Goal: Task Accomplishment & Management: Manage account settings

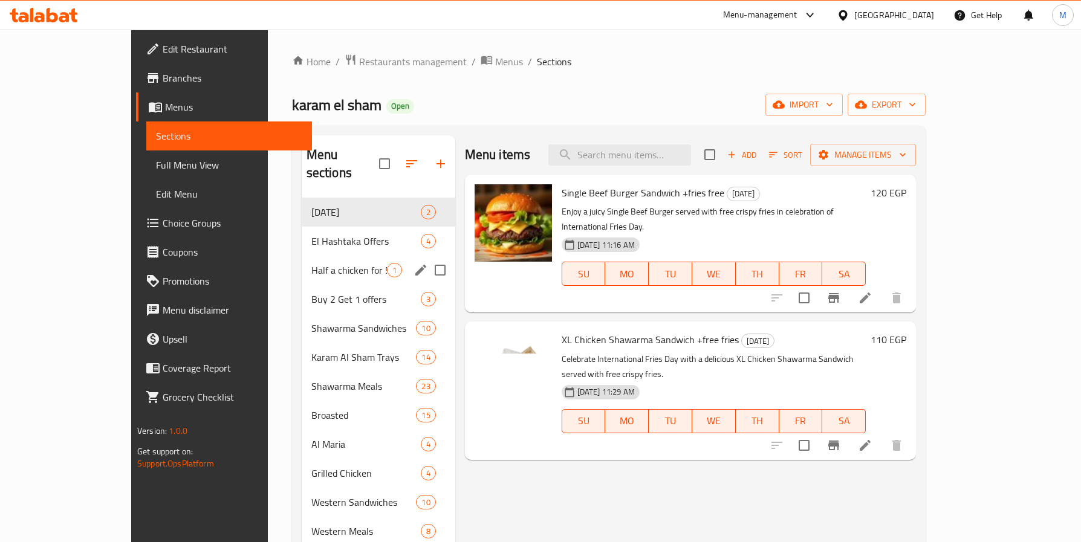
click at [311, 263] on span "Half a chicken for 55 pounds" at bounding box center [349, 270] width 76 height 15
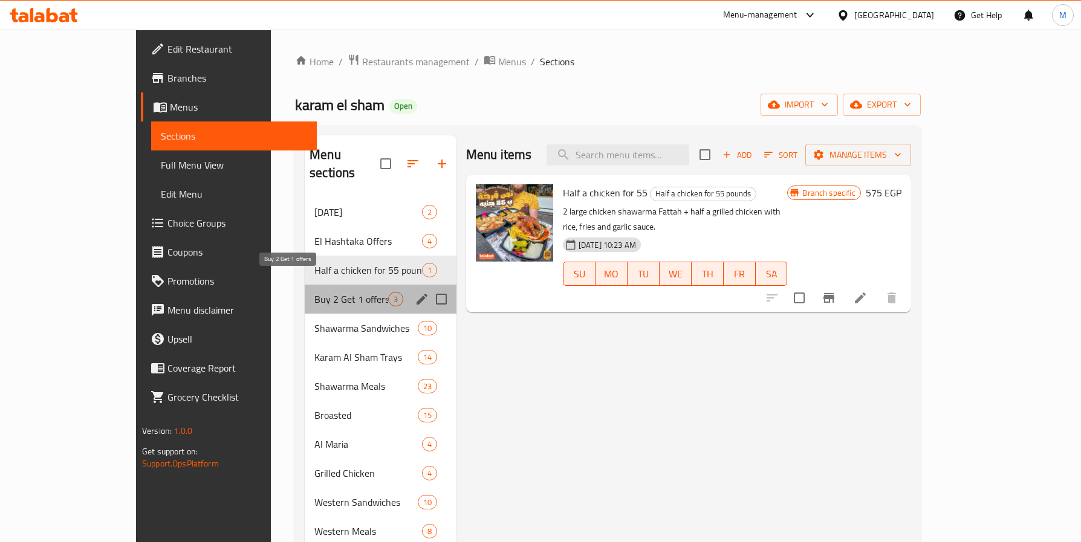
click at [314, 292] on span "Buy 2 Get 1 offers" at bounding box center [350, 299] width 73 height 15
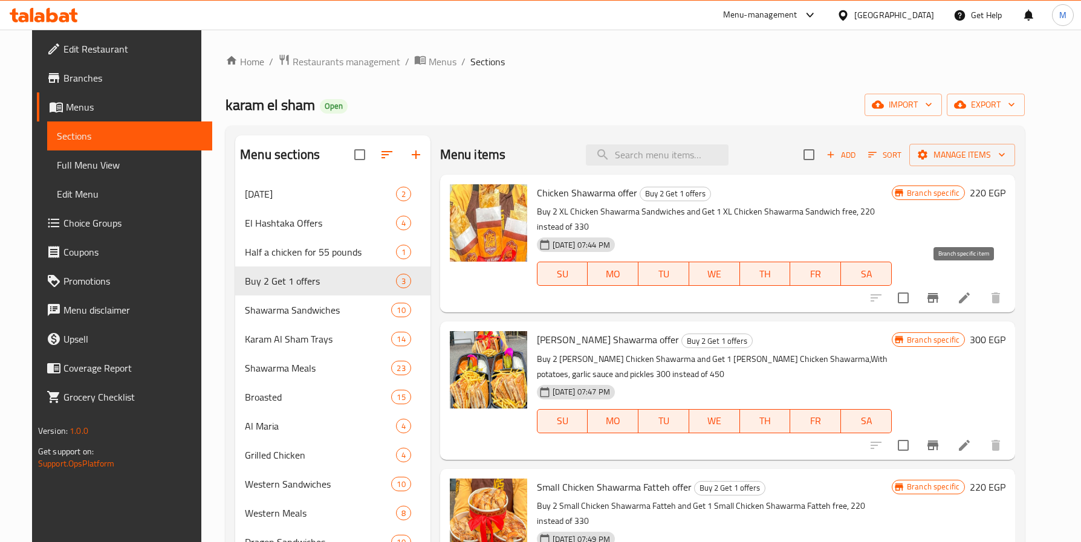
click at [940, 291] on icon "Branch-specific-item" at bounding box center [932, 298] width 15 height 15
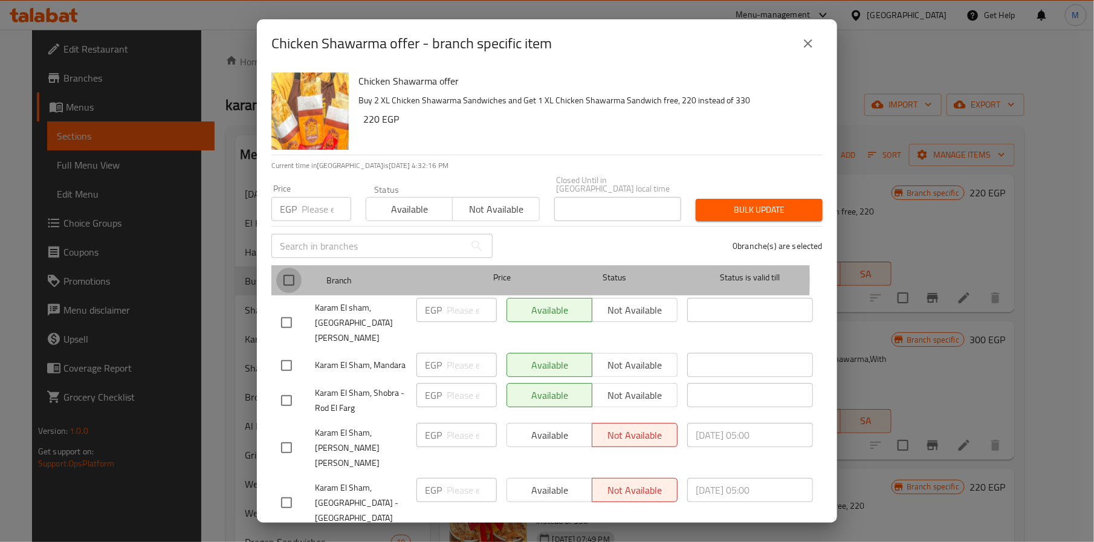
click at [284, 271] on input "checkbox" at bounding box center [288, 280] width 25 height 25
checkbox input "true"
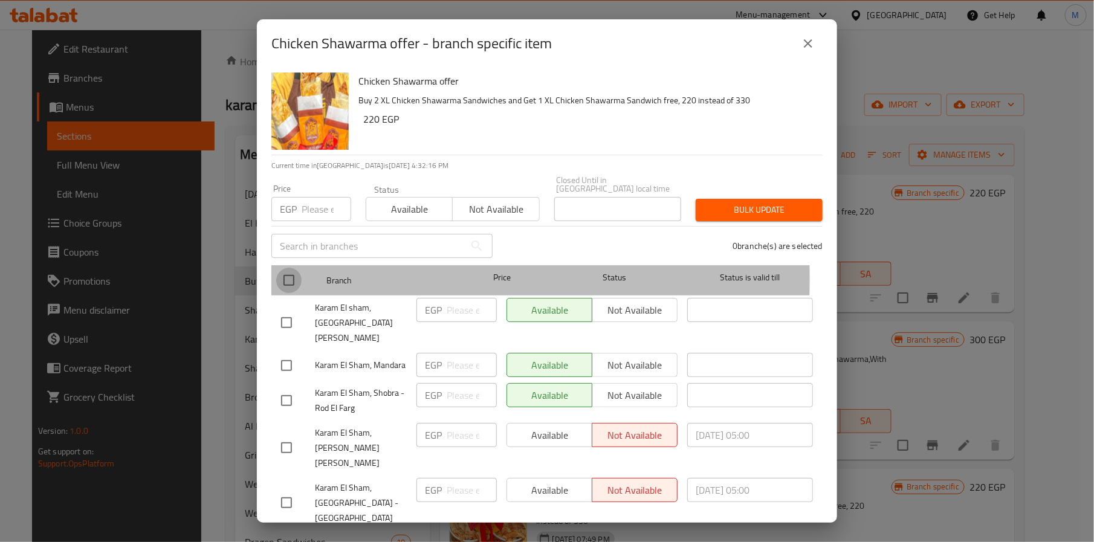
checkbox input "true"
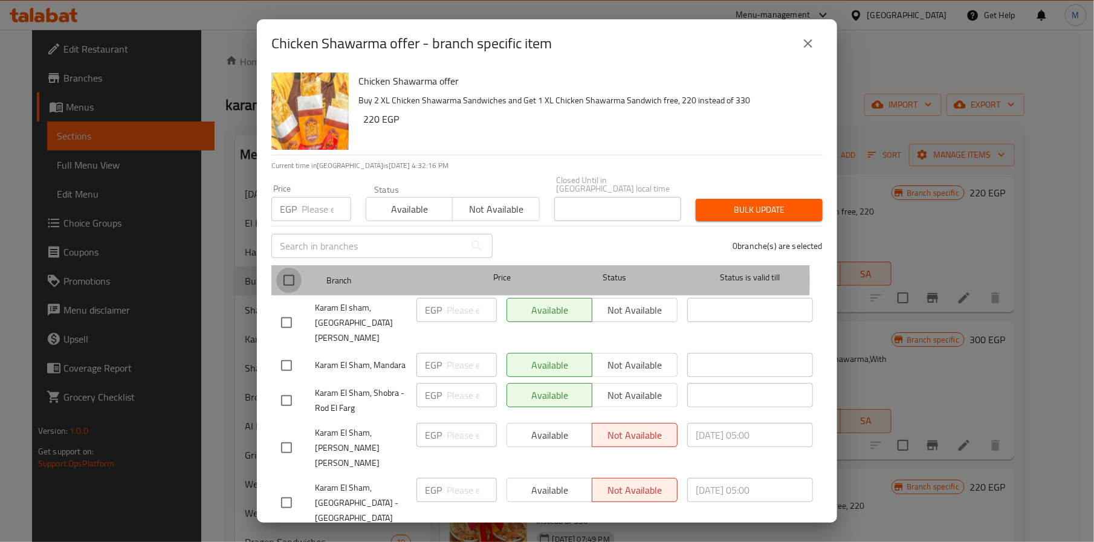
checkbox input "true"
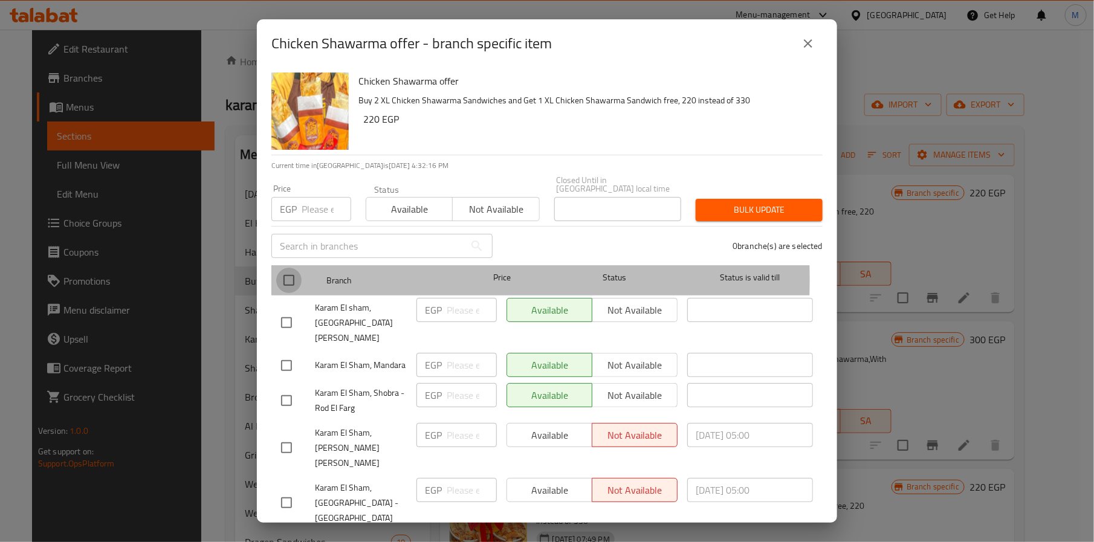
checkbox input "true"
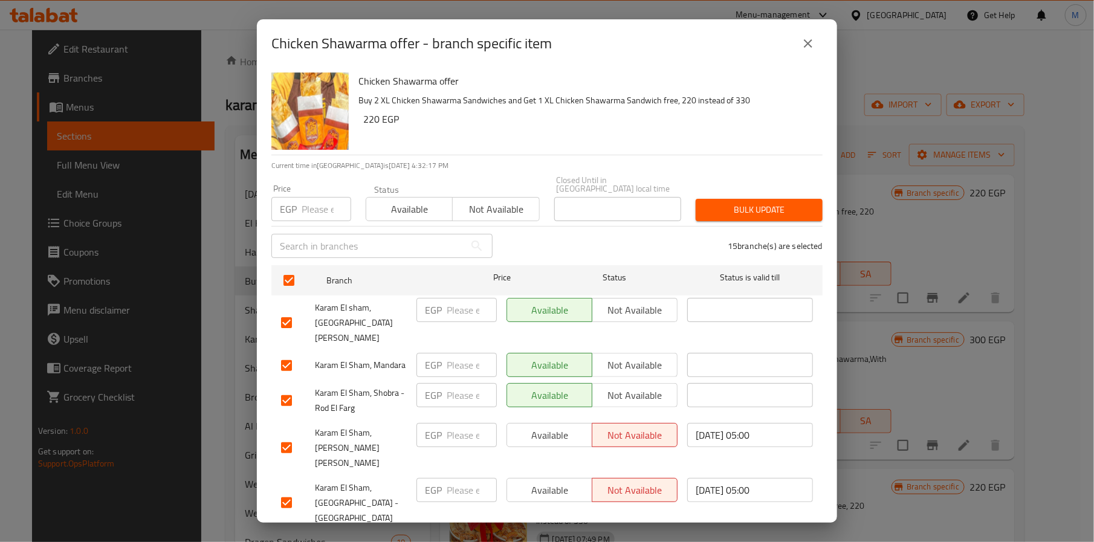
click at [481, 201] on span "Not available" at bounding box center [496, 210] width 77 height 18
click at [746, 203] on span "Bulk update" at bounding box center [759, 210] width 108 height 15
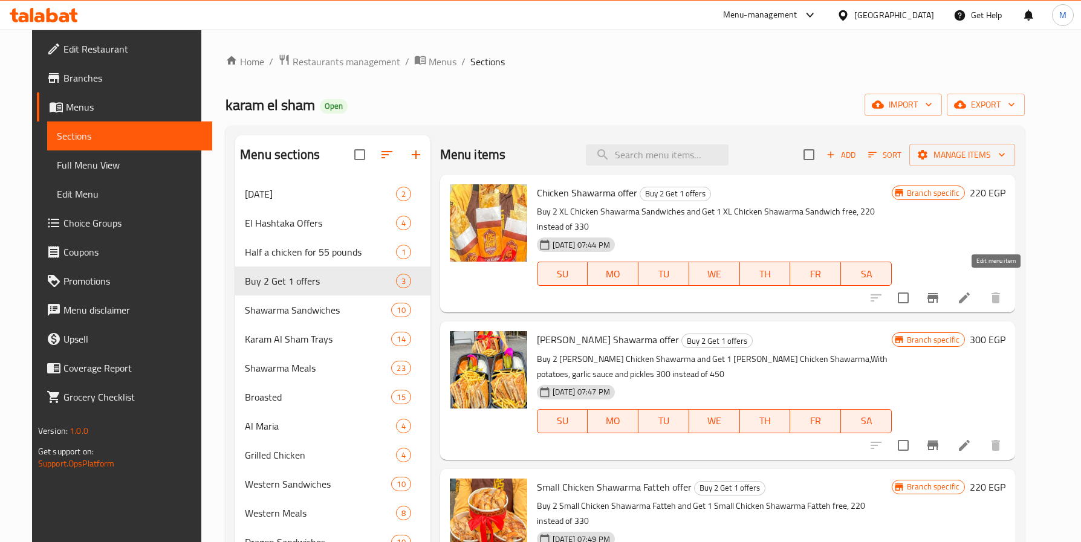
click at [971, 291] on icon at bounding box center [964, 298] width 15 height 15
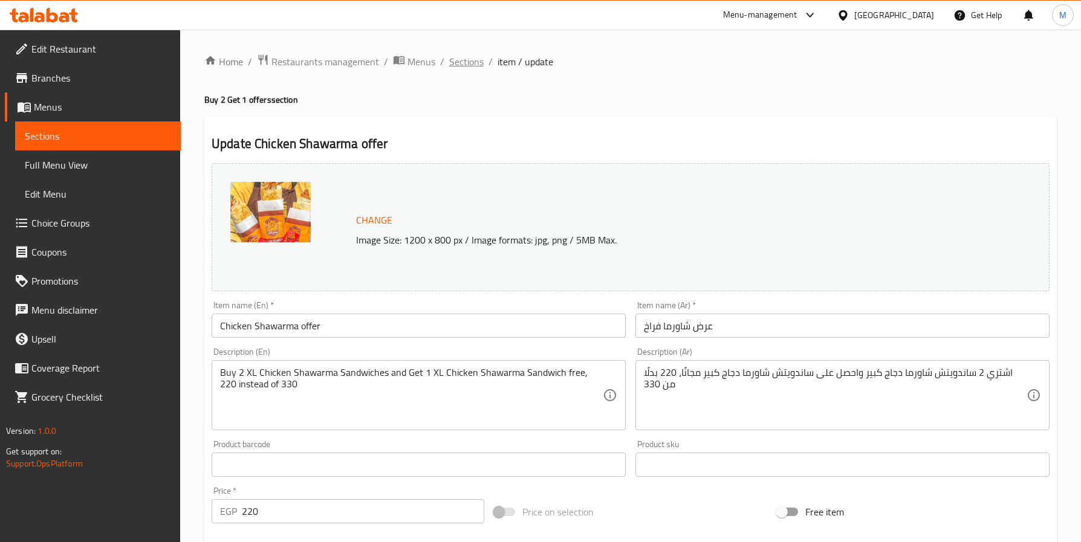
click at [452, 54] on span "Sections" at bounding box center [466, 61] width 34 height 15
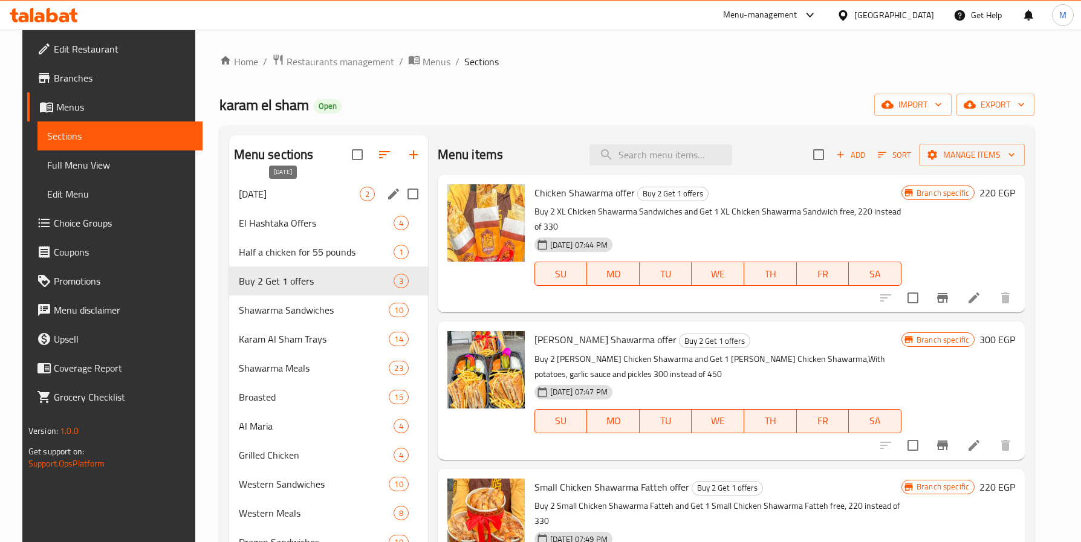
click at [311, 196] on span "[DATE]" at bounding box center [299, 194] width 121 height 15
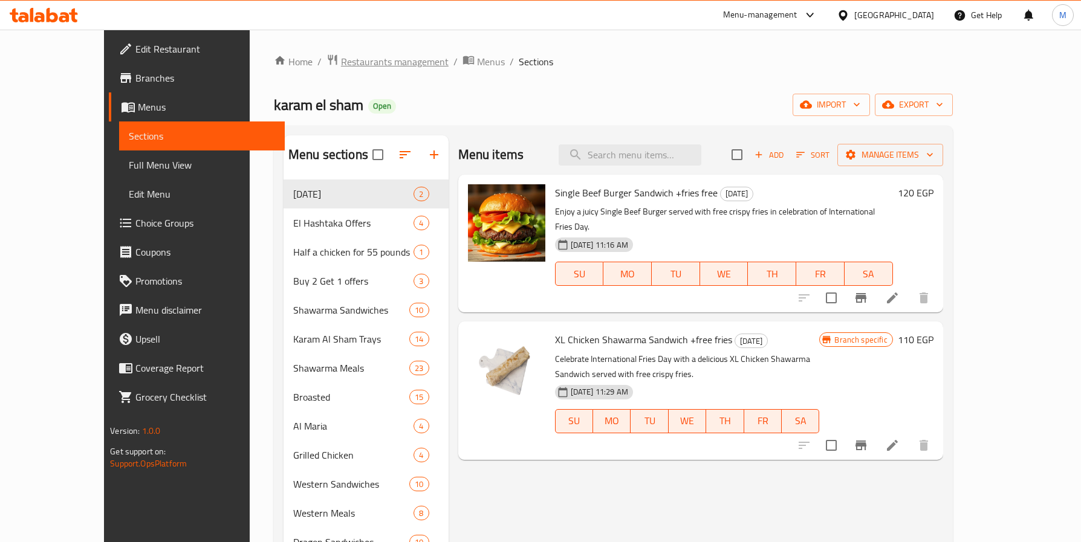
click at [342, 62] on span "Restaurants management" at bounding box center [395, 61] width 108 height 15
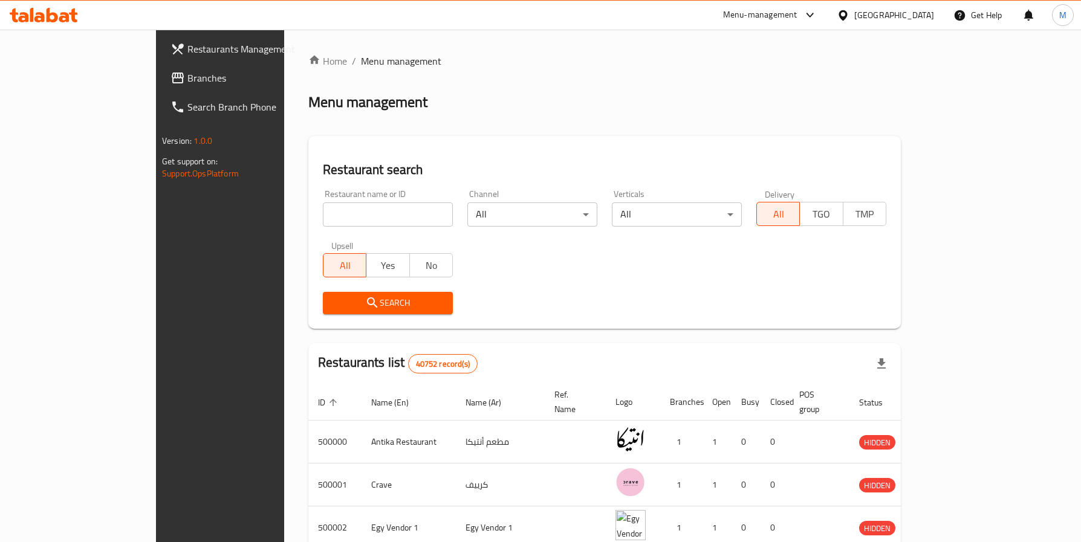
click at [323, 211] on input "search" at bounding box center [388, 215] width 130 height 24
type input "س"
type input "Sultan ayub"
click at [332, 305] on span "Search" at bounding box center [387, 303] width 111 height 15
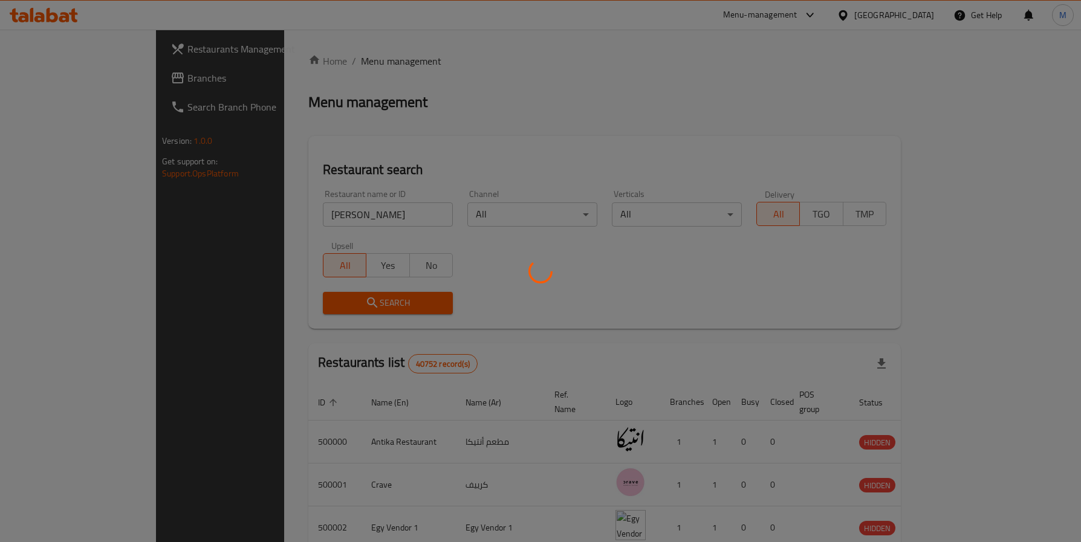
click at [314, 305] on div at bounding box center [540, 271] width 1081 height 542
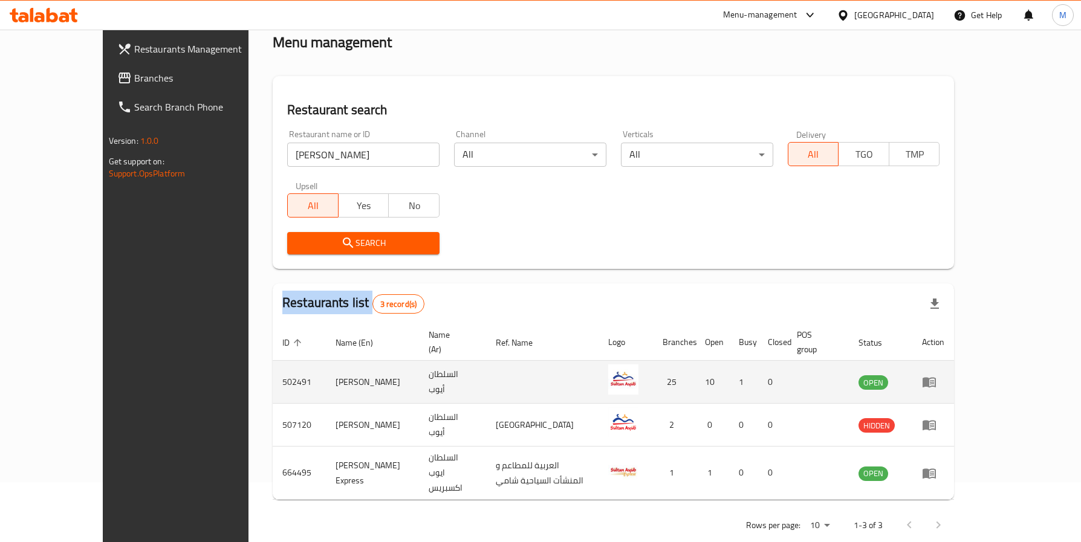
scroll to position [60, 0]
click at [944, 374] on link "enhanced table" at bounding box center [933, 381] width 22 height 15
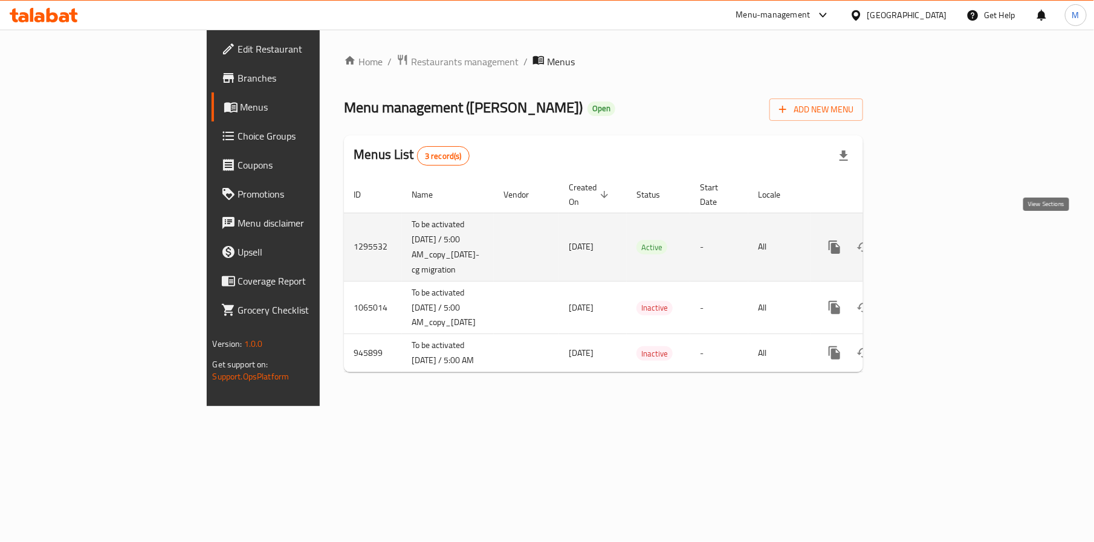
click at [929, 240] on icon "enhanced table" at bounding box center [922, 247] width 15 height 15
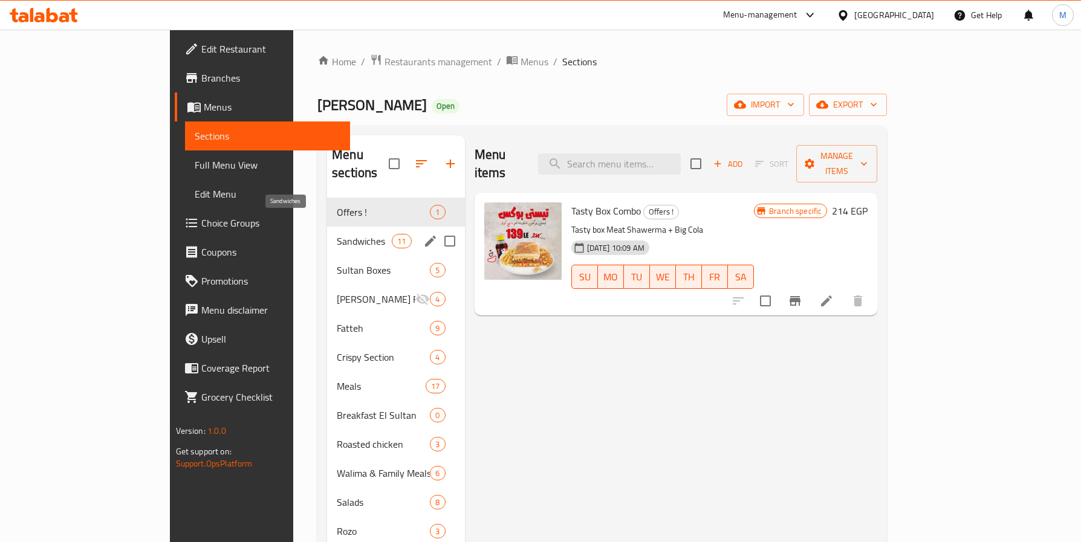
click at [337, 234] on span "Sandwiches" at bounding box center [364, 241] width 55 height 15
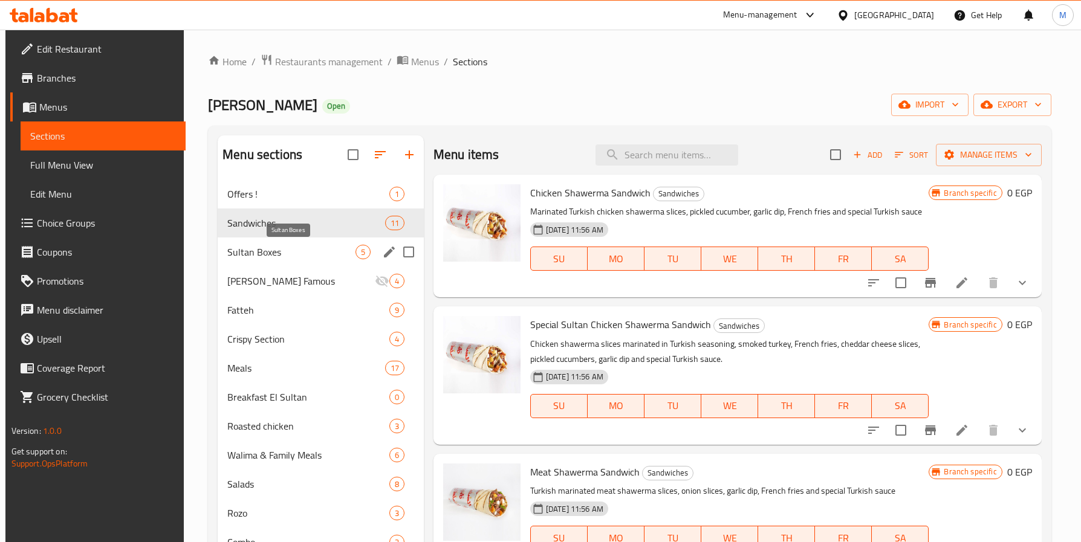
click at [281, 245] on span "Sultan Boxes" at bounding box center [291, 252] width 128 height 15
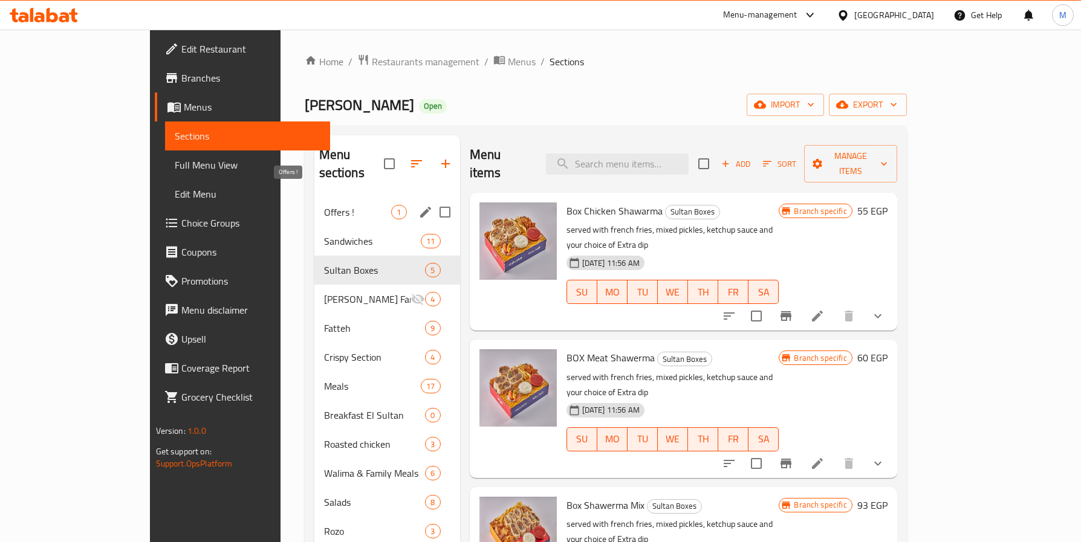
click at [324, 205] on span "Offers !" at bounding box center [358, 212] width 68 height 15
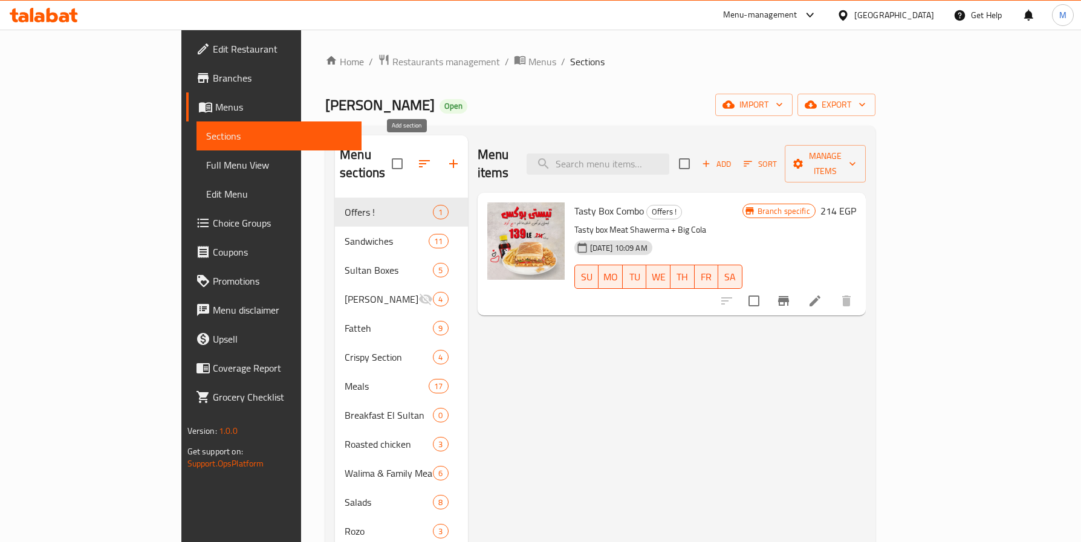
click at [446, 162] on icon "button" at bounding box center [453, 164] width 15 height 15
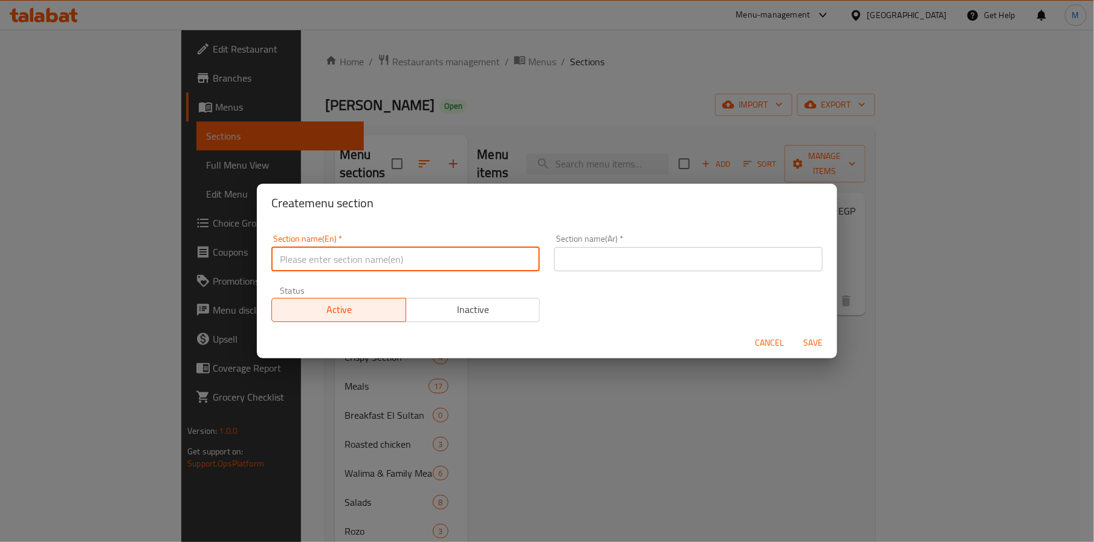
click at [396, 264] on input "text" at bounding box center [405, 259] width 268 height 24
type input "[DATE]"
click at [657, 256] on input "text" at bounding box center [688, 259] width 268 height 24
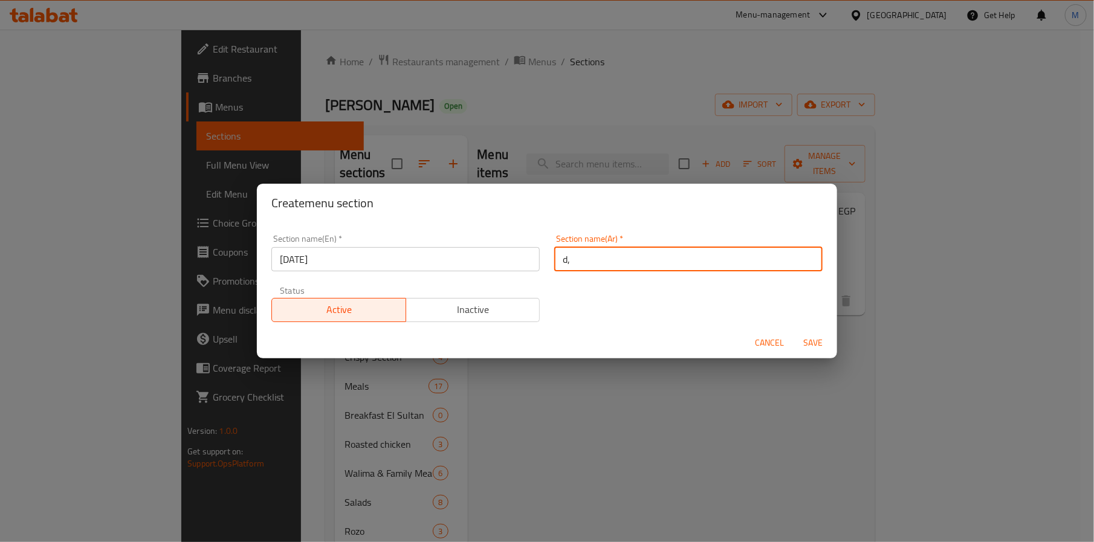
type input "d"
type input "يوم البطاطس العالمي"
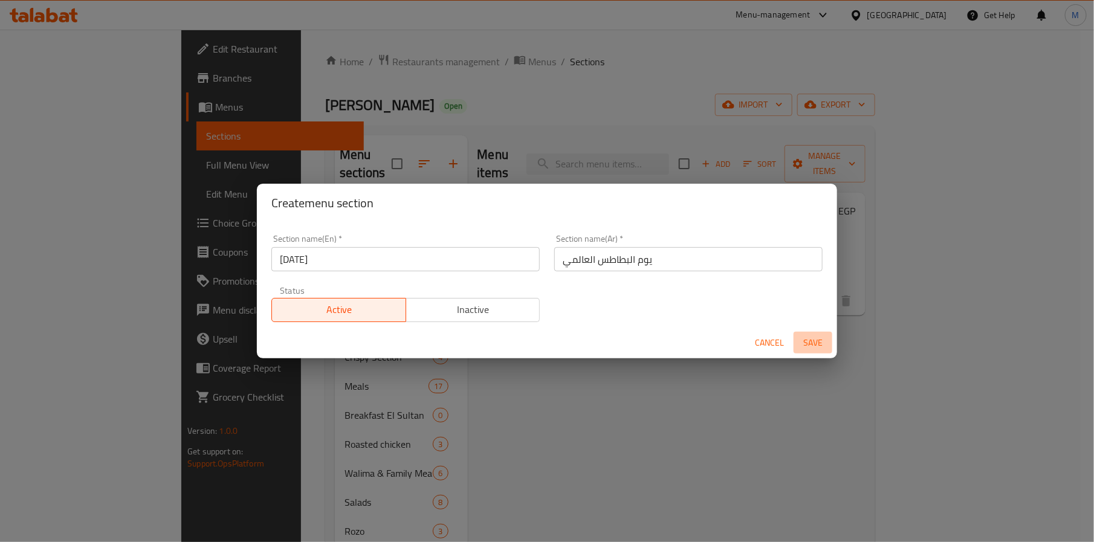
click at [822, 335] on span "Save" at bounding box center [813, 342] width 29 height 15
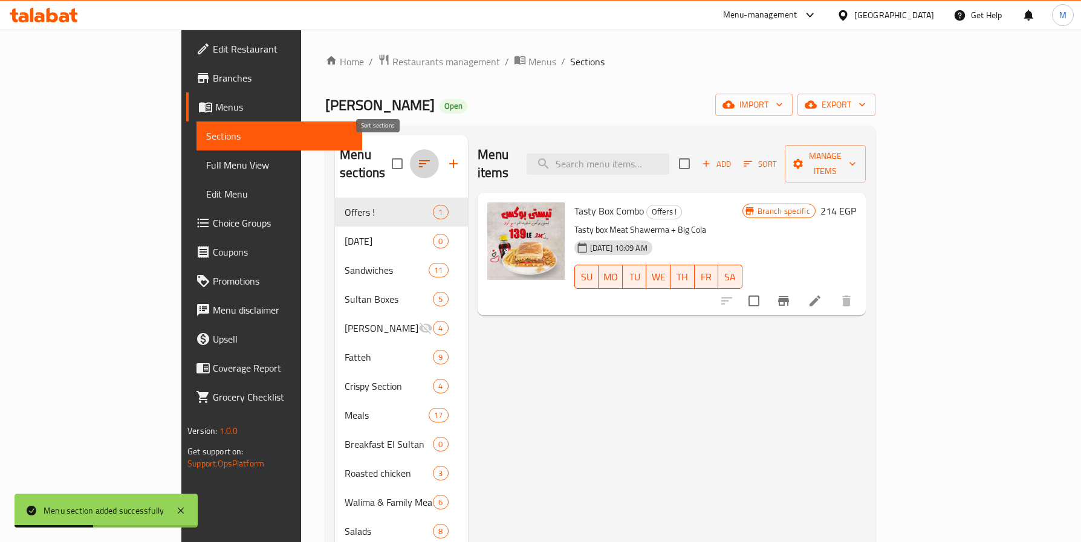
click at [410, 158] on button "button" at bounding box center [424, 163] width 29 height 29
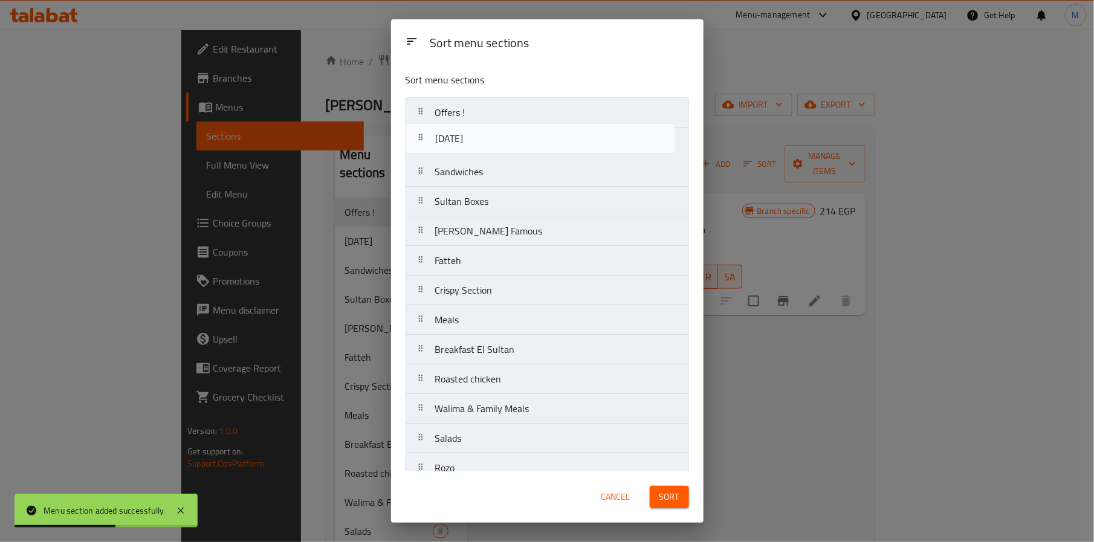
drag, startPoint x: 499, startPoint y: 138, endPoint x: 501, endPoint y: 98, distance: 40.0
click at [501, 98] on nav "Offers ! potato day Sandwiches Sultan Boxes Sultan Ayub Famous Fatteh Crispy Se…" at bounding box center [548, 364] width 284 height 534
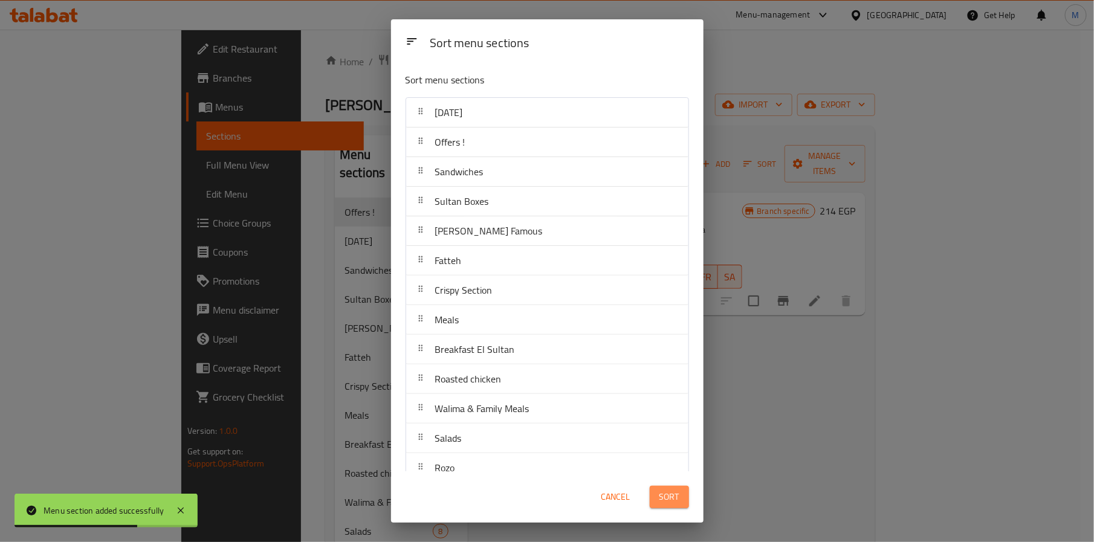
click at [666, 501] on span "Sort" at bounding box center [670, 497] width 20 height 15
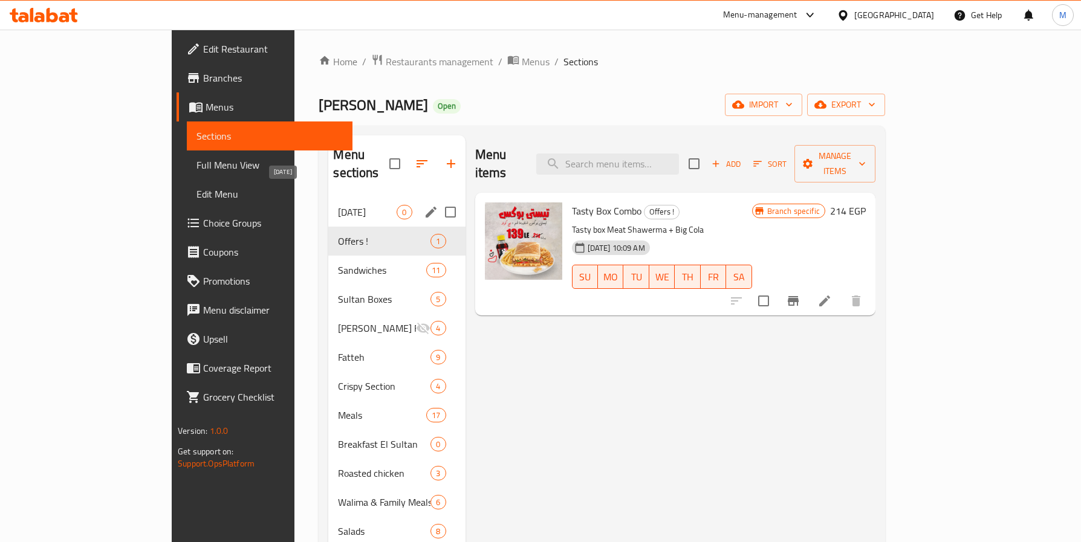
click at [338, 205] on span "[DATE]" at bounding box center [367, 212] width 59 height 15
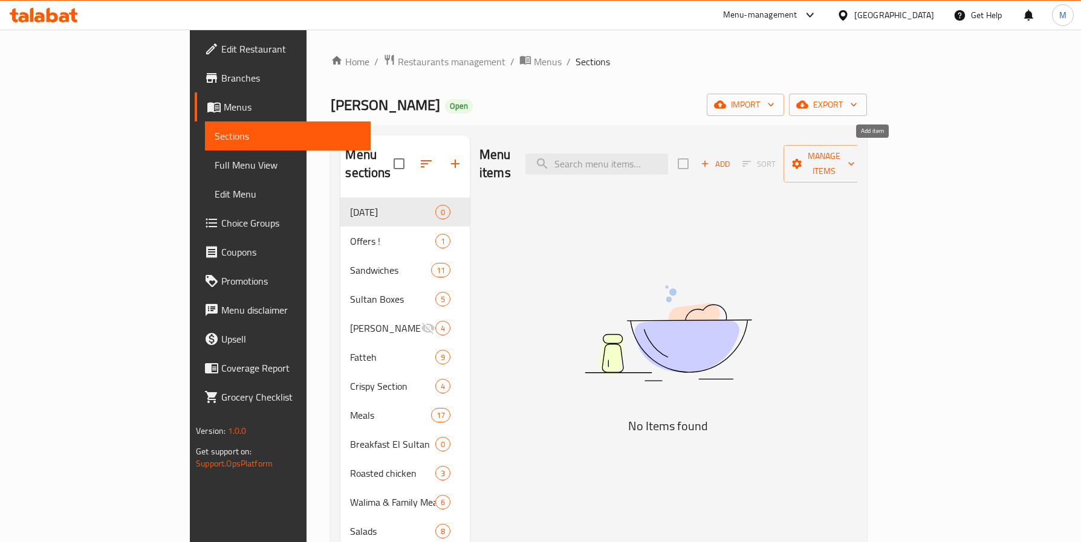
click at [731, 157] on span "Add" at bounding box center [715, 164] width 33 height 14
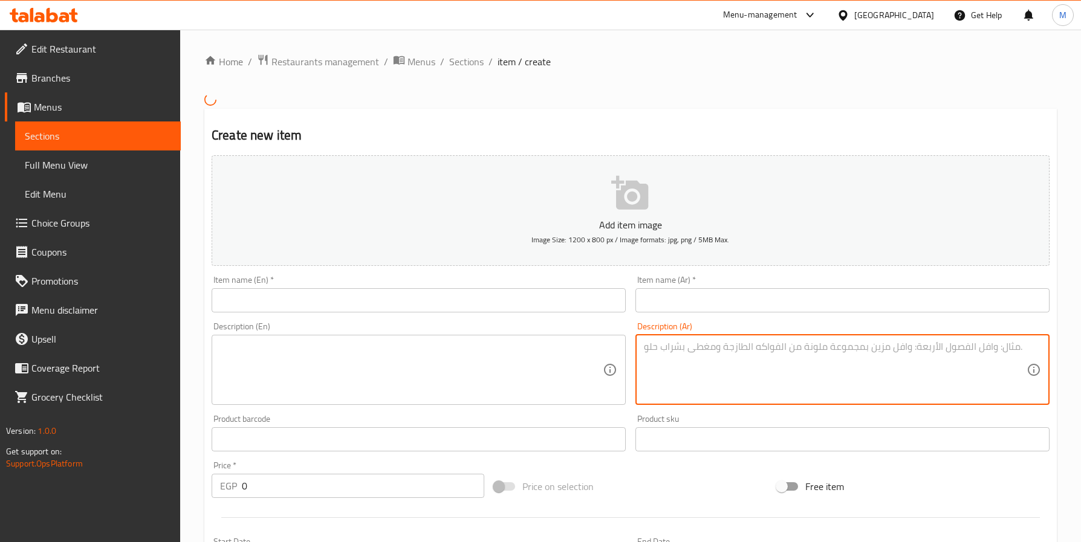
click at [747, 371] on textarea at bounding box center [835, 369] width 383 height 57
paste textarea "بمناسبة يوم البطاطس العالمي، استمتع ببطاطس مقرمشة مجانًا عند طلب أي ساندوتش دبل…"
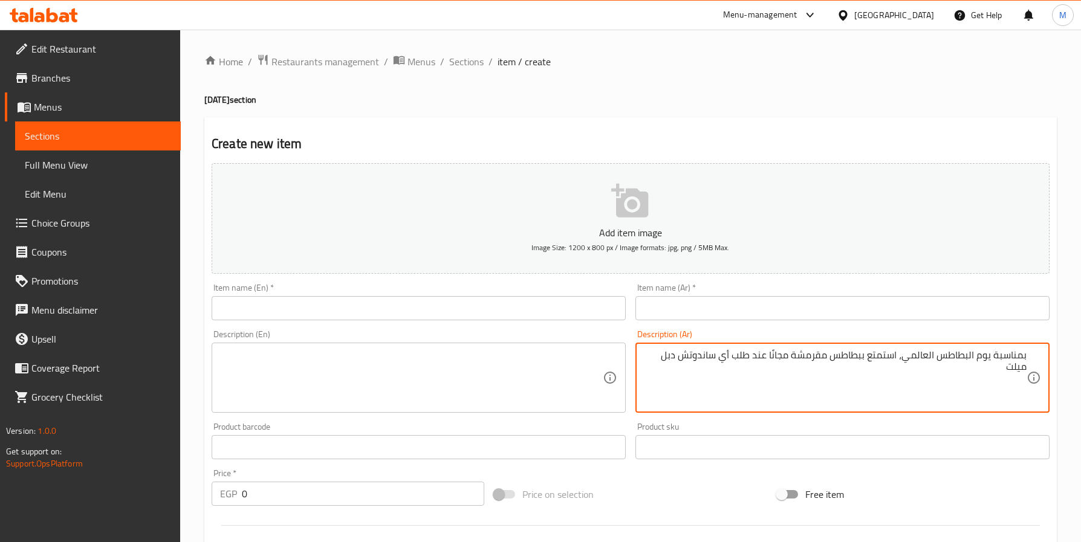
type textarea "بمناسبة يوم البطاطس العالمي، استمتع ببطاطس مقرمشة مجانًا عند طلب أي ساندوتش دبل…"
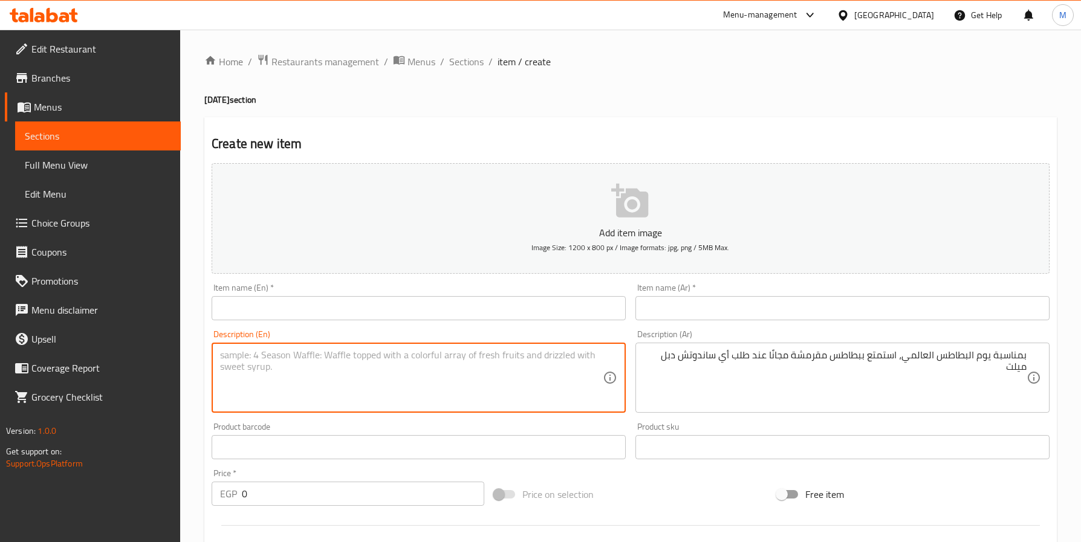
click at [314, 365] on textarea at bounding box center [411, 377] width 383 height 57
paste textarea "Celebrate International Fries Day with free crispy fries on every Double Melt"
drag, startPoint x: 537, startPoint y: 360, endPoint x: 476, endPoint y: 357, distance: 61.7
click at [476, 357] on textarea "Celebrate International Fries Day with free crispy fries on every Double Melt" at bounding box center [411, 377] width 383 height 57
type textarea "Celebrate International Fries Day with free crispy fries on every Double Melt"
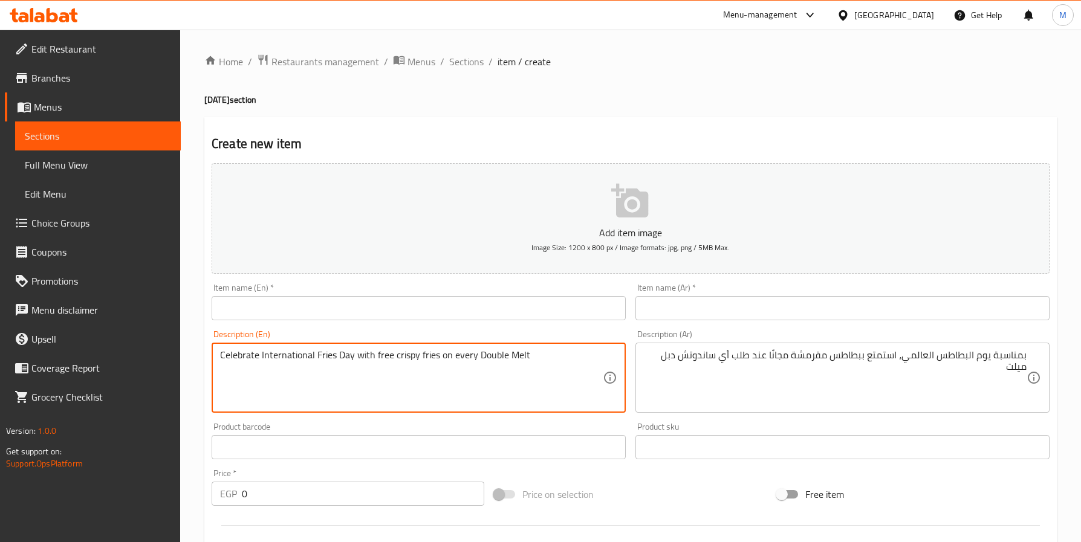
click at [374, 306] on input "text" at bounding box center [419, 308] width 414 height 24
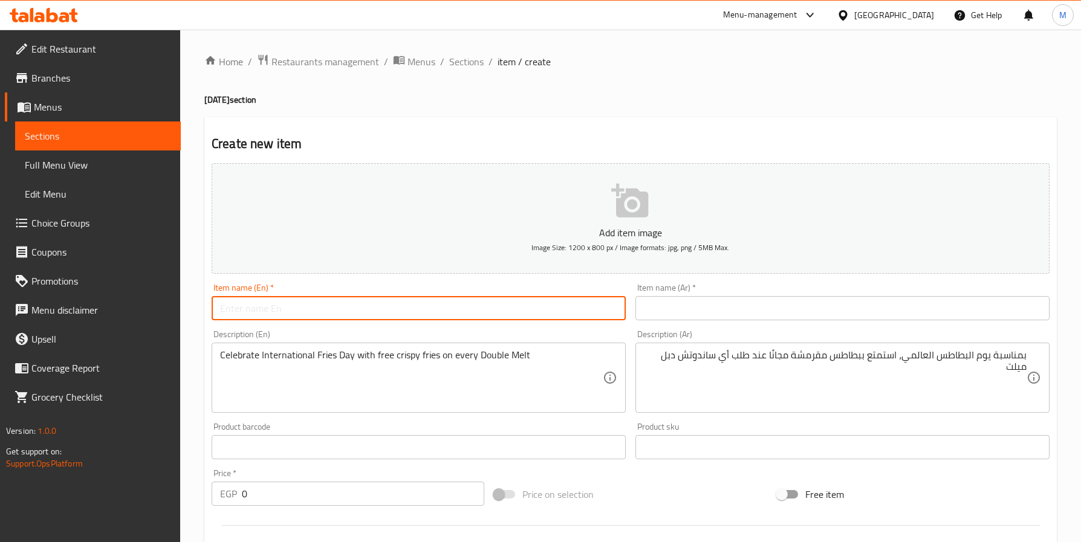
paste input "Double Melt"
type input "Double Melt +free fries"
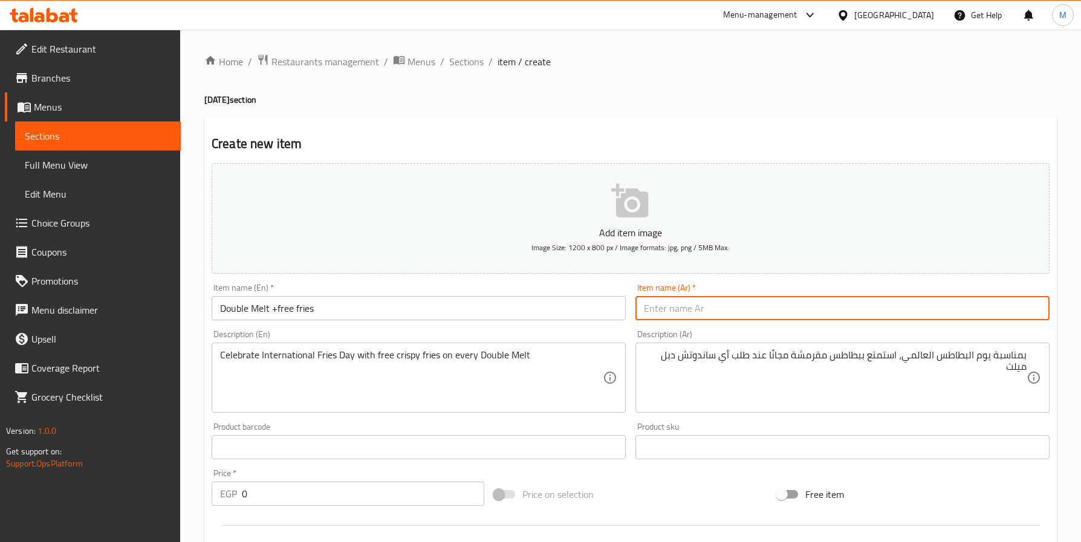
click at [886, 314] on input "text" at bounding box center [842, 308] width 414 height 24
paste input "دبل ميلت + بطاطس مقلية مجانية"
type input "دبل ميلت + بطاطس مقلية مجانية"
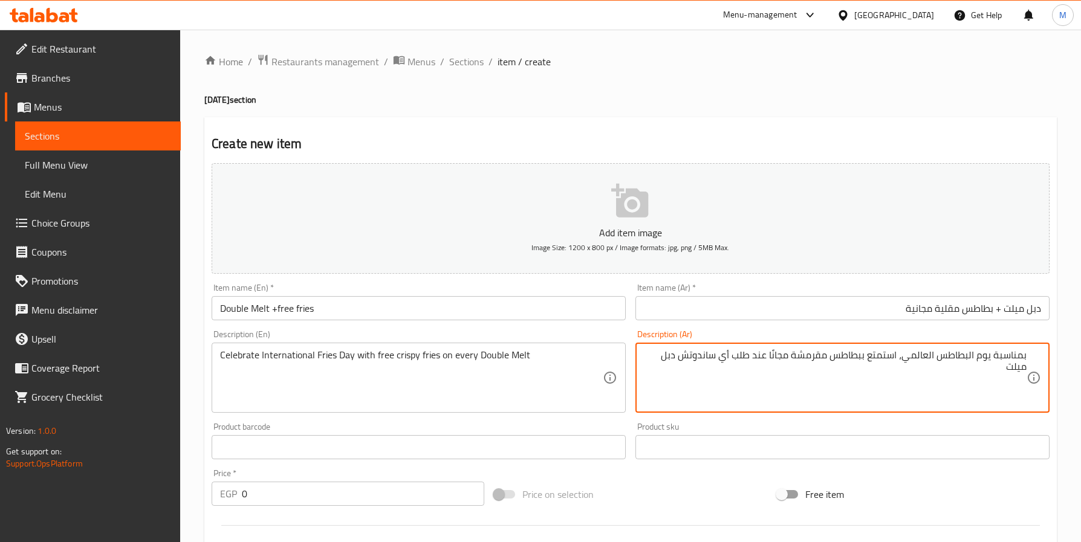
paste textarea "أو ماكس"
type textarea "بمناسبة يوم البطاطس العالمي، استمتع ببطاطس مقرمشة مجانًا عند طلب أي ساندوتش دبل…"
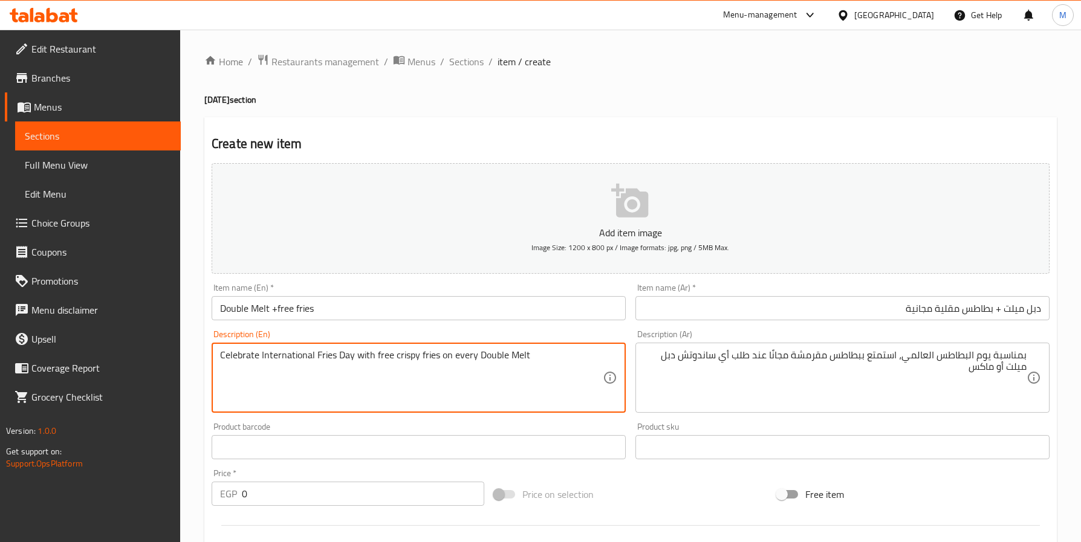
paste textarea "or Max Sandwich"
type textarea "Celebrate International Fries Day with free crispy fries on every Double Melt o…"
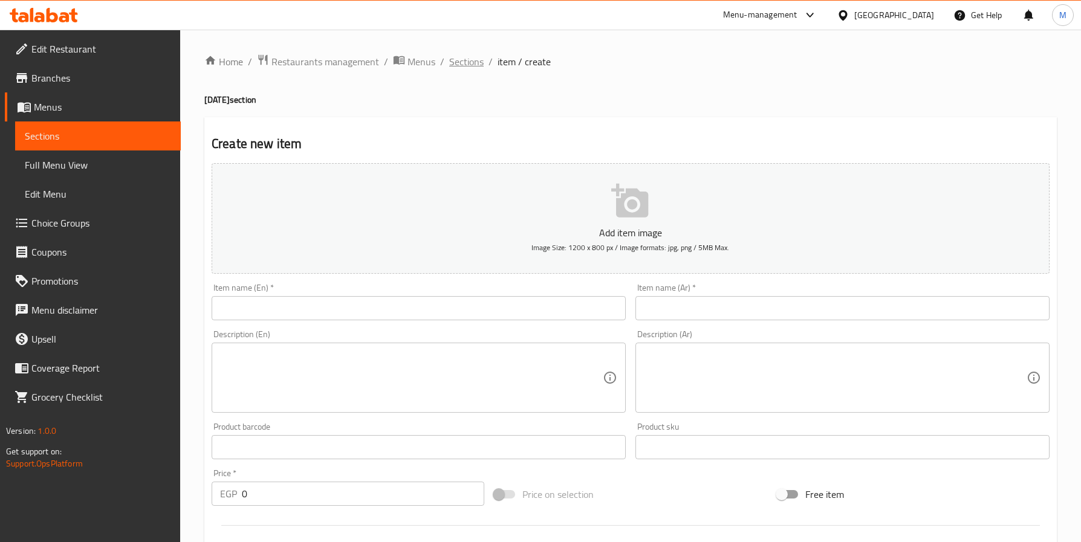
click at [461, 62] on span "Sections" at bounding box center [466, 61] width 34 height 15
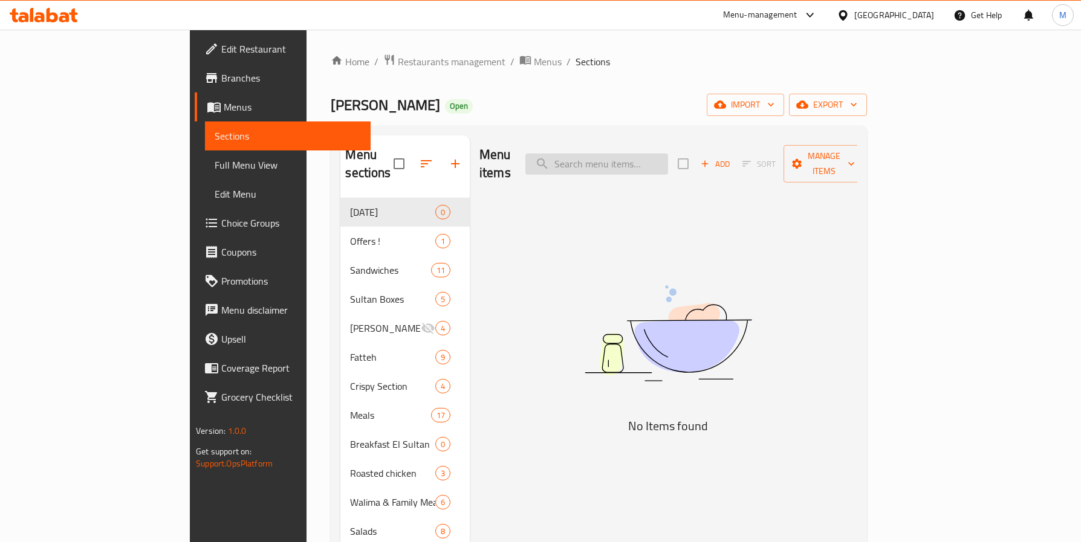
click at [661, 156] on input "search" at bounding box center [596, 164] width 143 height 21
type input "double"
click at [534, 60] on span "Menus" at bounding box center [548, 61] width 28 height 15
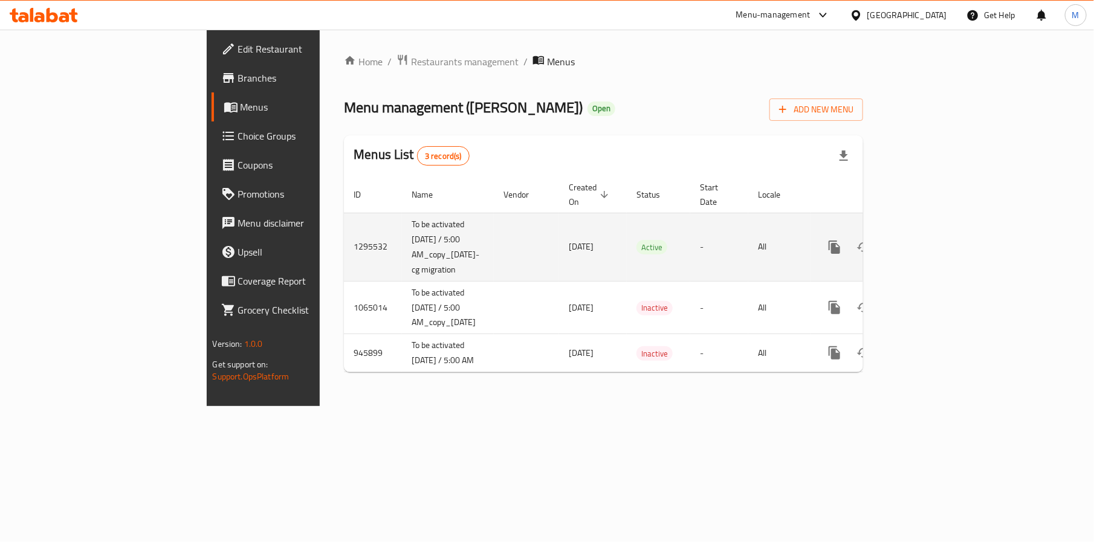
click at [927, 242] on icon "enhanced table" at bounding box center [921, 247] width 11 height 11
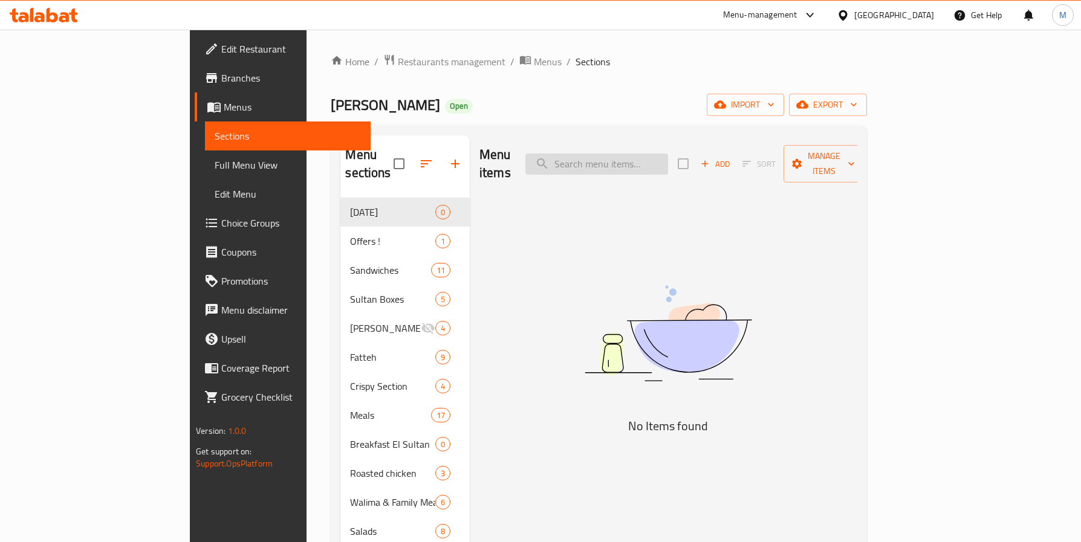
click at [667, 154] on input "search" at bounding box center [596, 164] width 143 height 21
paste input "double"
type input "d"
type input "melt"
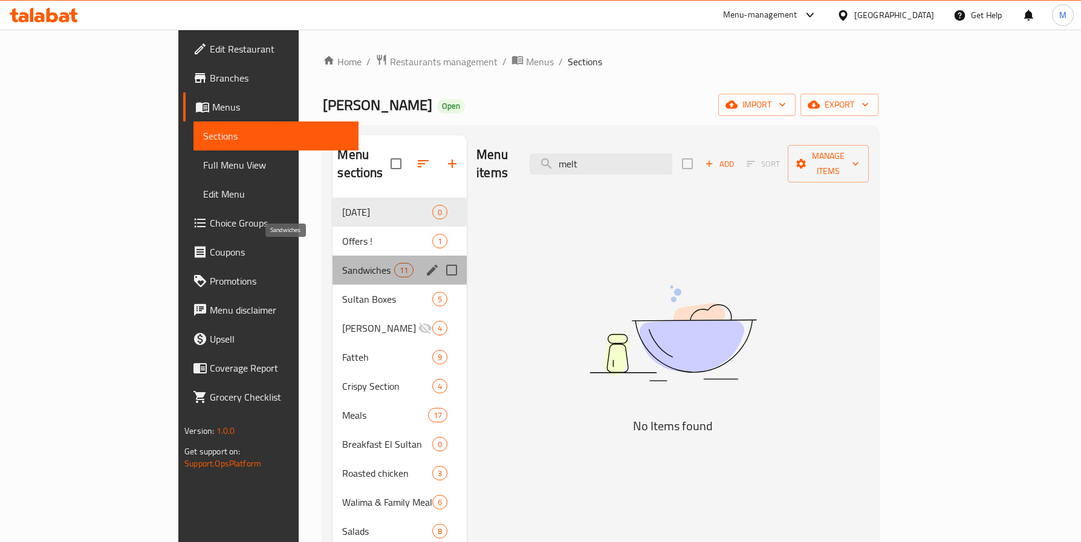
click at [342, 263] on span "Sandwiches" at bounding box center [367, 270] width 51 height 15
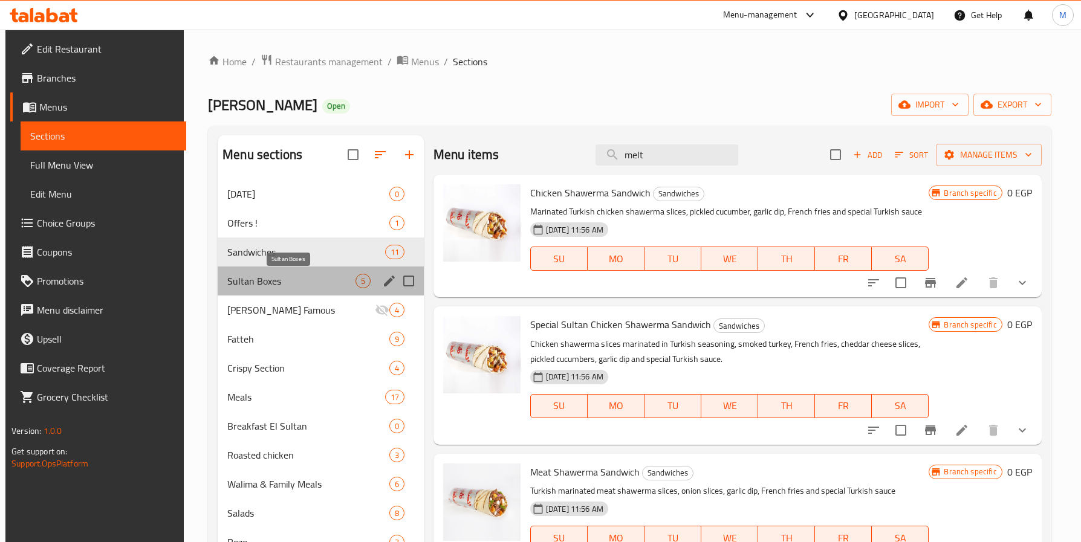
click at [263, 287] on span "Sultan Boxes" at bounding box center [291, 281] width 128 height 15
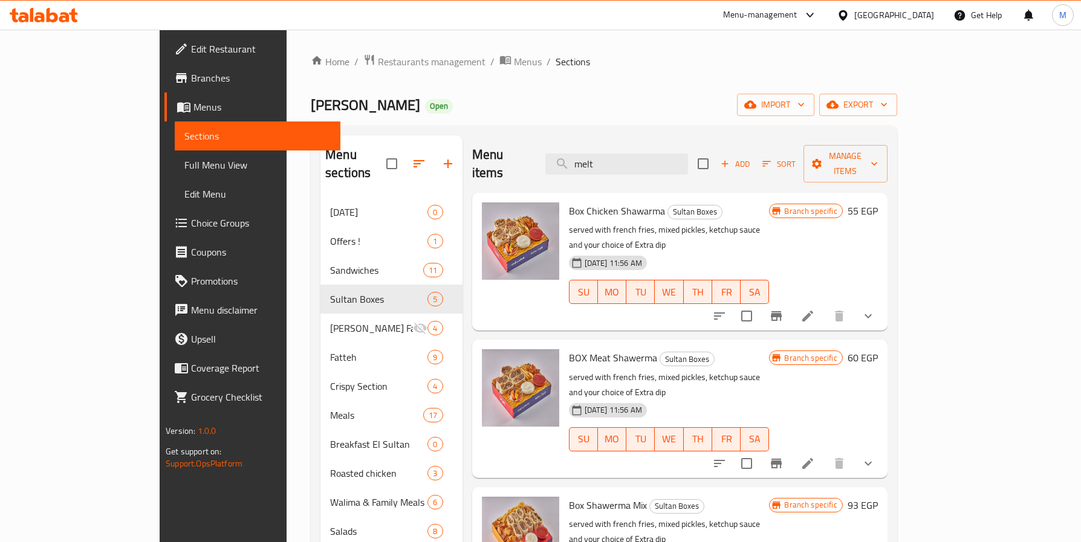
drag, startPoint x: 663, startPoint y: 158, endPoint x: 551, endPoint y: 155, distance: 111.3
click at [551, 155] on div "Menu items melt Add Sort Manage items" at bounding box center [679, 163] width 415 height 57
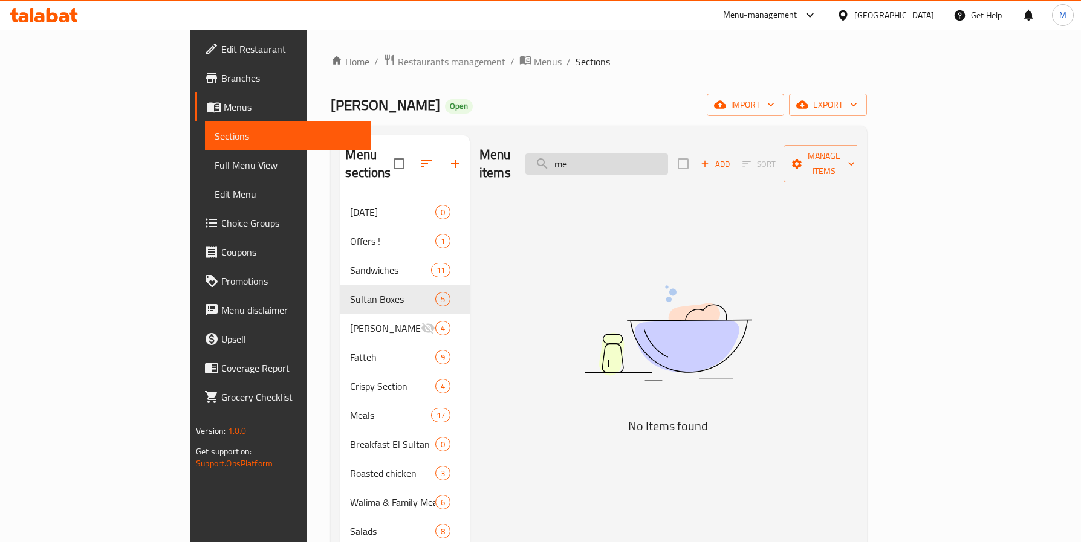
type input "m"
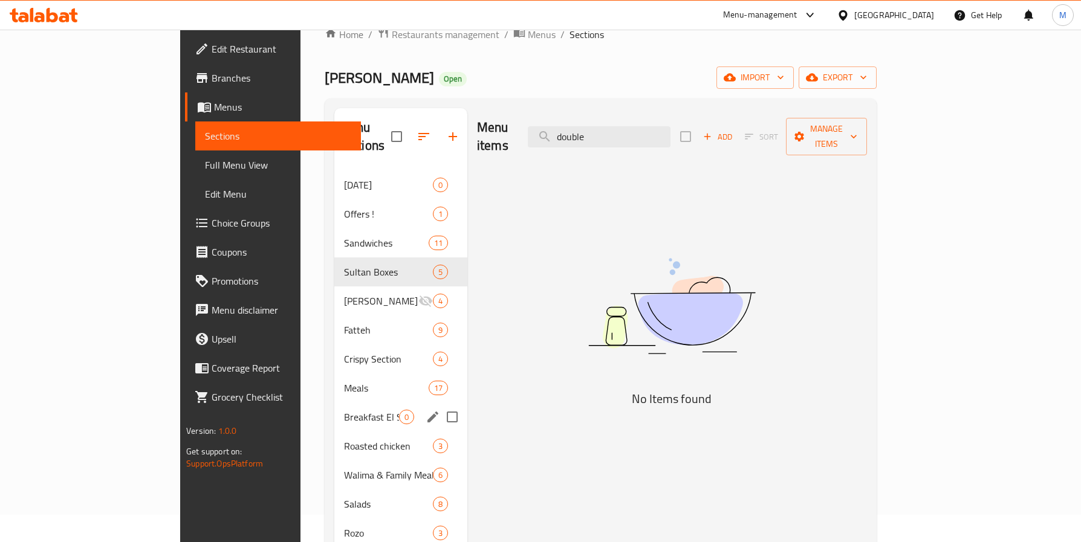
scroll to position [181, 0]
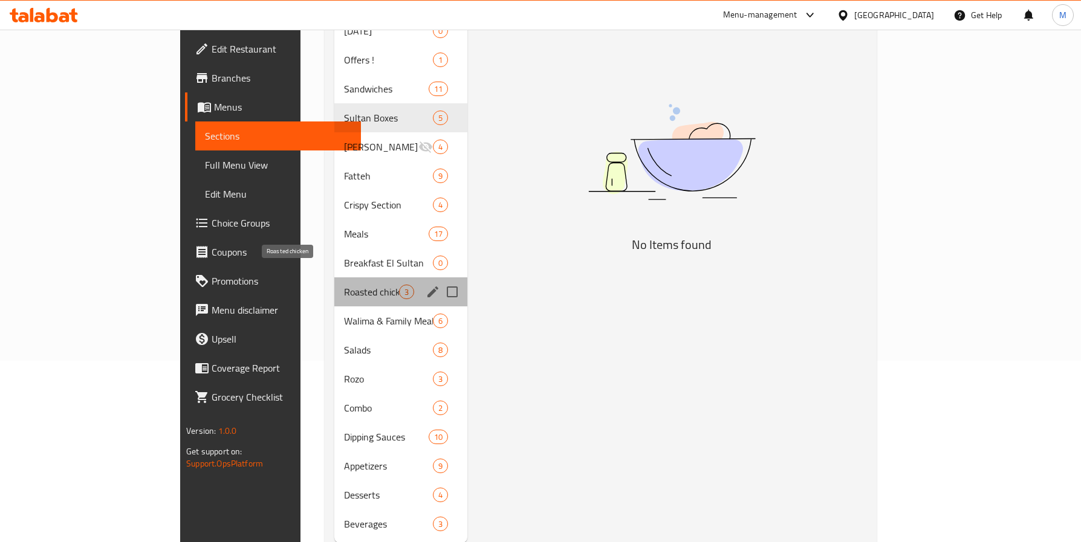
click at [344, 285] on span "Roasted chicken" at bounding box center [371, 292] width 55 height 15
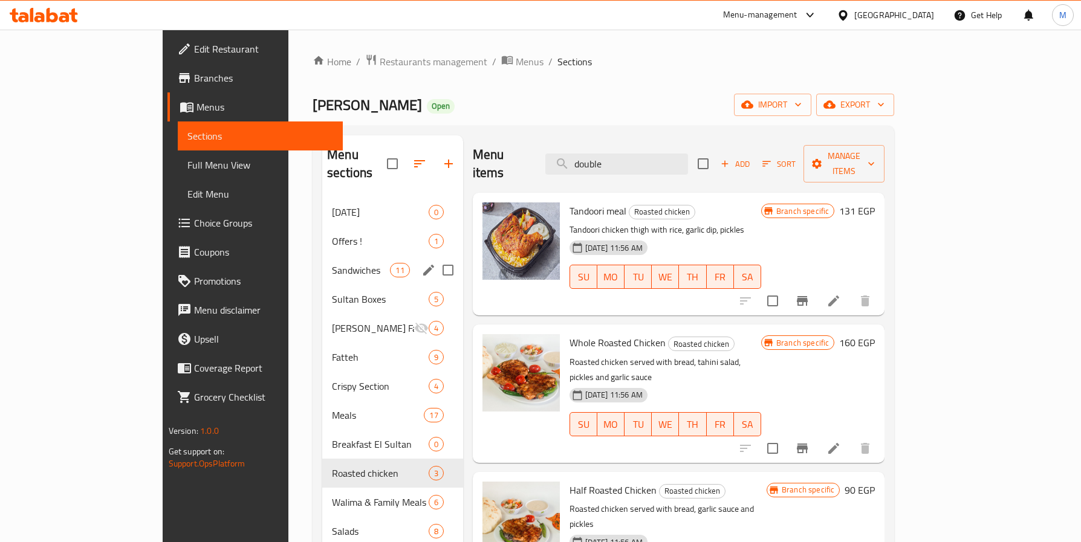
click at [332, 263] on span "Sandwiches" at bounding box center [361, 270] width 58 height 15
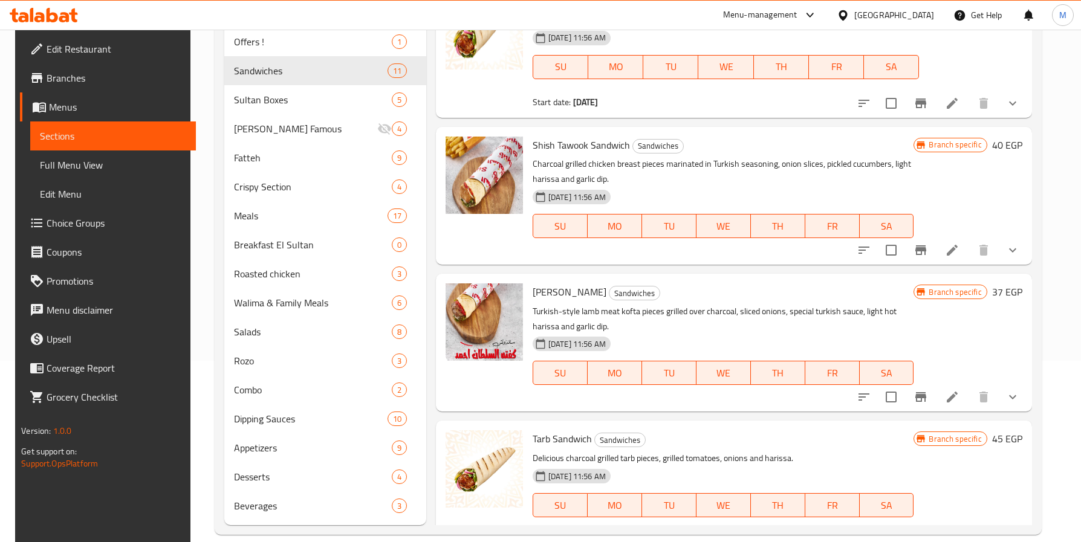
scroll to position [198, 0]
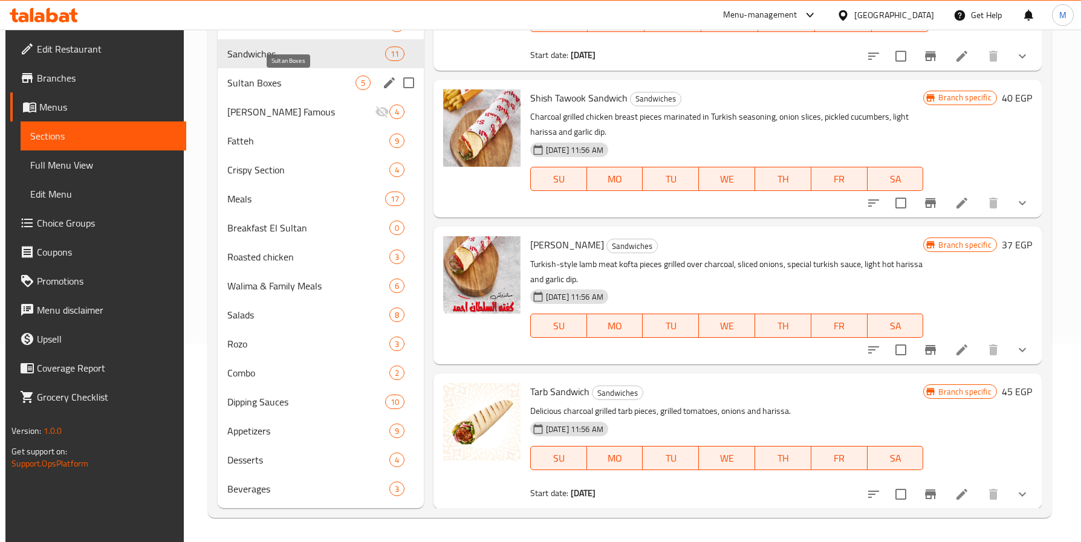
click at [258, 80] on span "Sultan Boxes" at bounding box center [291, 83] width 128 height 15
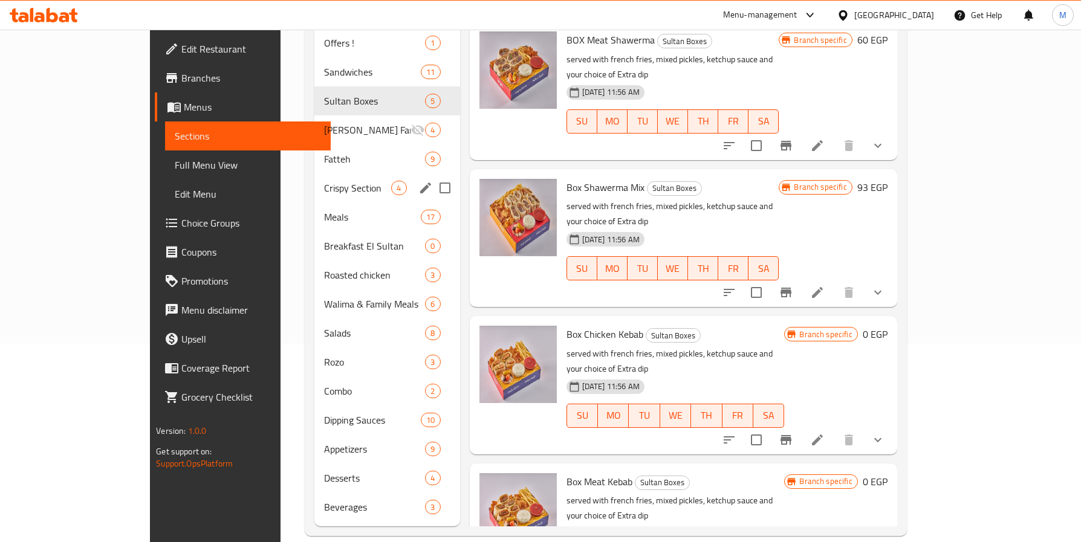
click at [314, 173] on div "Crispy Section 4" at bounding box center [387, 187] width 146 height 29
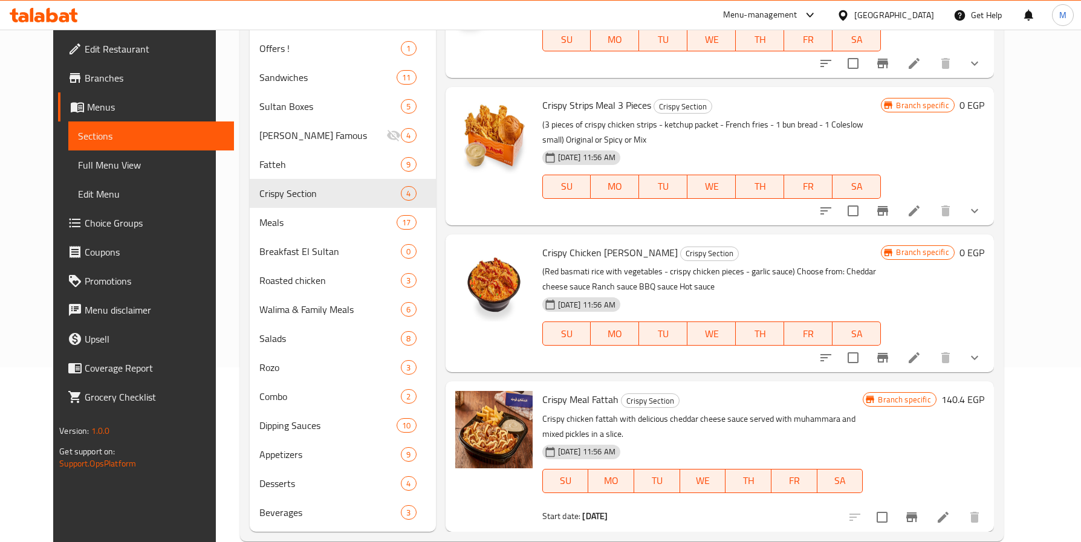
scroll to position [198, 0]
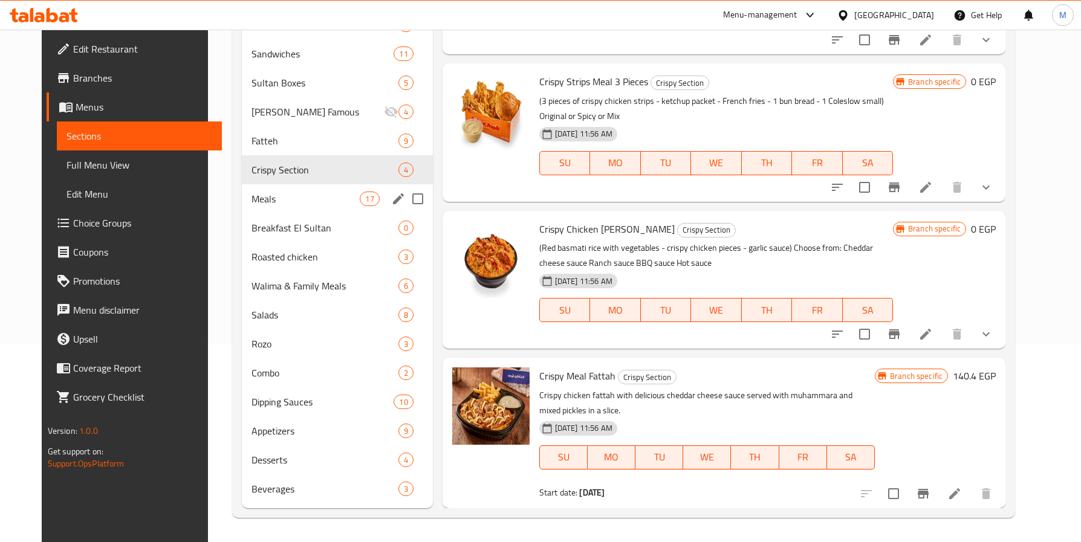
click at [258, 187] on div "Meals 17" at bounding box center [337, 198] width 191 height 29
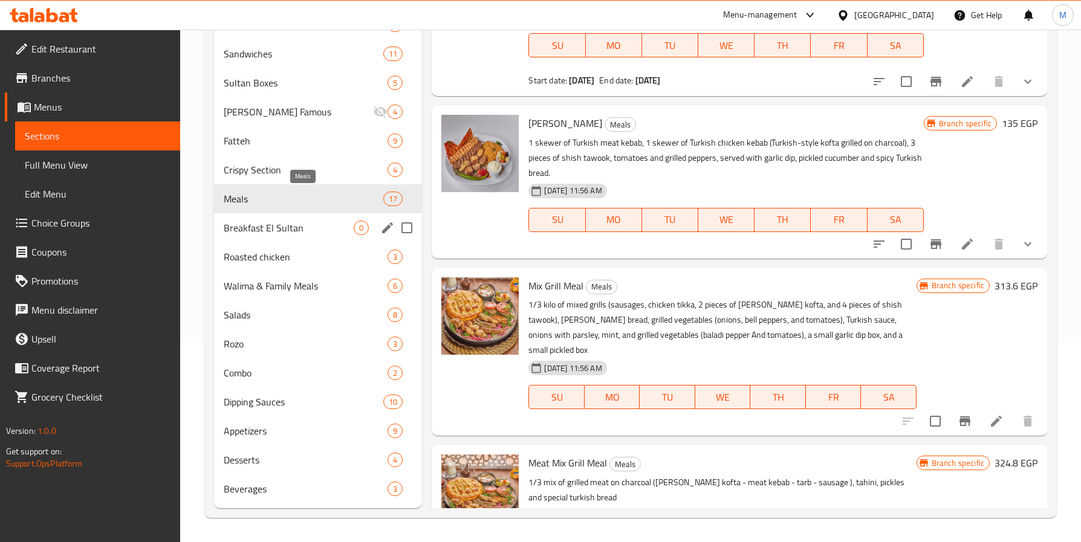
click at [273, 232] on span "Breakfast El Sultan" at bounding box center [289, 228] width 130 height 15
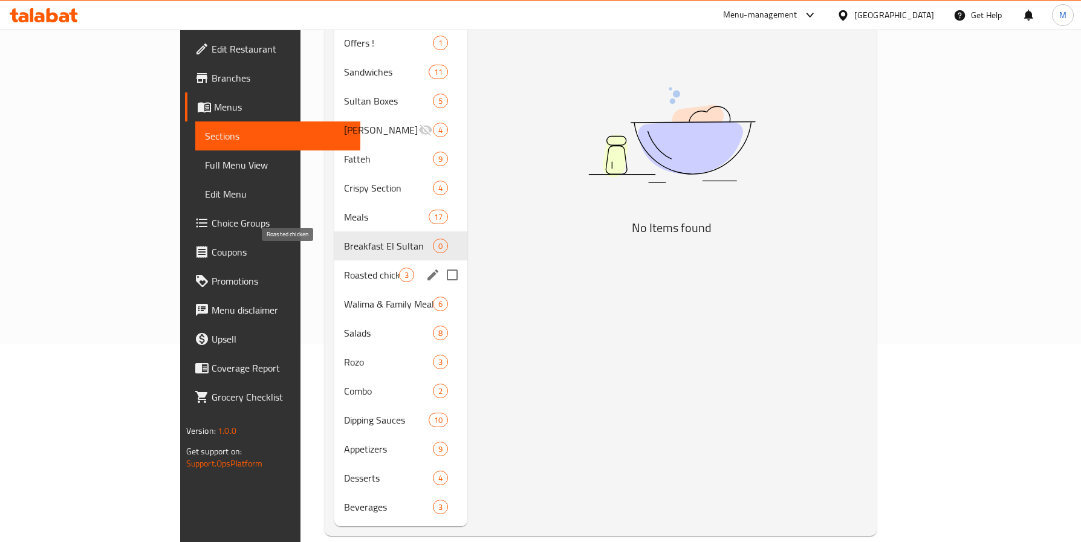
click at [344, 268] on span "Roasted chicken" at bounding box center [371, 275] width 55 height 15
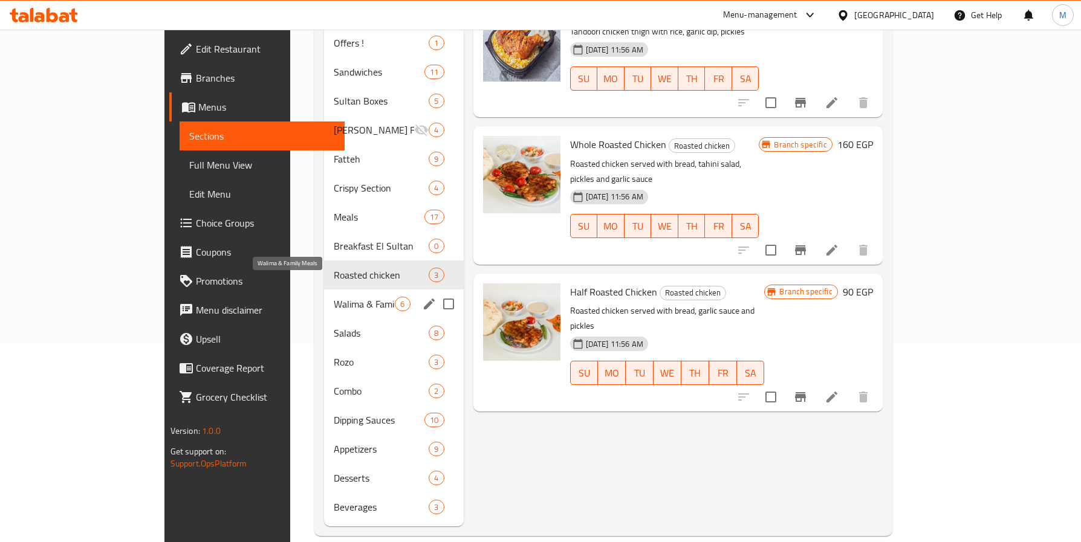
click at [334, 297] on span "Walima & Family Meals" at bounding box center [365, 304] width 62 height 15
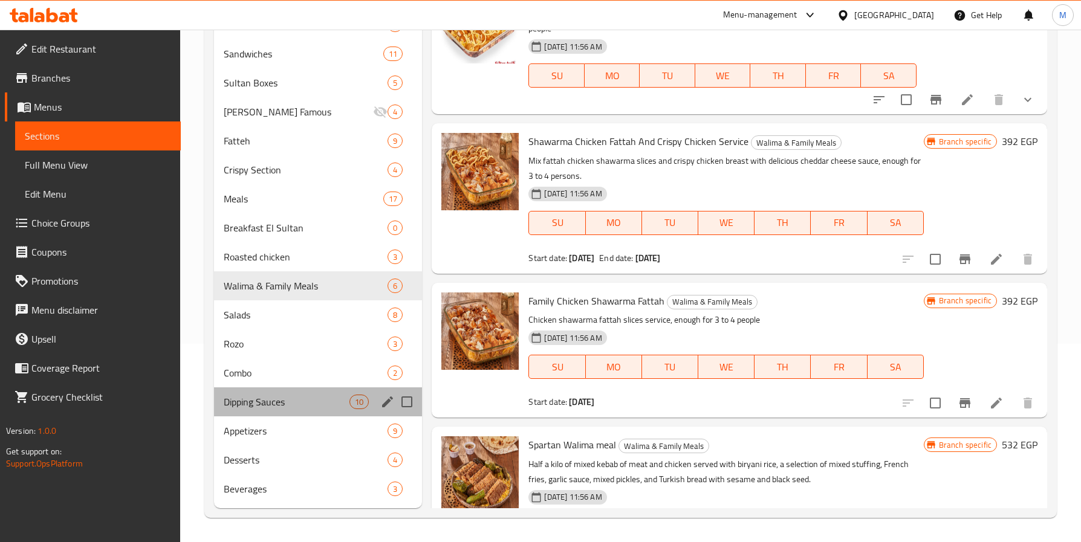
click at [290, 387] on div "Dipping Sauces 10" at bounding box center [318, 401] width 208 height 29
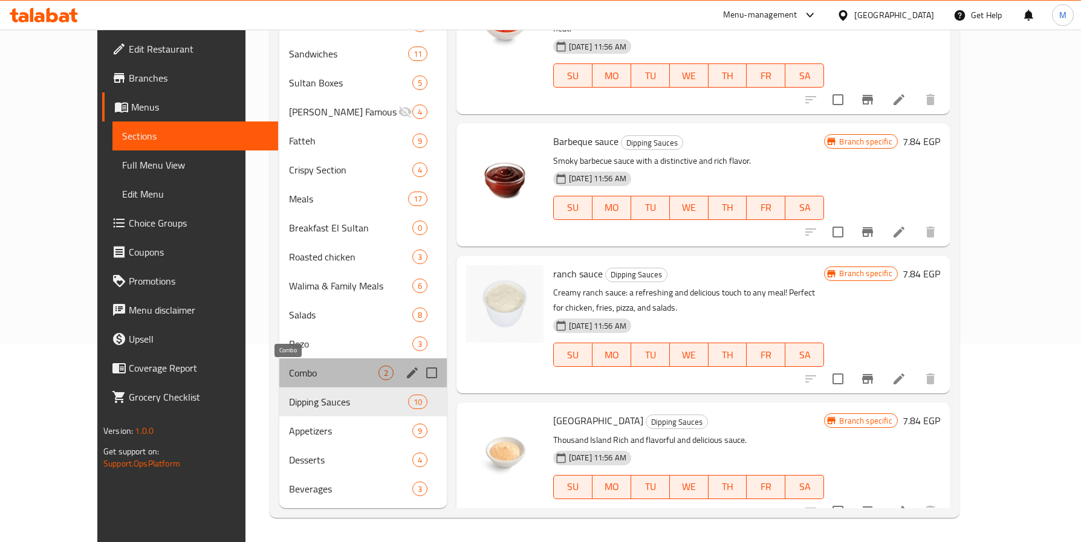
click at [294, 371] on span "Combo" at bounding box center [333, 373] width 89 height 15
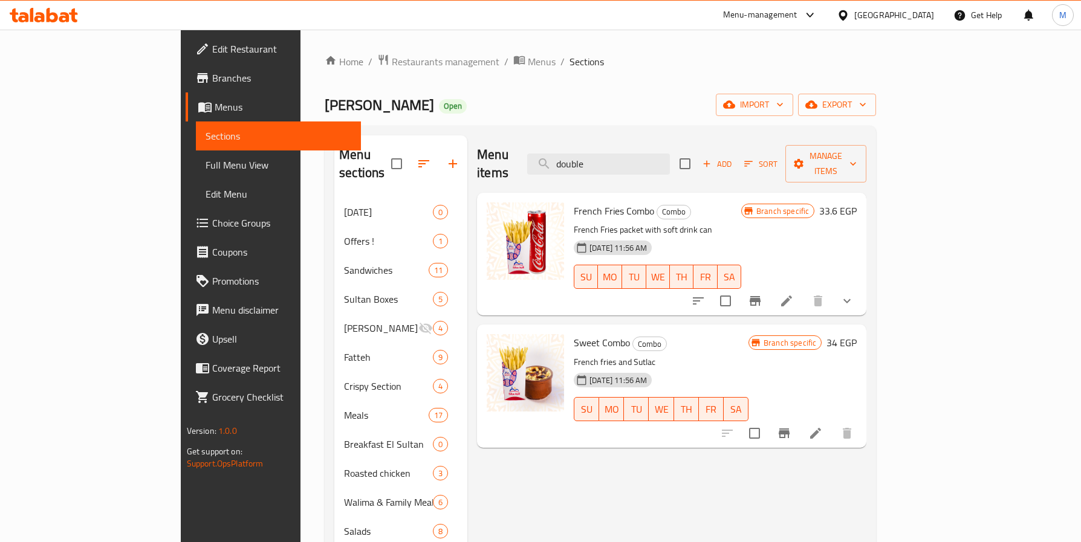
drag, startPoint x: 681, startPoint y: 156, endPoint x: 549, endPoint y: 176, distance: 132.7
click at [549, 176] on div "Menu items double Add Sort Manage items French Fries Combo Combo French Fries p…" at bounding box center [666, 429] width 399 height 589
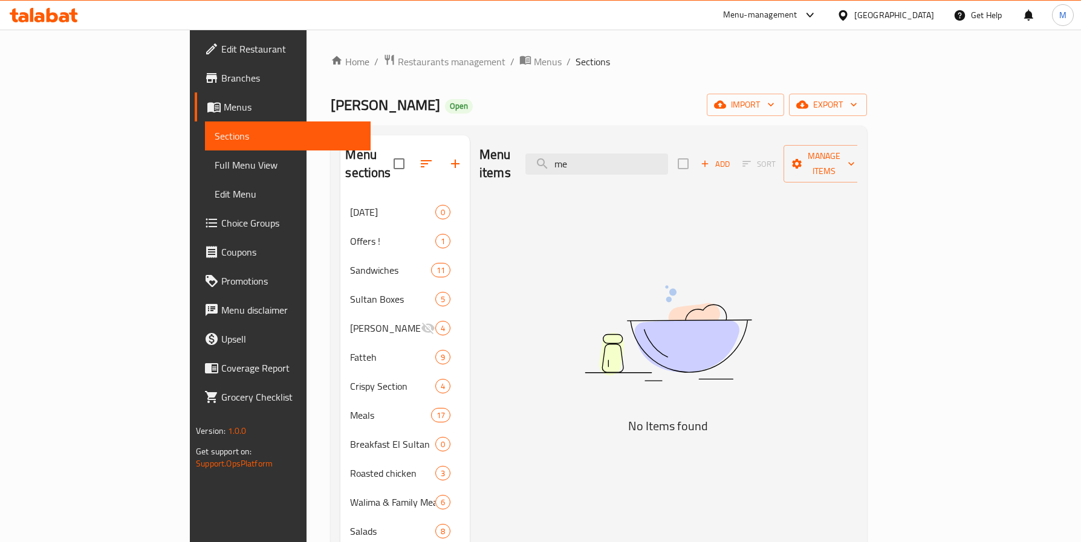
type input "m"
type input "double melt"
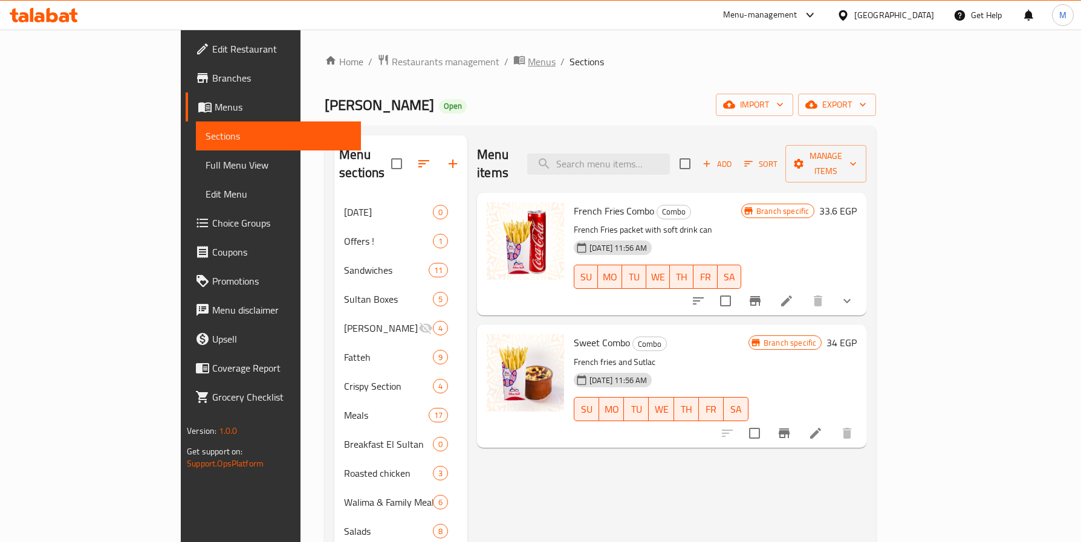
click at [528, 59] on span "Menus" at bounding box center [542, 61] width 28 height 15
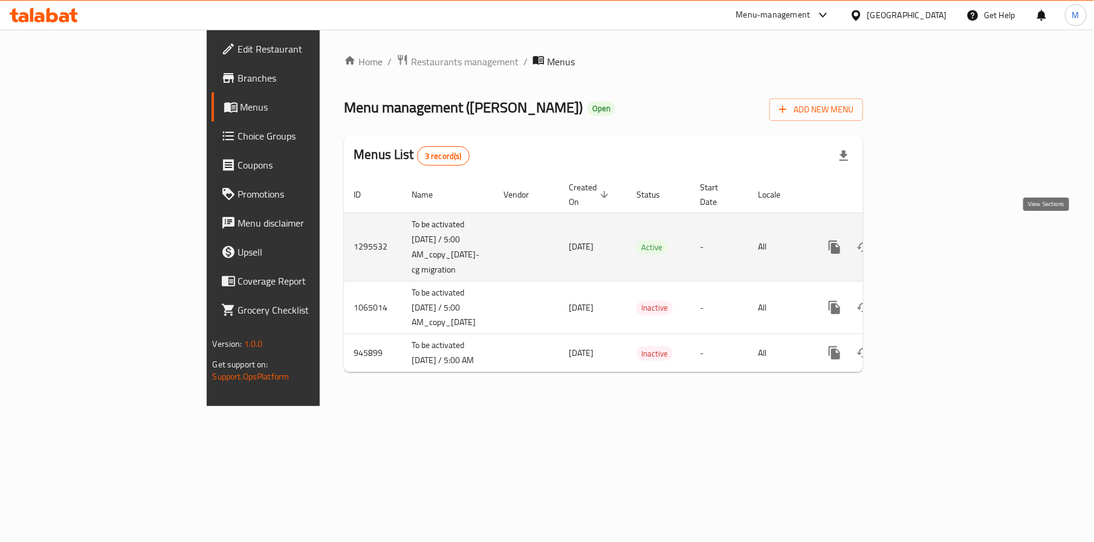
click at [929, 240] on icon "enhanced table" at bounding box center [922, 247] width 15 height 15
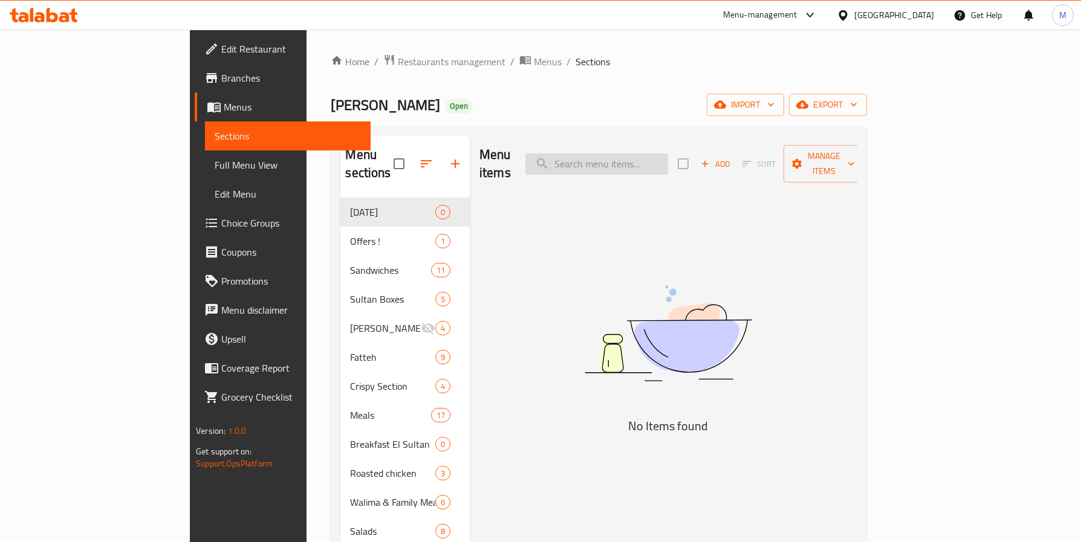
click at [666, 154] on input "search" at bounding box center [596, 164] width 143 height 21
paste input "double melt"
type input "d"
click at [656, 154] on input "search" at bounding box center [596, 164] width 143 height 21
drag, startPoint x: 688, startPoint y: 145, endPoint x: 494, endPoint y: 154, distance: 194.3
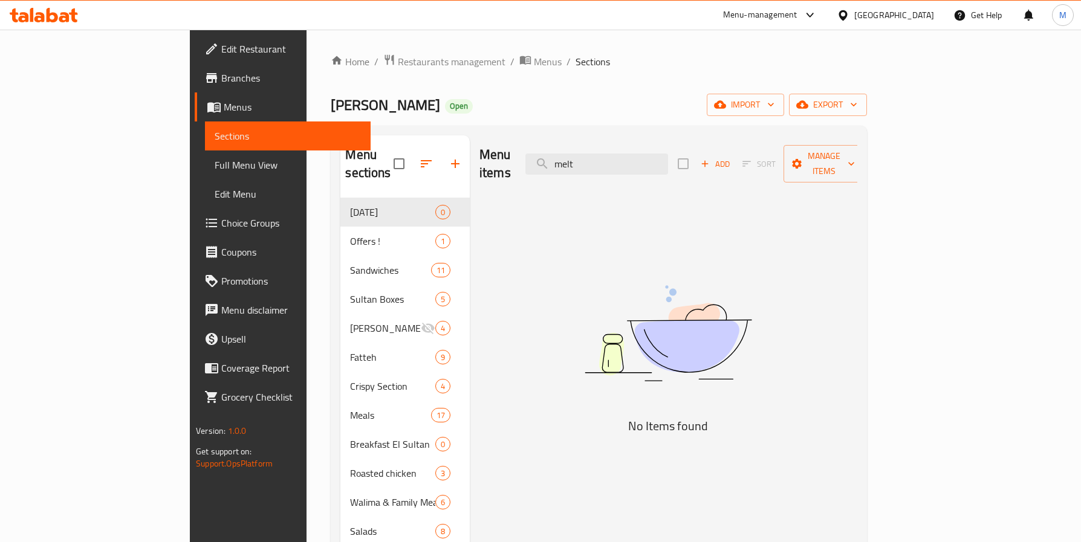
click at [494, 154] on div "Menu items melt Add Sort Manage items" at bounding box center [668, 163] width 378 height 57
type input "max"
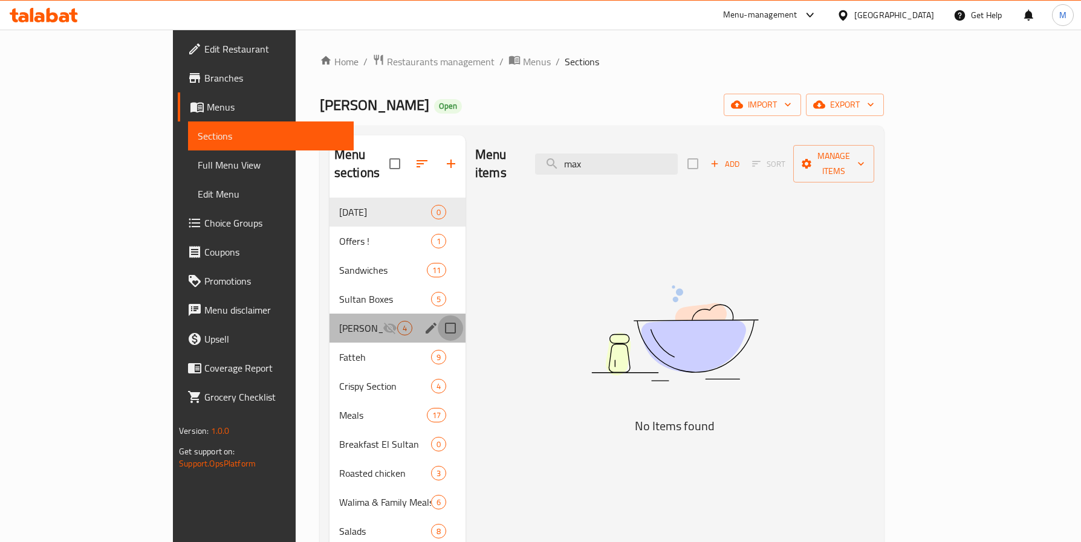
click at [438, 322] on input "Menu sections" at bounding box center [450, 328] width 25 height 25
checkbox input "true"
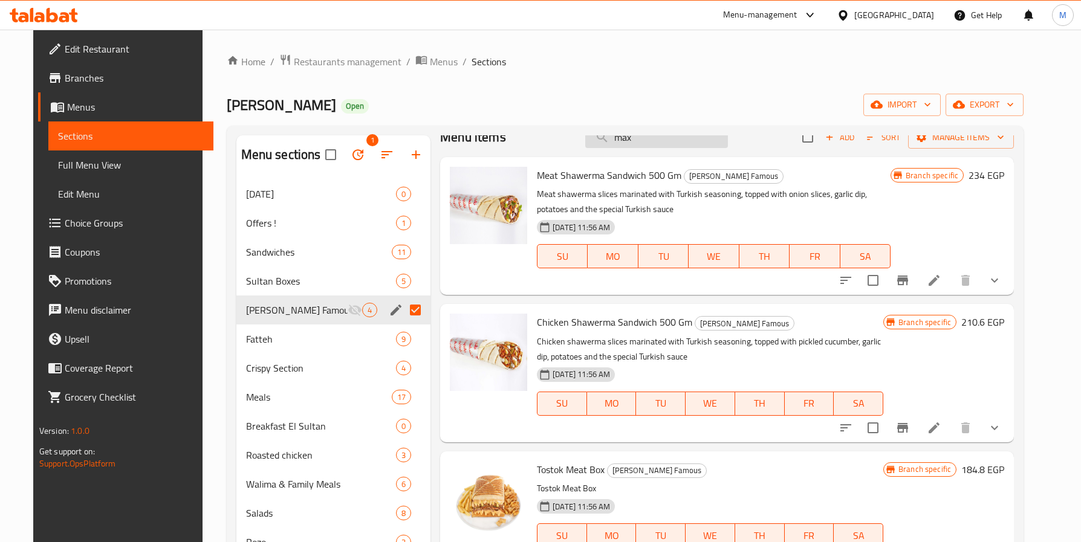
click at [660, 140] on input "max" at bounding box center [656, 137] width 143 height 21
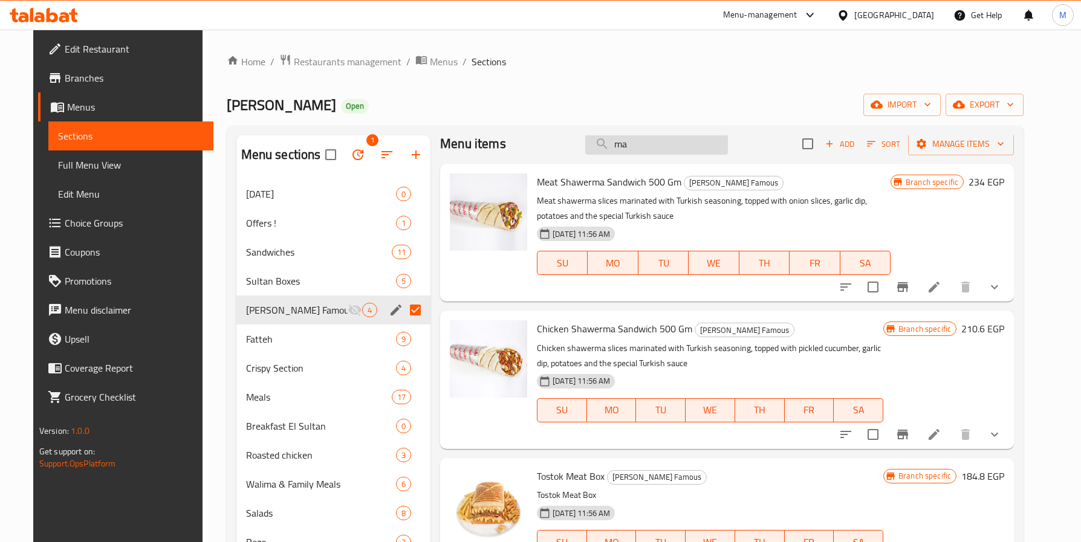
type input "m"
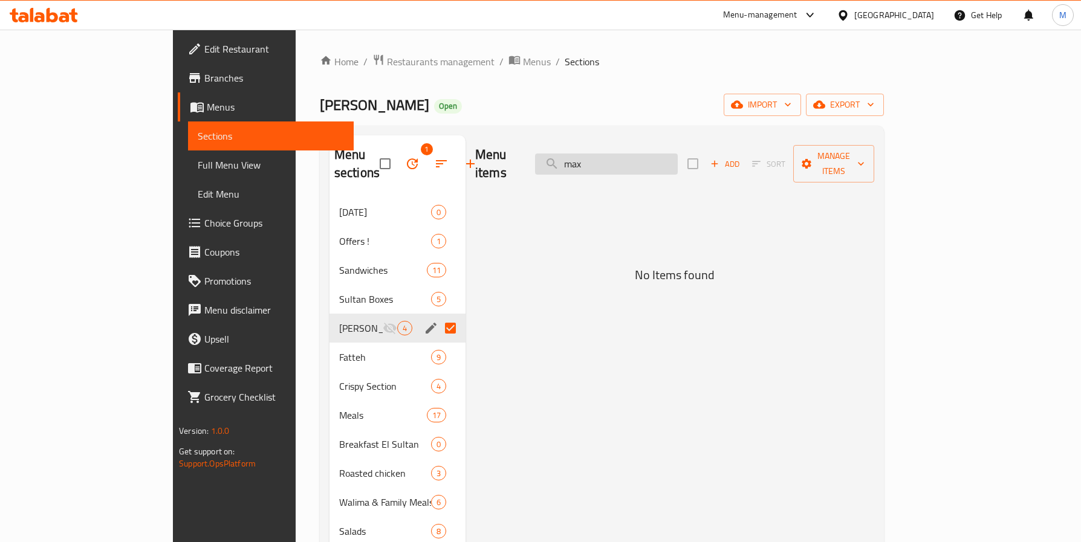
scroll to position [0, 0]
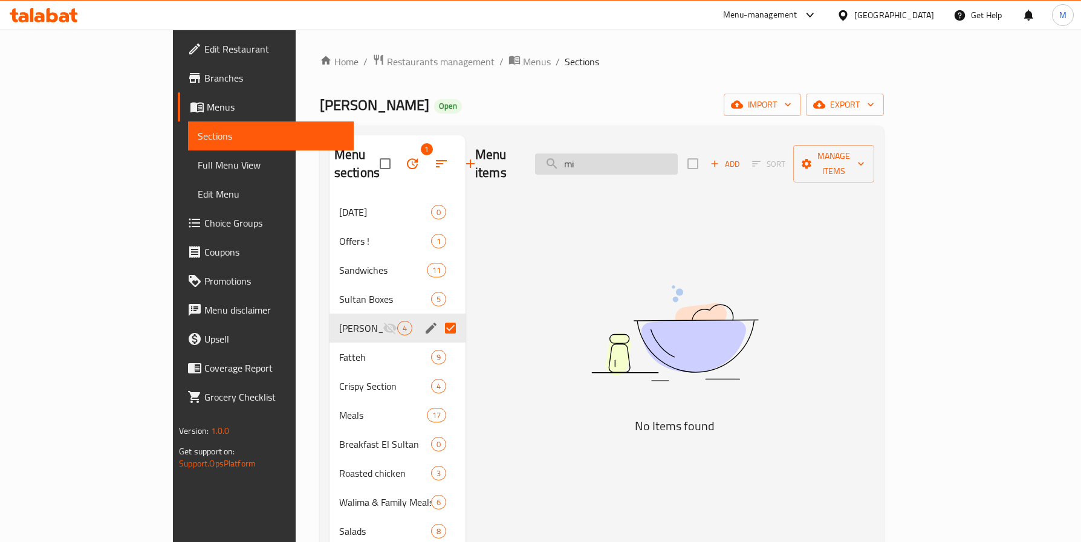
type input "m"
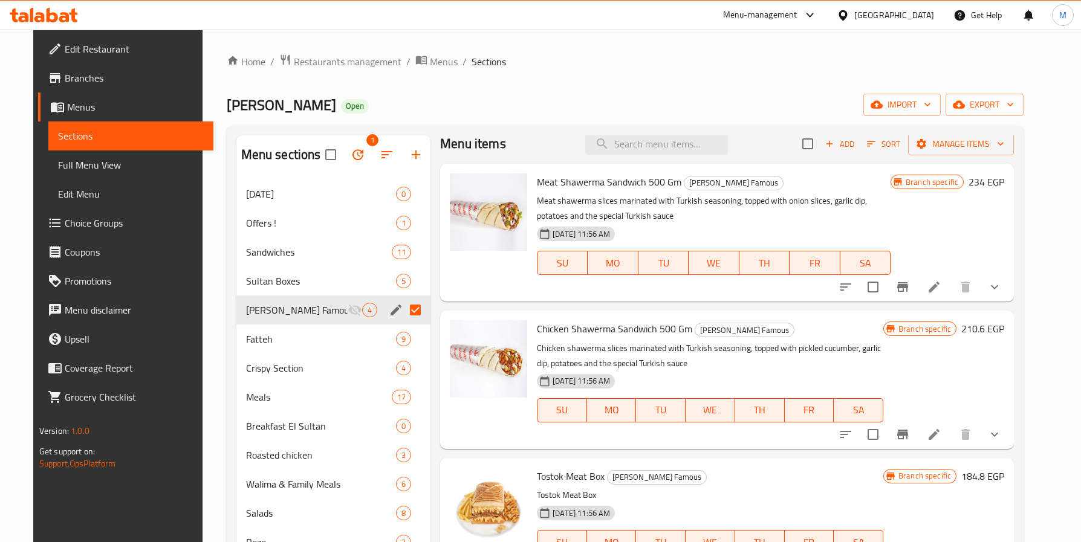
scroll to position [18, 0]
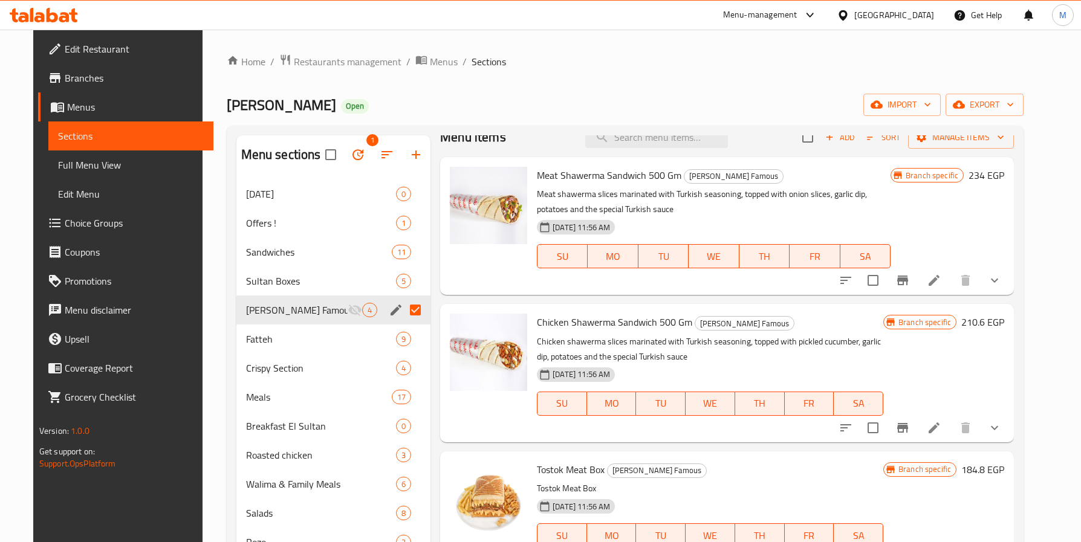
drag, startPoint x: 833, startPoint y: 467, endPoint x: 845, endPoint y: 462, distance: 12.8
click at [835, 467] on h6 "Tostok Meat Box Sultan Ayub Famous" at bounding box center [710, 469] width 346 height 17
click at [1002, 274] on icon "show more" at bounding box center [994, 280] width 15 height 15
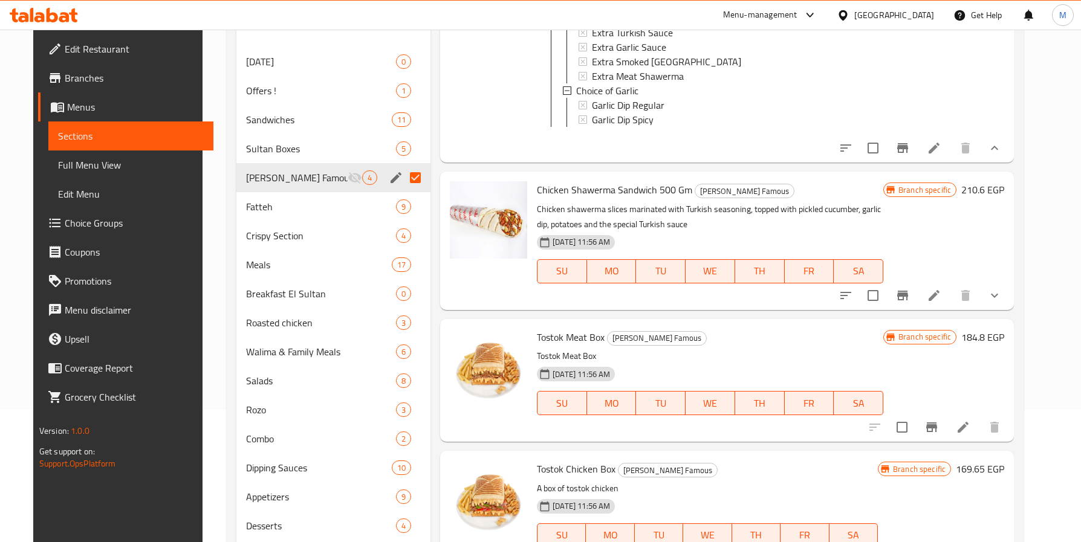
scroll to position [198, 0]
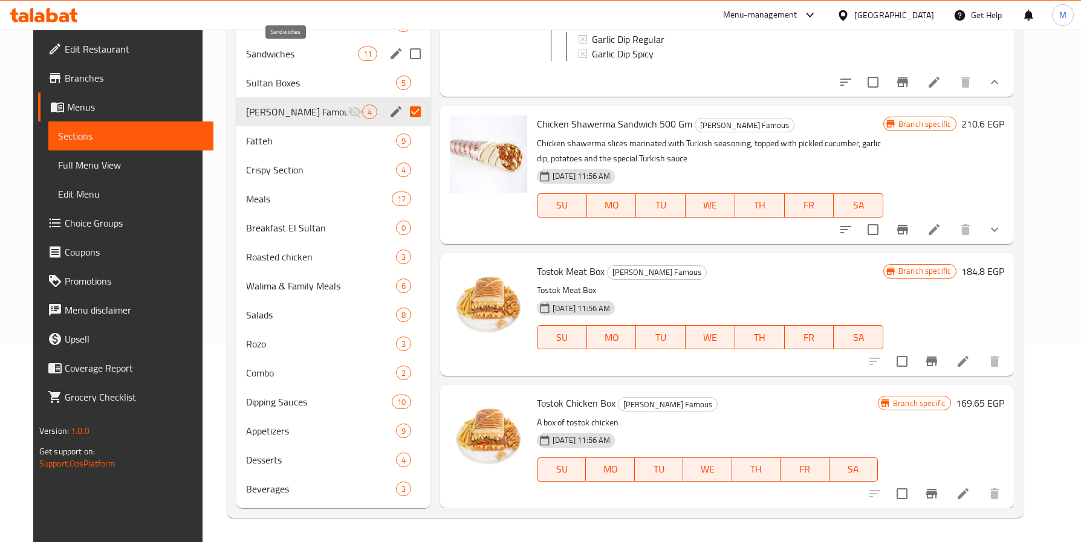
click at [270, 55] on span "Sandwiches" at bounding box center [302, 54] width 112 height 15
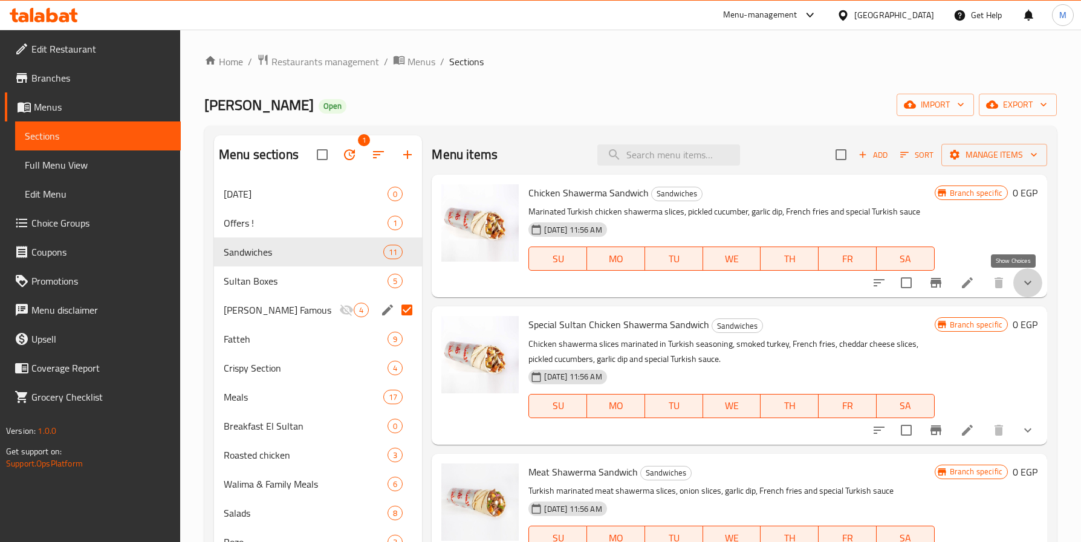
click at [1024, 284] on icon "show more" at bounding box center [1027, 283] width 7 height 4
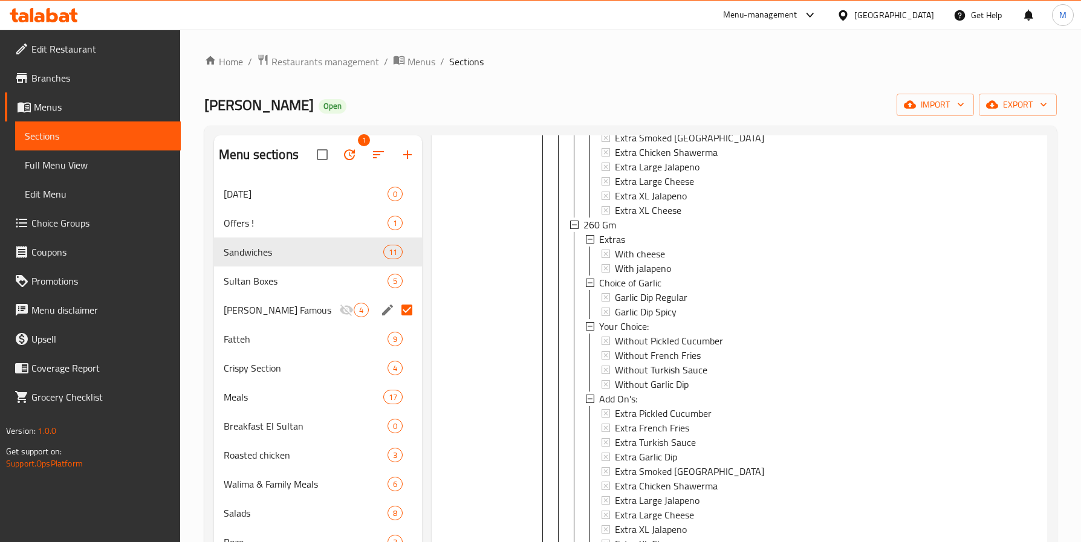
scroll to position [363, 0]
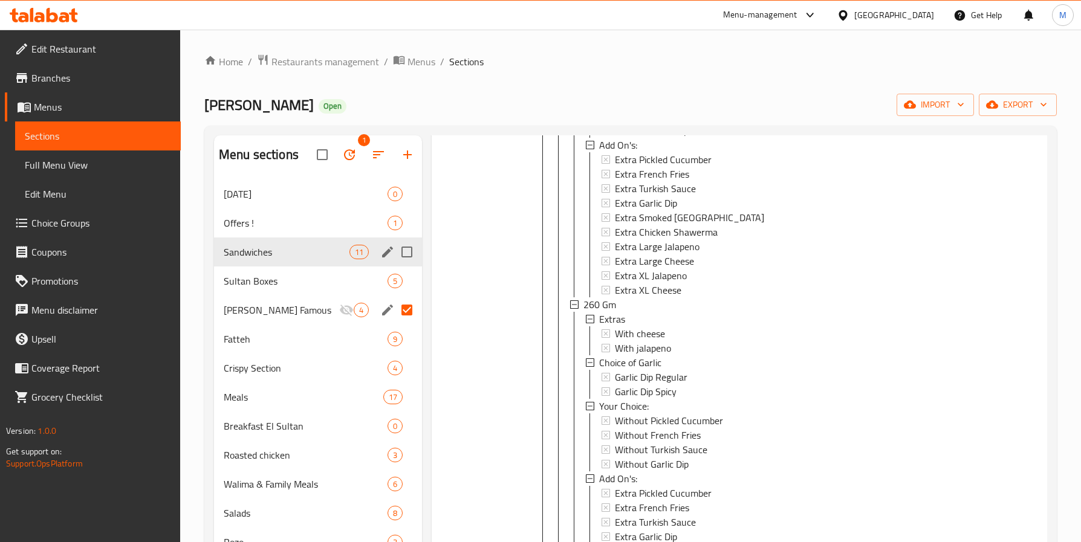
click at [245, 215] on div "Offers ! 1" at bounding box center [318, 223] width 208 height 29
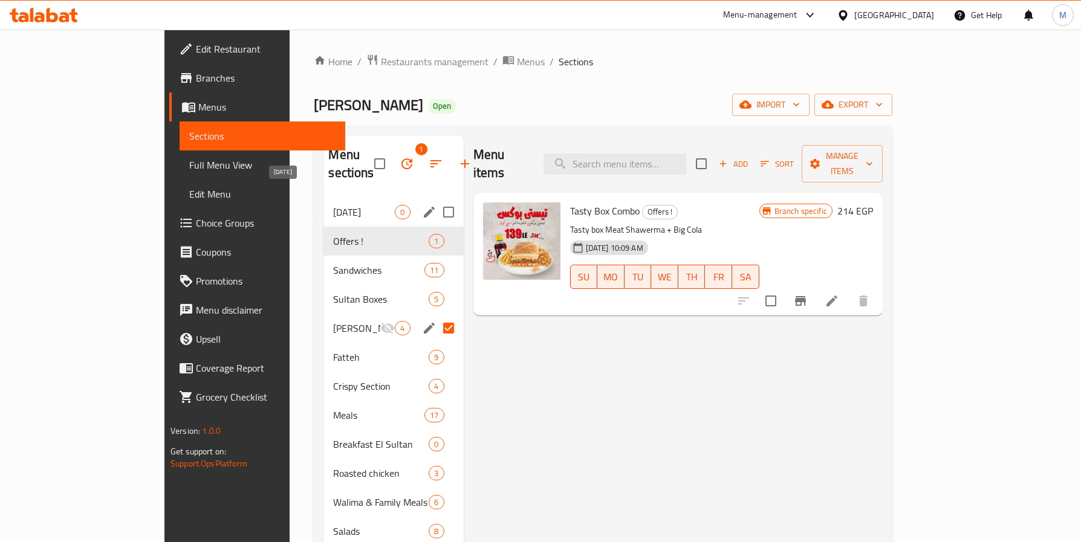
click at [333, 205] on span "[DATE]" at bounding box center [364, 212] width 62 height 15
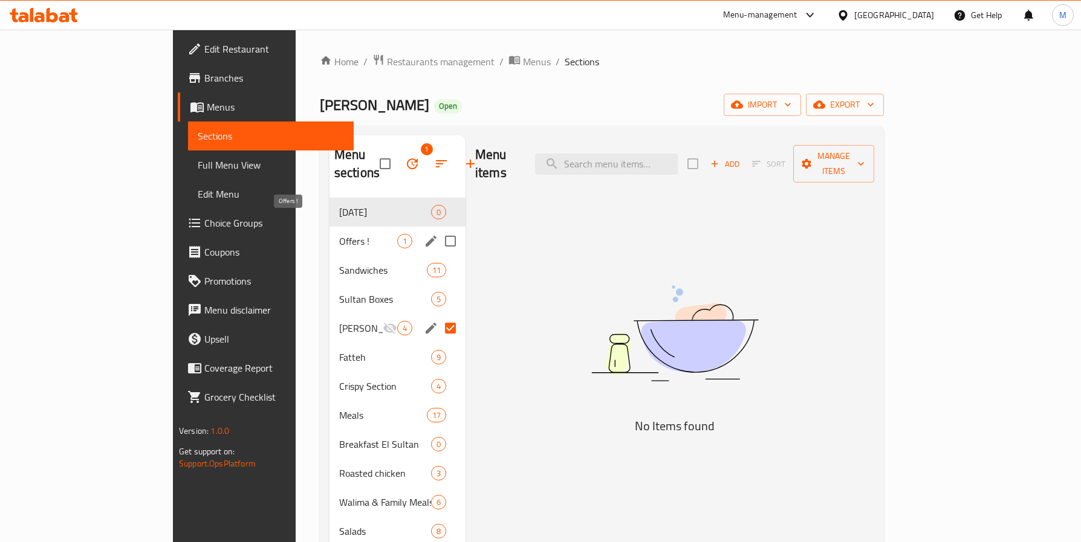
click at [339, 234] on span "Offers !" at bounding box center [368, 241] width 58 height 15
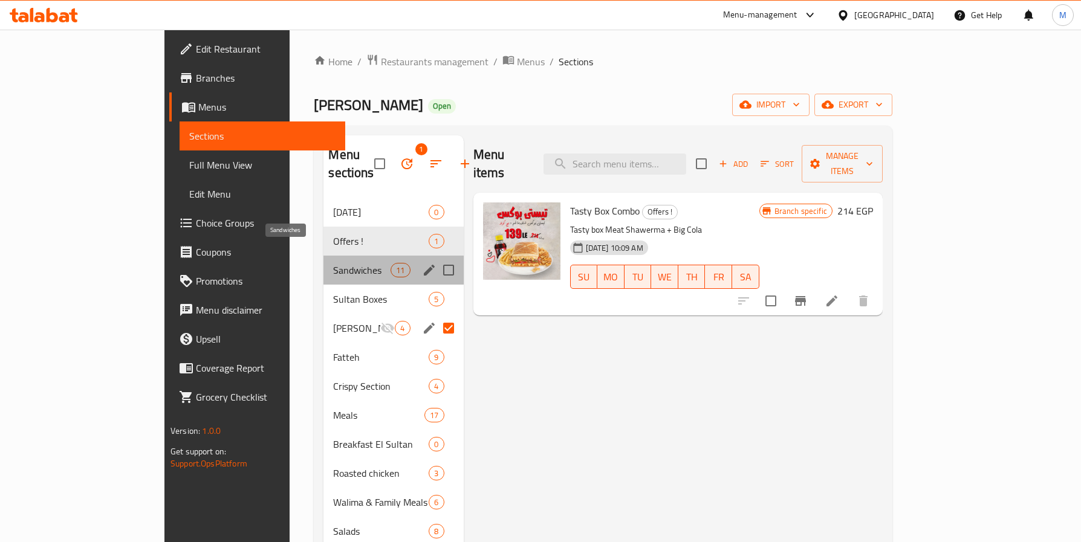
click at [333, 263] on span "Sandwiches" at bounding box center [361, 270] width 57 height 15
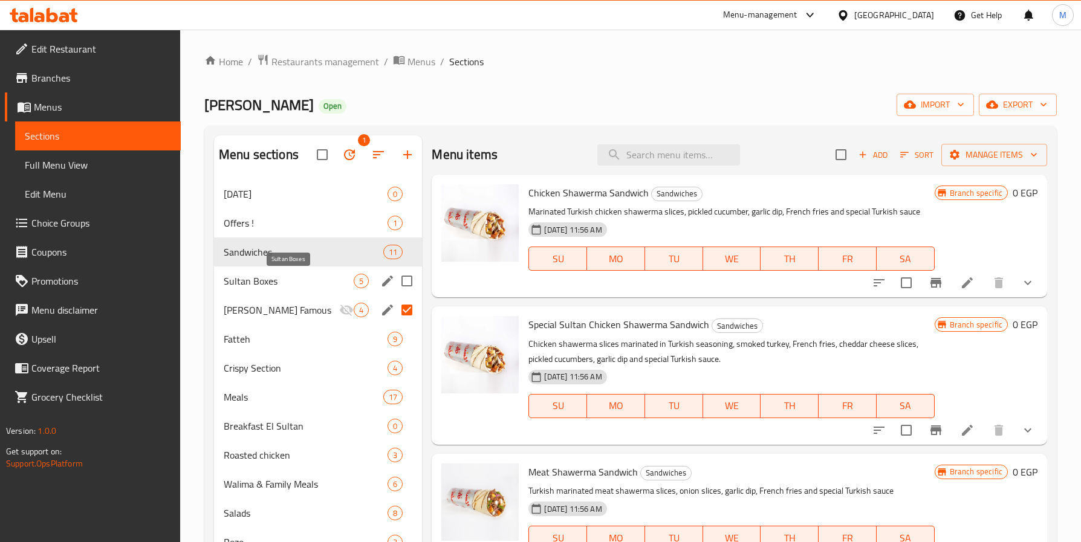
click at [276, 274] on span "Sultan Boxes" at bounding box center [289, 281] width 130 height 15
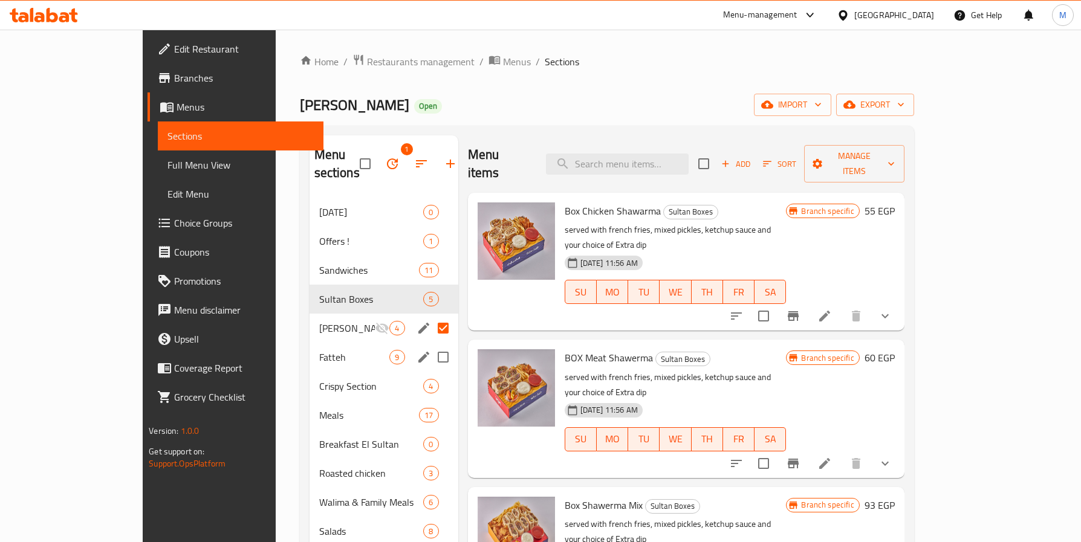
scroll to position [91, 0]
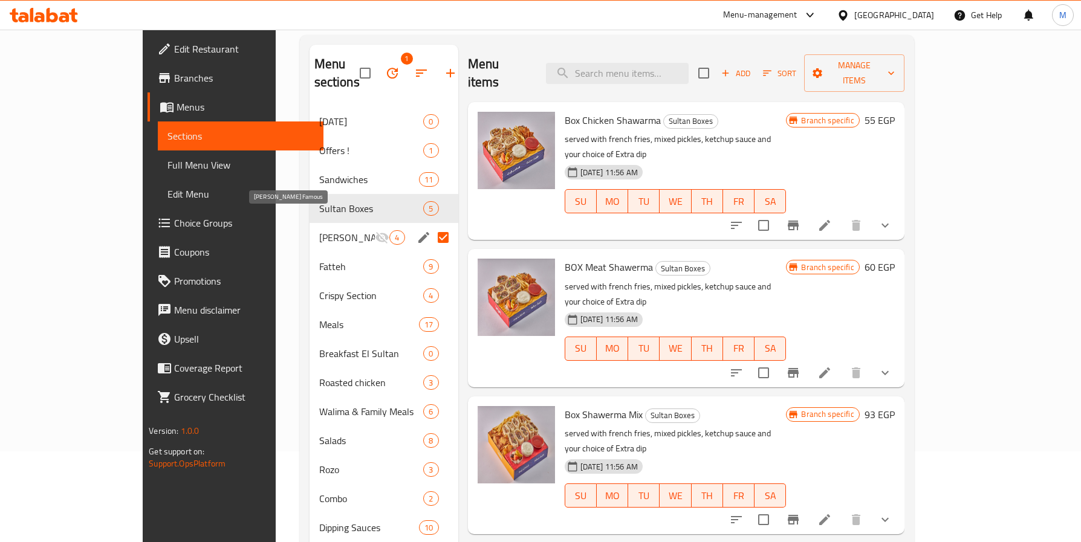
click at [319, 230] on span "[PERSON_NAME] Famous" at bounding box center [347, 237] width 56 height 15
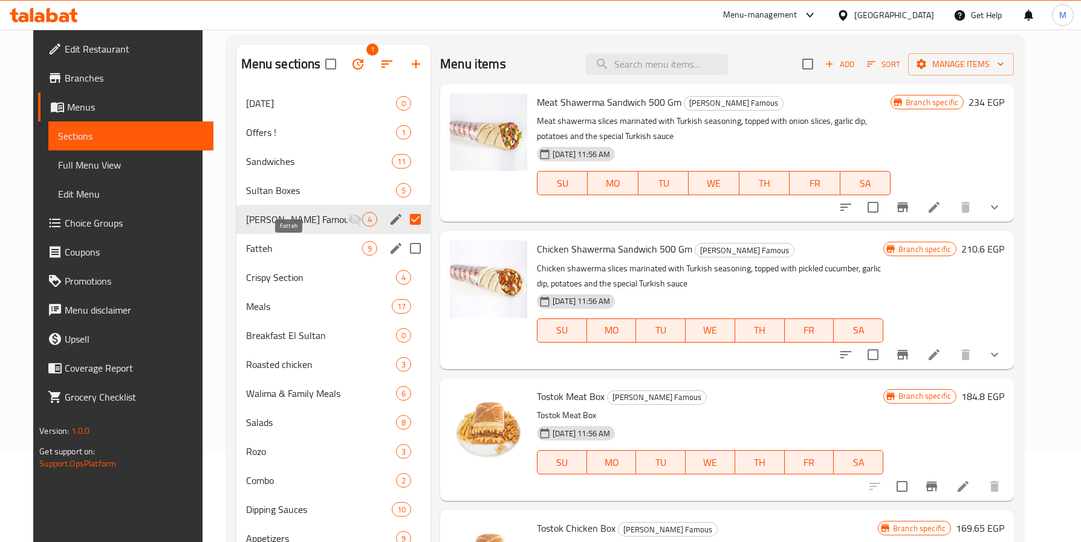
click at [272, 247] on span "Fatteh" at bounding box center [304, 248] width 117 height 15
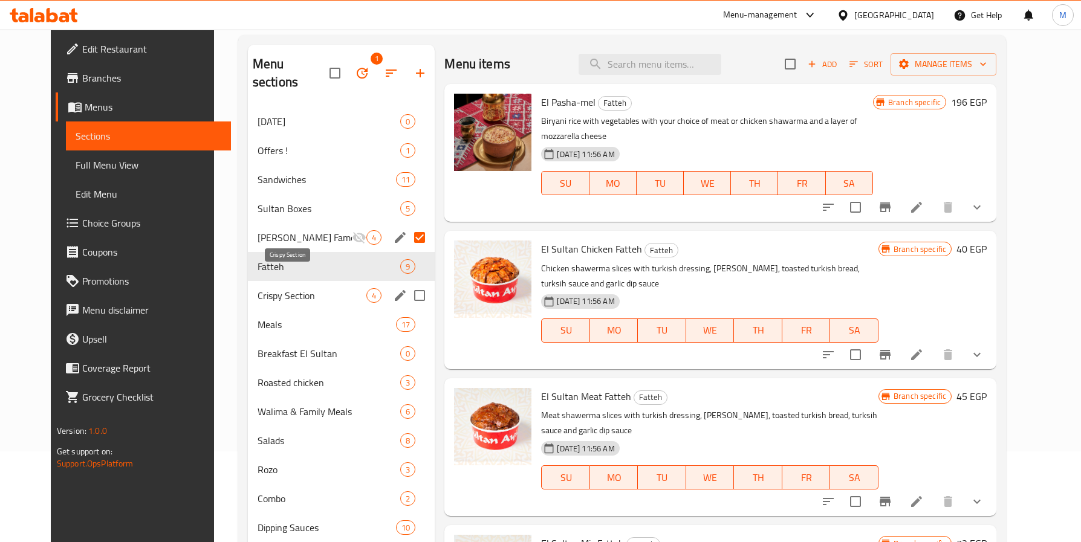
click at [280, 288] on span "Crispy Section" at bounding box center [312, 295] width 109 height 15
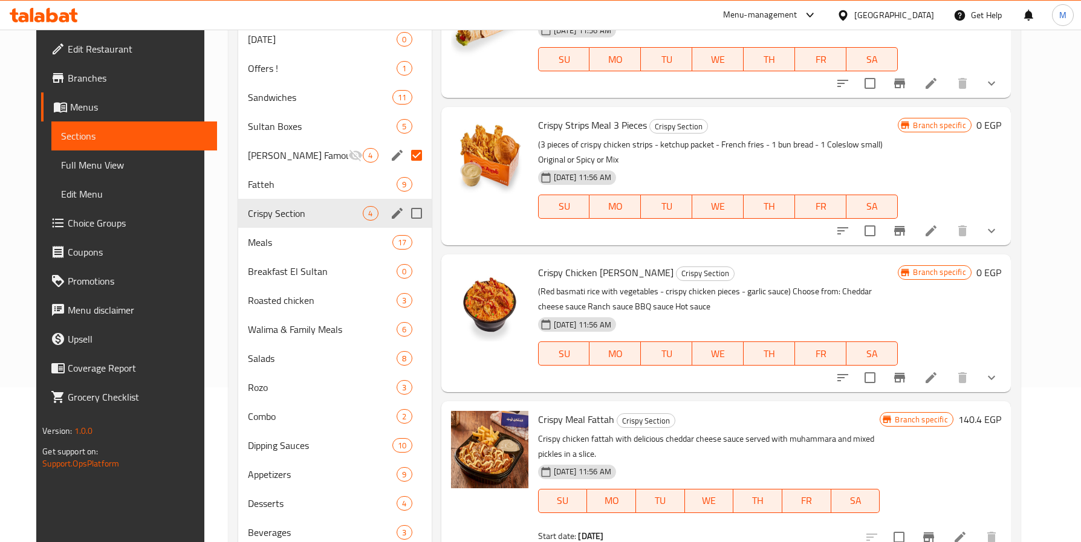
scroll to position [198, 0]
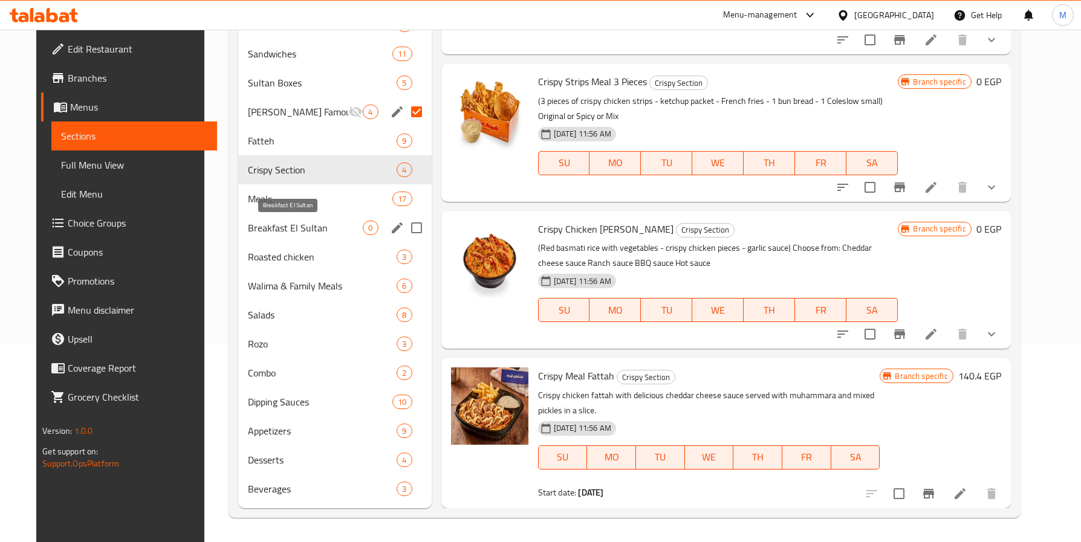
click at [260, 223] on span "Breakfast El Sultan" at bounding box center [305, 228] width 115 height 15
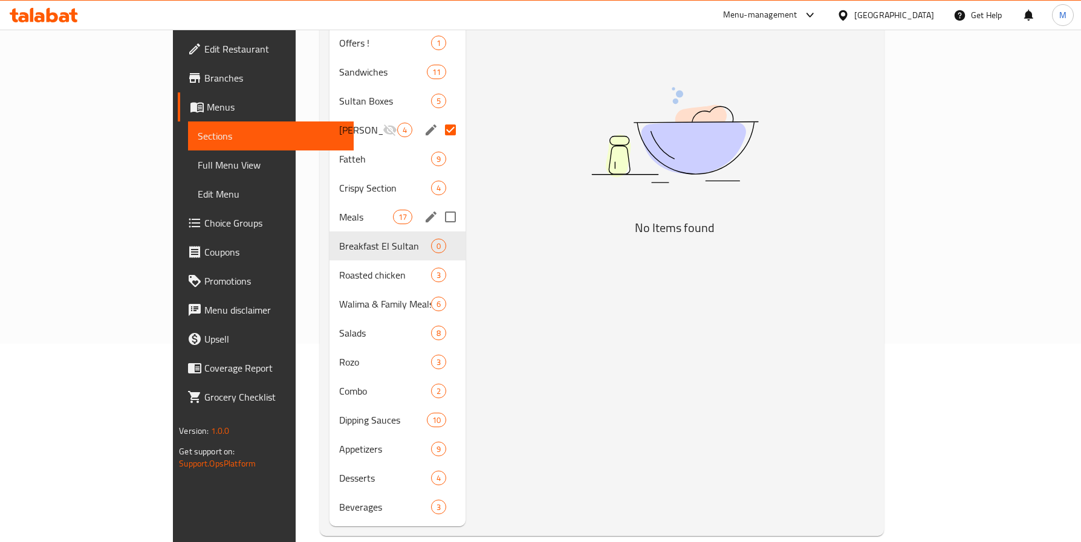
drag, startPoint x: 270, startPoint y: 206, endPoint x: 271, endPoint y: 245, distance: 39.3
click at [339, 210] on span "Meals" at bounding box center [366, 217] width 54 height 15
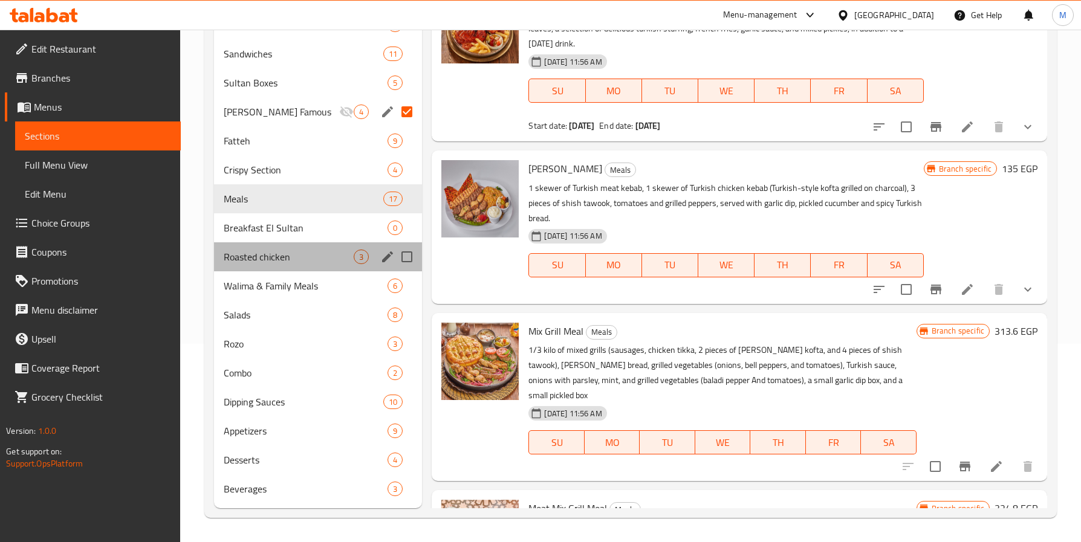
click at [271, 247] on div "Roasted chicken 3" at bounding box center [318, 256] width 208 height 29
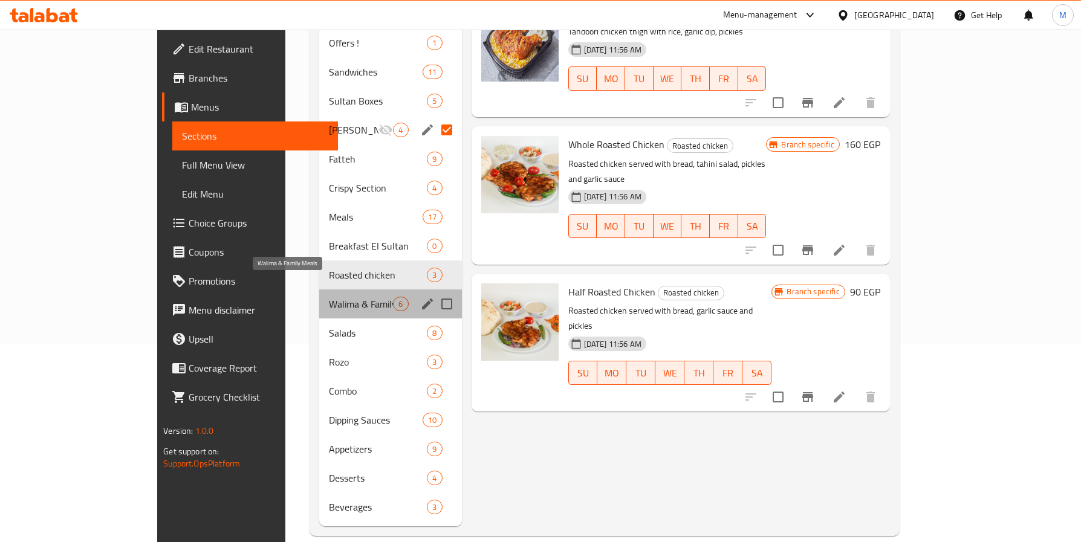
click at [329, 297] on span "Walima & Family Meals" at bounding box center [361, 304] width 65 height 15
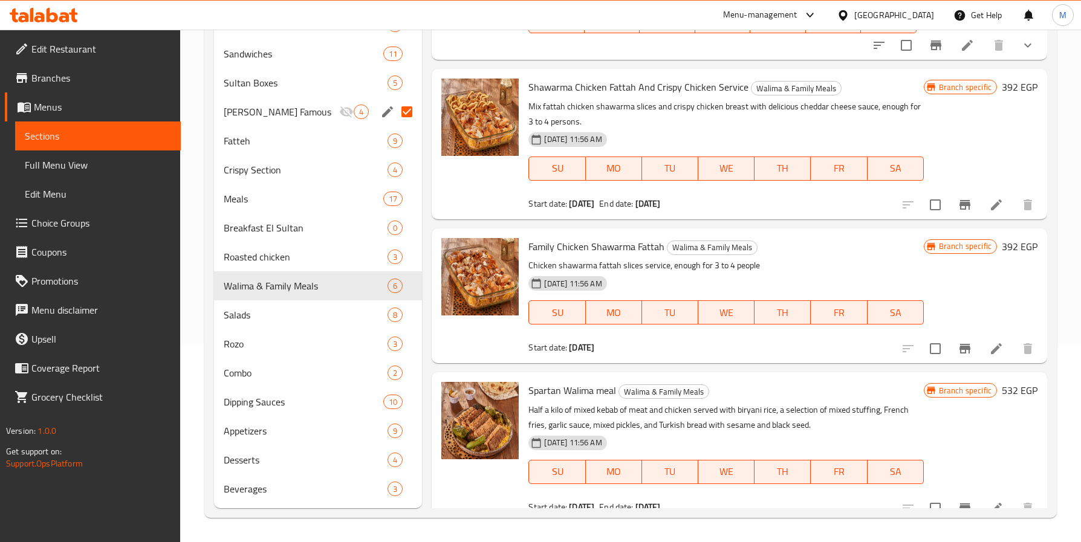
scroll to position [378, 0]
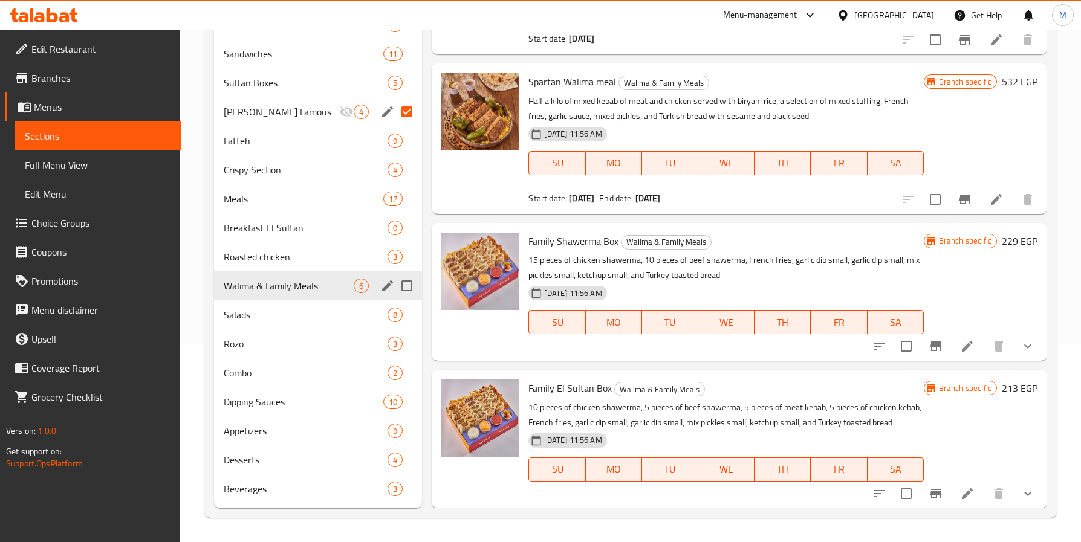
click at [238, 310] on span "Salads" at bounding box center [306, 315] width 164 height 15
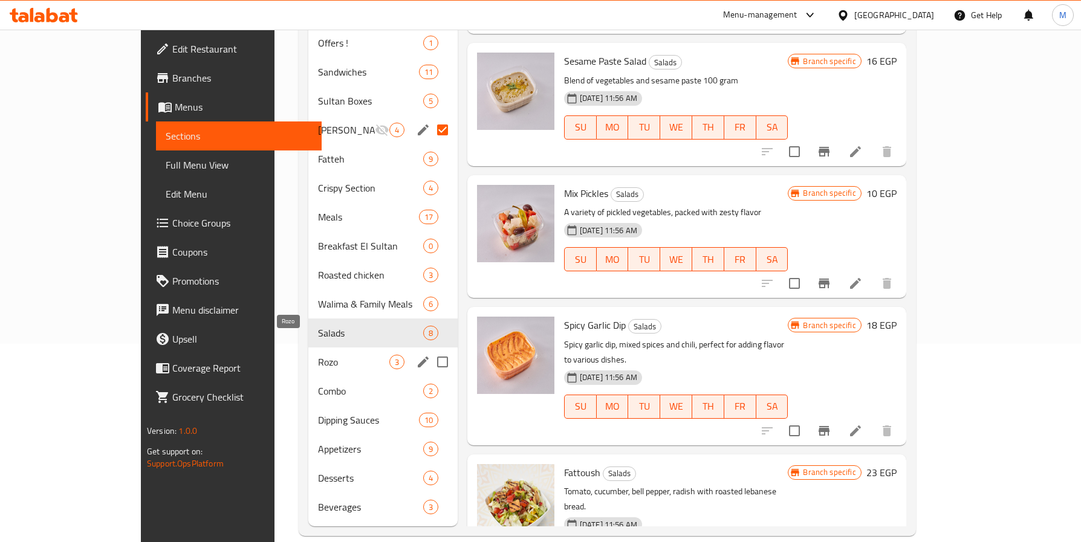
click at [318, 355] on span "Rozo" at bounding box center [353, 362] width 71 height 15
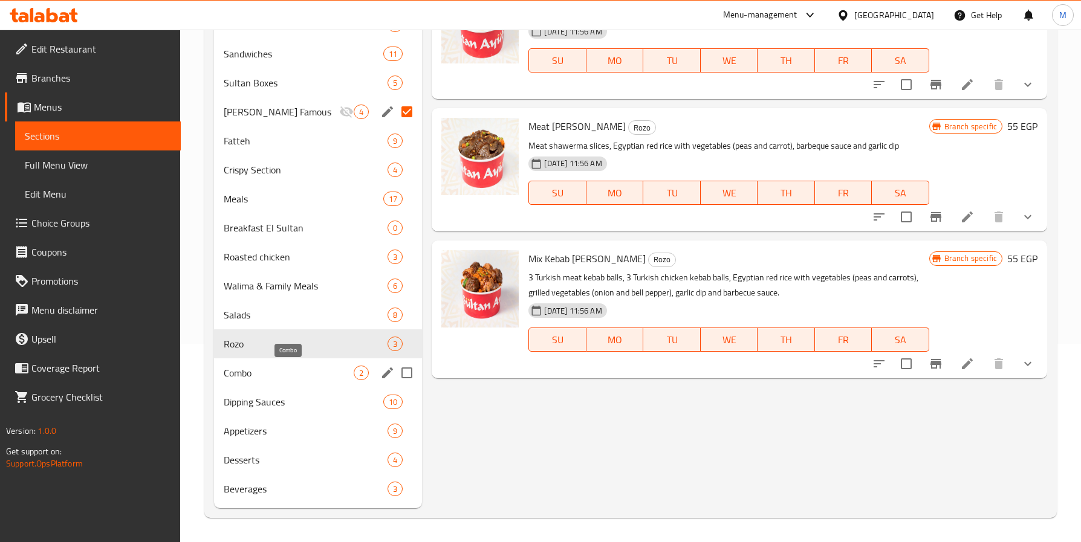
click at [256, 369] on span "Combo" at bounding box center [289, 373] width 130 height 15
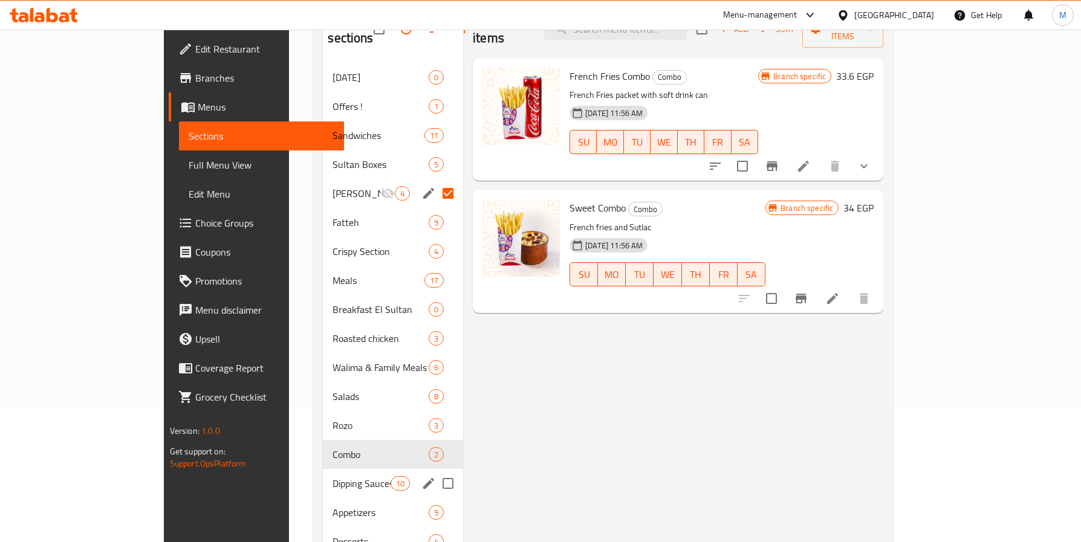
scroll to position [198, 0]
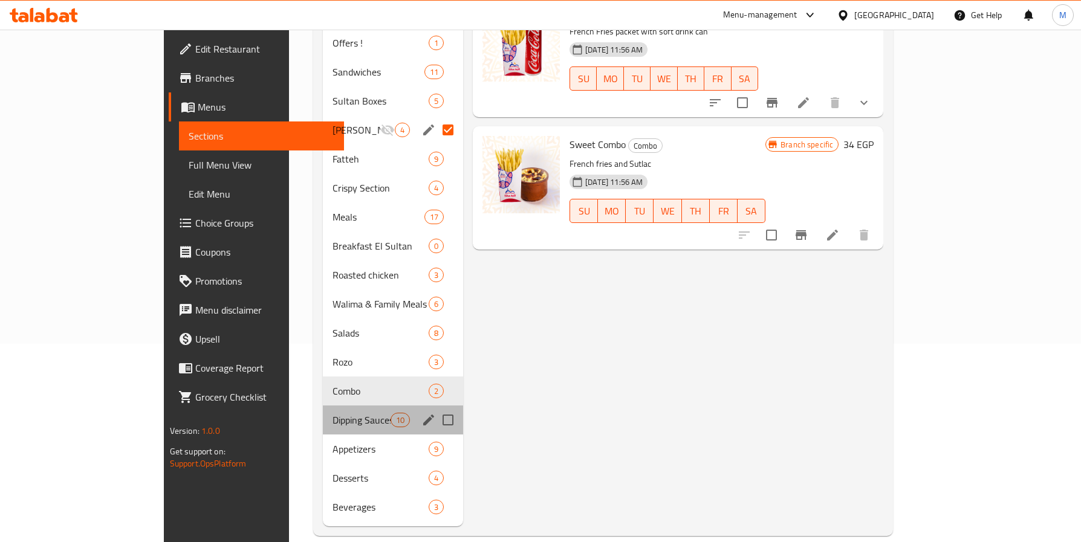
drag, startPoint x: 230, startPoint y: 387, endPoint x: 252, endPoint y: 415, distance: 35.8
click at [323, 406] on div "Dipping Sauces 10" at bounding box center [393, 420] width 140 height 29
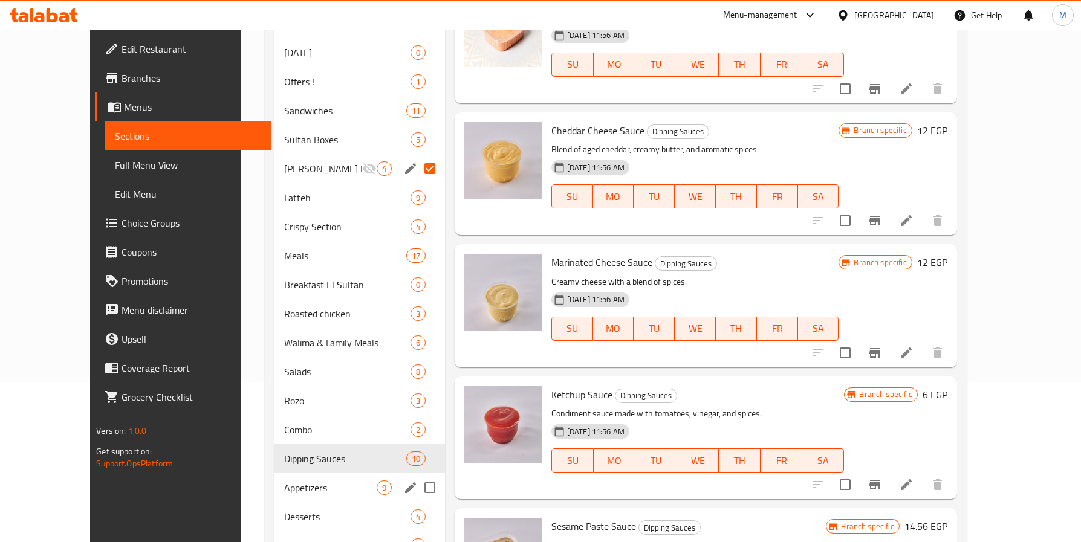
scroll to position [198, 0]
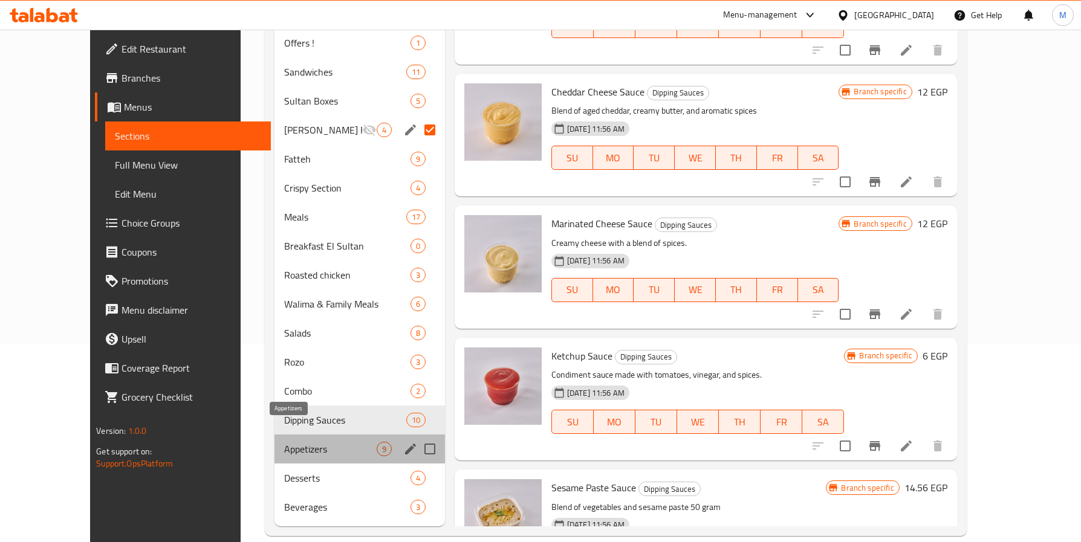
click at [284, 442] on span "Appetizers" at bounding box center [330, 449] width 92 height 15
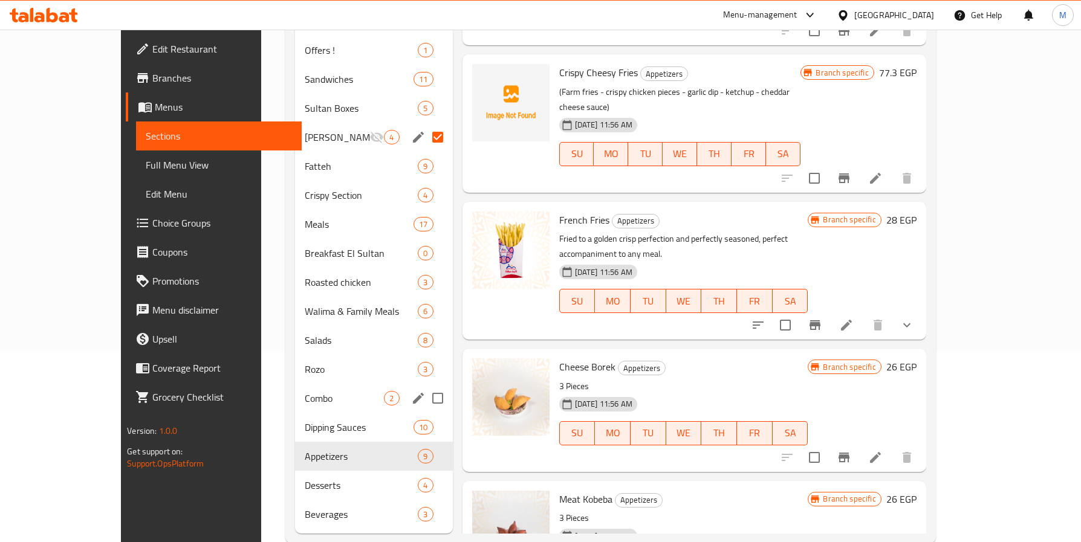
scroll to position [198, 0]
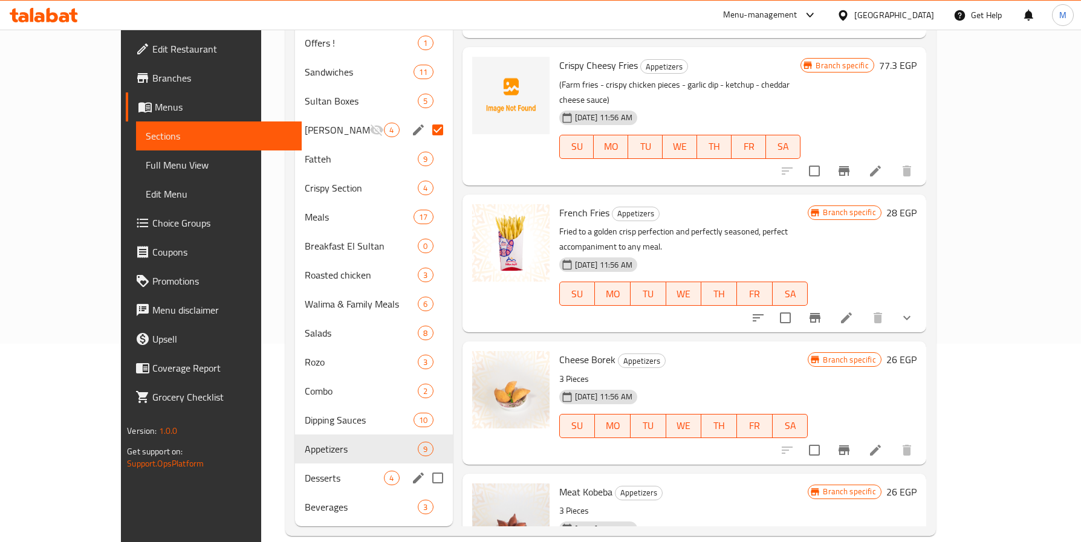
click at [295, 464] on div "Desserts 4" at bounding box center [374, 478] width 158 height 29
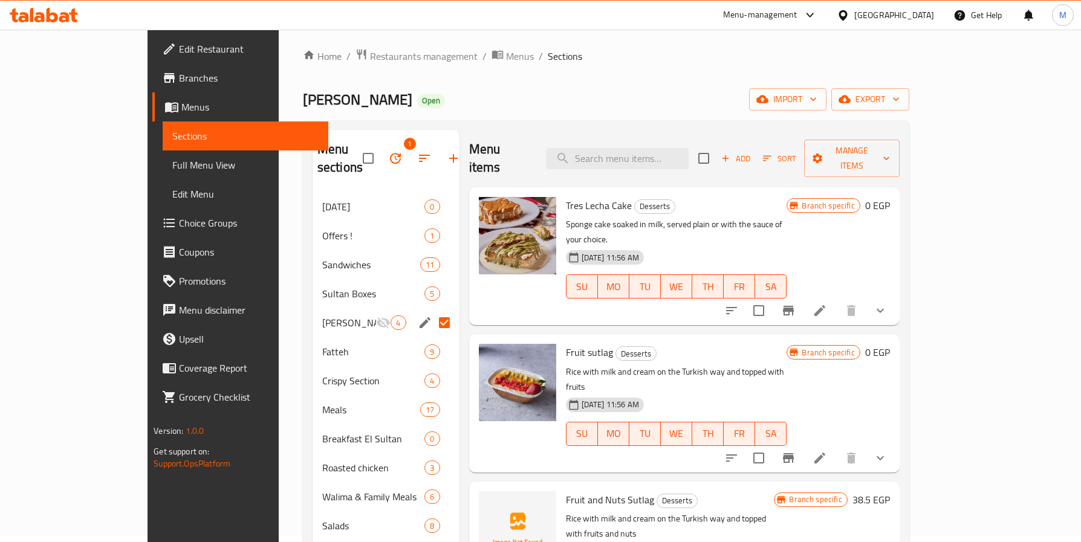
scroll to position [198, 0]
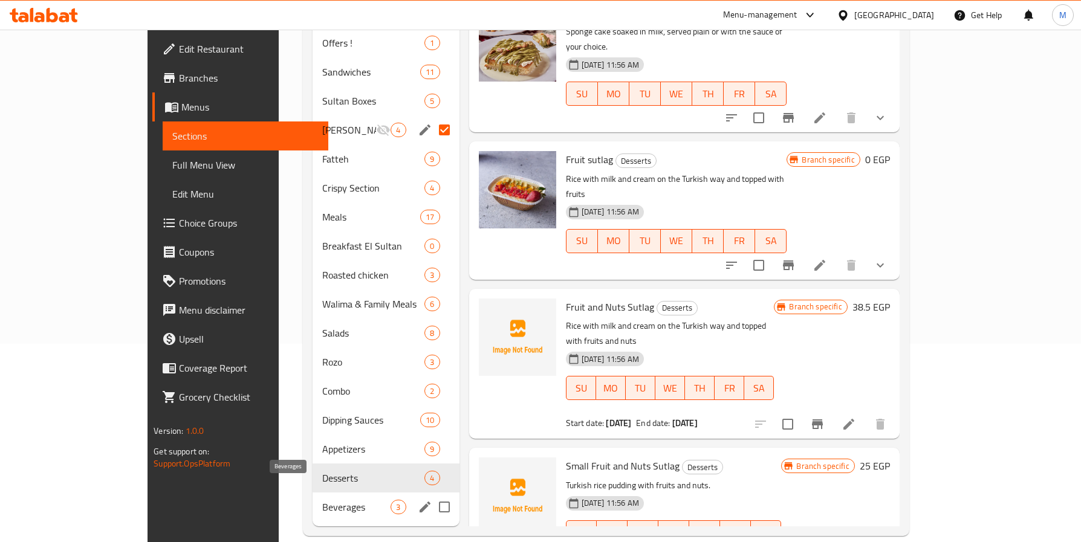
click at [322, 500] on span "Beverages" at bounding box center [356, 507] width 69 height 15
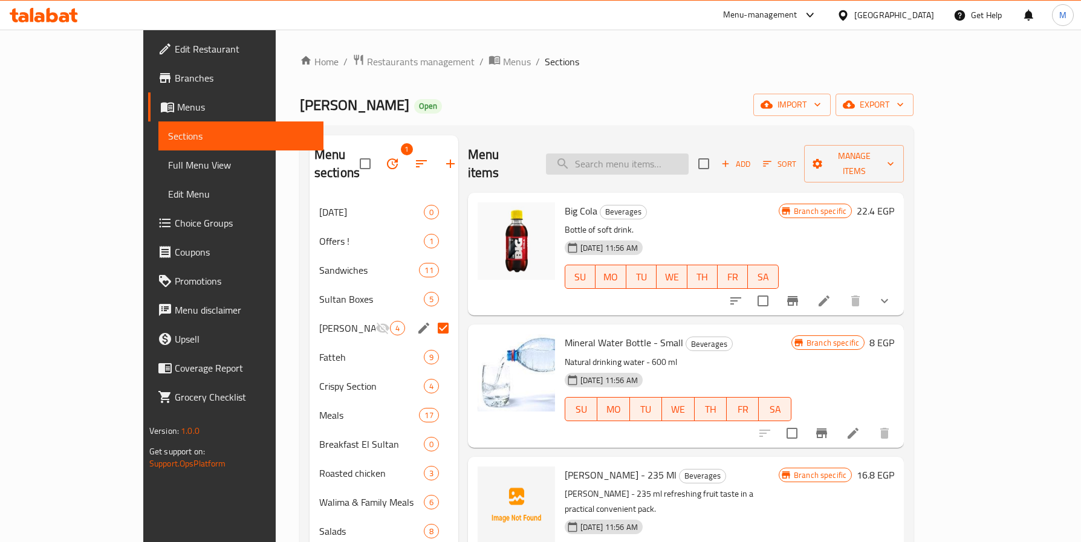
click at [689, 154] on input "search" at bounding box center [617, 164] width 143 height 21
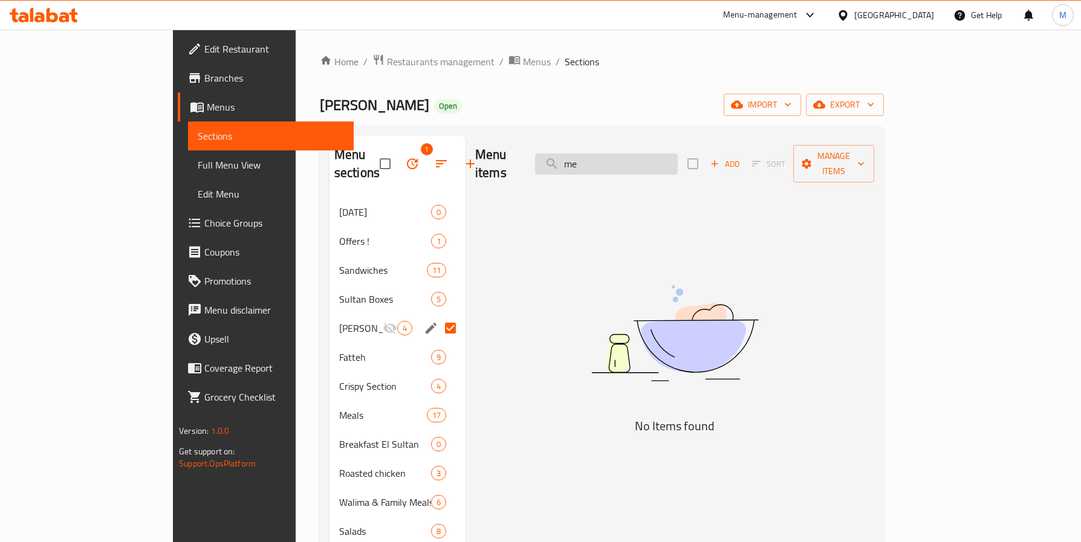
type input "m"
type input "م"
type input "ش"
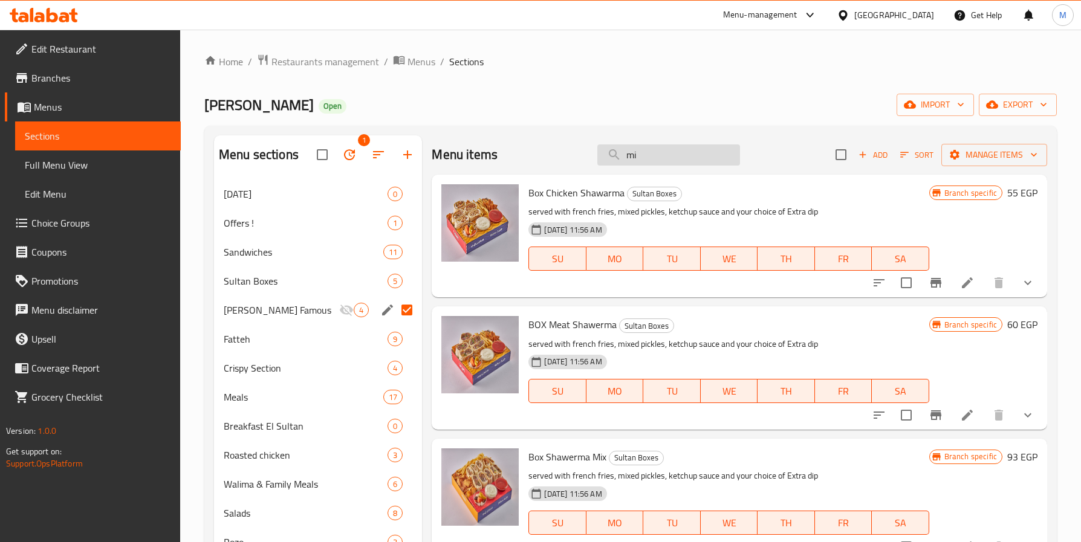
type input "mil"
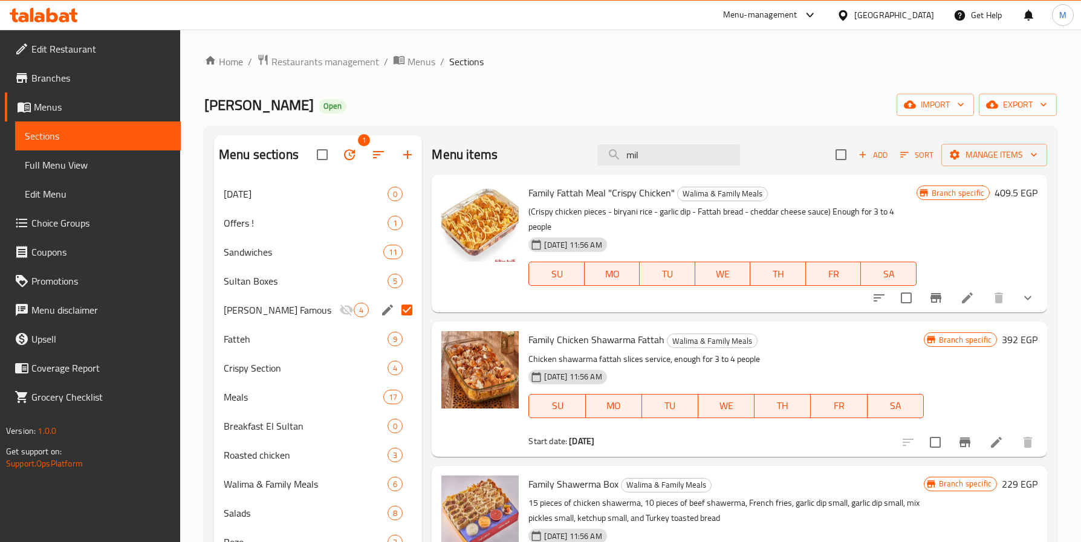
drag, startPoint x: 660, startPoint y: 149, endPoint x: 513, endPoint y: 165, distance: 147.8
click at [513, 165] on div "Menu items mil Add Sort Manage items" at bounding box center [739, 154] width 615 height 39
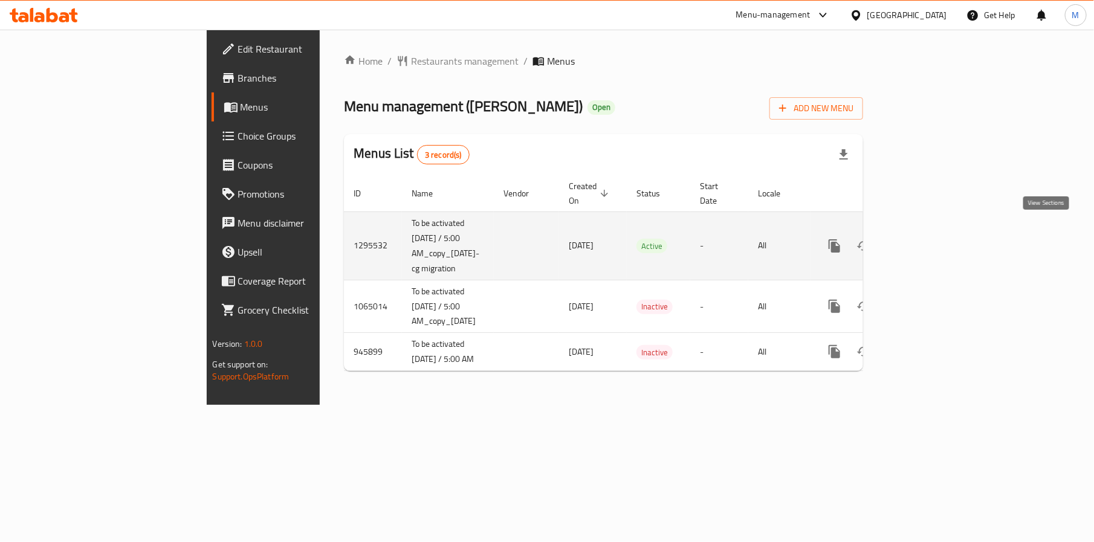
click at [929, 239] on icon "enhanced table" at bounding box center [922, 246] width 15 height 15
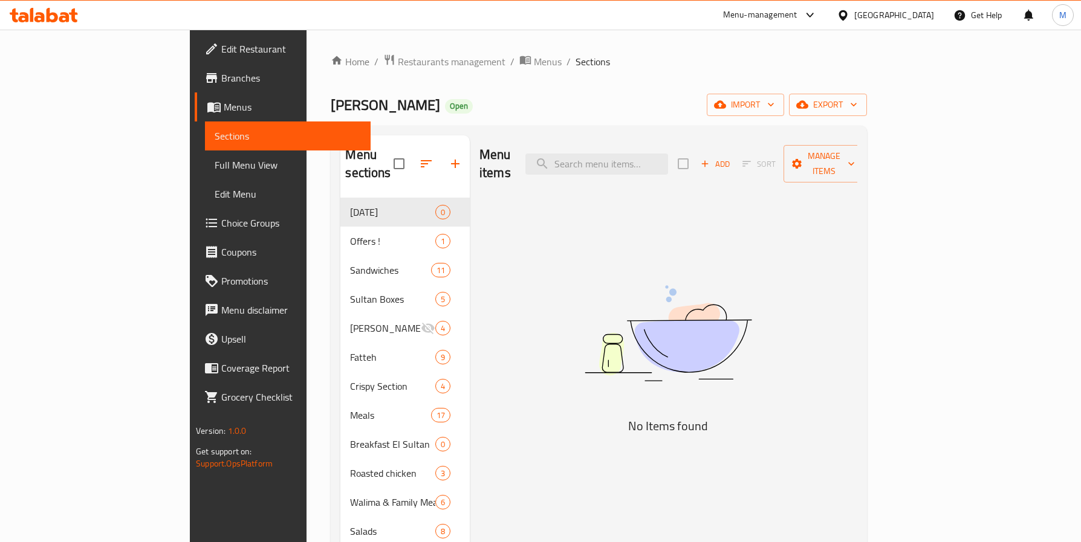
drag, startPoint x: 676, startPoint y: 151, endPoint x: 631, endPoint y: 191, distance: 60.8
click at [668, 154] on input "search" at bounding box center [596, 164] width 143 height 21
type input "melt"
type input "double"
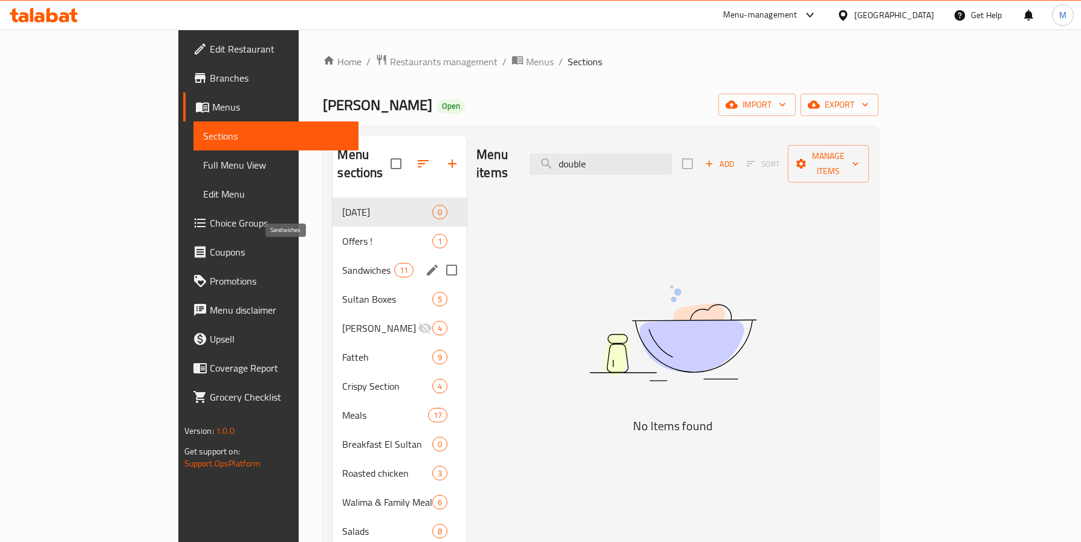
click at [342, 263] on span "Sandwiches" at bounding box center [367, 270] width 51 height 15
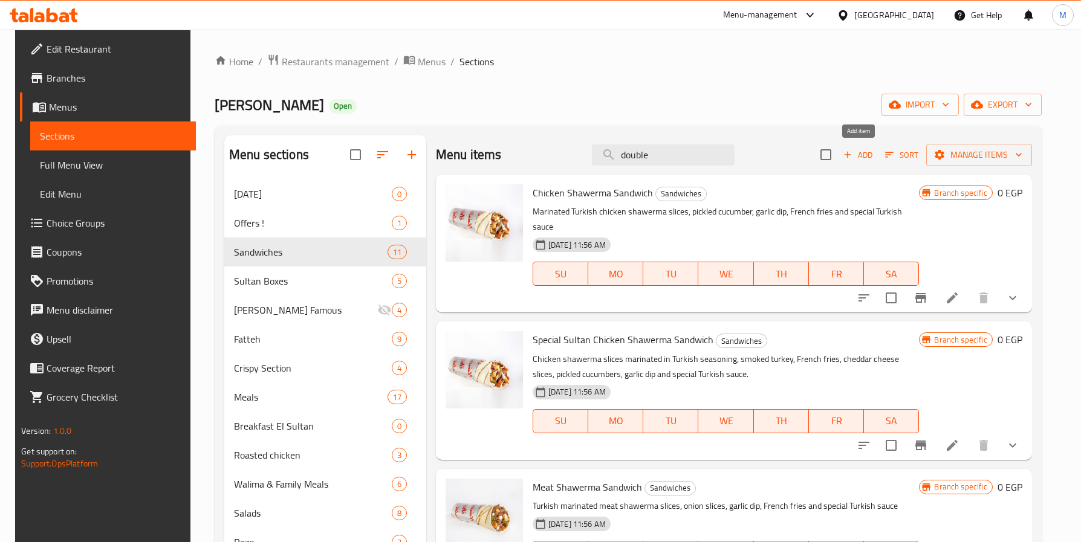
click at [860, 149] on span "Add" at bounding box center [857, 155] width 33 height 14
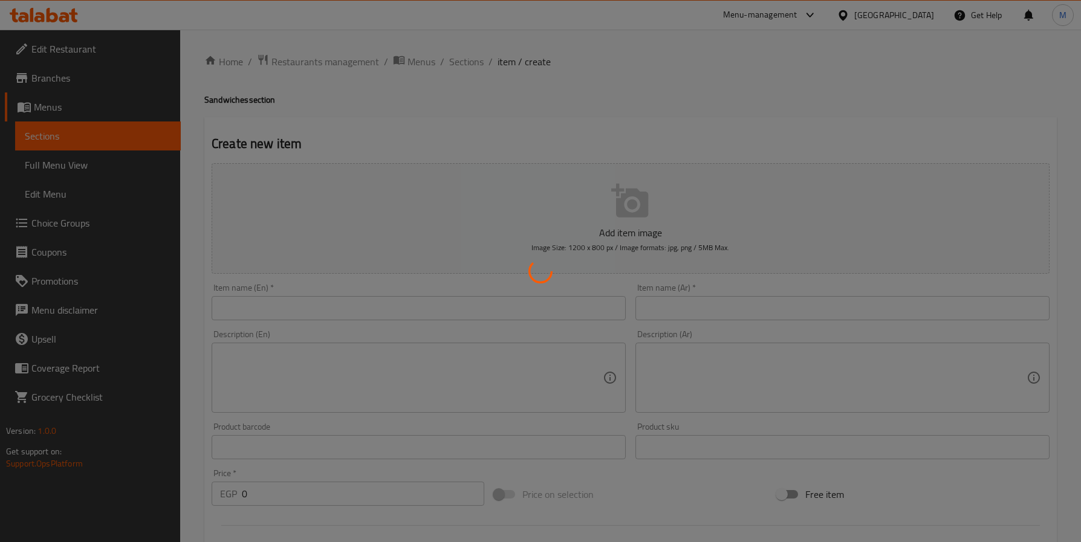
click at [684, 41] on div at bounding box center [540, 271] width 1081 height 542
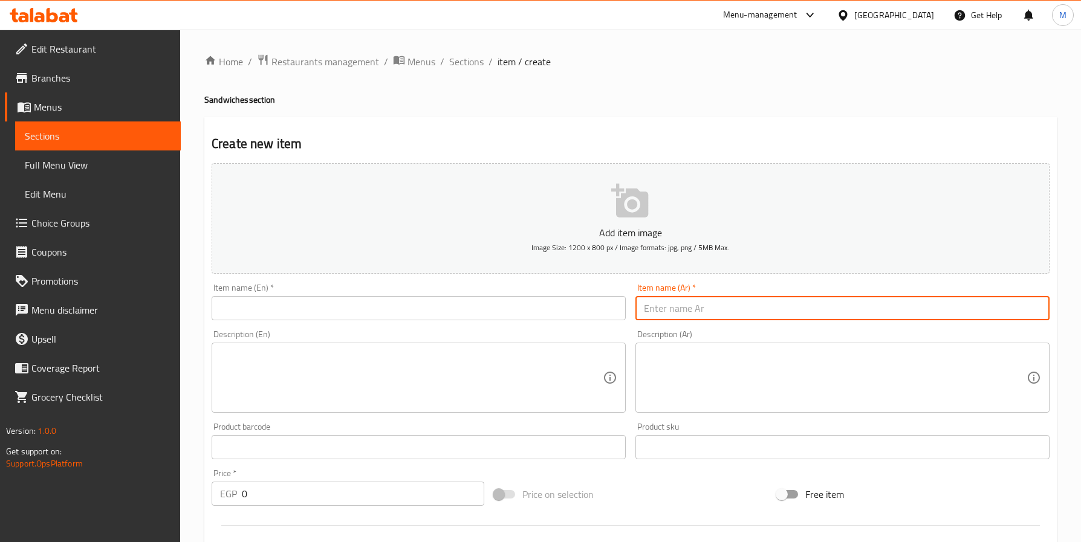
click at [710, 300] on input "text" at bounding box center [842, 308] width 414 height 24
paste input "دبل ميلت"
type input "دبل ميلت"
click at [314, 316] on input "text" at bounding box center [419, 308] width 414 height 24
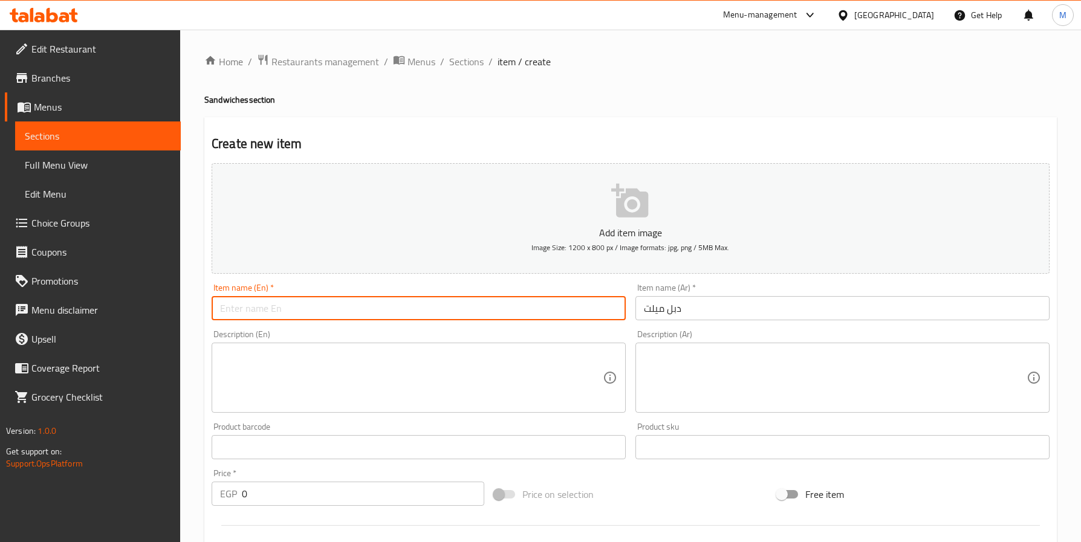
paste input "Double Melt"
type input "Double Melt"
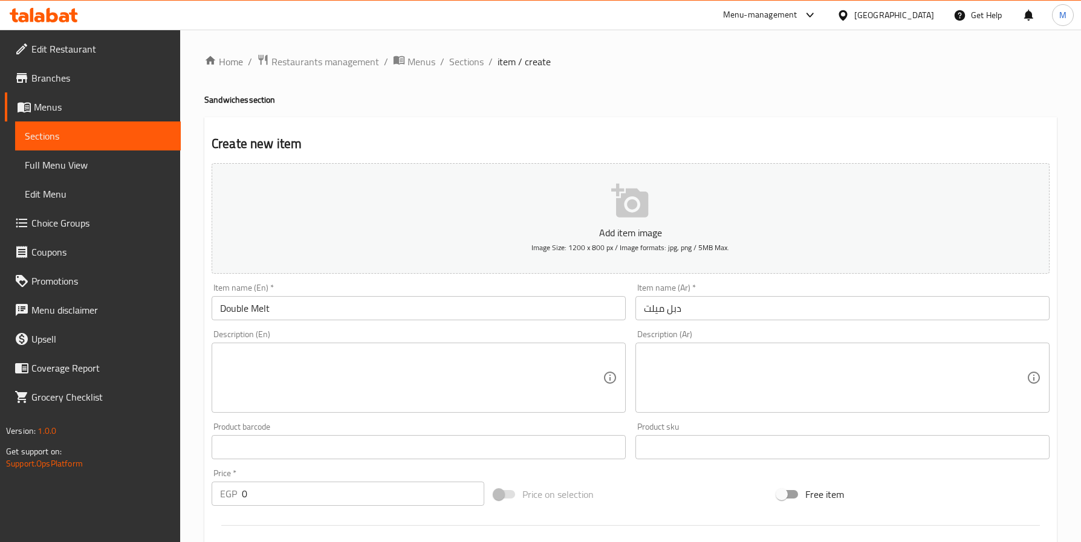
click at [828, 359] on textarea at bounding box center [835, 377] width 383 height 57
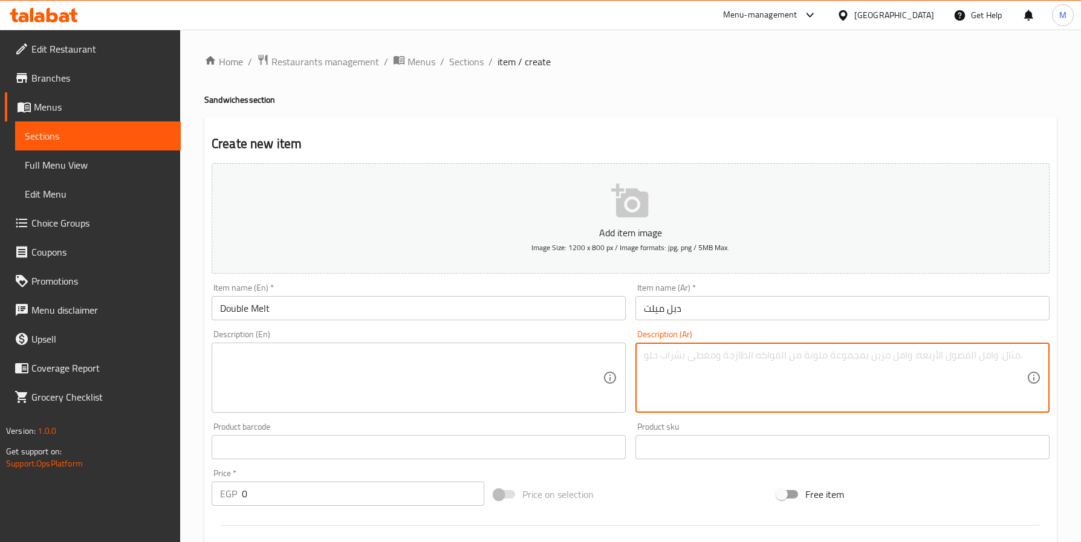
paste textarea "التوصيف اختيارك من شرائح شاورما الدجاج او الكرسبي ملفوف بطبقتين من الخبز ال محش…"
type textarea "التوصيف اختيارك من شرائح شاورما الدجاج او الكرسبي ملفوف بطبقتين من الخبز ال محش…"
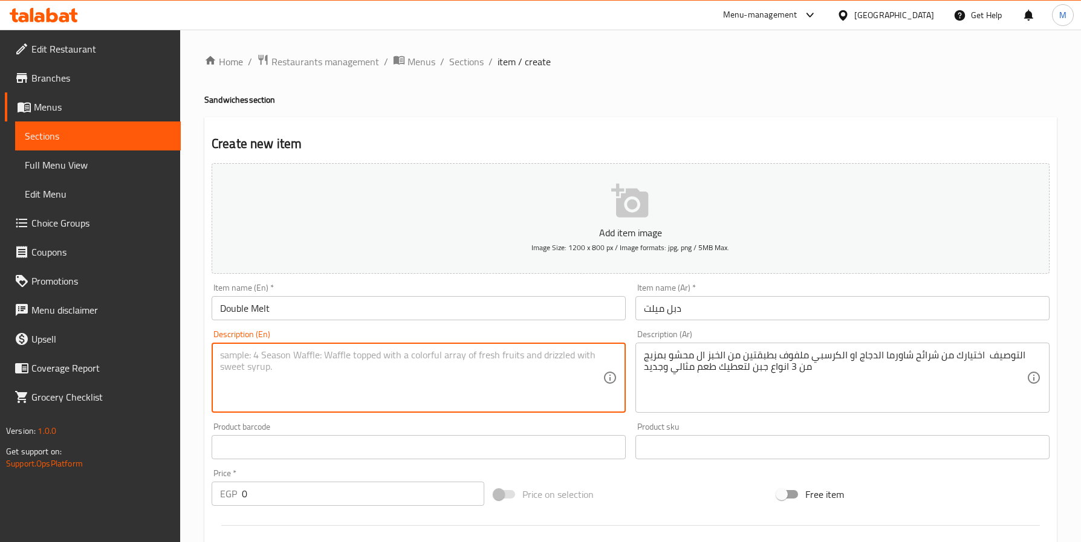
click at [375, 389] on textarea at bounding box center [411, 377] width 383 height 57
paste textarea "Your choice of chicken shawarma or crispy chicken, wrapped in double layers of …"
type textarea "Your choice of chicken shawarma or crispy chicken, wrapped in double layers of …"
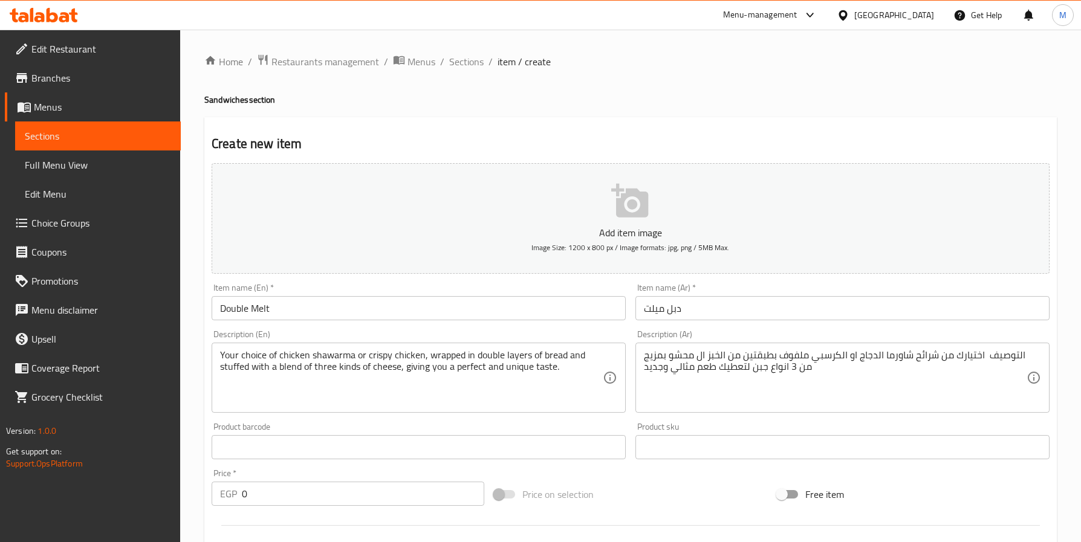
click at [347, 314] on input "Double Melt" at bounding box center [419, 308] width 414 height 24
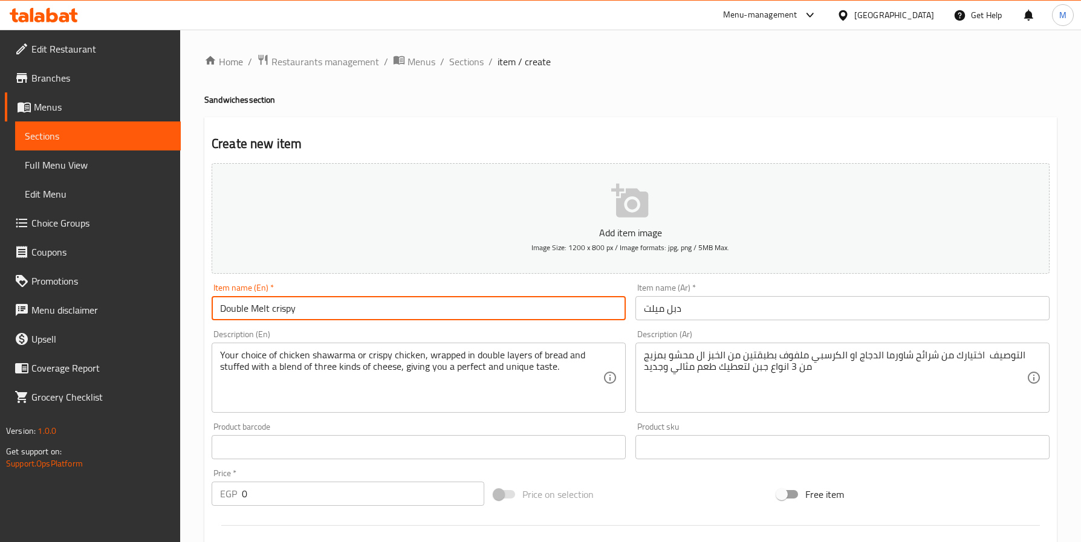
type input "Double Melt crispy"
click at [748, 316] on input "دبل ميلت" at bounding box center [842, 308] width 414 height 24
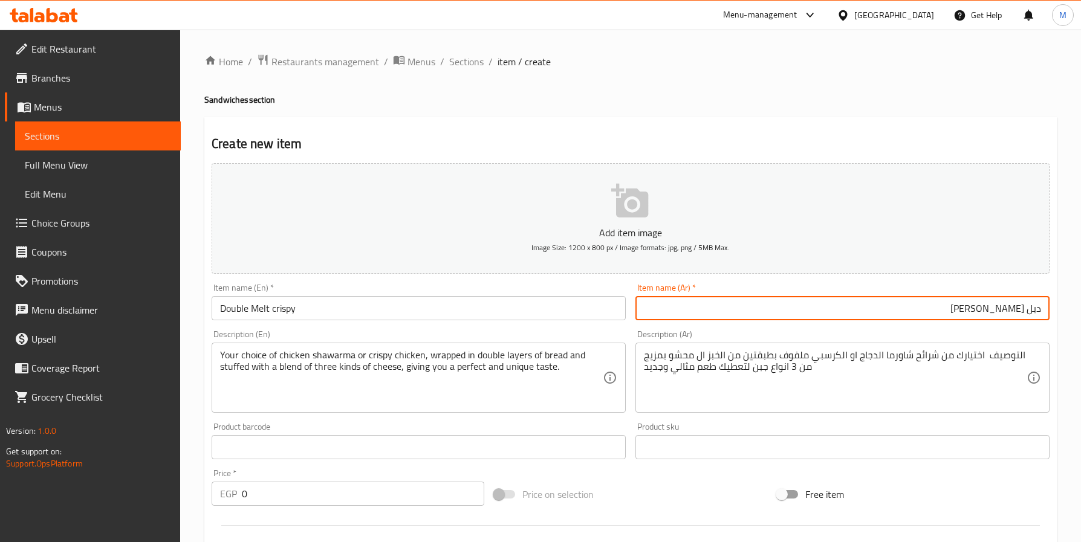
type input "دبل ميلت كريسبي"
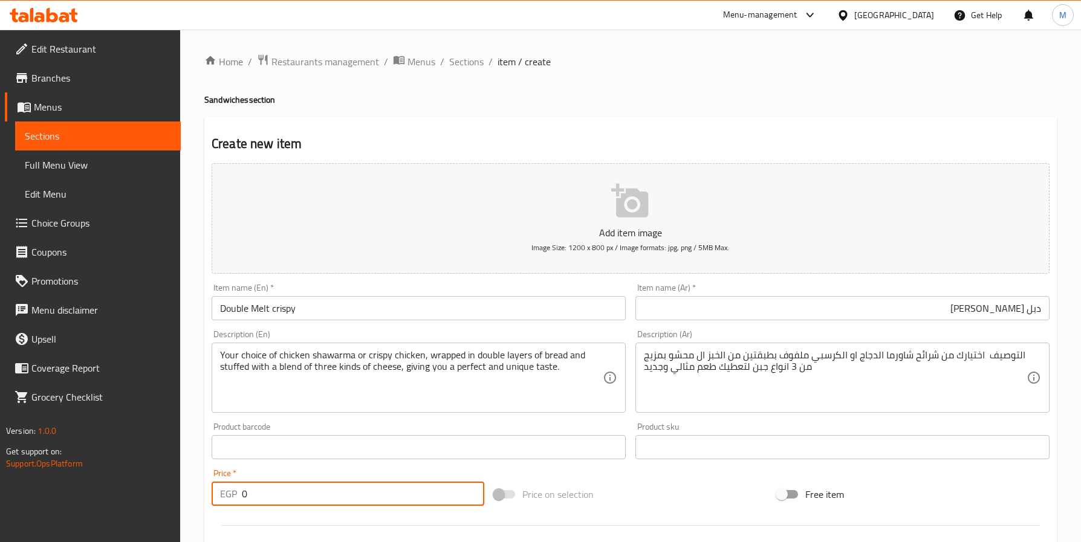
click at [274, 504] on input "0" at bounding box center [363, 494] width 242 height 24
paste input "166.88"
type input "166.88"
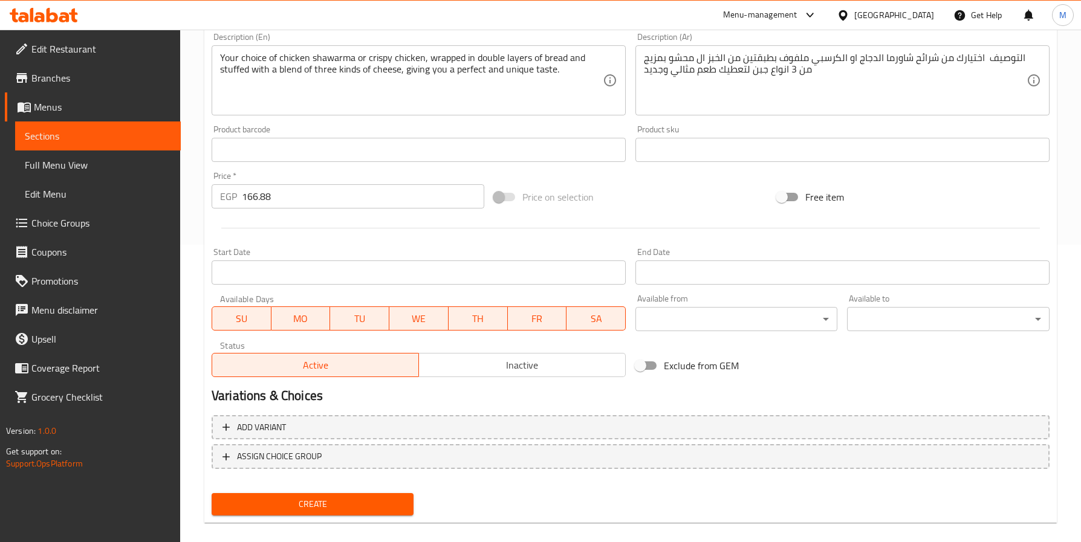
scroll to position [311, 0]
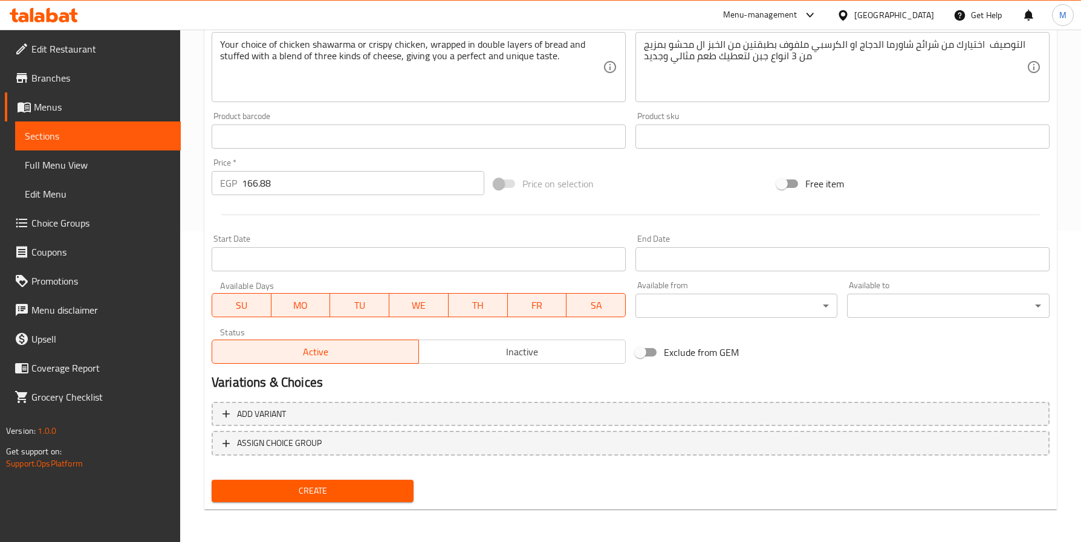
click at [336, 484] on span "Create" at bounding box center [312, 491] width 183 height 15
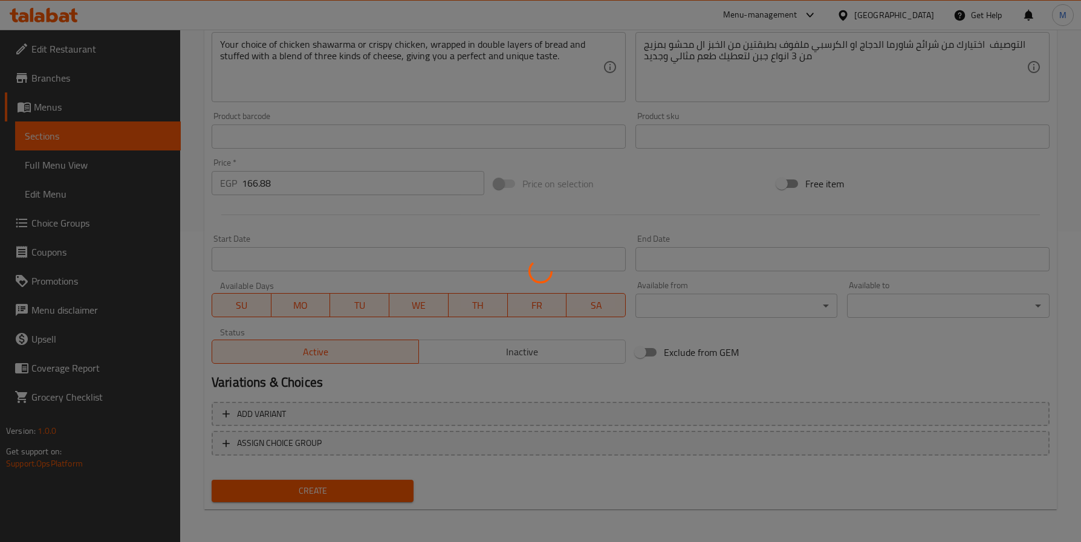
type input "0"
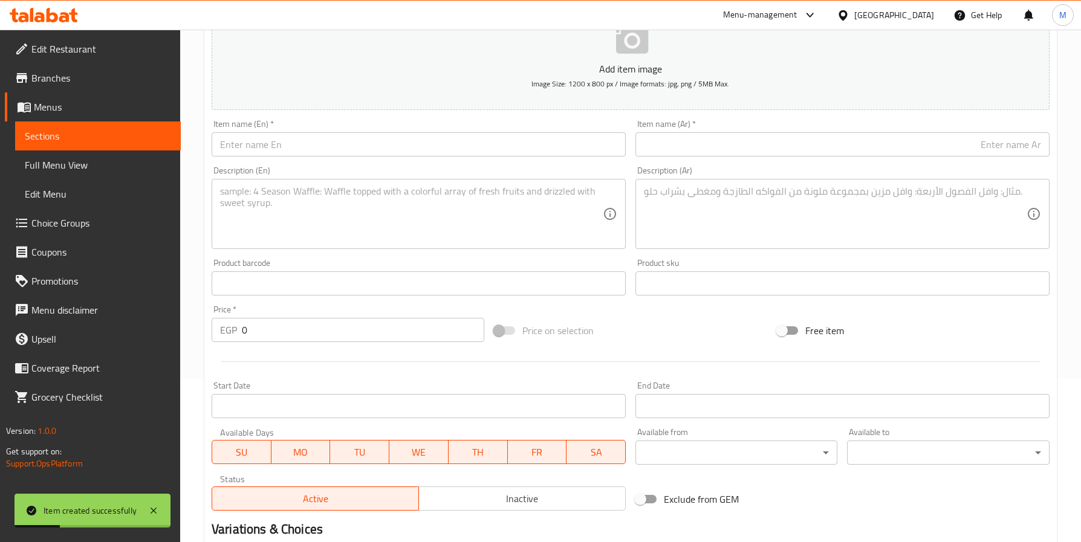
scroll to position [0, 0]
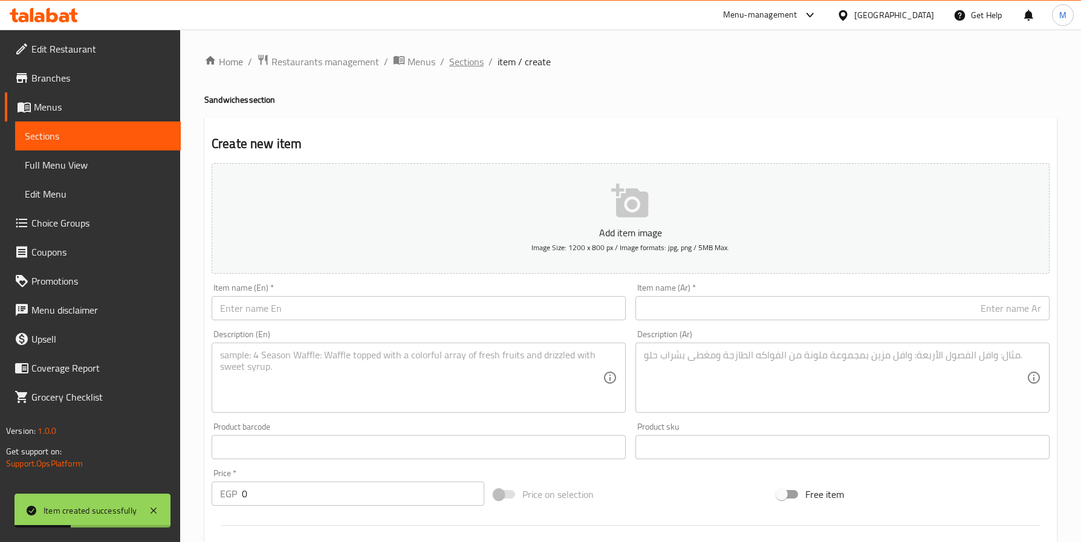
click at [468, 62] on span "Sections" at bounding box center [466, 61] width 34 height 15
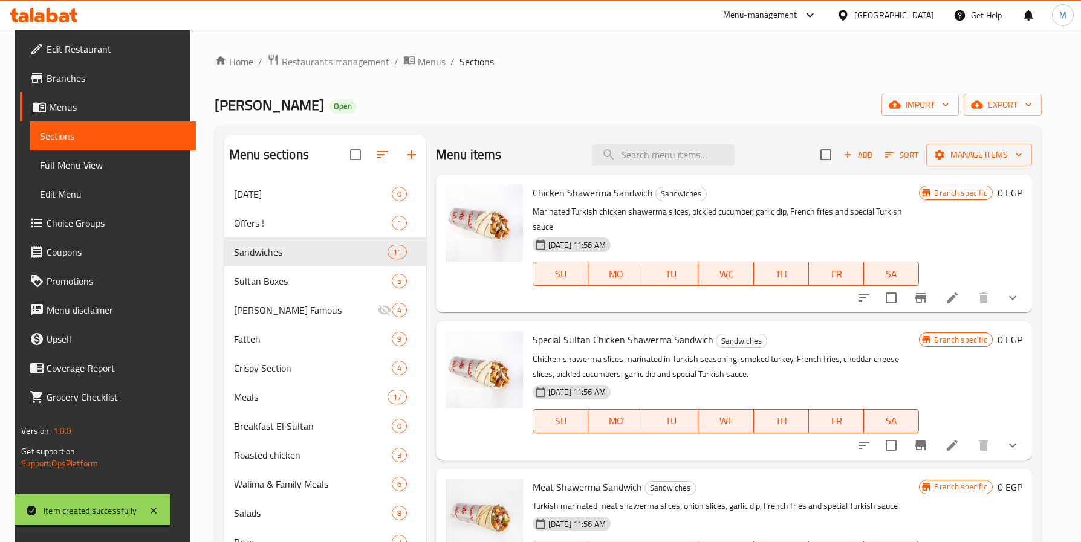
click at [598, 80] on div "Home / Restaurants management / Menus / Sections Sultan Ayub Open import export…" at bounding box center [628, 385] width 827 height 663
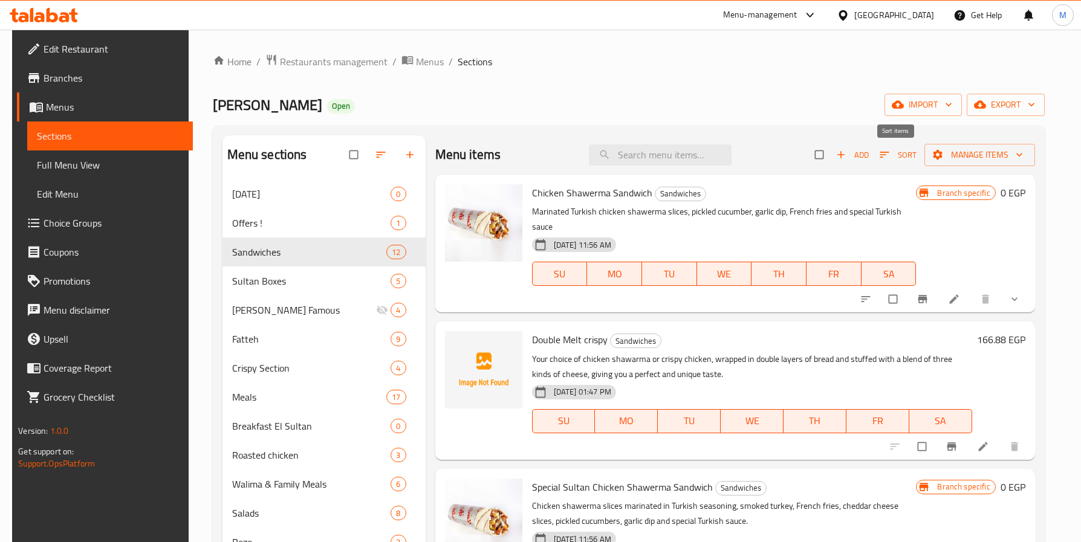
click at [890, 157] on span "button" at bounding box center [885, 155] width 15 height 12
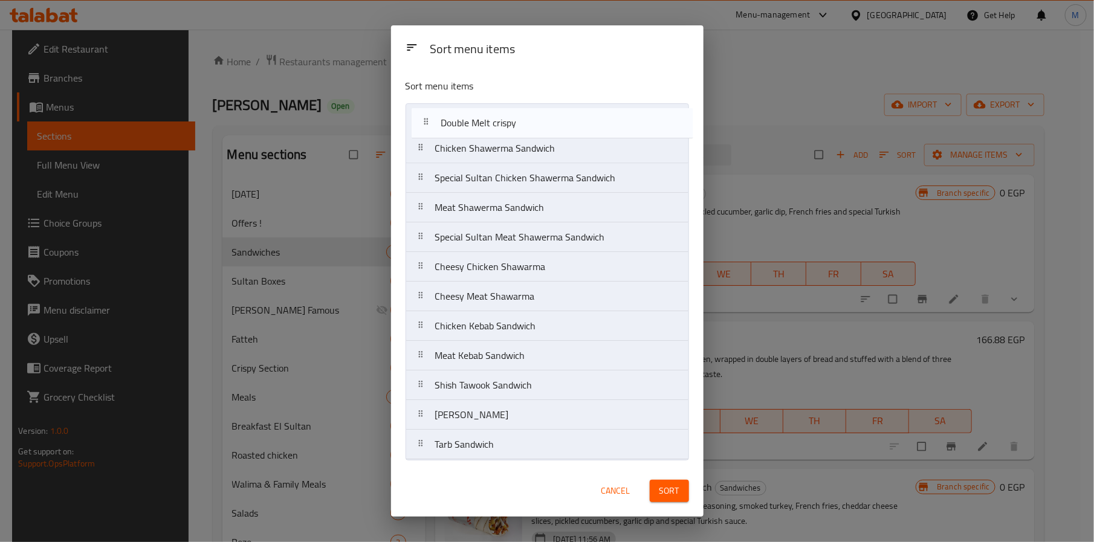
drag, startPoint x: 501, startPoint y: 152, endPoint x: 505, endPoint y: 114, distance: 38.3
click at [505, 114] on nav "Chicken Shawerma Sandwich Double Melt crispy Special Sultan Chicken Shawerma Sa…" at bounding box center [548, 281] width 284 height 357
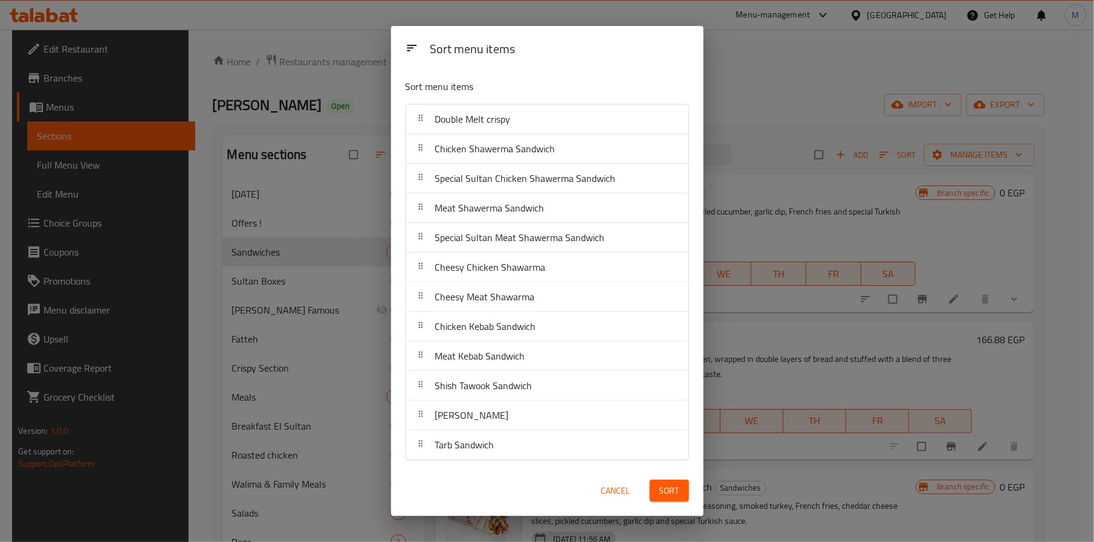
click at [685, 488] on button "Sort" at bounding box center [669, 491] width 39 height 22
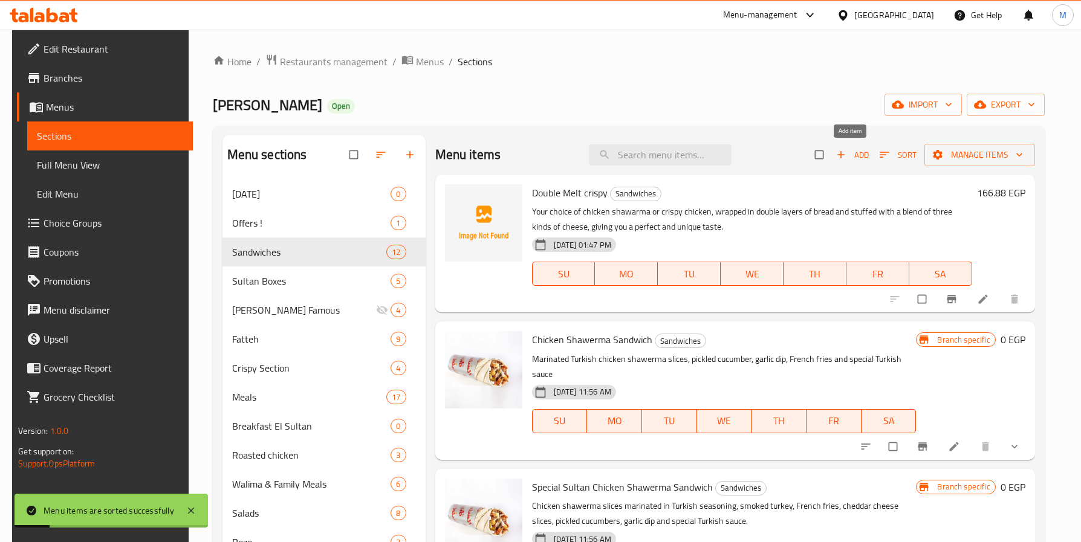
click at [851, 149] on span "Add" at bounding box center [852, 155] width 33 height 14
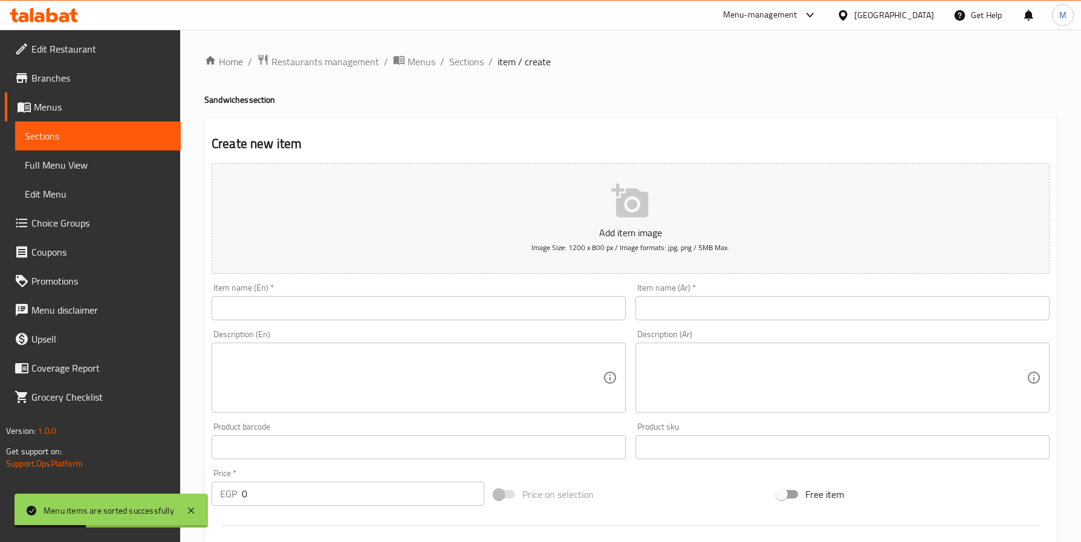
click at [760, 306] on input "text" at bounding box center [842, 308] width 414 height 24
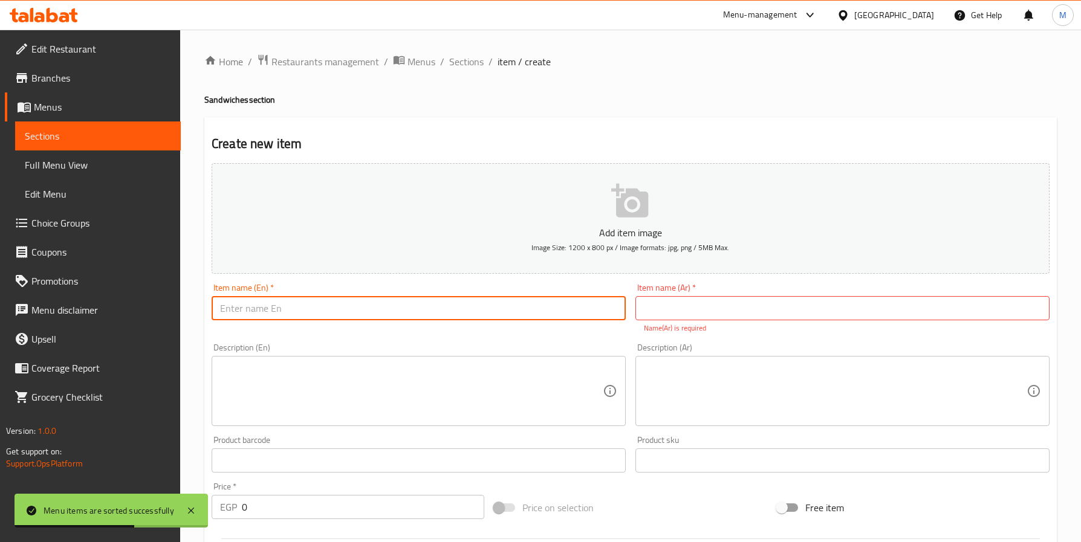
click at [409, 314] on input "text" at bounding box center [419, 308] width 414 height 24
paste input "Double Melt"
type input "Double Melt"
click at [713, 310] on input "text" at bounding box center [842, 308] width 414 height 24
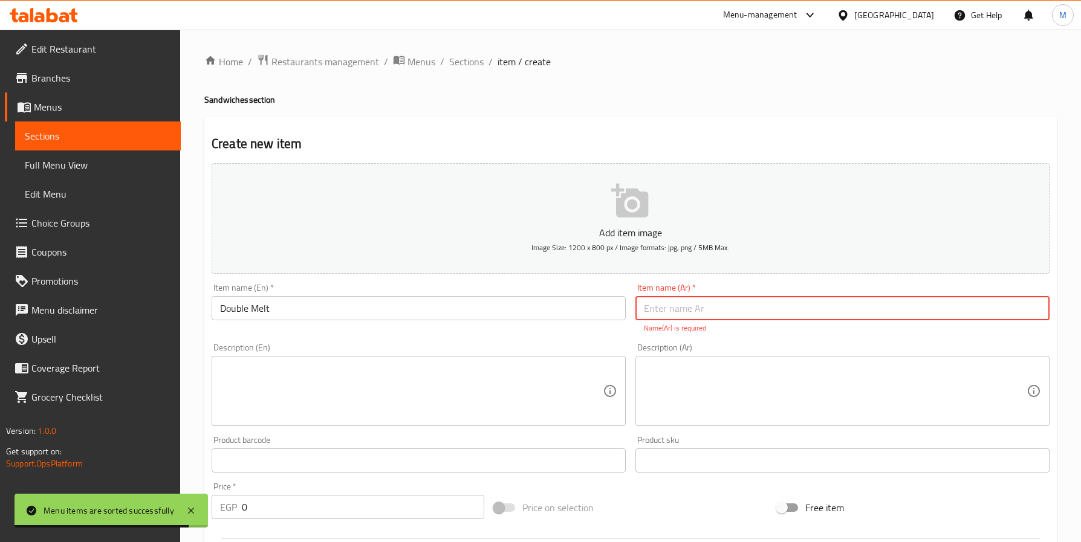
paste input "دبل ميلت"
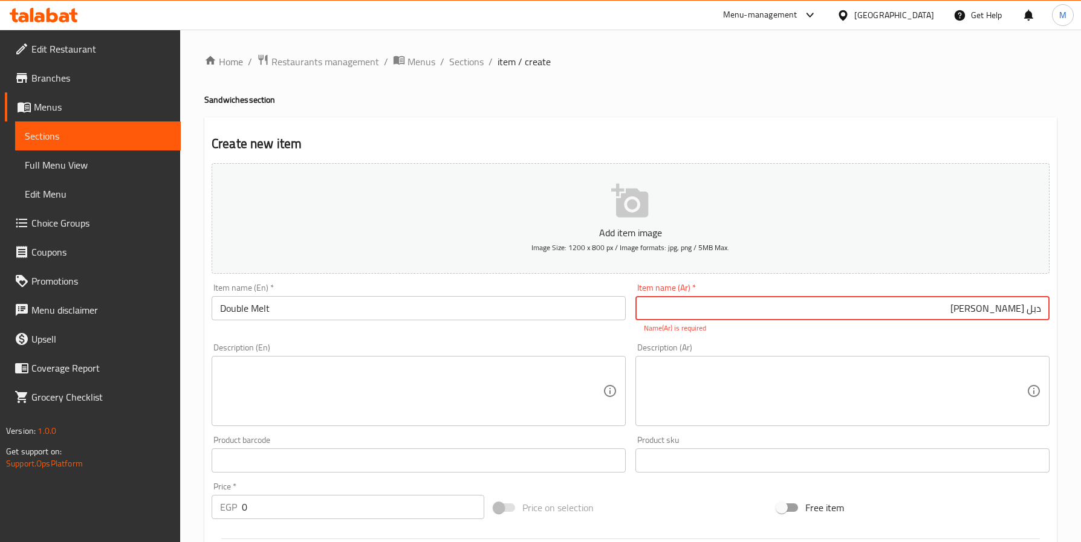
type input "دبل ميلت شاورما"
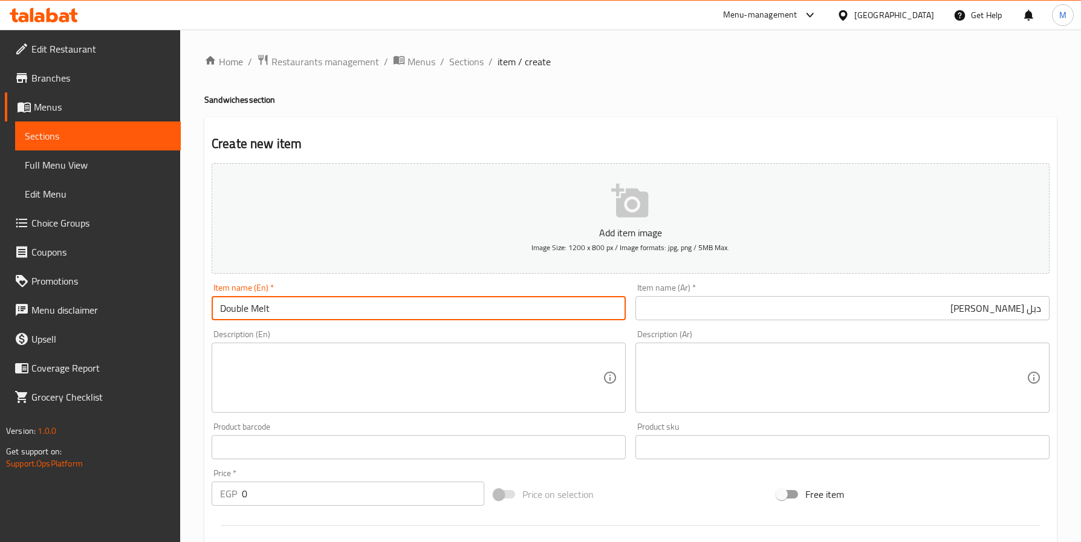
drag, startPoint x: 293, startPoint y: 307, endPoint x: 133, endPoint y: 308, distance: 159.6
click at [133, 308] on div "Edit Restaurant Branches Menus Sections Full Menu View Edit Menu Choice Groups …" at bounding box center [540, 442] width 1081 height 825
paste input "Shawarma"
type input "Double Melt Shawarma"
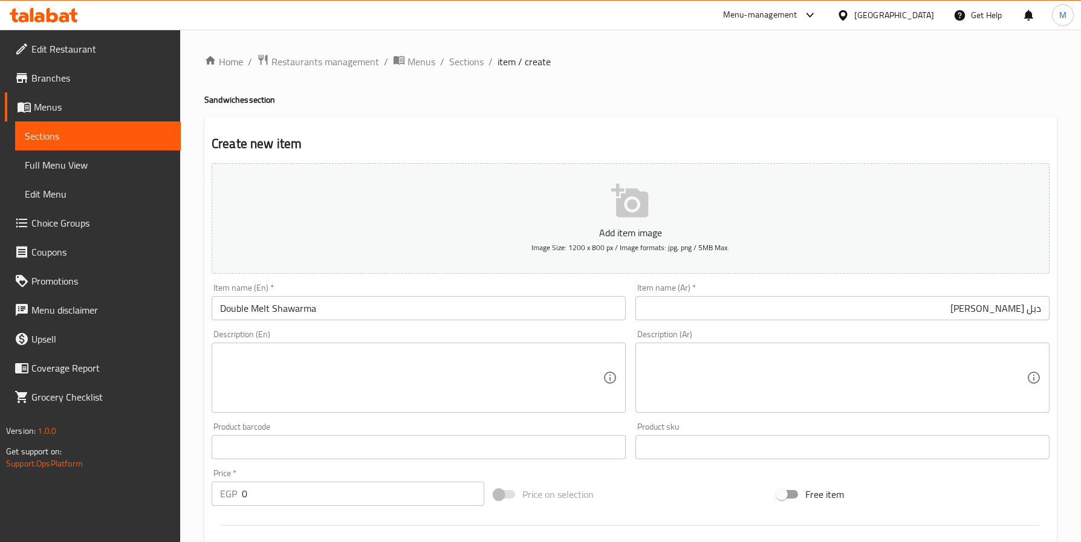
click at [876, 352] on textarea at bounding box center [835, 377] width 383 height 57
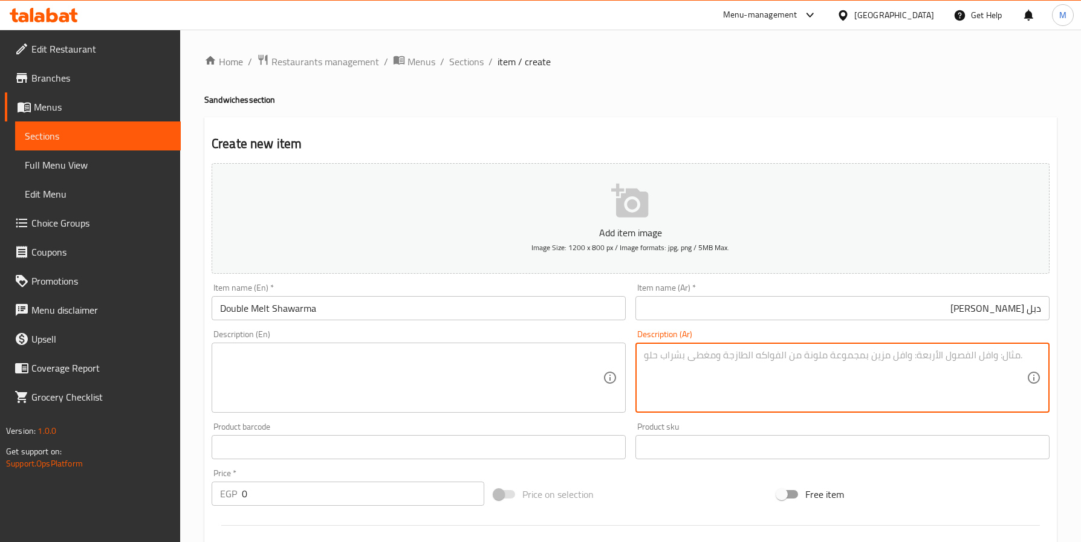
paste textarea "اختيارك من شرائح شاورما الدجاج او الكرسبي ملفوف بطبقتين من الخبز ال محشوه بمزيج…"
type textarea "اختيارك من شرائح شاورما الدجاج او الكرسبي ملفوف بطبقتين من الخبز ال محشوه بمزيج…"
click at [429, 345] on div "Description (En)" at bounding box center [419, 378] width 414 height 70
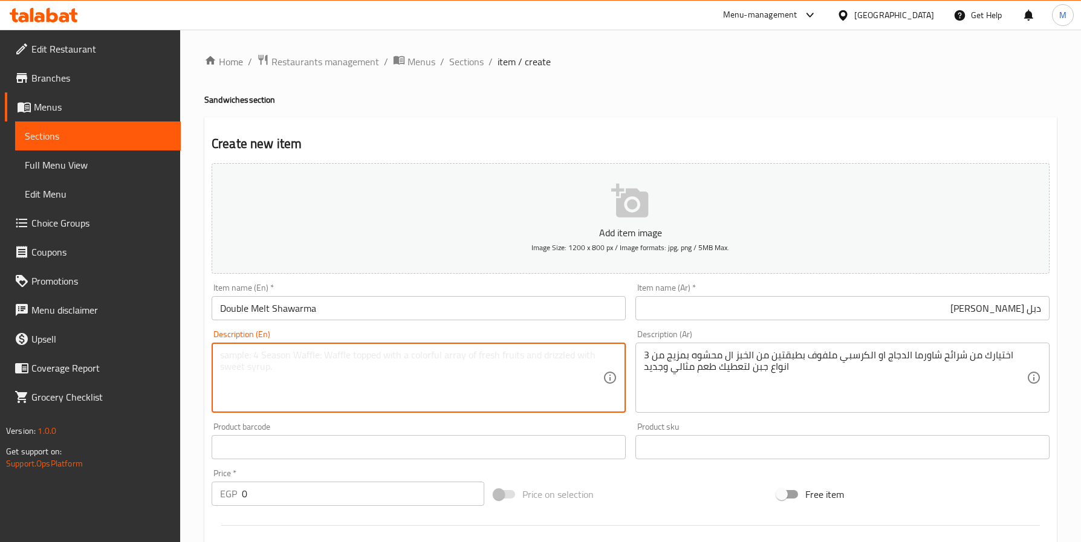
paste textarea "Your choice of chicken shawarma or crispy chicken, wrapped in double layers of …"
type textarea "Your choice of chicken shawarma or crispy chicken, wrapped in double layers of …"
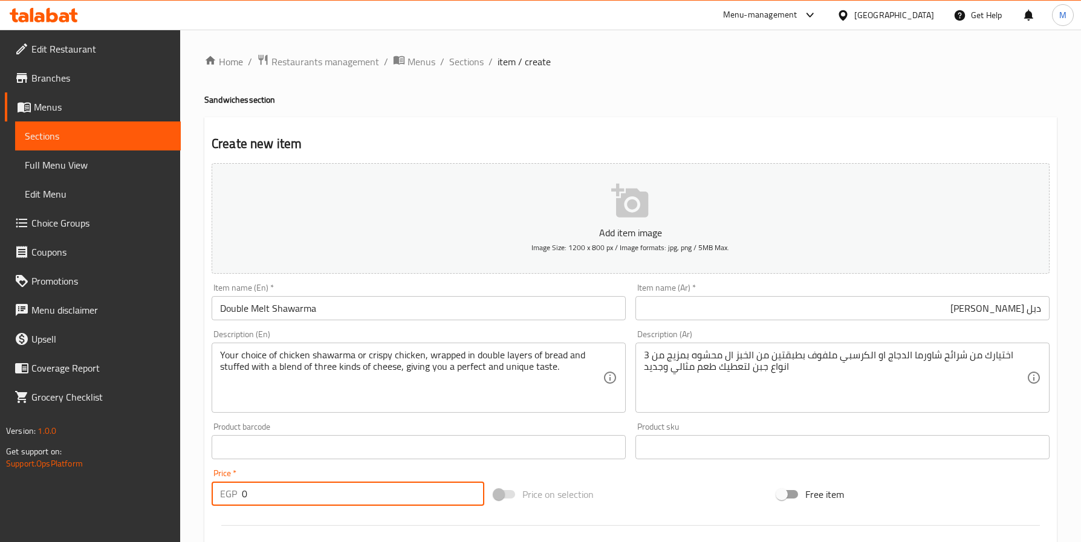
drag, startPoint x: 294, startPoint y: 490, endPoint x: 203, endPoint y: 497, distance: 90.9
click at [203, 497] on div "Home / Restaurants management / Menus / Sections / item / create Sandwiches sec…" at bounding box center [630, 442] width 901 height 825
paste input "155.68"
type input "155.68"
click at [666, 107] on div "Home / Restaurants management / Menus / Sections / item / create Sandwiches sec…" at bounding box center [630, 442] width 852 height 776
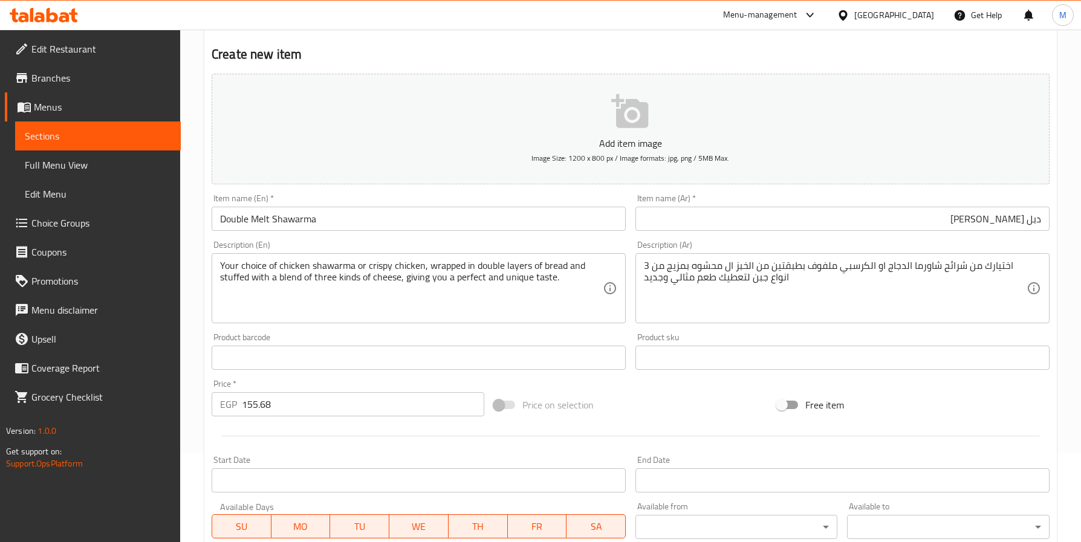
scroll to position [39, 0]
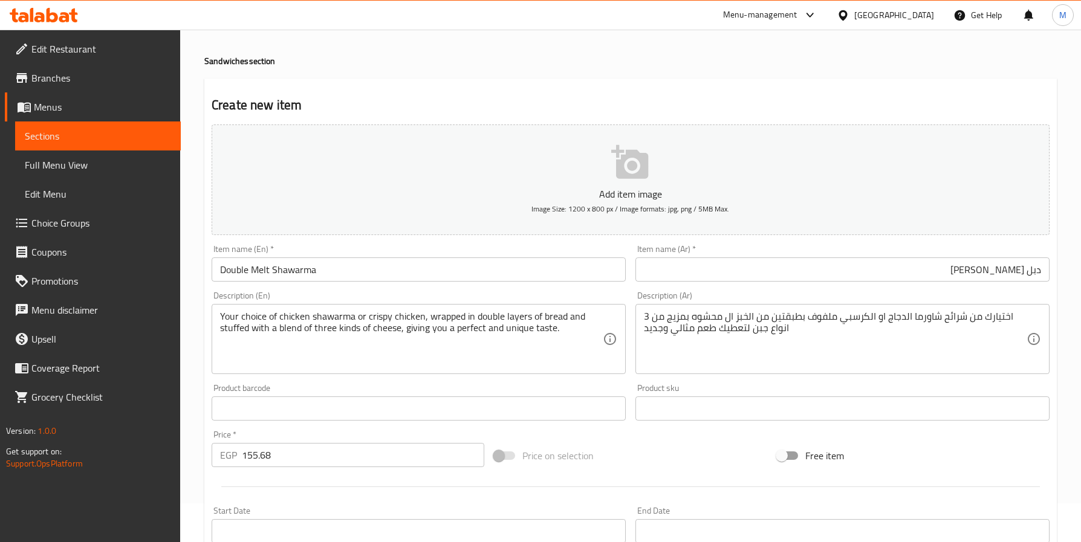
click at [729, 100] on h2 "Create new item" at bounding box center [631, 105] width 838 height 18
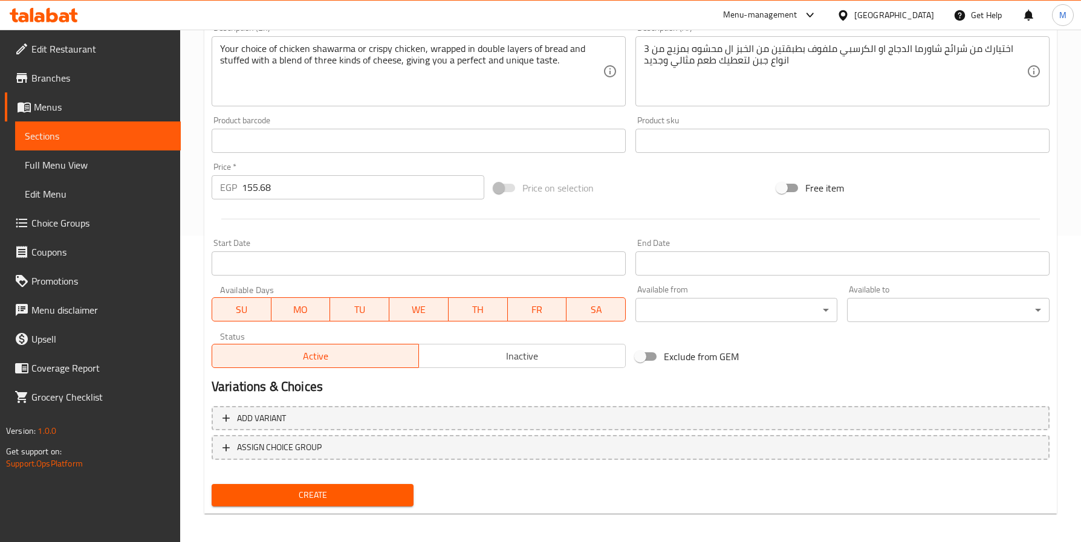
scroll to position [311, 0]
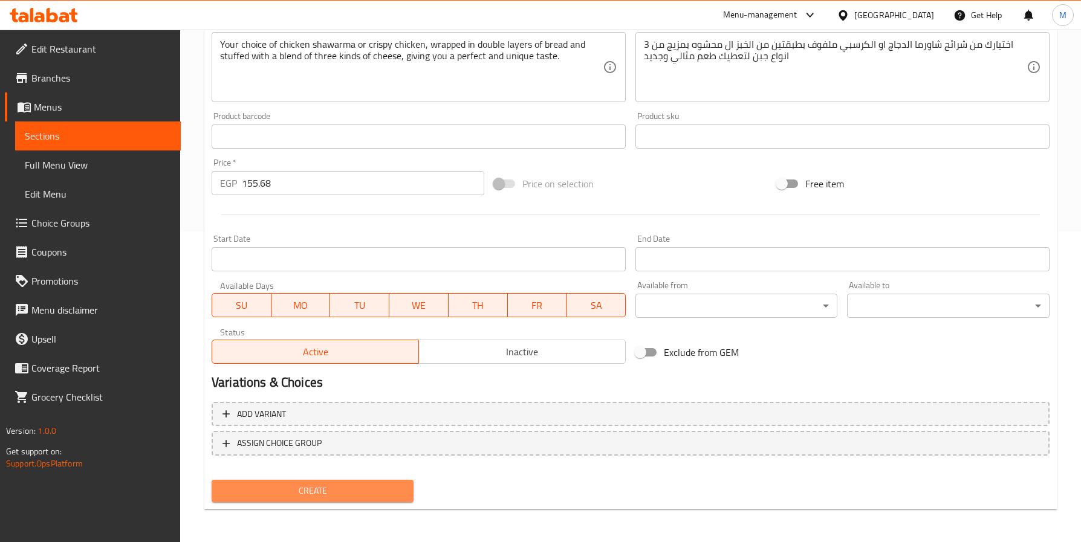
click at [359, 495] on span "Create" at bounding box center [312, 491] width 183 height 15
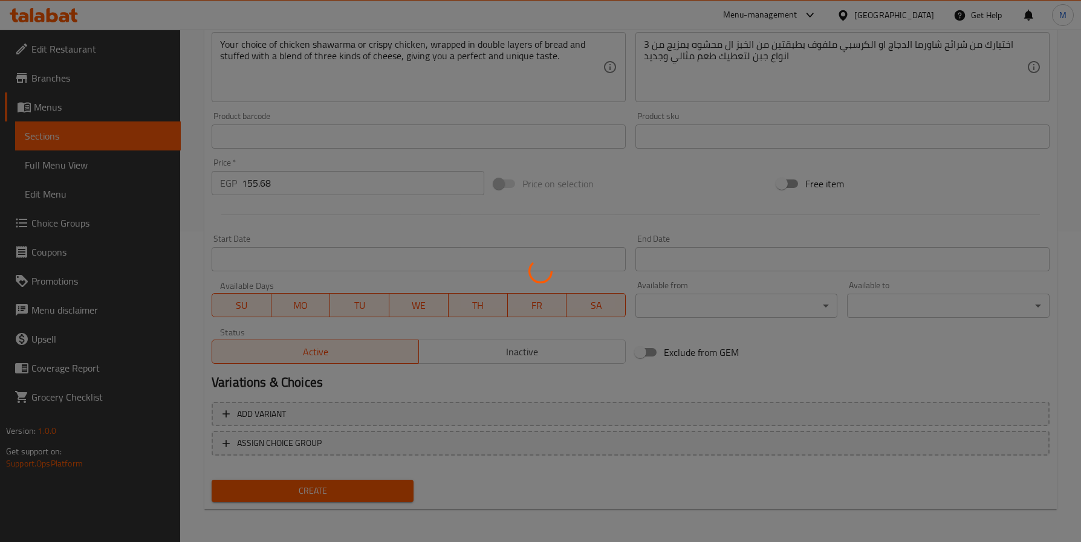
scroll to position [0, 0]
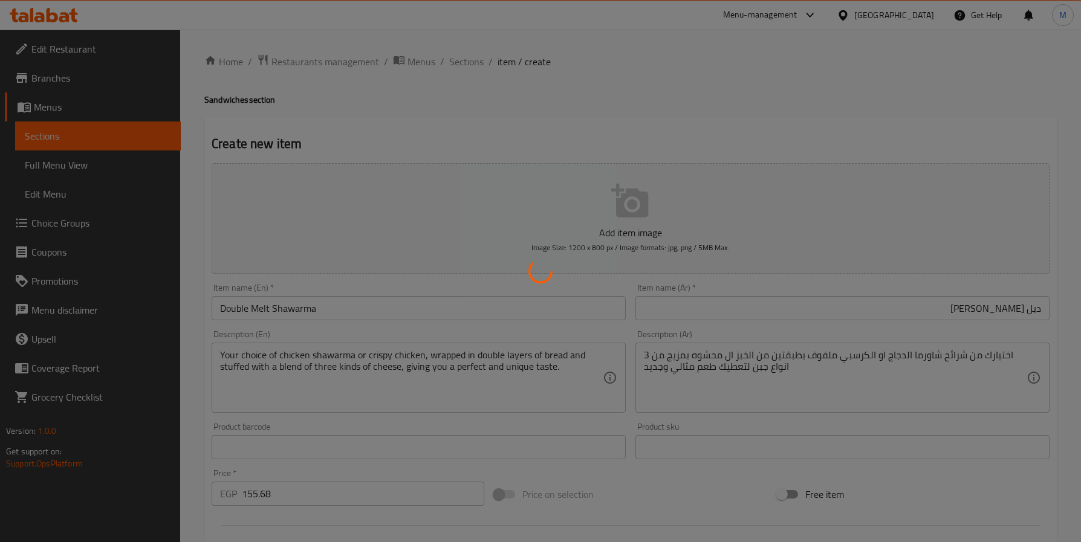
type input "0"
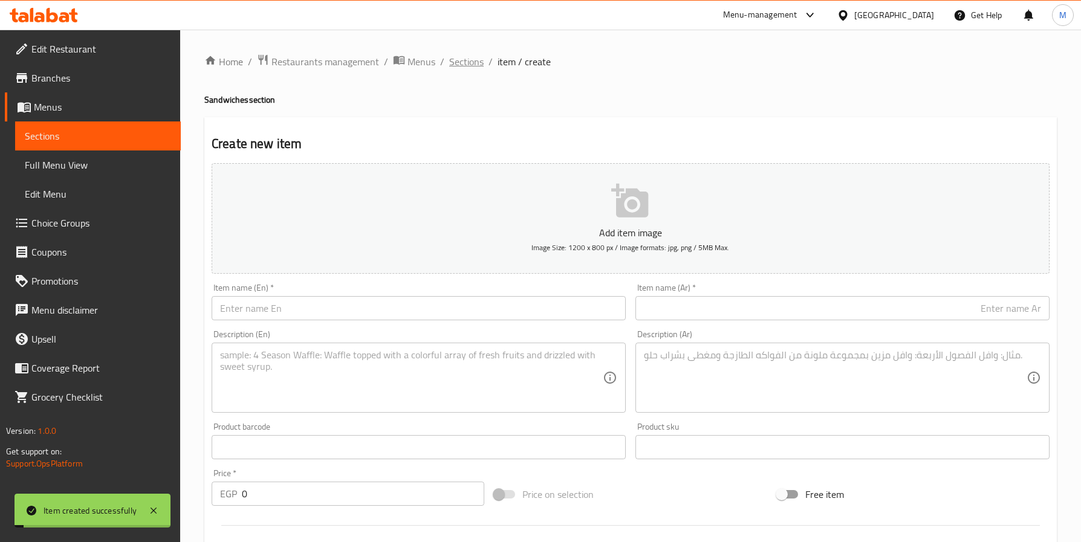
click at [468, 57] on span "Sections" at bounding box center [466, 61] width 34 height 15
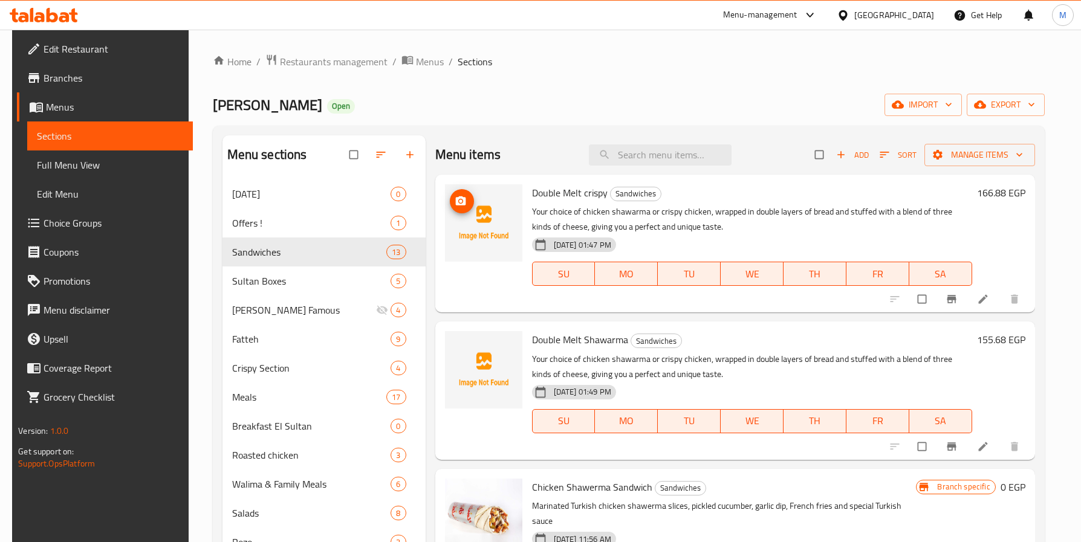
click at [461, 200] on icon "upload picture" at bounding box center [460, 200] width 10 height 9
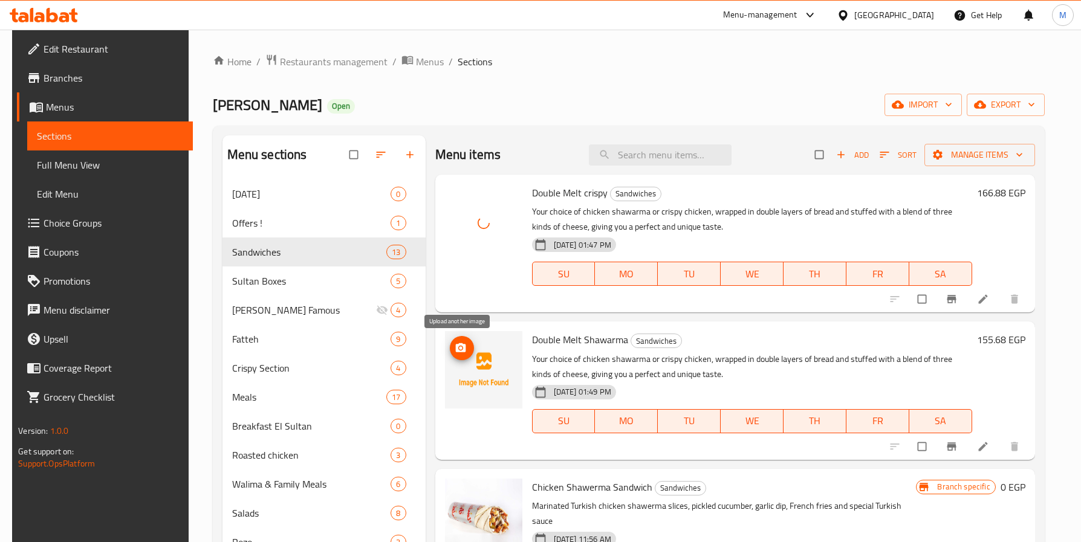
click at [463, 352] on span "upload picture" at bounding box center [462, 348] width 24 height 12
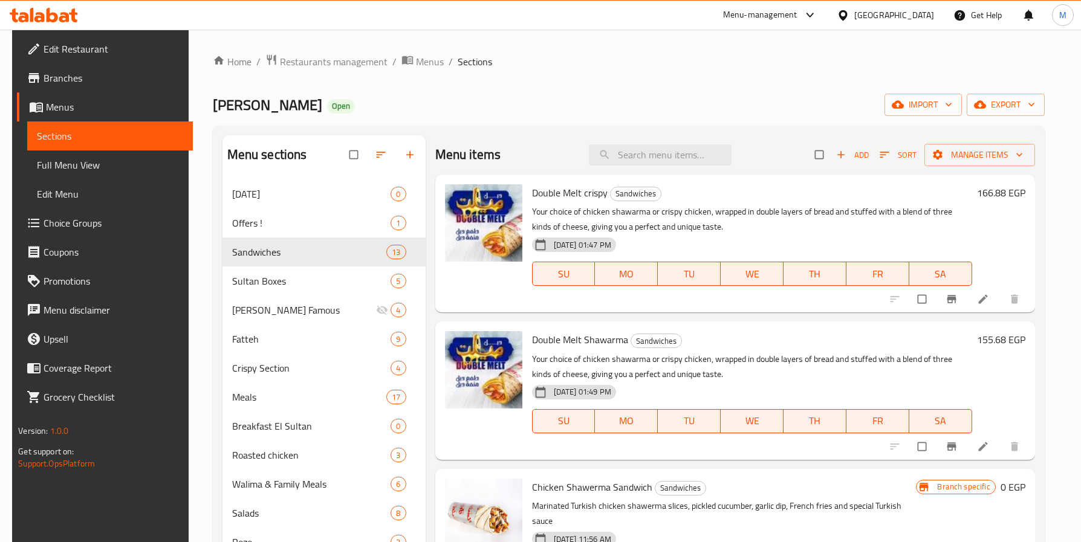
click at [985, 296] on icon at bounding box center [982, 299] width 9 height 9
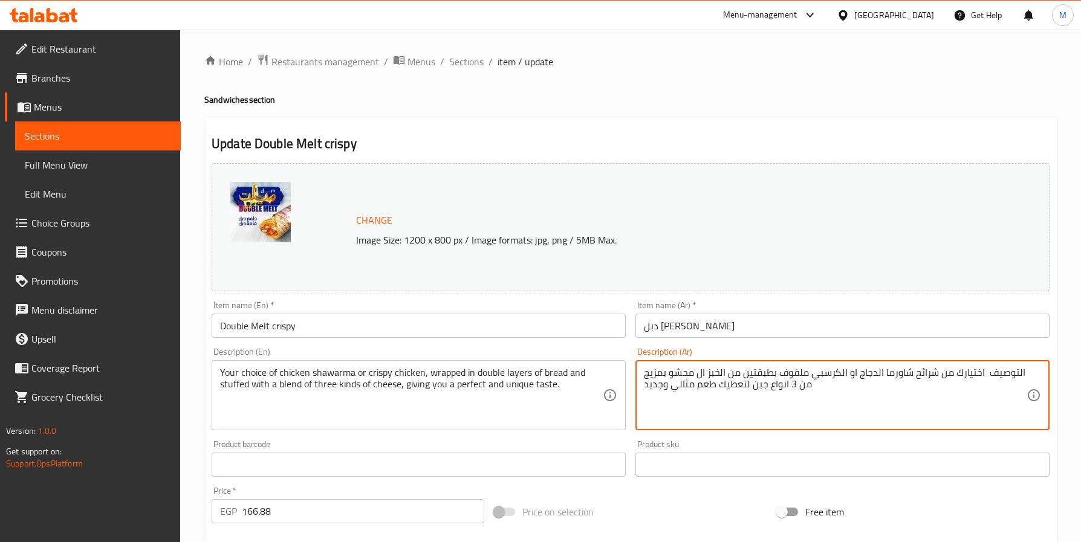
click at [1013, 380] on textarea "التوصيف اختيارك من شرائح شاورما الدجاج او الكرسبي ملفوف بطبقتين من الخبز ال محش…" at bounding box center [835, 395] width 383 height 57
type textarea "اختيارك من شرائح شاورما الدجاج او الكرسبي ملفوف بطبقتين من الخبز ال محشو بمزيج …"
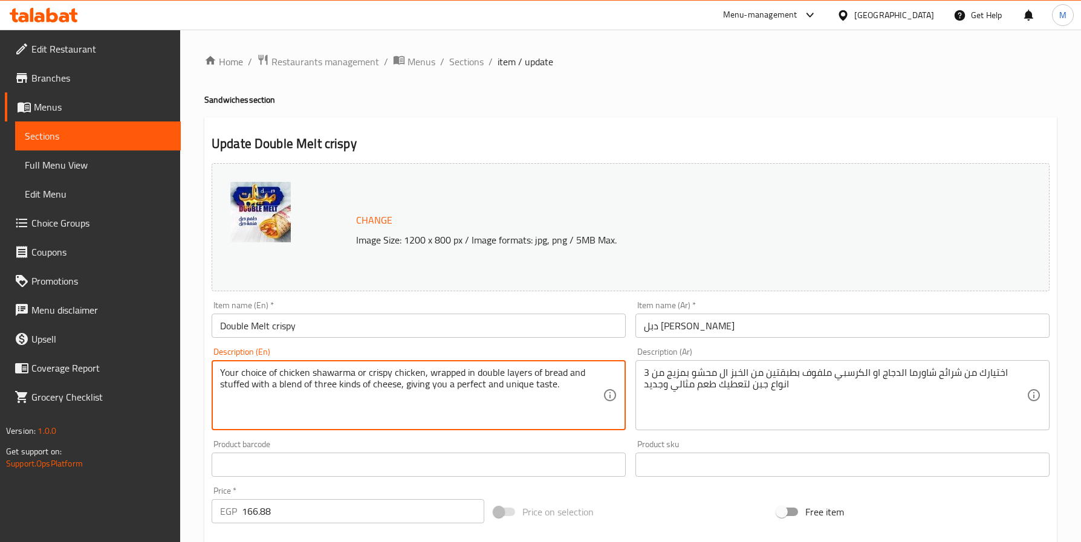
drag, startPoint x: 582, startPoint y: 391, endPoint x: 213, endPoint y: 366, distance: 370.1
paste textarea "slices or crispy wrapped in two layers of bread stuffed with a mixture of 3 typ…"
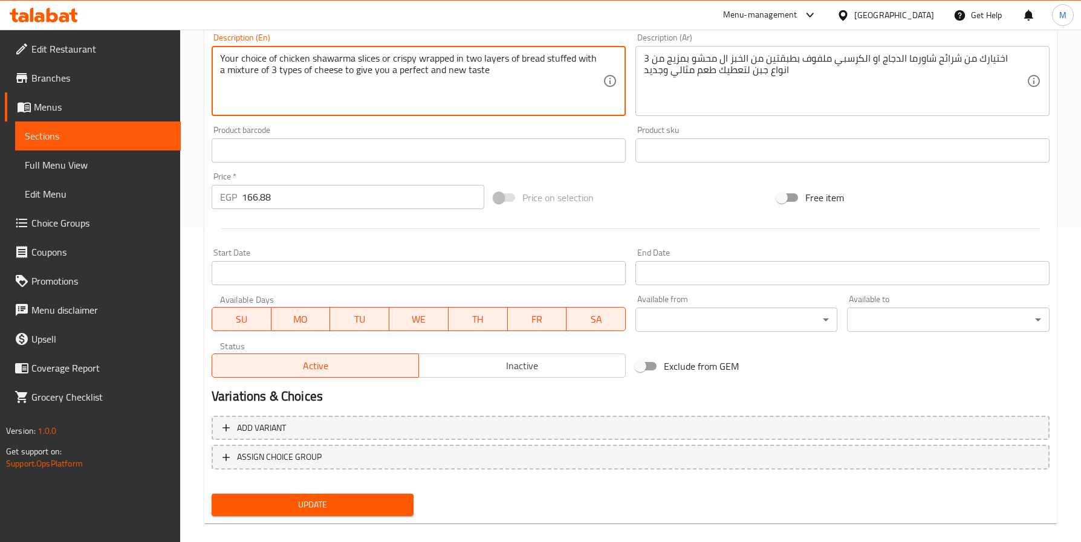
scroll to position [328, 0]
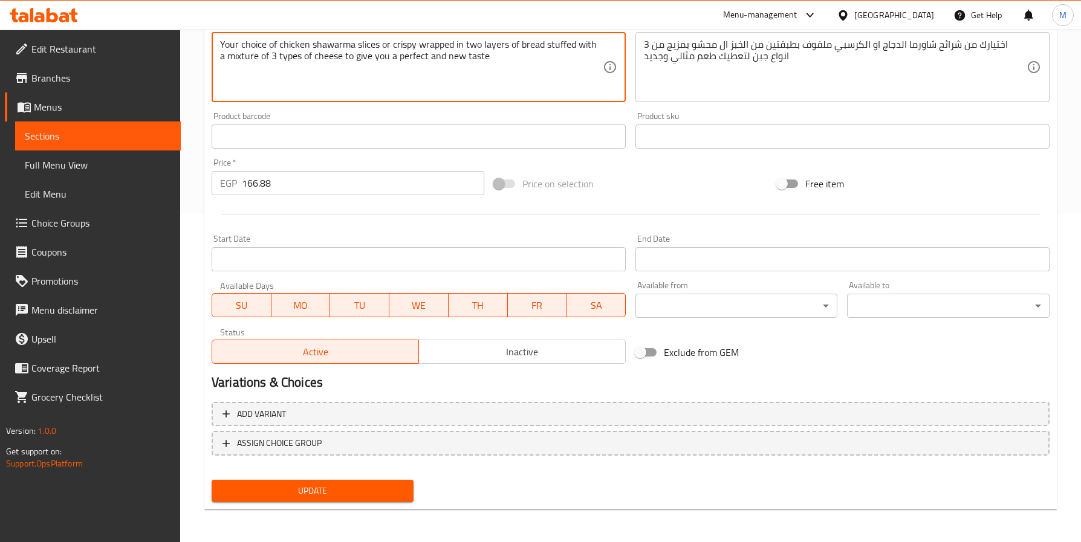
type textarea "Your choice of chicken shawarma slices or crispy wrapped in two layers of bread…"
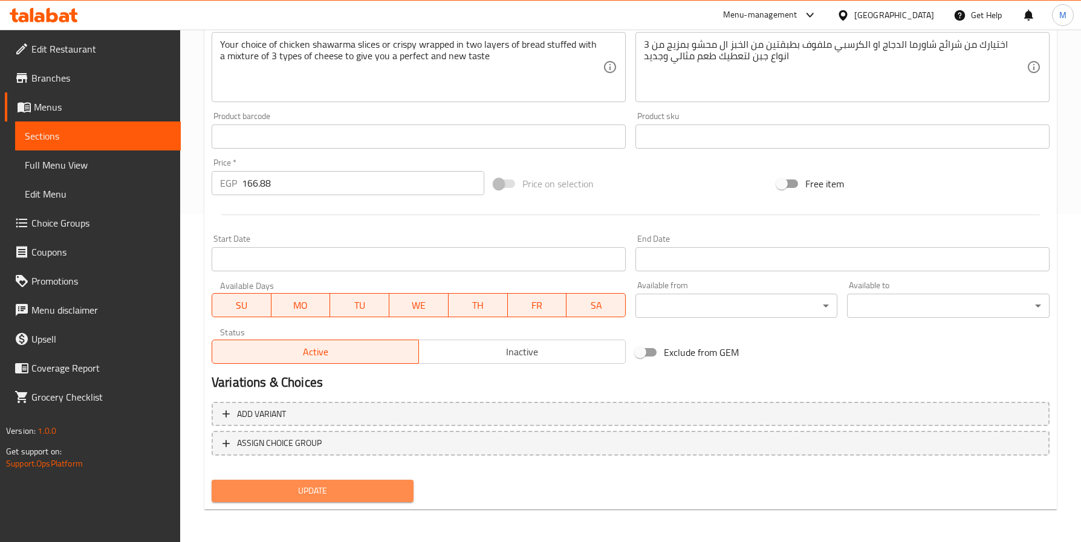
click at [334, 485] on span "Update" at bounding box center [312, 491] width 183 height 15
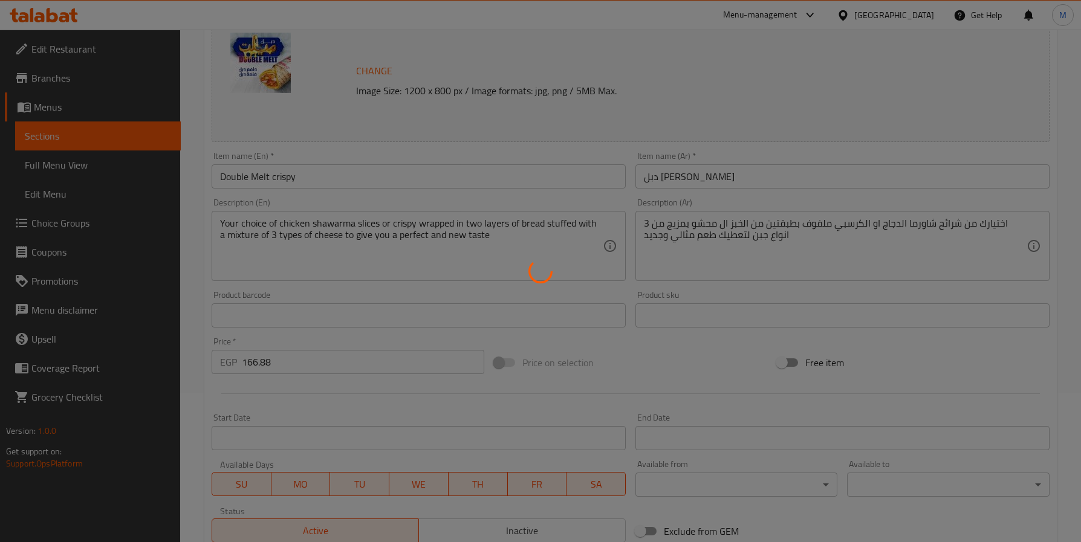
scroll to position [0, 0]
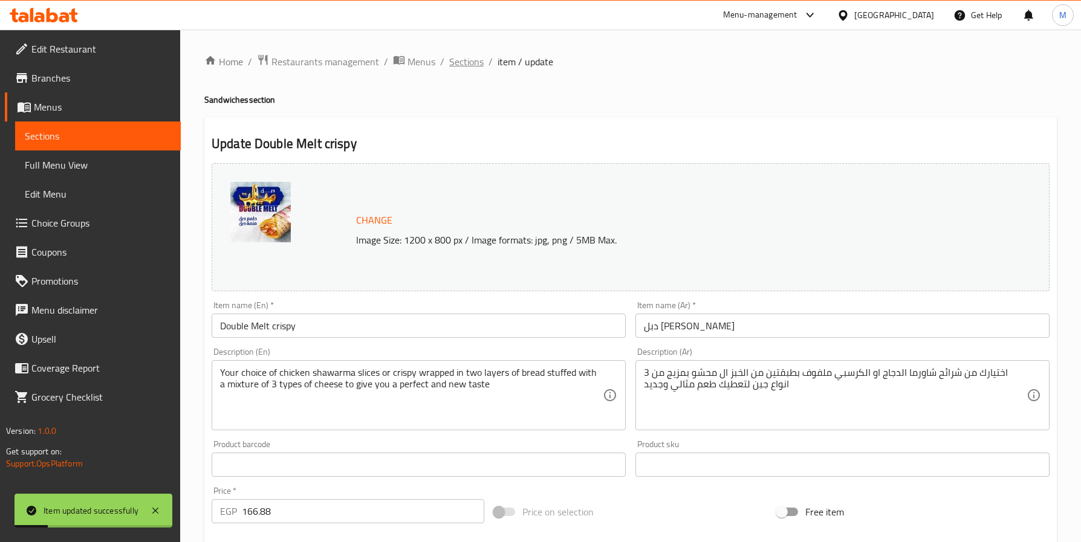
click at [462, 62] on span "Sections" at bounding box center [466, 61] width 34 height 15
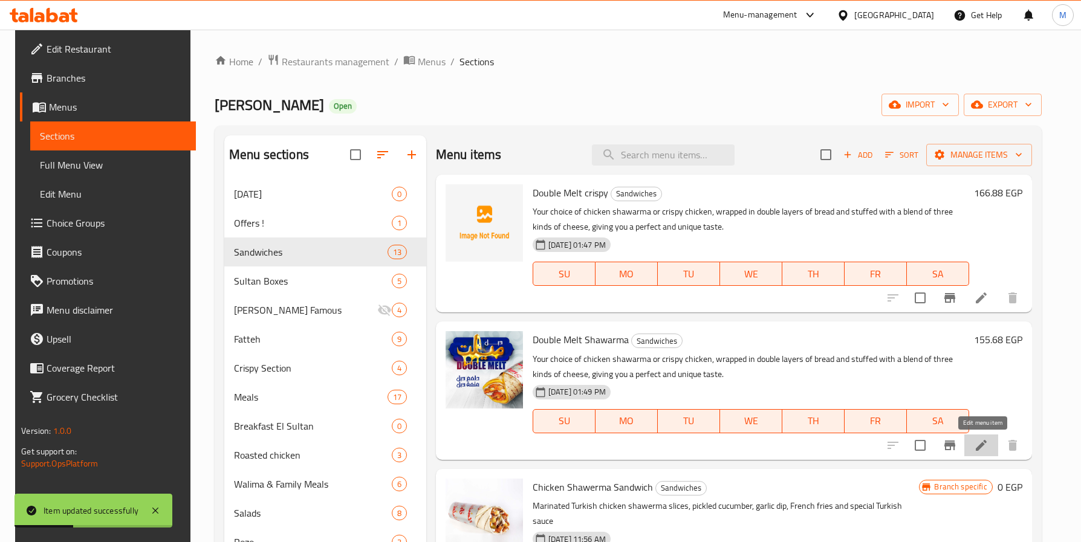
click at [985, 448] on icon at bounding box center [981, 445] width 15 height 15
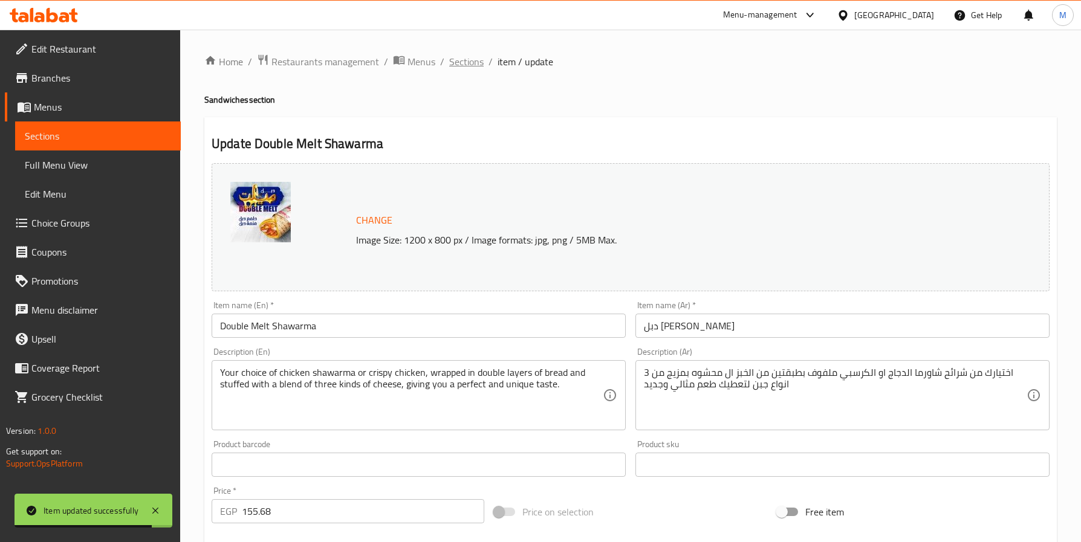
click at [464, 66] on span "Sections" at bounding box center [466, 61] width 34 height 15
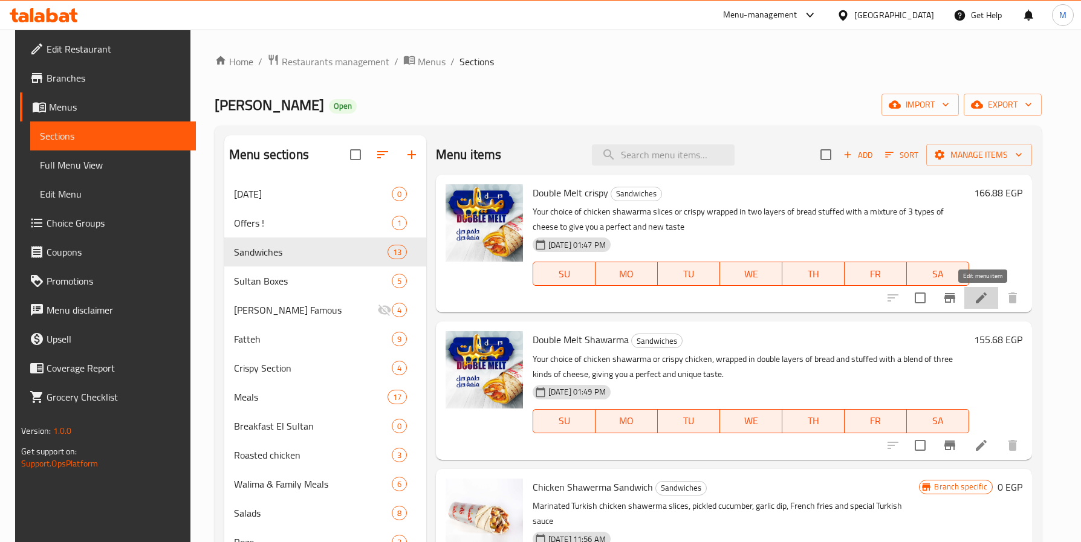
click at [985, 301] on icon at bounding box center [981, 298] width 15 height 15
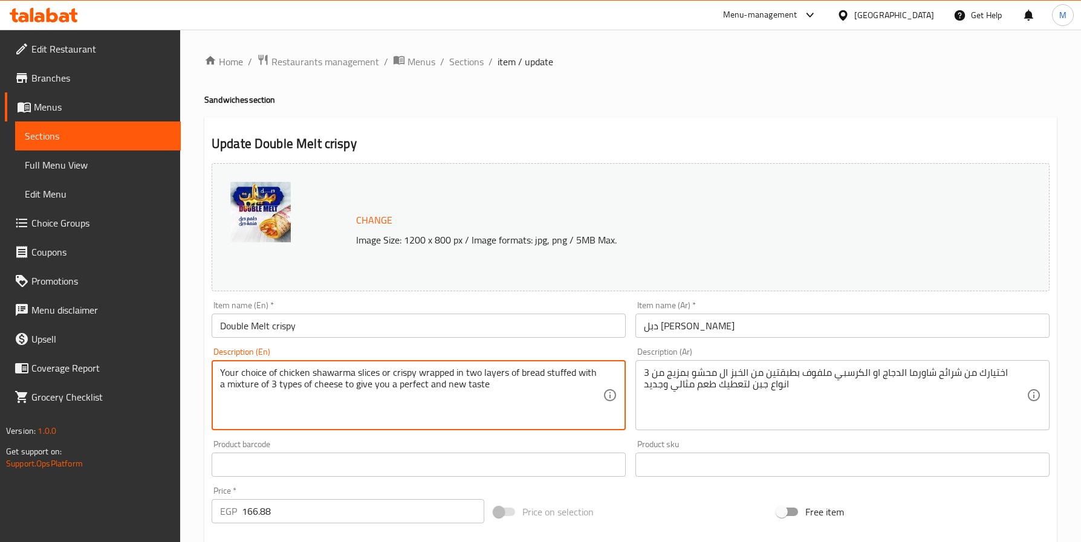
drag, startPoint x: 543, startPoint y: 398, endPoint x: 201, endPoint y: 363, distance: 343.3
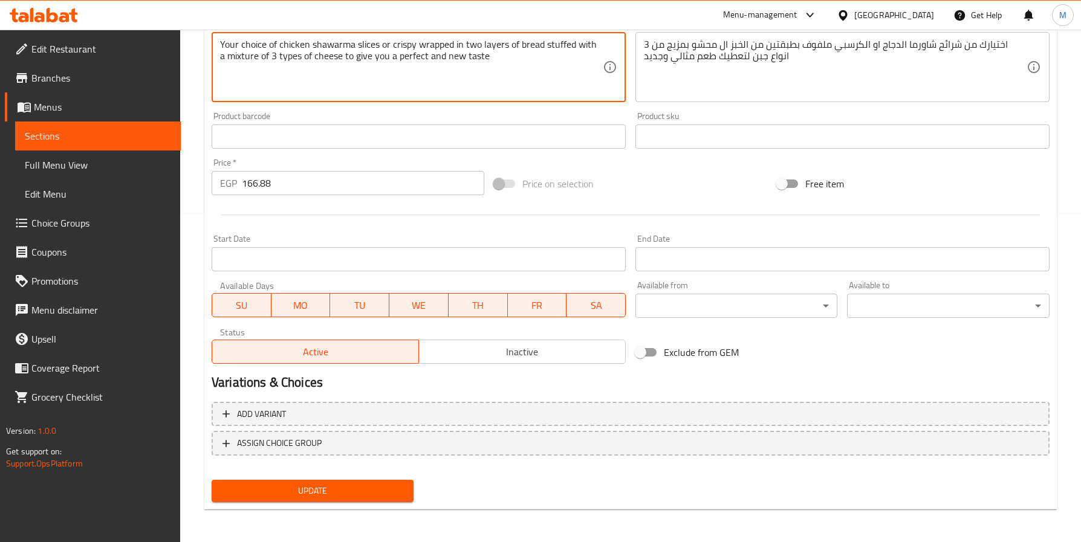
click at [372, 481] on button "Update" at bounding box center [313, 491] width 202 height 22
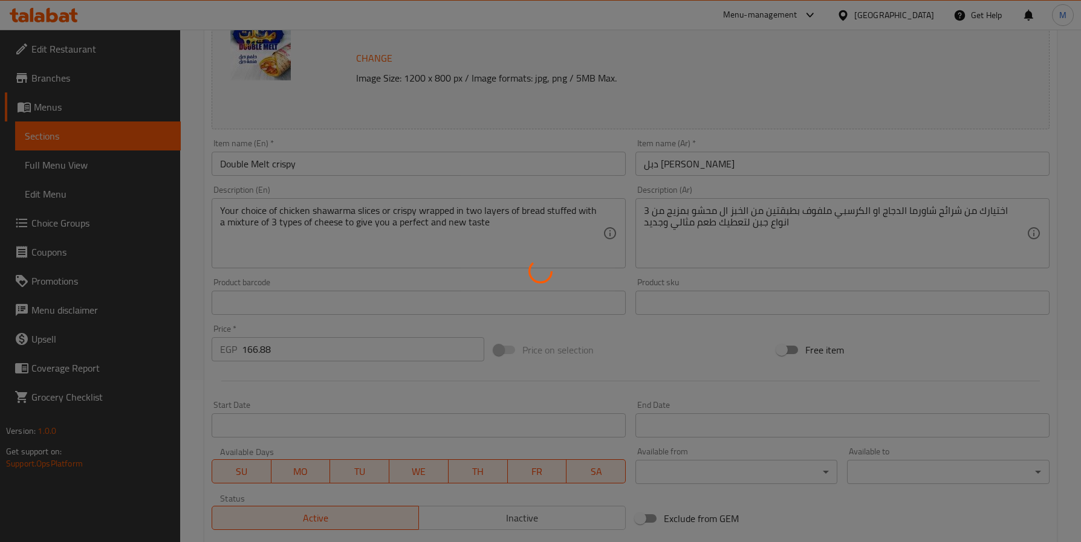
scroll to position [0, 0]
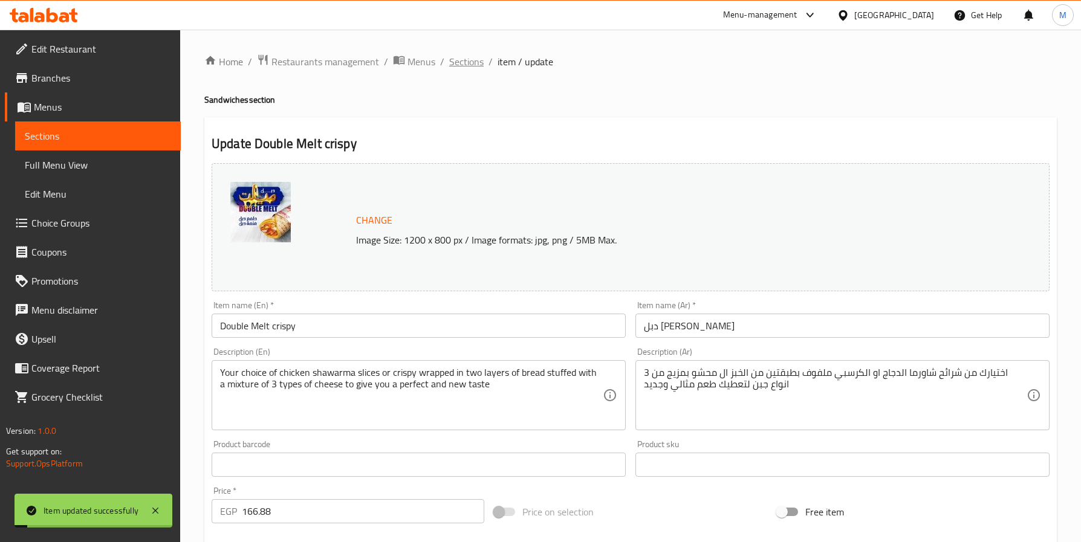
click at [478, 58] on span "Sections" at bounding box center [466, 61] width 34 height 15
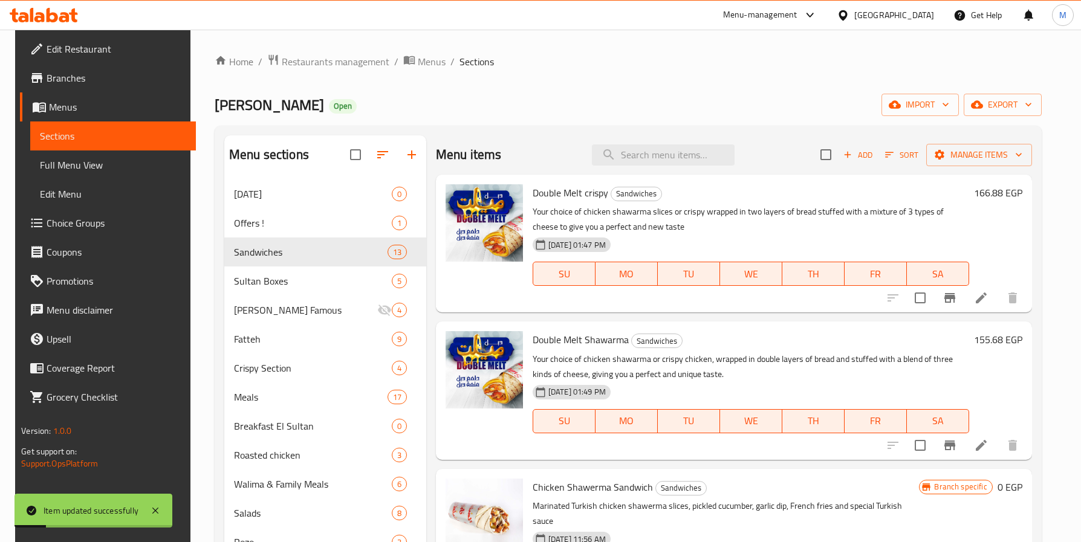
click at [974, 449] on icon at bounding box center [981, 445] width 15 height 15
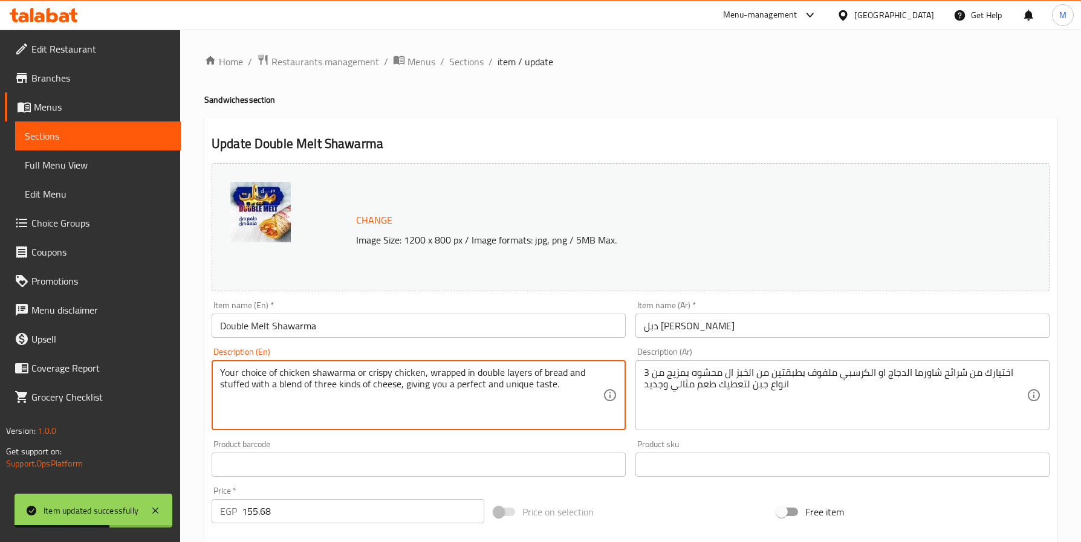
drag, startPoint x: 572, startPoint y: 388, endPoint x: 210, endPoint y: 372, distance: 361.8
paste textarea "slices or crispy wrapped in two layers of bread stuffed with a mixture of 3 typ…"
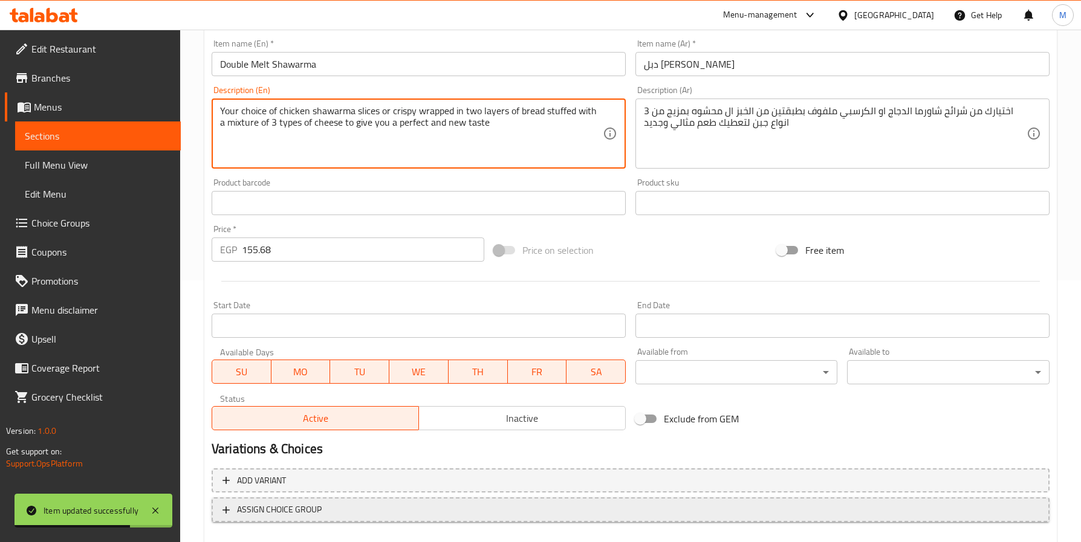
scroll to position [328, 0]
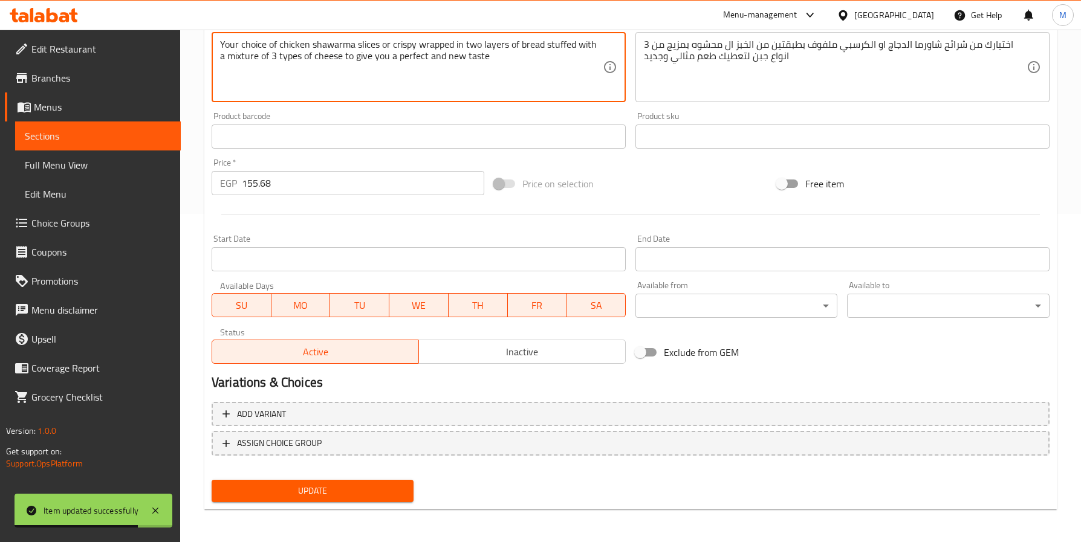
type textarea "Your choice of chicken shawarma slices or crispy wrapped in two layers of bread…"
click at [361, 492] on span "Update" at bounding box center [312, 491] width 183 height 15
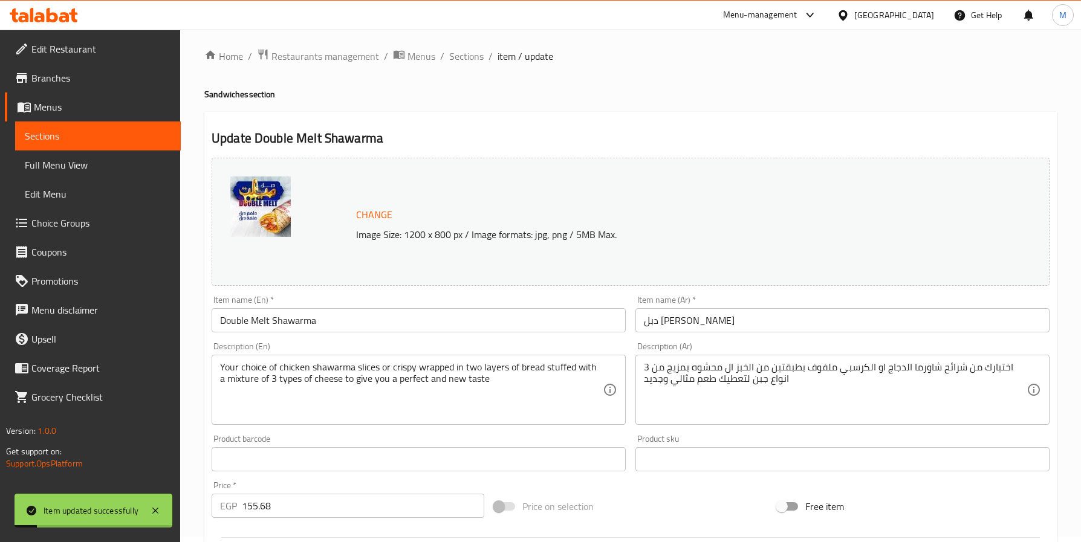
scroll to position [0, 0]
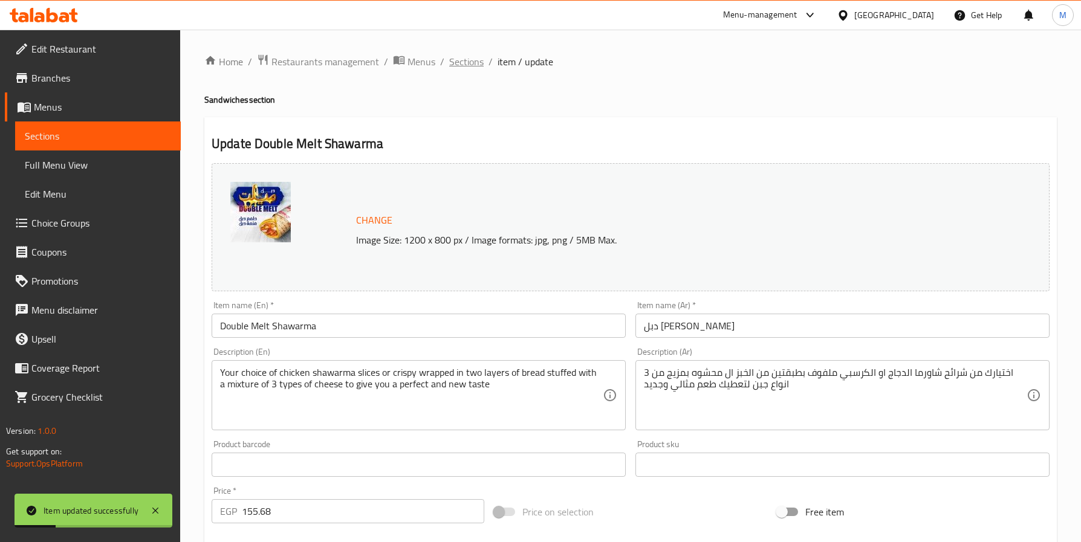
click at [468, 59] on span "Sections" at bounding box center [466, 61] width 34 height 15
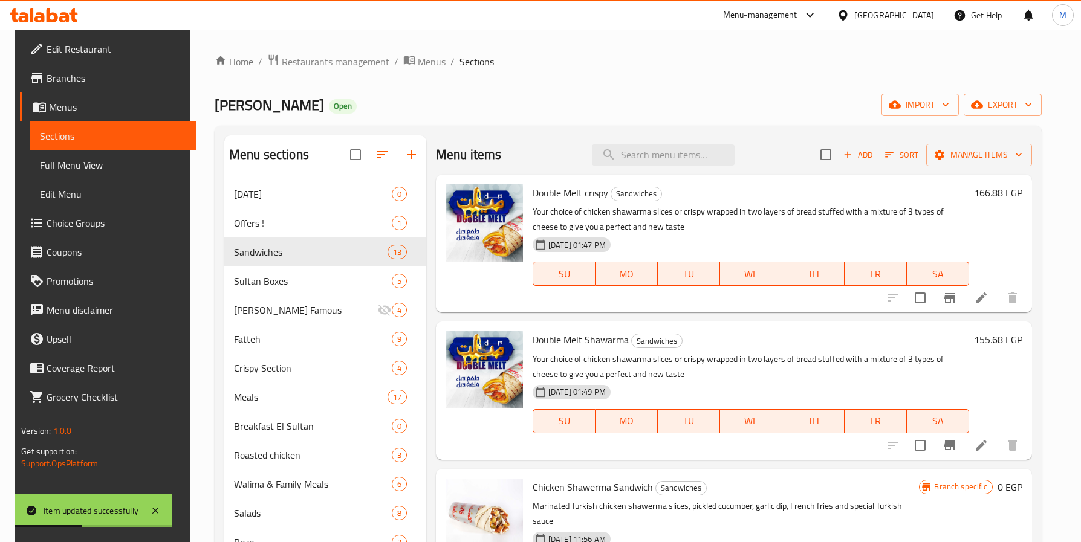
click at [726, 89] on div "Home / Restaurants management / Menus / Sections Sultan Ayub Open import export…" at bounding box center [628, 385] width 827 height 663
click at [866, 155] on span "Add" at bounding box center [857, 155] width 33 height 14
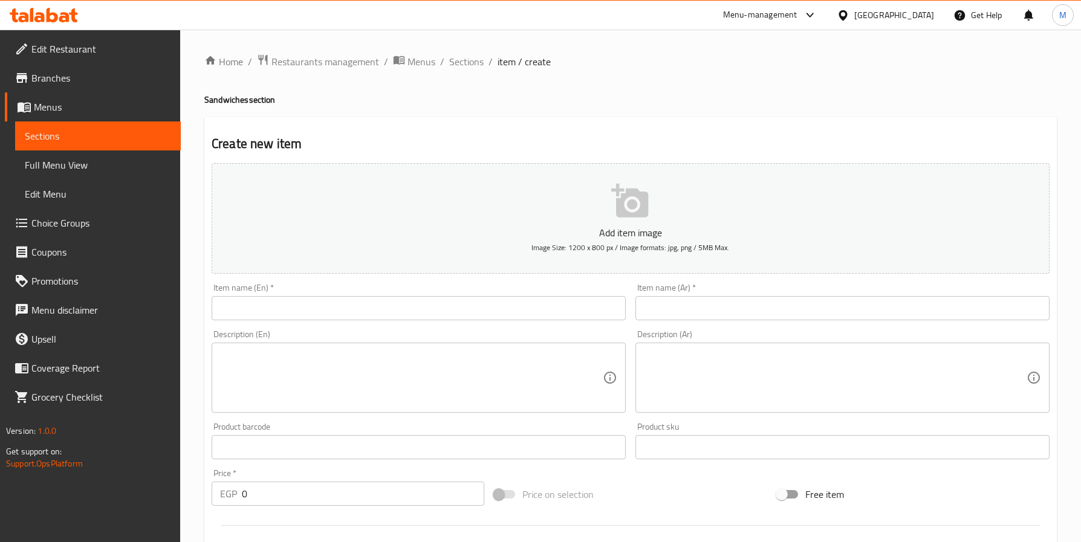
click at [744, 309] on input "text" at bounding box center [842, 308] width 414 height 24
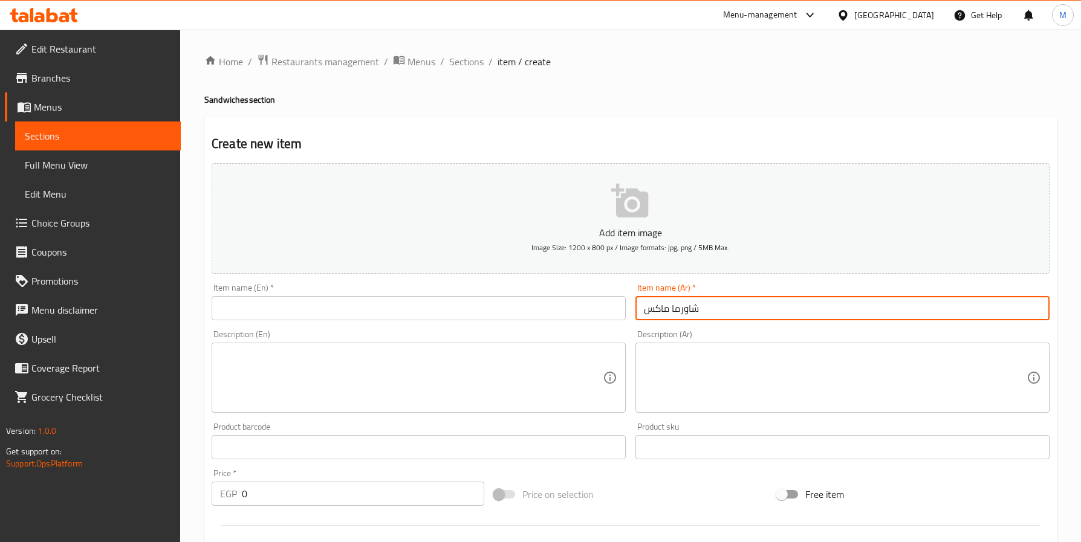
type input "شاورما ماكس"
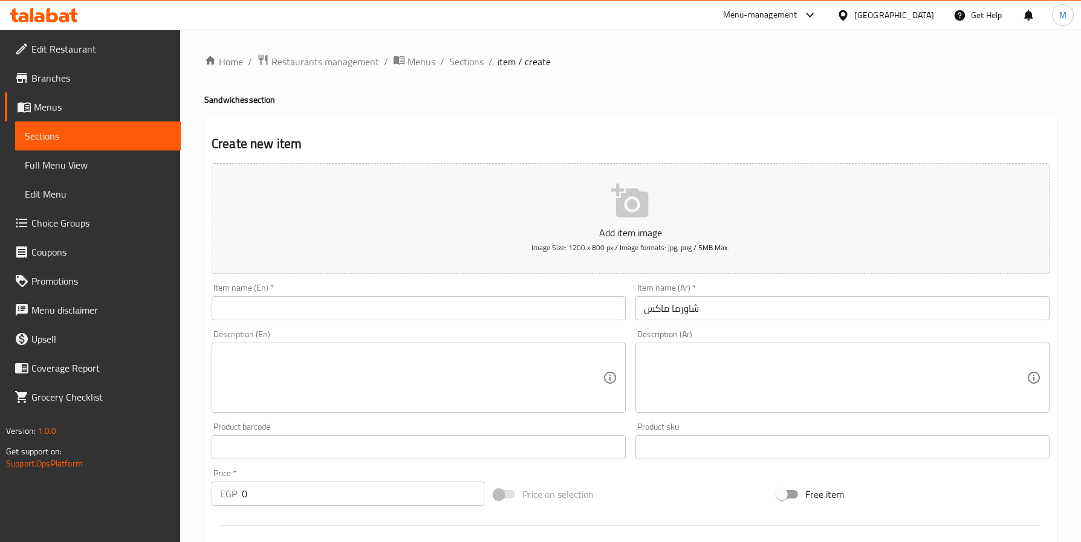
click at [340, 292] on div "Item name (En)   * Item name (En) *" at bounding box center [419, 302] width 414 height 37
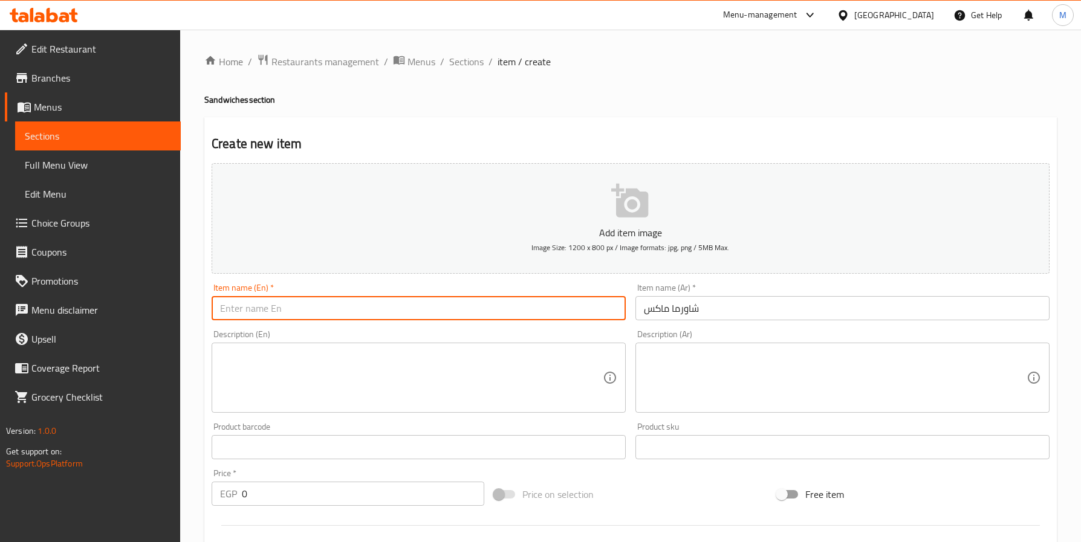
click at [335, 308] on input "text" at bounding box center [419, 308] width 414 height 24
paste input "Shawarma Max"
type input "Shawarma Max"
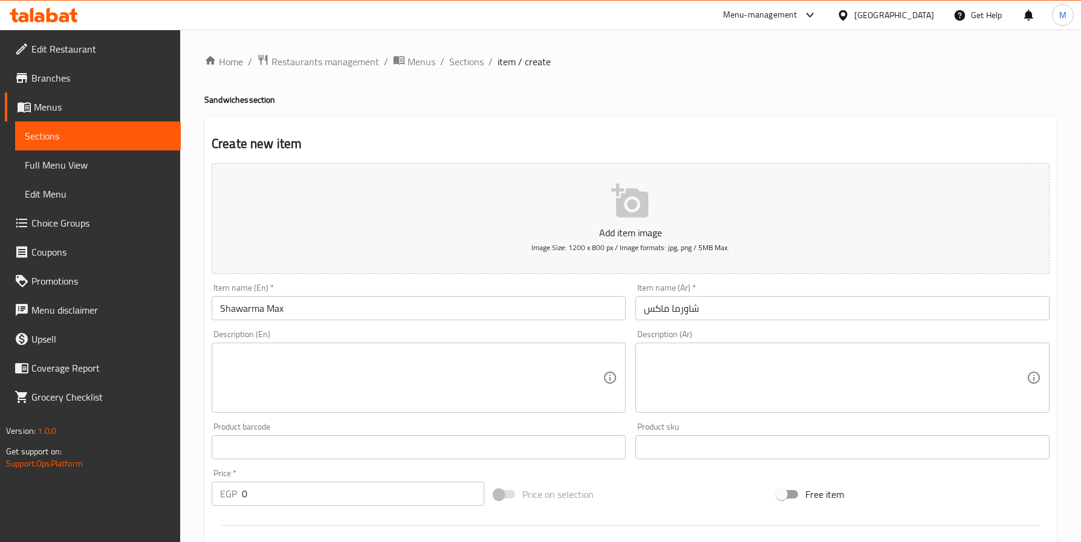
click at [780, 357] on textarea at bounding box center [835, 377] width 383 height 57
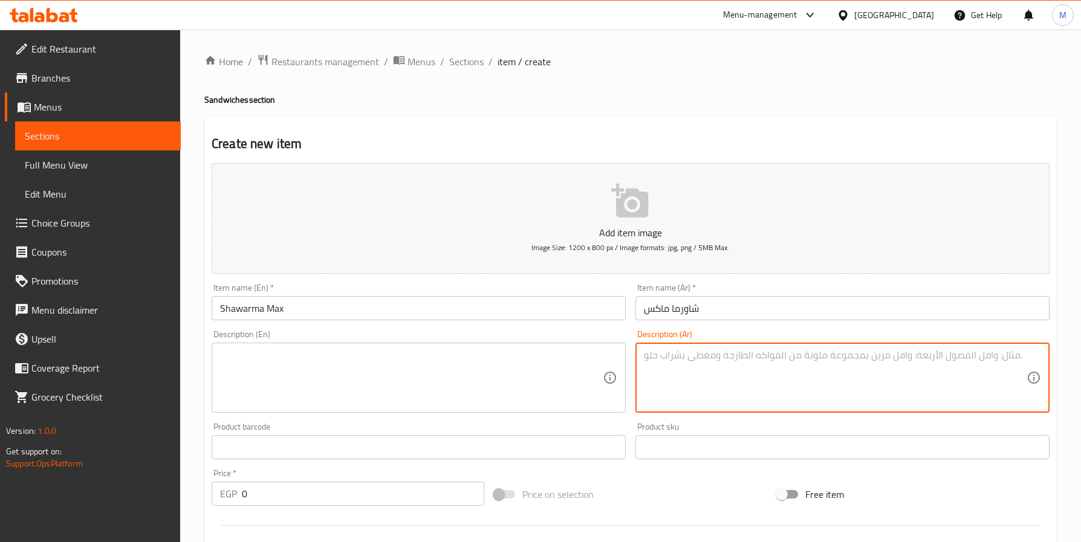
paste textarea "ساندوتش الشاورما ماكس 400 بحجم جديد أكبر، متاح باختيارك من شاورما الدجاج أو شاو…"
type textarea "ساندوتش الشاورما ماكس 400 بحجم جديد أكبر، متاح باختيارك من شاورما الدجاج أو شاو…"
click at [368, 374] on textarea at bounding box center [411, 377] width 383 height 57
paste textarea "The new Max 400 Shawarma Sandwich comes in a bigger size, available with your c…"
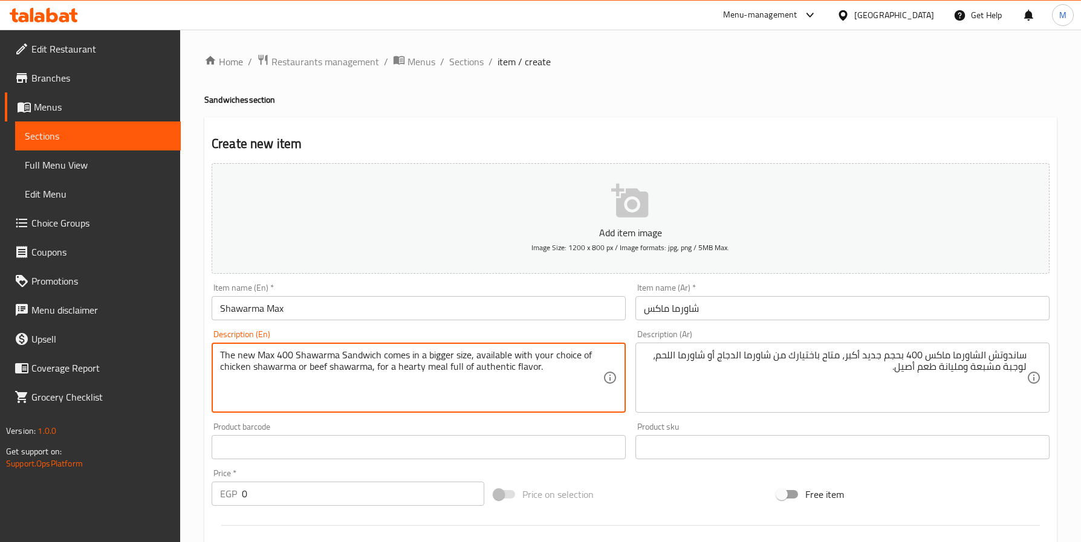
click at [222, 365] on textarea "The new Max 400 Shawarma Sandwich comes in a bigger size, available with your c…" at bounding box center [411, 377] width 383 height 57
type textarea "The new Max 400 Shawarma Sandwich comes bigger, available with your choice of c…"
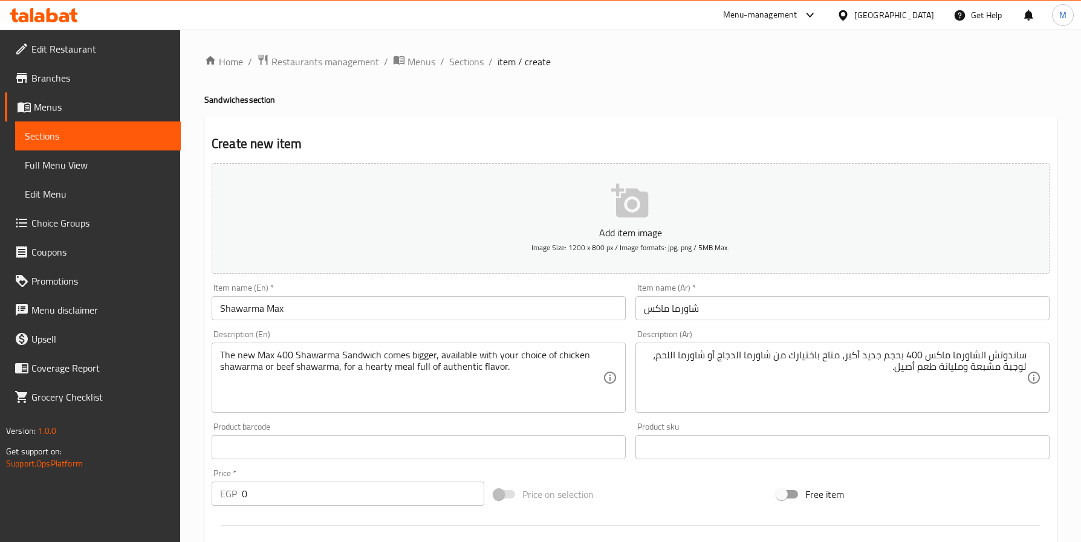
click at [753, 305] on input "شاورما ماكس" at bounding box center [842, 308] width 414 height 24
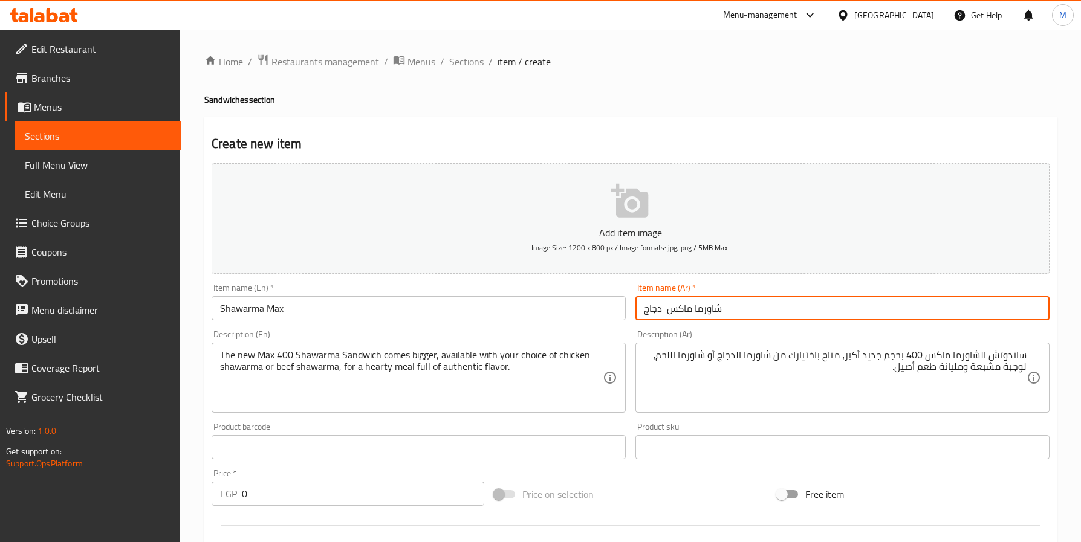
type input "شاورما ماكس دجاج"
drag, startPoint x: 429, startPoint y: 302, endPoint x: 437, endPoint y: 305, distance: 9.0
click at [437, 303] on input "Shawarma Max" at bounding box center [419, 308] width 414 height 24
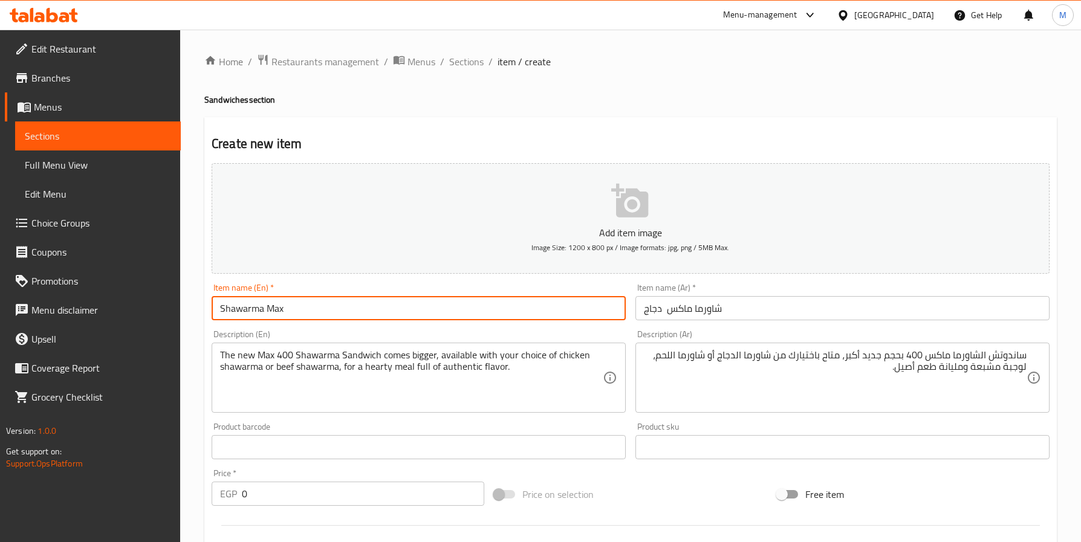
click at [220, 308] on input "Shawarma Max" at bounding box center [419, 308] width 414 height 24
type input "chicken Shawarma Max"
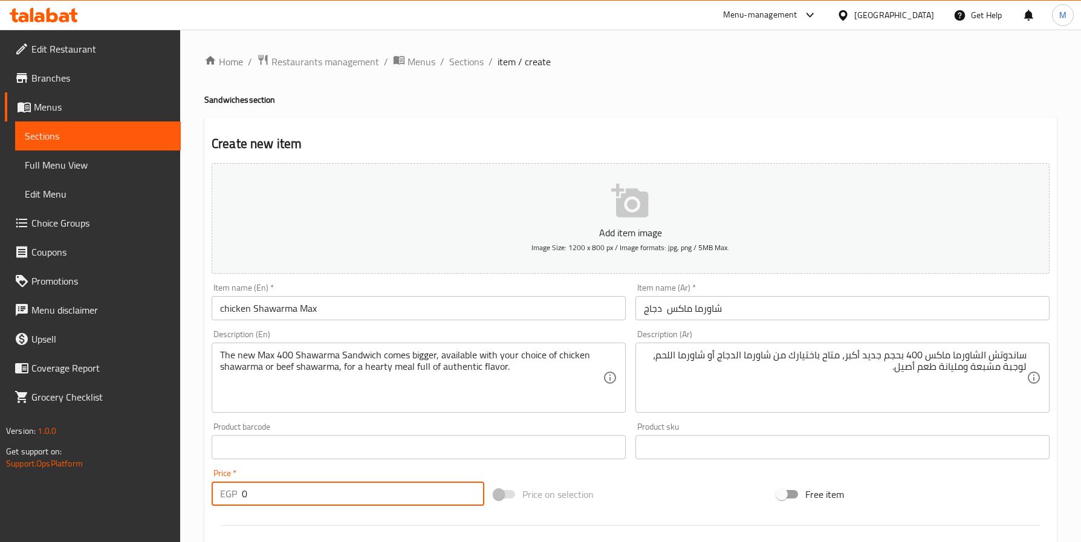
drag, startPoint x: 235, startPoint y: 487, endPoint x: 225, endPoint y: 487, distance: 9.1
click at [225, 487] on div "EGP 0 Price *" at bounding box center [348, 494] width 273 height 24
paste input "162.4"
type input "162.4"
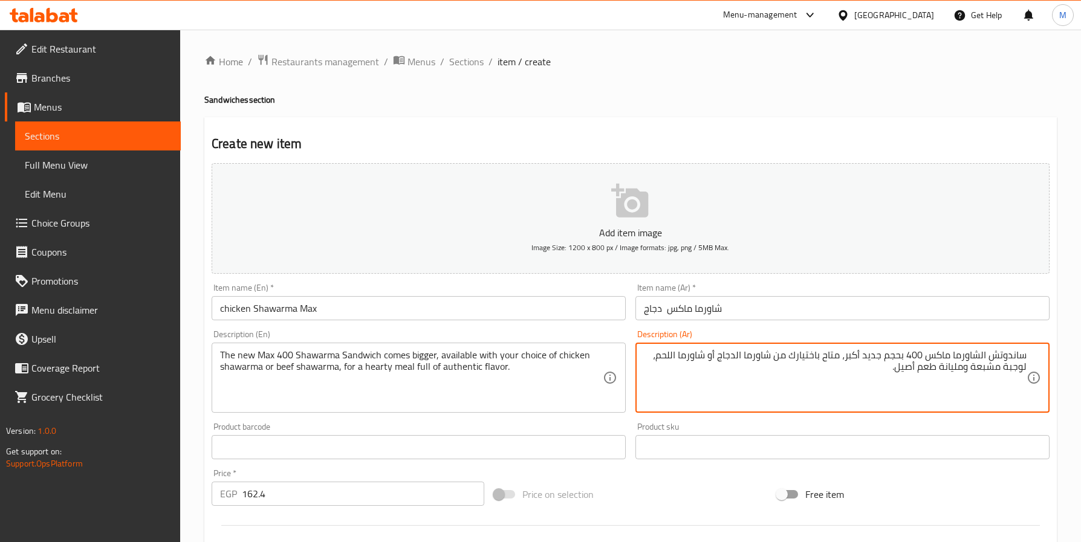
drag, startPoint x: 876, startPoint y: 374, endPoint x: 838, endPoint y: 356, distance: 41.6
click at [838, 356] on textarea "ساندوتش الشاورما ماكس 400 بحجم جديد أكبر، متاح باختيارك من شاورما الدجاج أو شاو…" at bounding box center [835, 377] width 383 height 57
type textarea "ساندوتش الشاورما ماكس 400 بحجم جديد أكبر،"
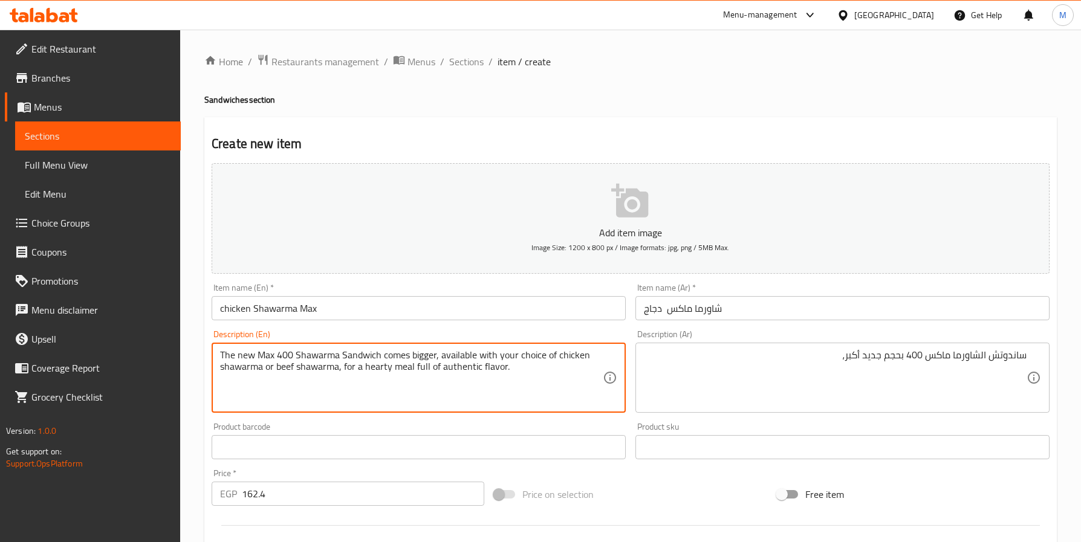
drag, startPoint x: 515, startPoint y: 374, endPoint x: 438, endPoint y: 356, distance: 79.5
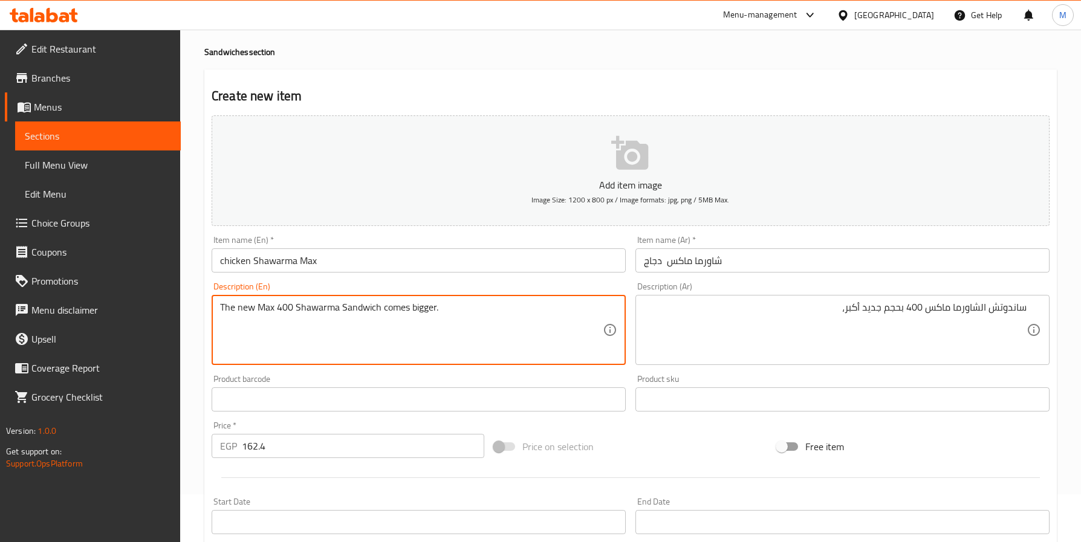
scroll to position [91, 0]
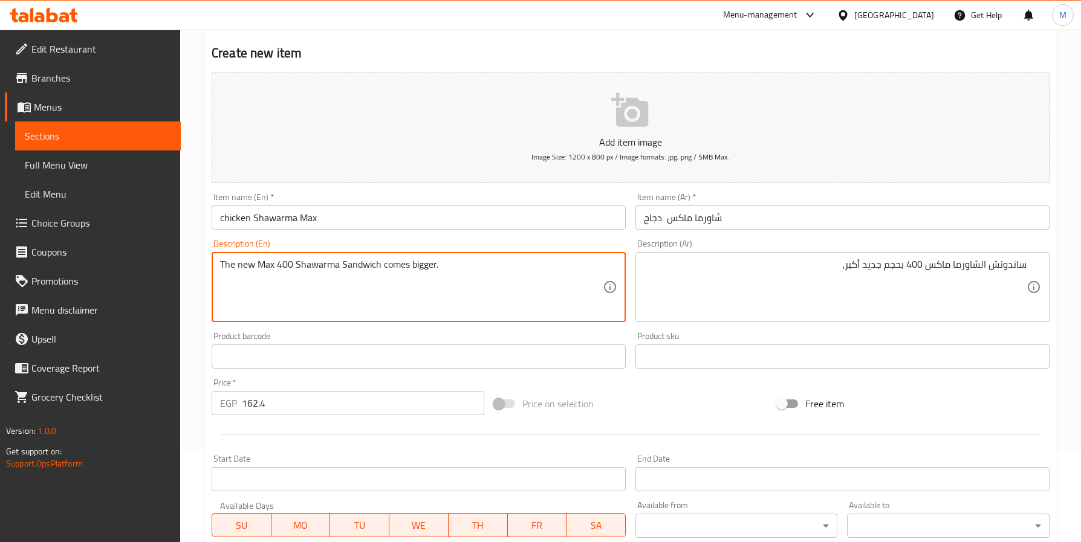
type textarea "The new Max 400 Shawarma Sandwich comes bigger."
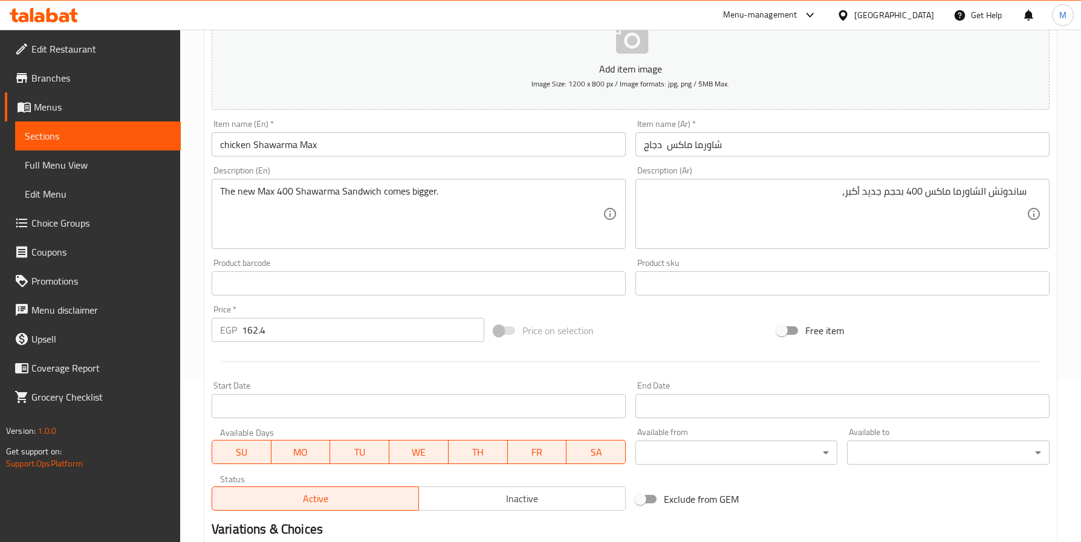
scroll to position [311, 0]
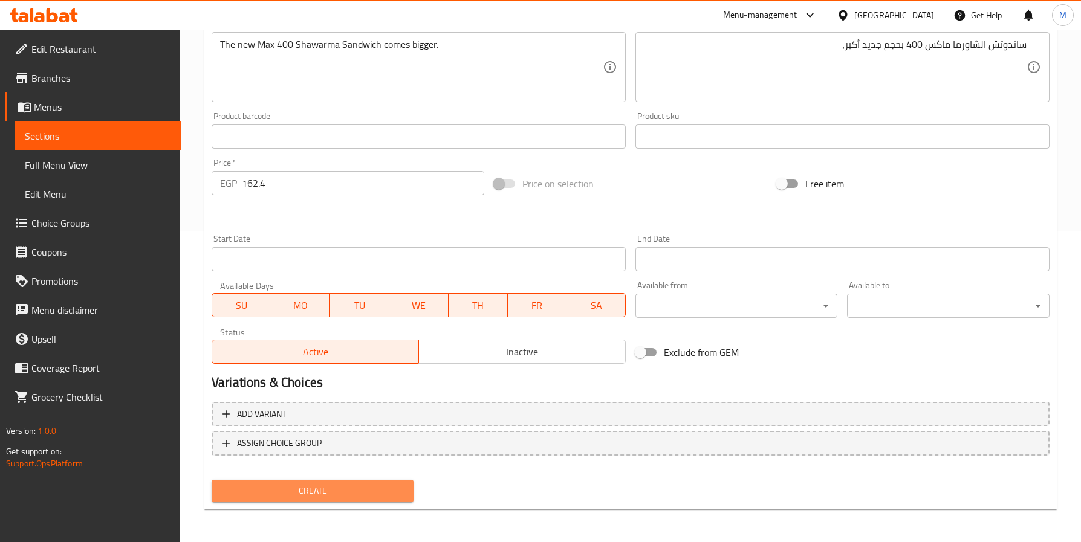
click at [325, 488] on span "Create" at bounding box center [312, 491] width 183 height 15
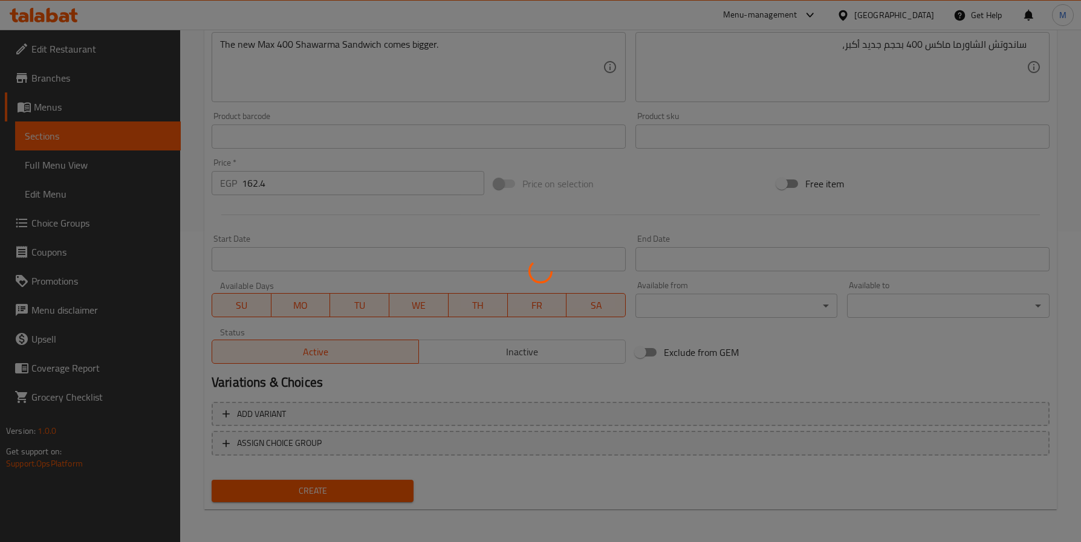
scroll to position [253, 0]
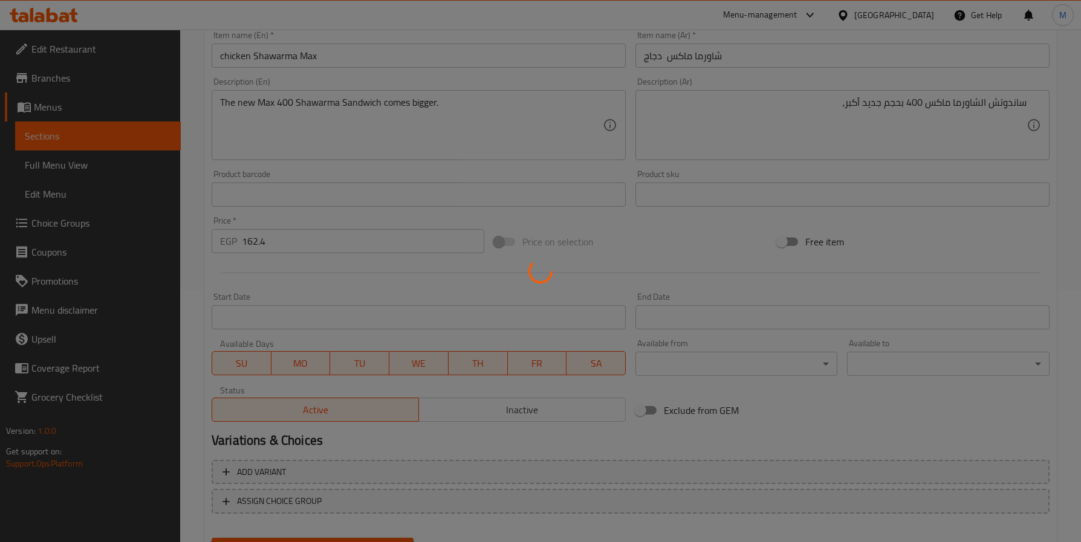
type input "0"
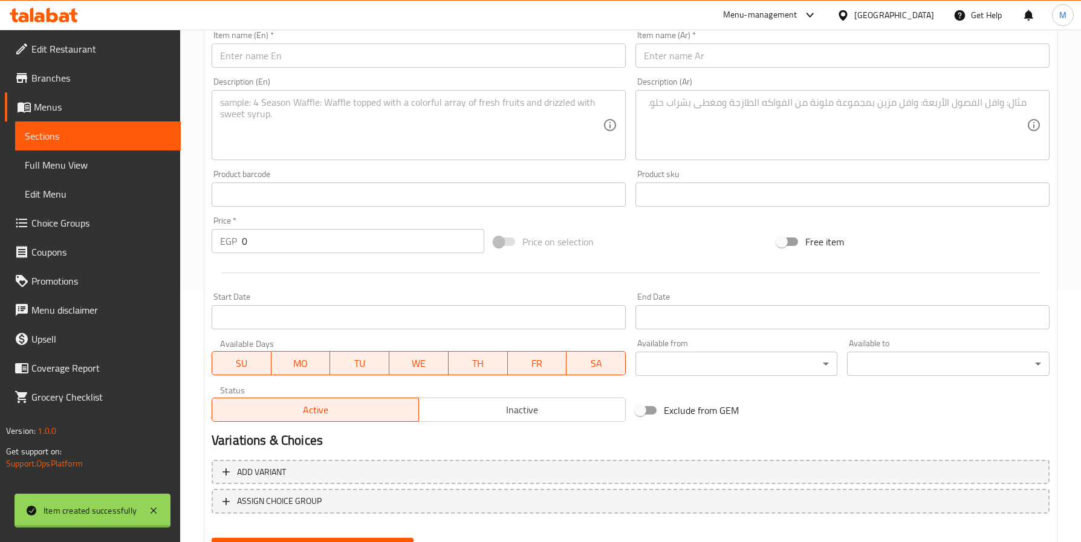
scroll to position [0, 0]
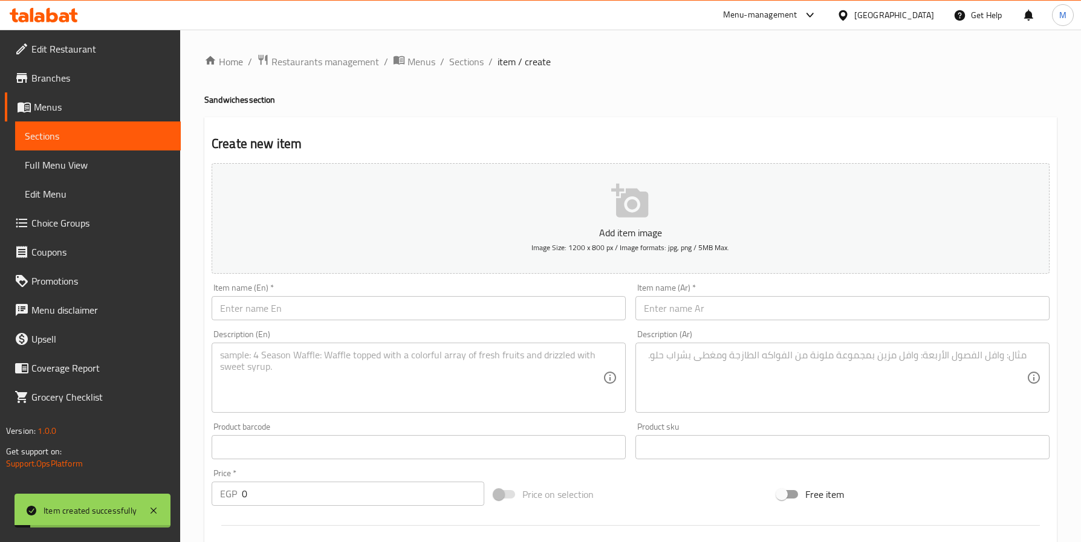
drag, startPoint x: 462, startPoint y: 56, endPoint x: 530, endPoint y: 88, distance: 74.1
click at [463, 56] on span "Sections" at bounding box center [466, 61] width 34 height 15
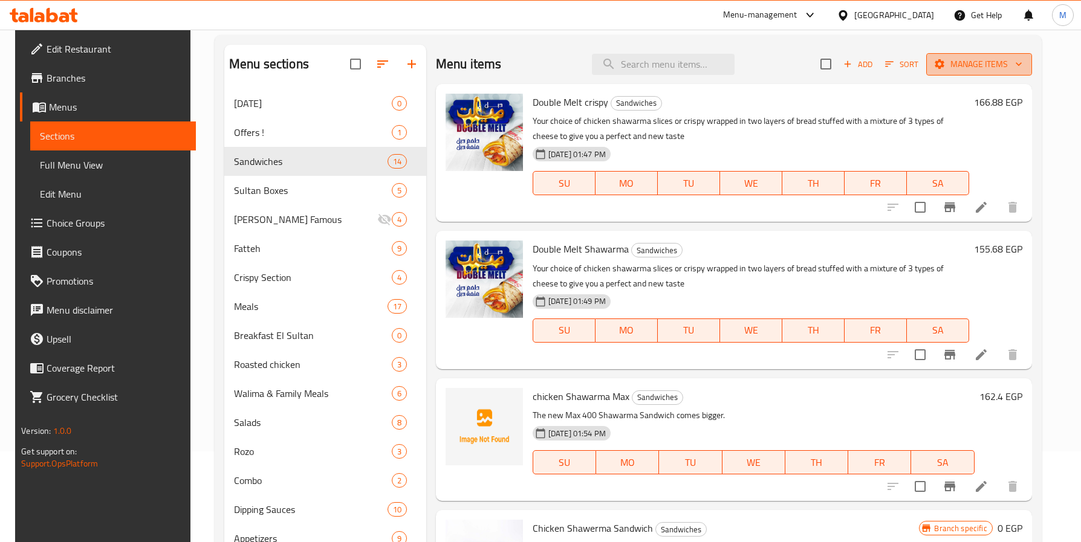
click at [985, 58] on span "Manage items" at bounding box center [979, 64] width 86 height 15
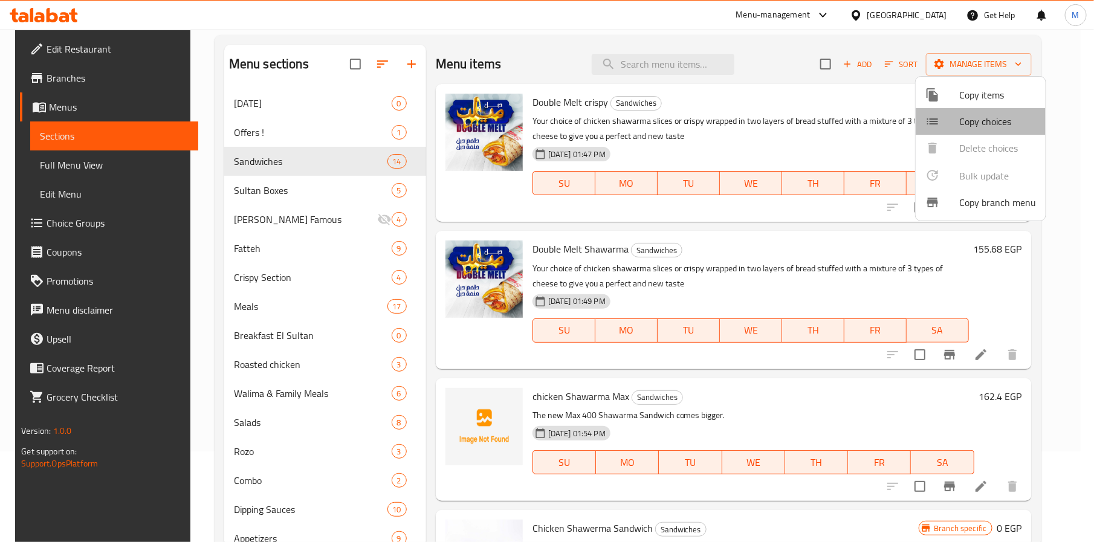
click at [1000, 126] on span "Copy choices" at bounding box center [997, 121] width 77 height 15
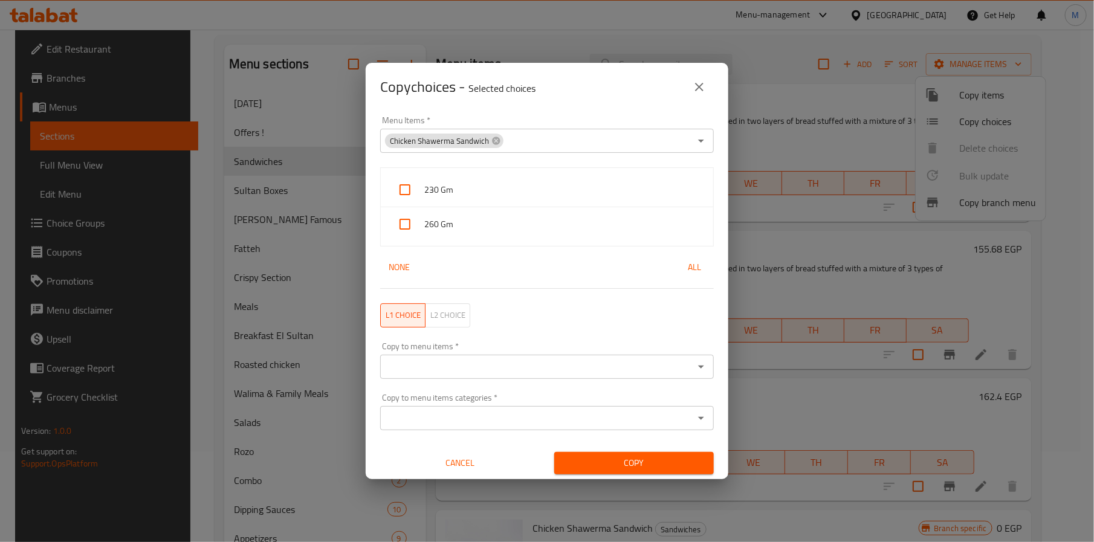
click at [693, 88] on icon "close" at bounding box center [699, 87] width 15 height 15
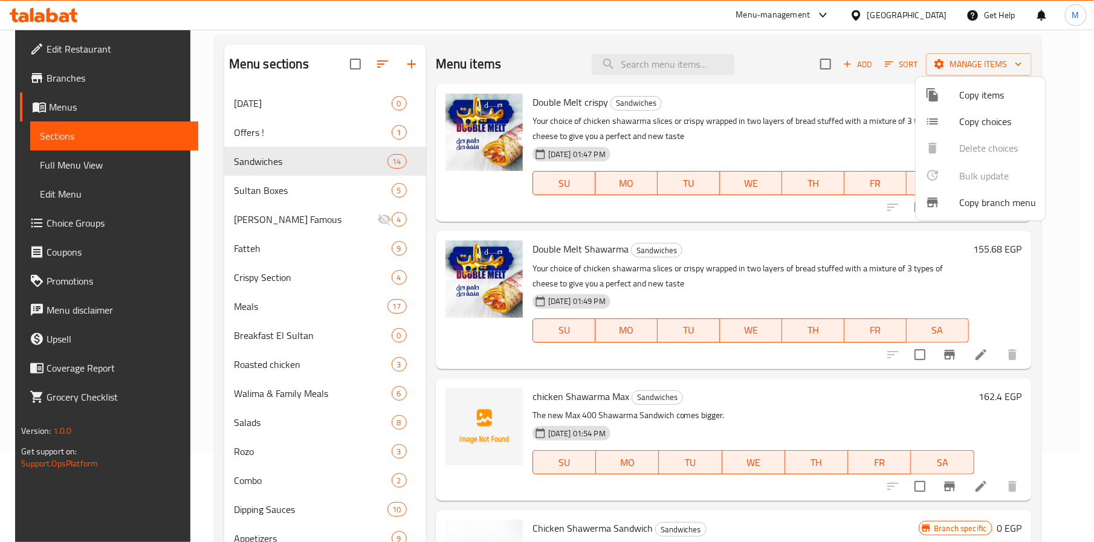
click at [994, 100] on span "Copy items" at bounding box center [997, 95] width 77 height 15
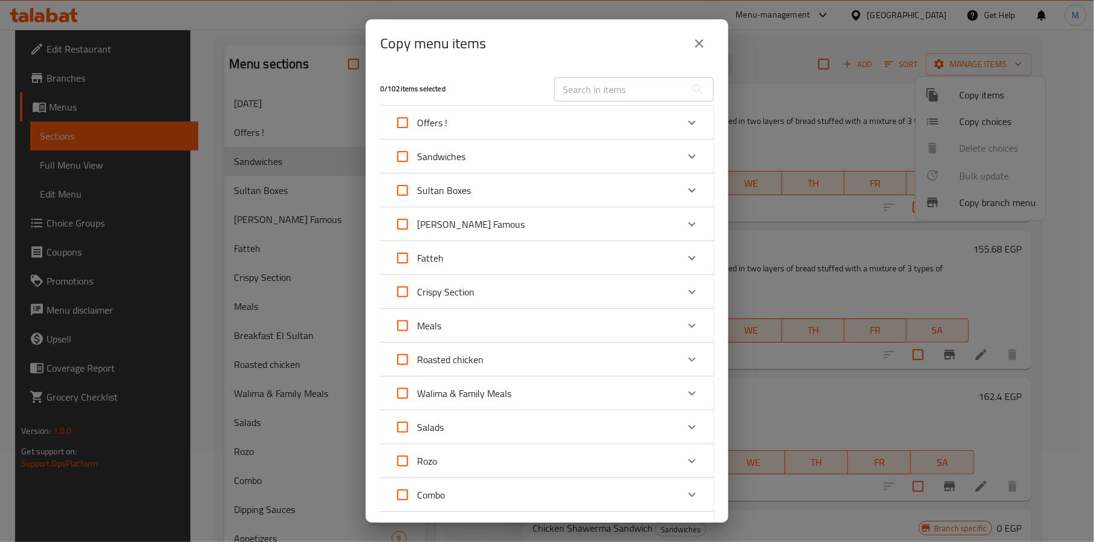
click at [501, 142] on div "Sandwiches" at bounding box center [536, 156] width 283 height 29
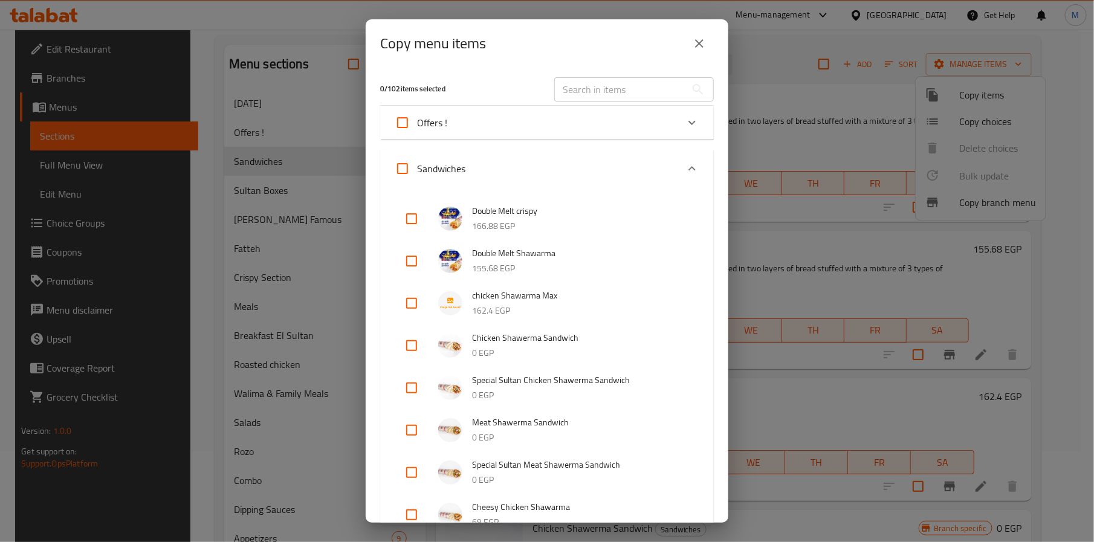
drag, startPoint x: 413, startPoint y: 307, endPoint x: 474, endPoint y: 314, distance: 60.8
click at [415, 307] on input "checkbox" at bounding box center [411, 303] width 29 height 29
checkbox input "true"
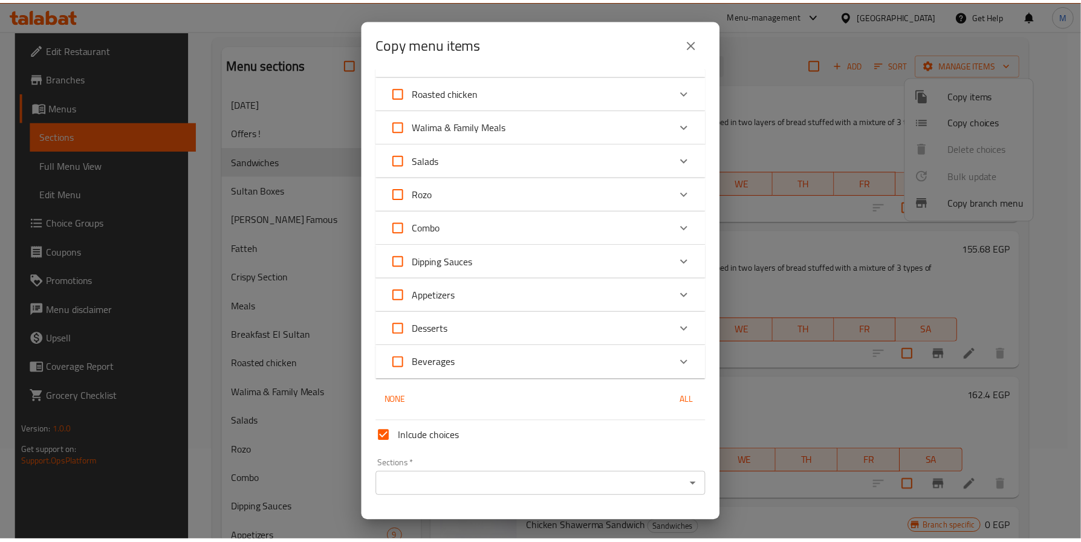
scroll to position [943, 0]
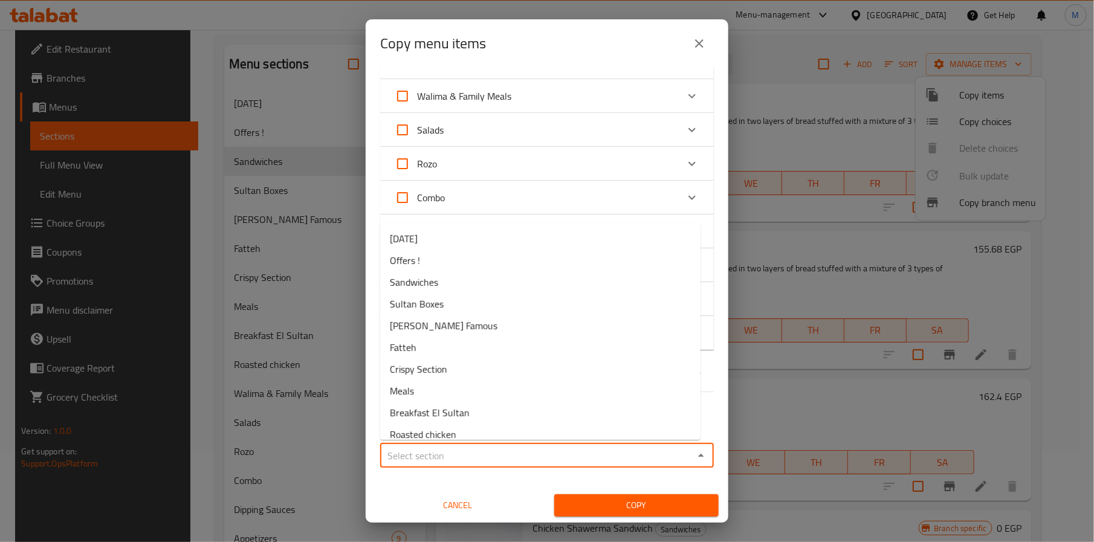
click at [445, 452] on input "Sections   *" at bounding box center [537, 455] width 306 height 17
click at [439, 284] on li "Sandwiches" at bounding box center [540, 282] width 320 height 22
type input "Sandwiches"
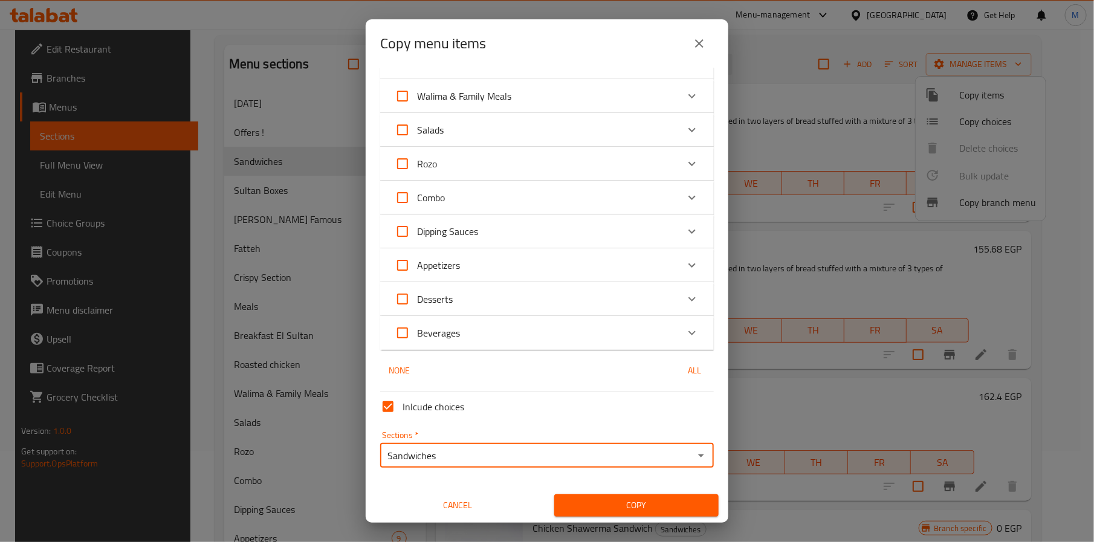
click at [624, 499] on span "Copy" at bounding box center [636, 505] width 145 height 15
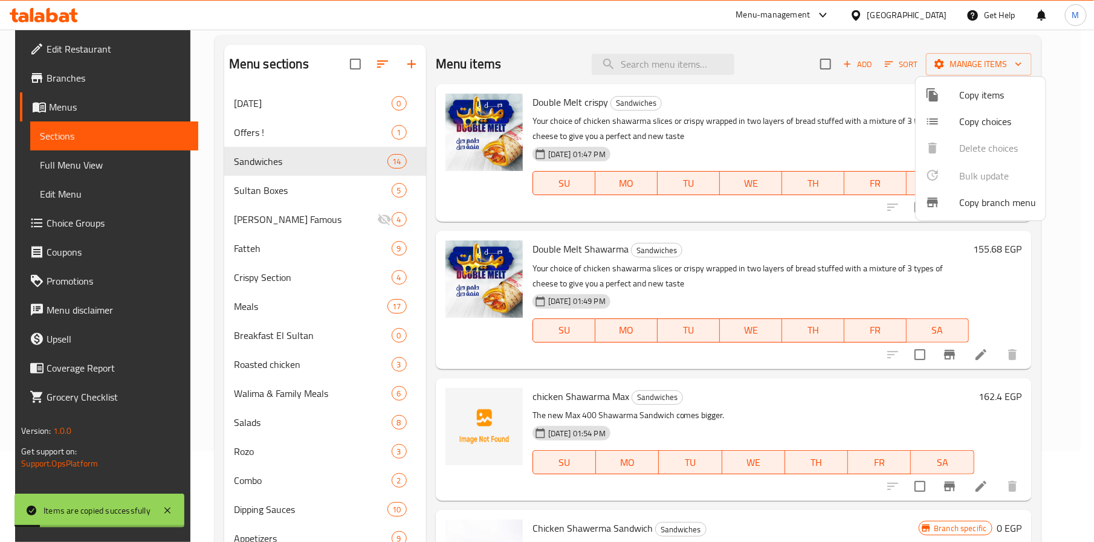
click at [763, 57] on div at bounding box center [547, 271] width 1094 height 542
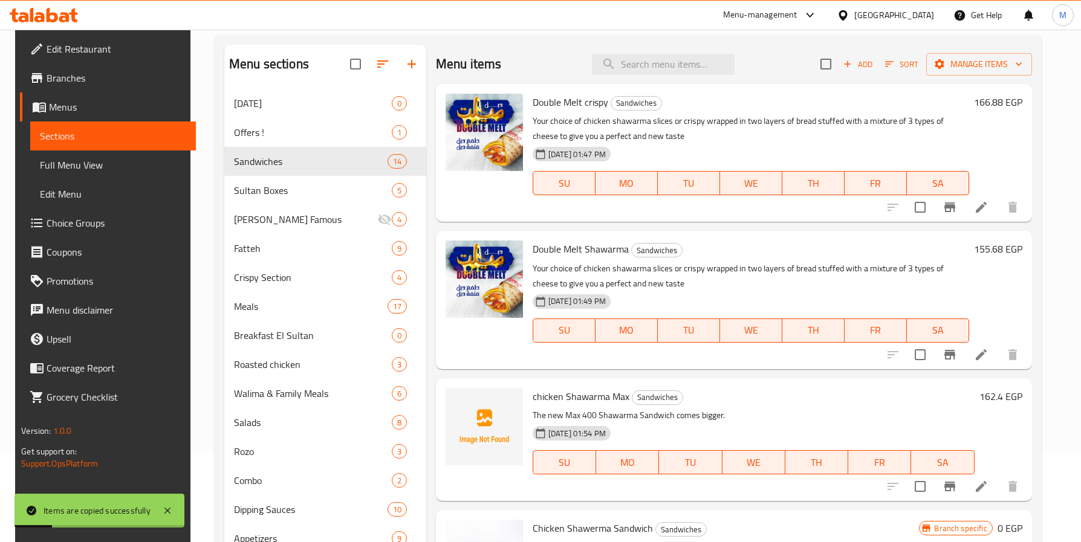
click at [784, 71] on div "Menu items Add Sort Manage items" at bounding box center [734, 64] width 596 height 39
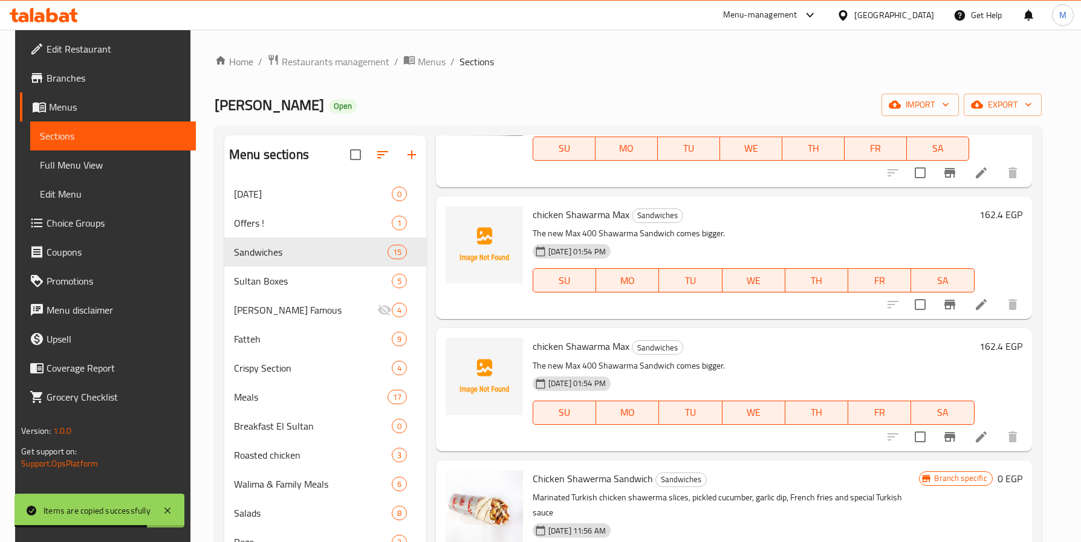
scroll to position [272, 0]
click at [988, 441] on icon at bounding box center [981, 437] width 15 height 15
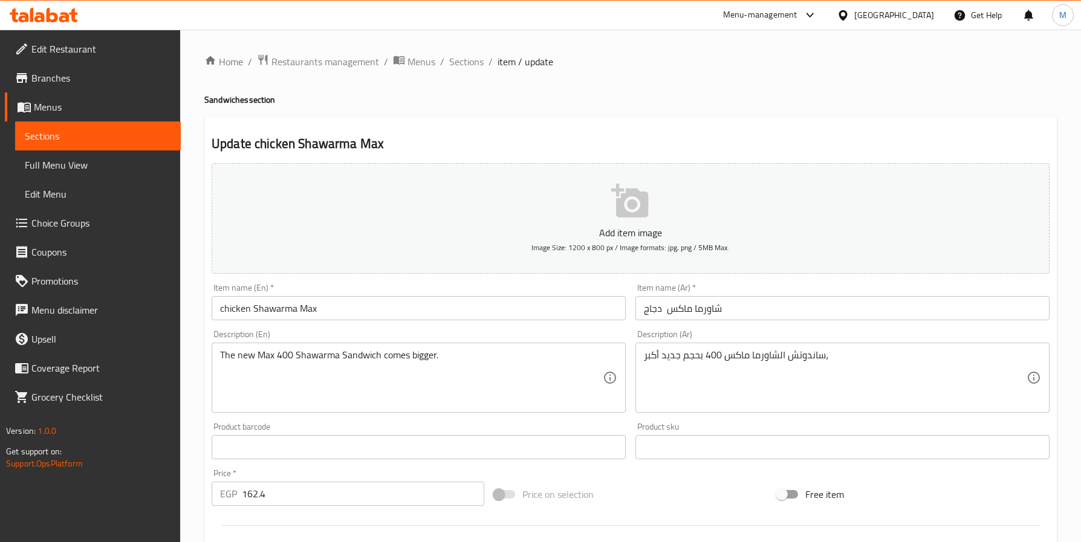
click at [241, 311] on input "chicken Shawarma Max" at bounding box center [419, 308] width 414 height 24
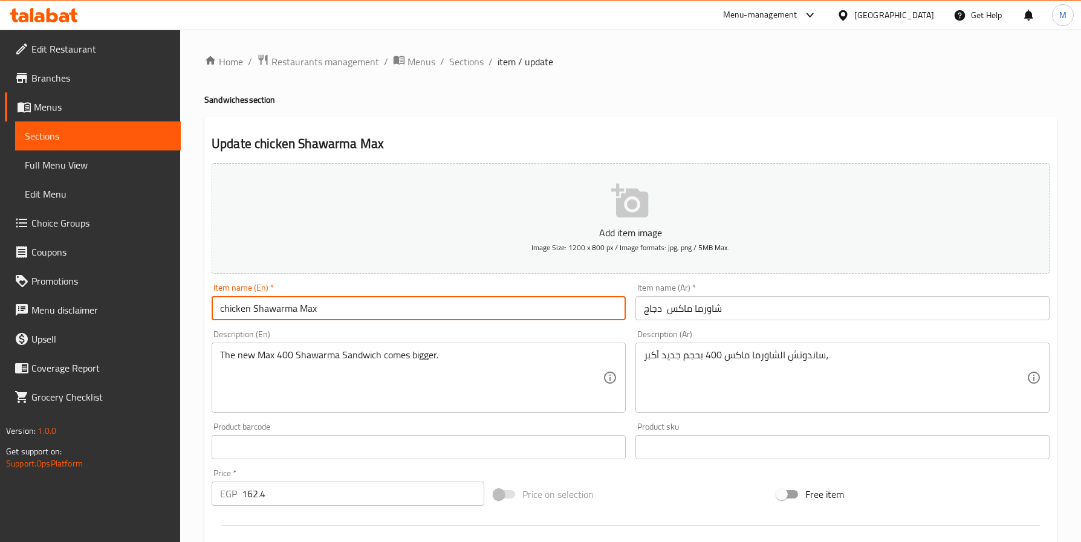
click at [245, 311] on input "chicken Shawarma Max" at bounding box center [419, 308] width 414 height 24
type input "meat Shawarma Max"
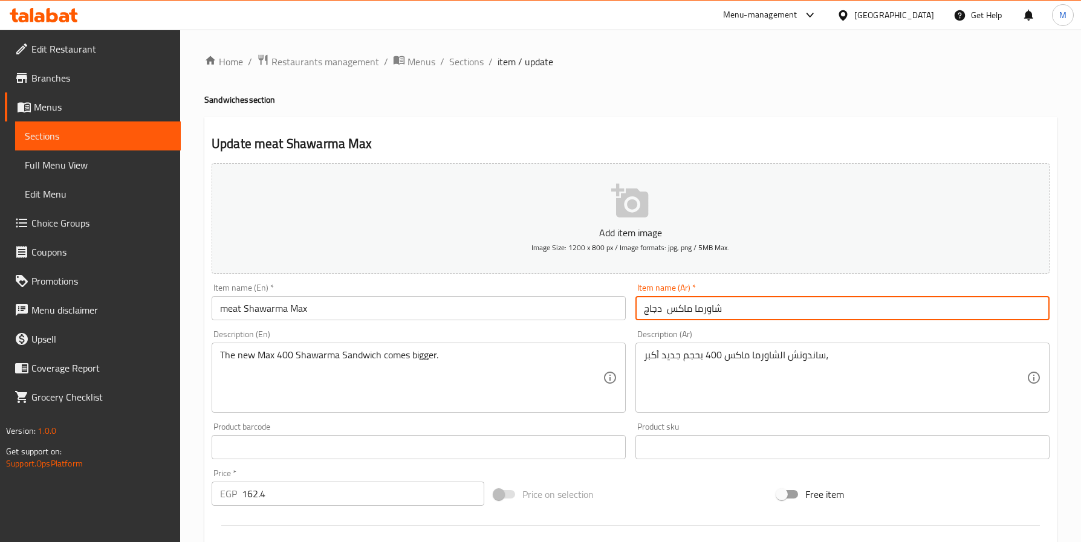
click at [653, 307] on input "شاورما ماكس دجاج" at bounding box center [842, 308] width 414 height 24
type input "شاورما ماكس لحم"
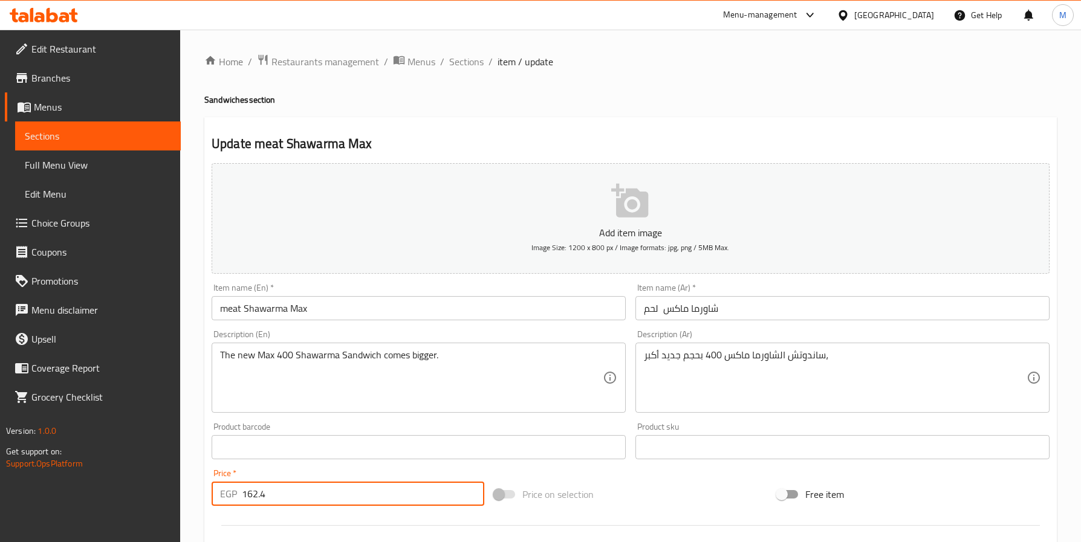
click at [256, 491] on input "162.4" at bounding box center [363, 494] width 242 height 24
paste input "73.6"
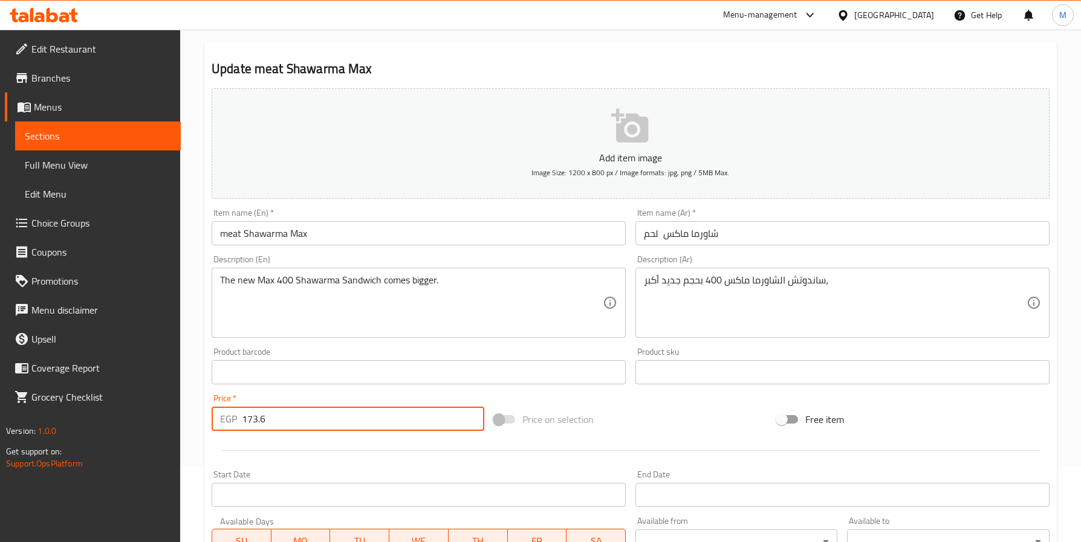
scroll to position [311, 0]
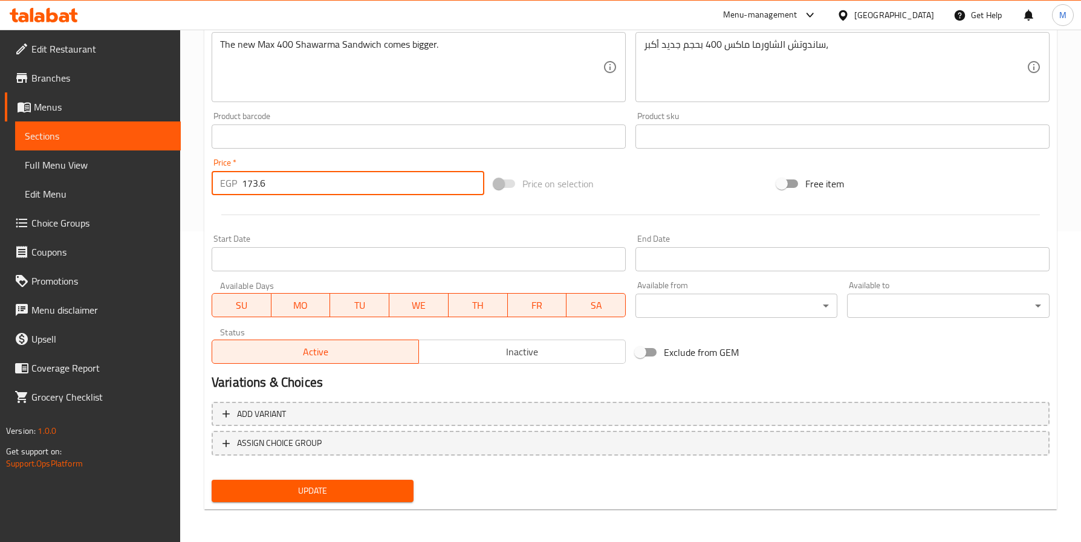
type input "173.6"
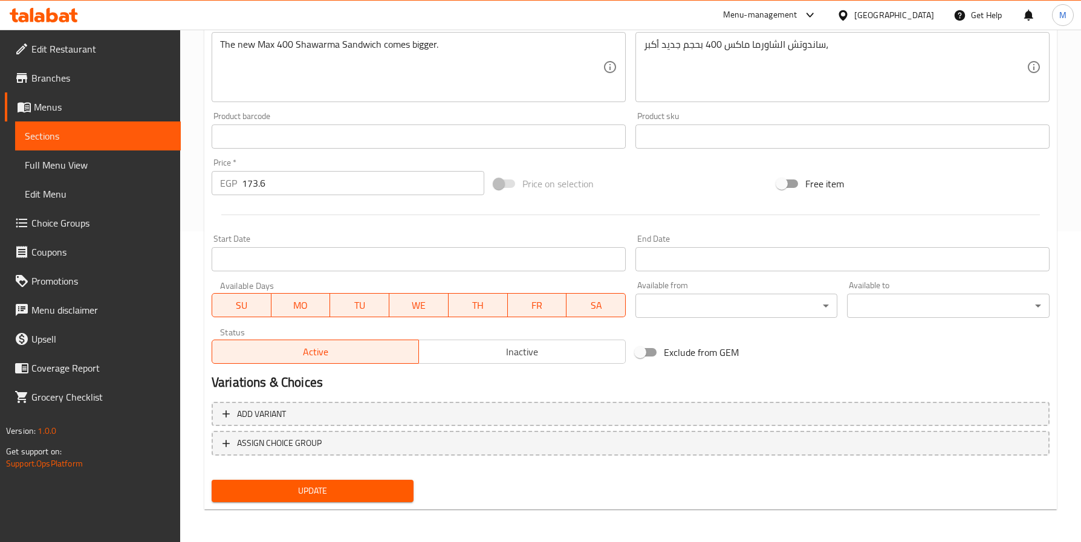
click at [354, 488] on span "Update" at bounding box center [312, 491] width 183 height 15
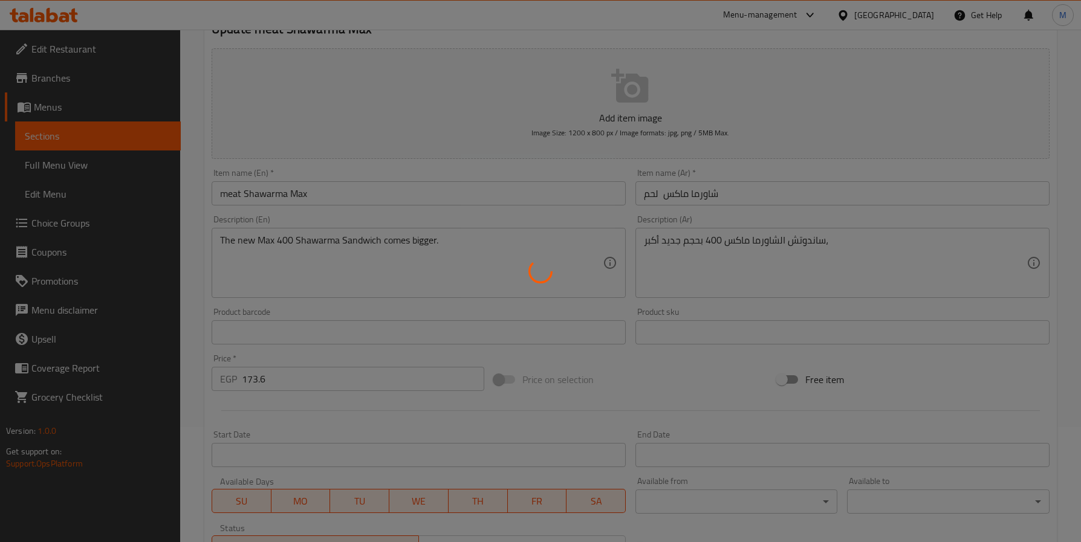
scroll to position [0, 0]
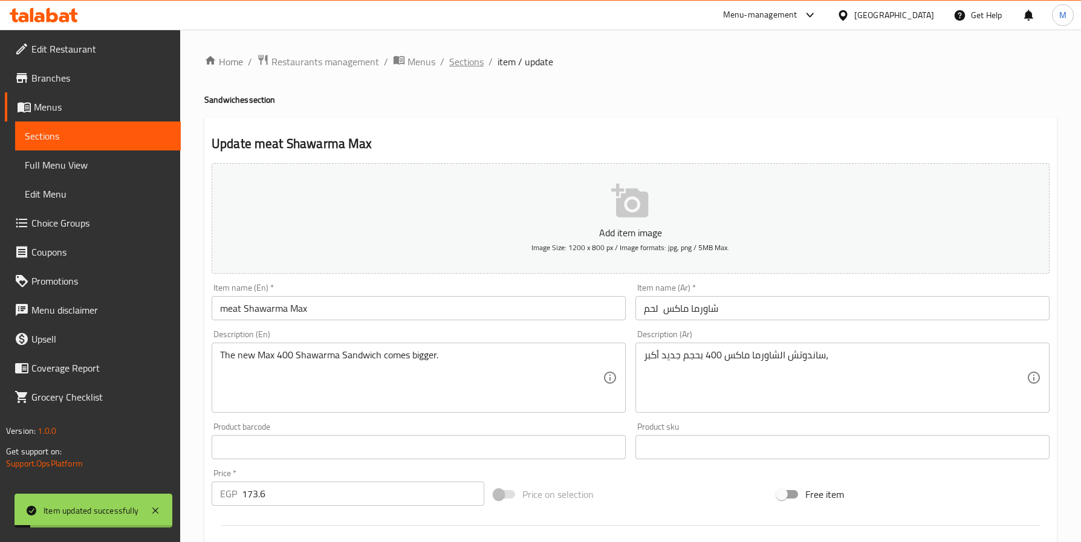
click at [459, 54] on span "Sections" at bounding box center [466, 61] width 34 height 15
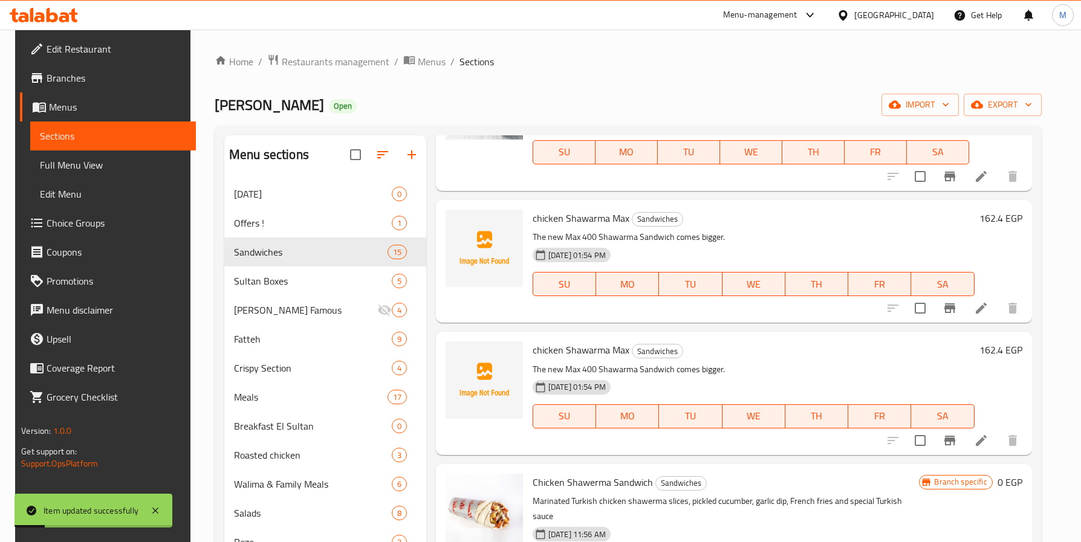
scroll to position [272, 0]
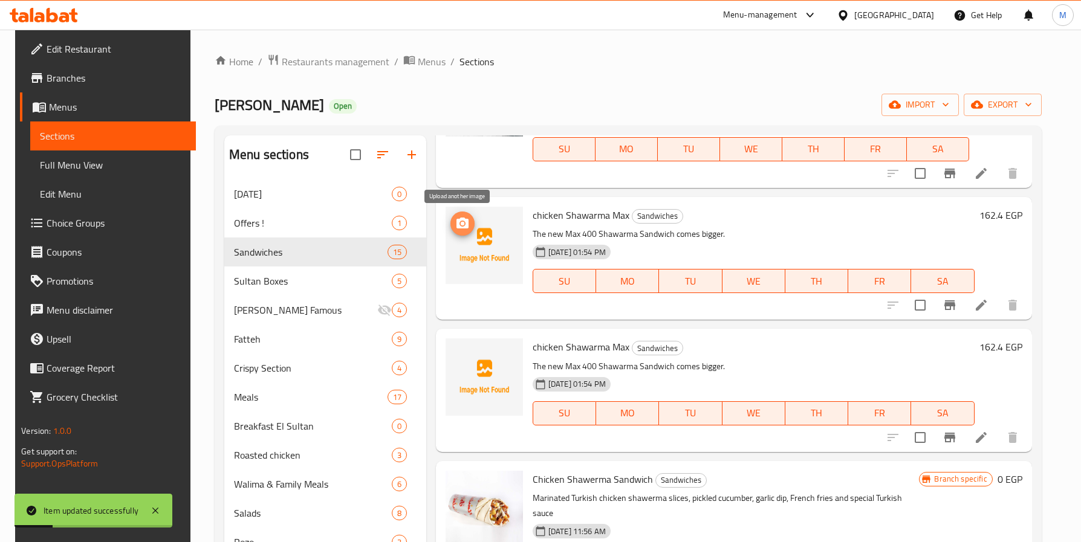
click at [456, 219] on icon "upload picture" at bounding box center [462, 223] width 12 height 11
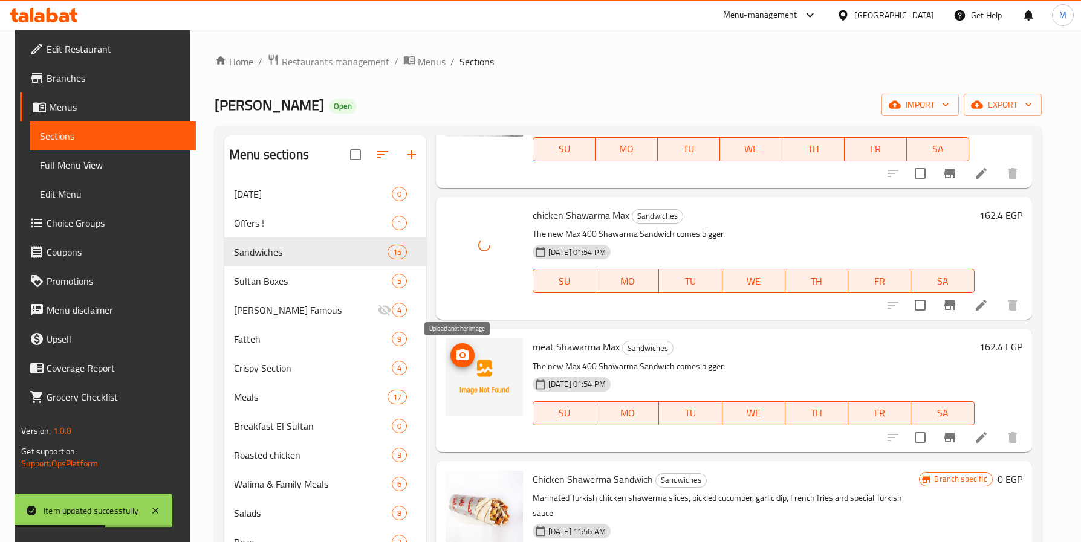
click at [467, 361] on span "upload picture" at bounding box center [462, 355] width 24 height 15
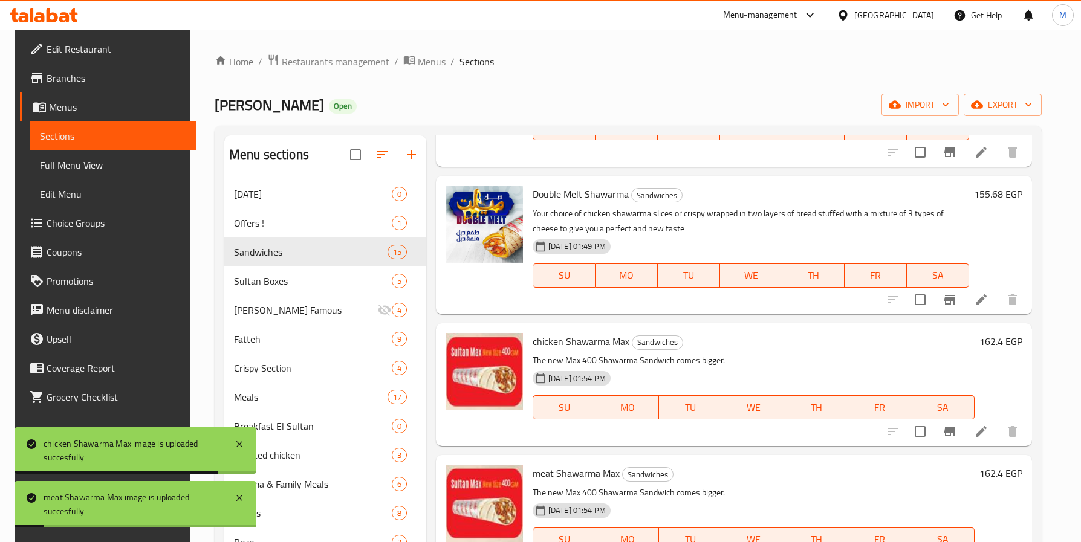
scroll to position [0, 0]
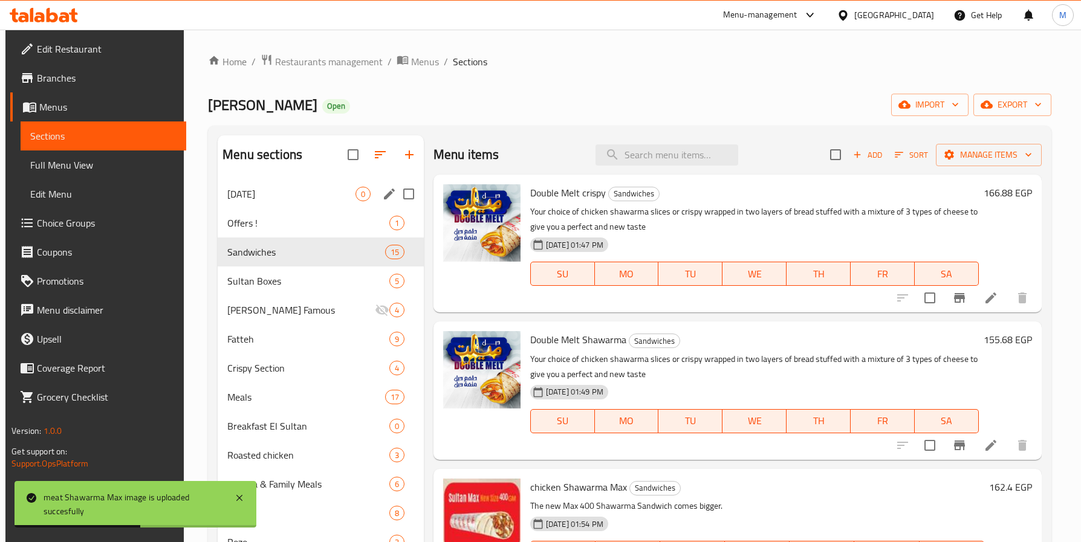
click at [276, 183] on div "potato day 0" at bounding box center [321, 194] width 206 height 29
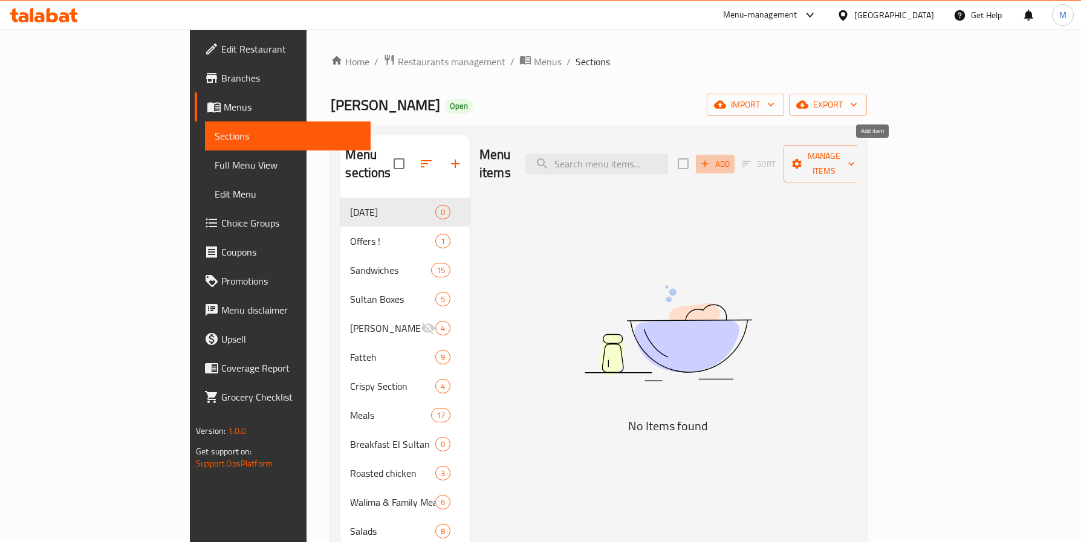
click at [710, 160] on icon "button" at bounding box center [704, 163] width 11 height 11
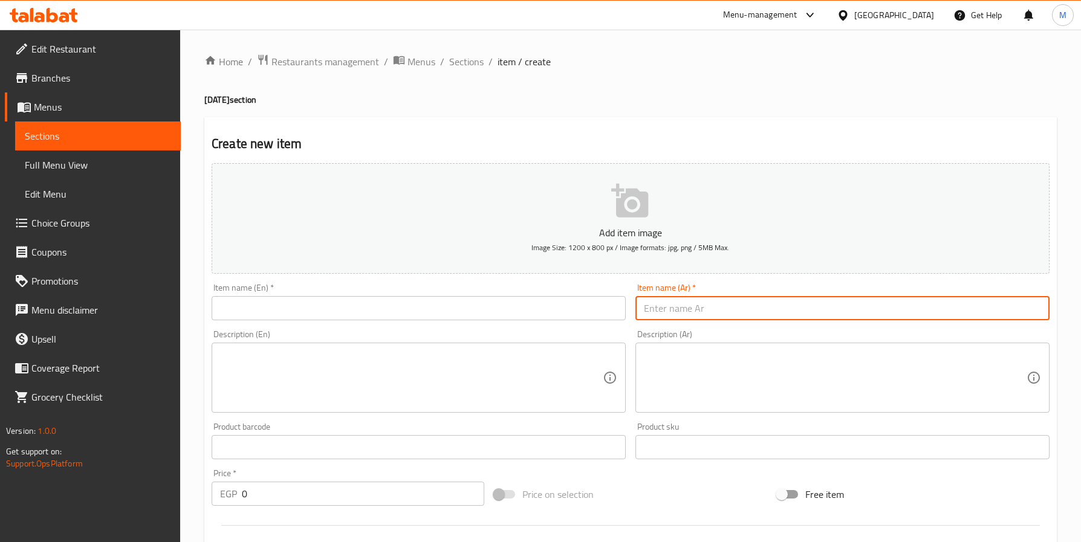
click at [822, 314] on input "text" at bounding box center [842, 308] width 414 height 24
paste input "دبل ميلت"
type input "دبل ميلت + بطاطس فري"
click at [288, 303] on input "text" at bounding box center [419, 308] width 414 height 24
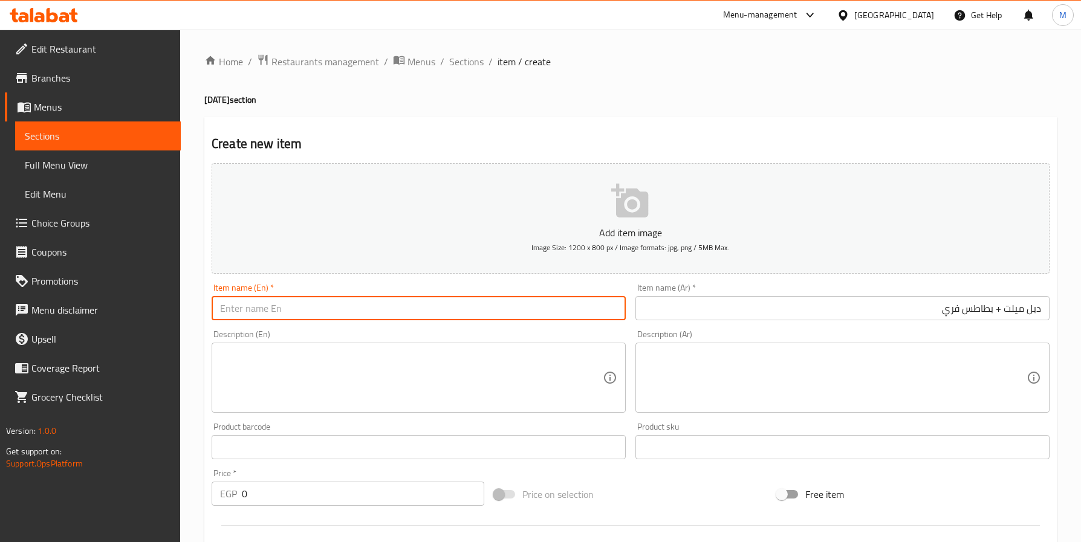
paste input "Double Melt + French Fries"
type input "Double Melt + French Fries free"
click at [361, 410] on div "Description (En)" at bounding box center [419, 378] width 414 height 70
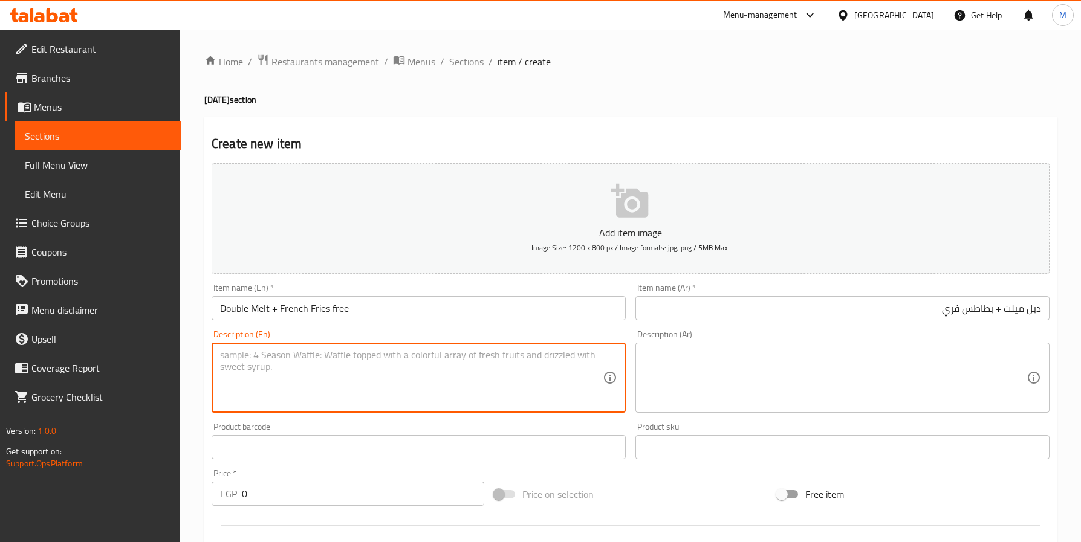
click at [840, 352] on textarea at bounding box center [835, 377] width 383 height 57
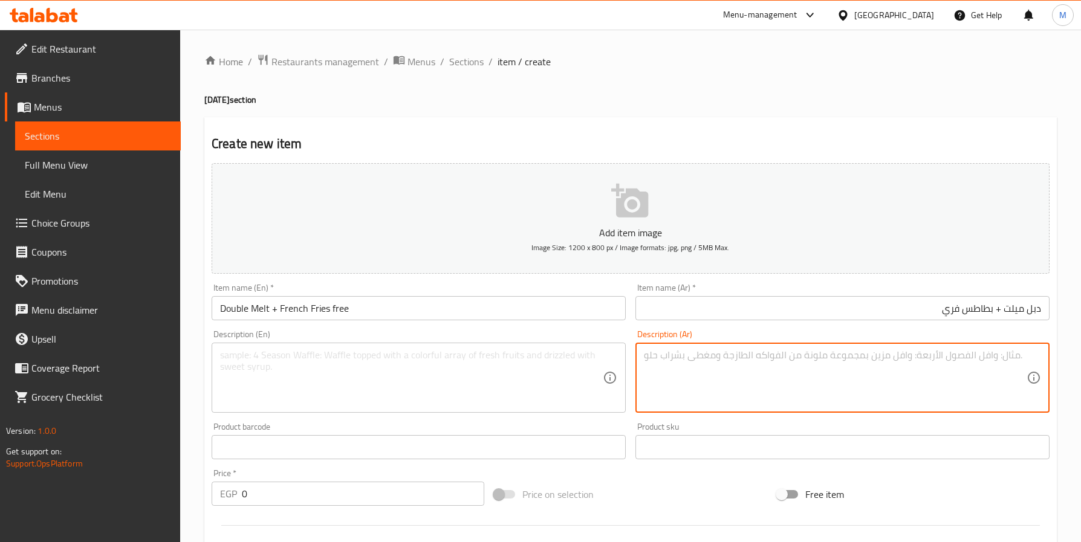
paste textarea "بمناسبة يوم البطاطس العالمي، استمتع ببطاطس مقرمشة مجانًا عند طلب أي ساندوتش دبل…"
type textarea "بمناسبة يوم البطاطس العالمي، استمتع ببطاطس مقرمشة مجانًا عند طلب أي ساندوتش دبل…"
click at [366, 372] on textarea at bounding box center [411, 377] width 383 height 57
paste textarea "Celebrate International Fries Day with free crispy fries on every Double Melt o…"
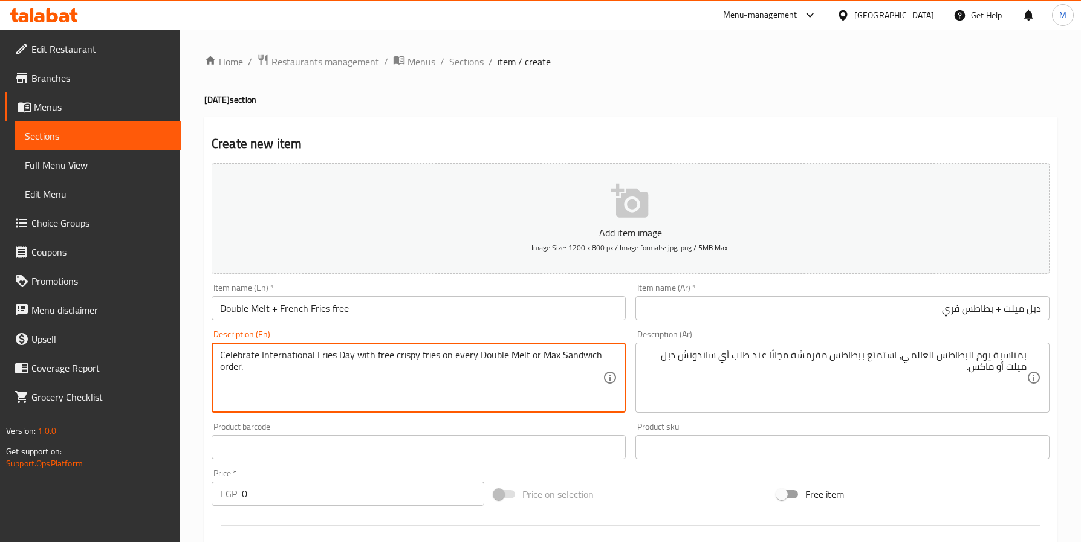
type textarea "Celebrate International Fries Day with free crispy fries on every Double Melt o…"
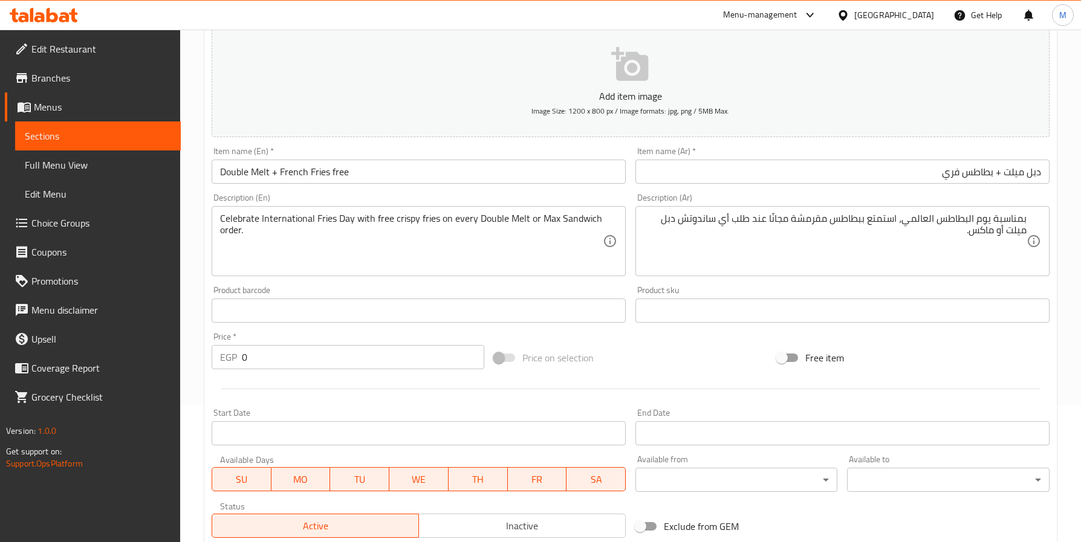
scroll to position [39, 0]
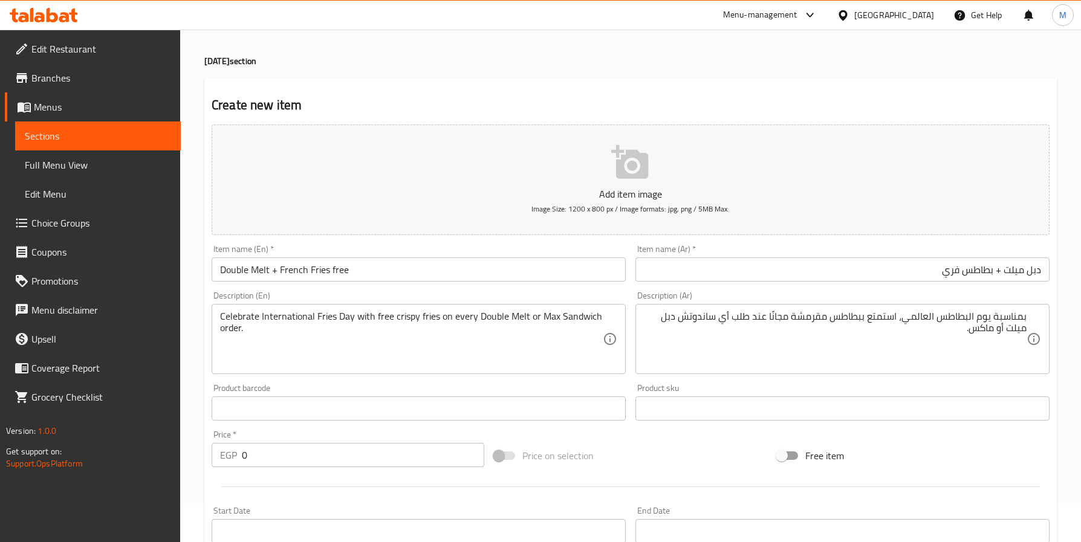
click at [568, 262] on input "Double Melt + French Fries free" at bounding box center [419, 270] width 414 height 24
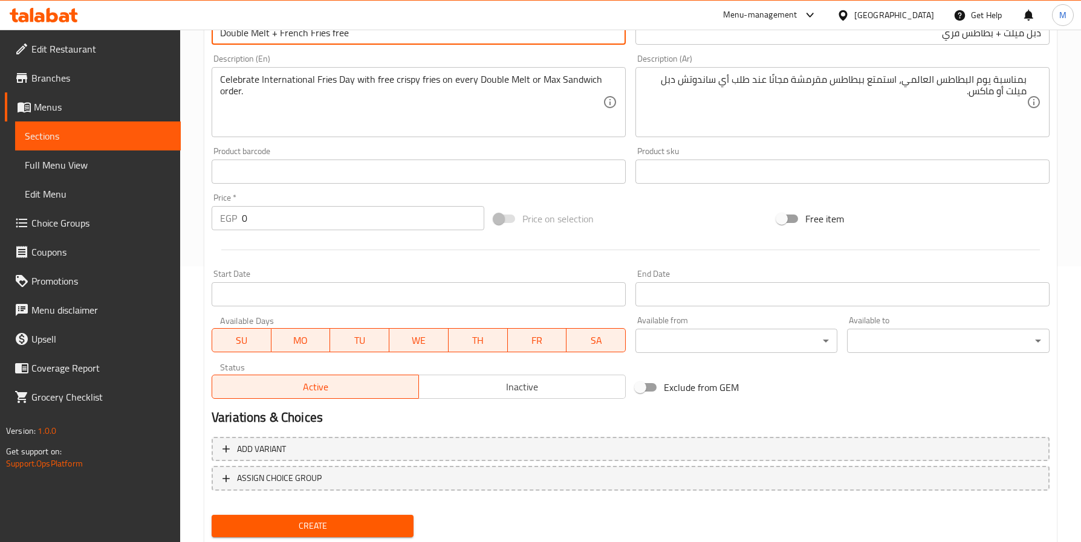
scroll to position [311, 0]
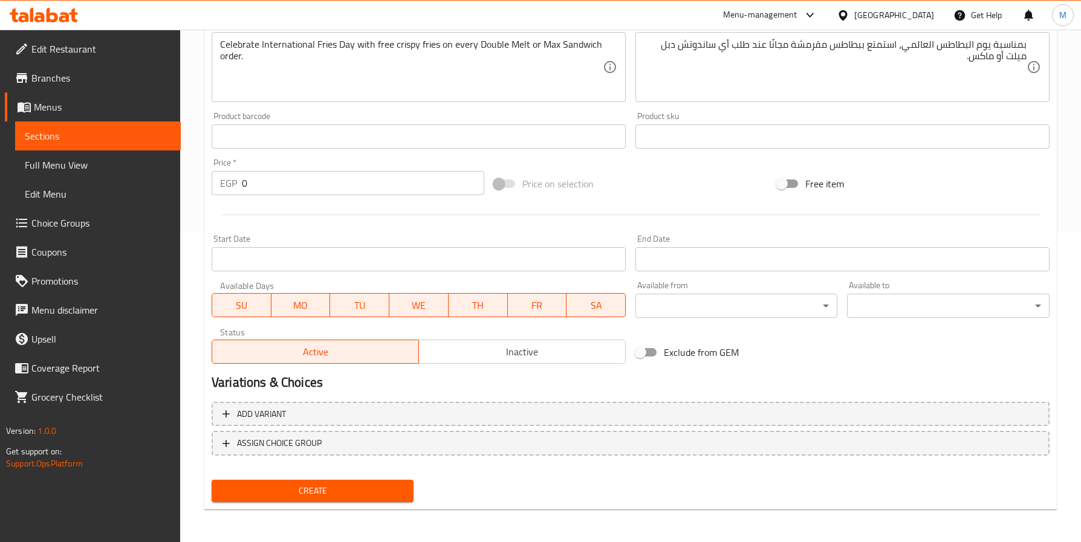
click at [503, 351] on span "Inactive" at bounding box center [522, 352] width 197 height 18
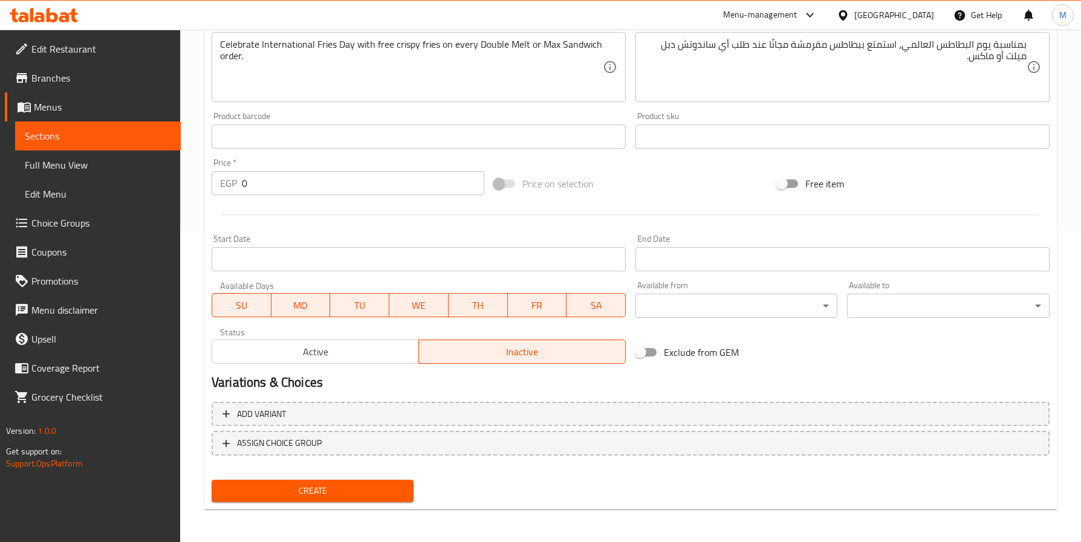
click at [365, 499] on button "Create" at bounding box center [313, 491] width 202 height 22
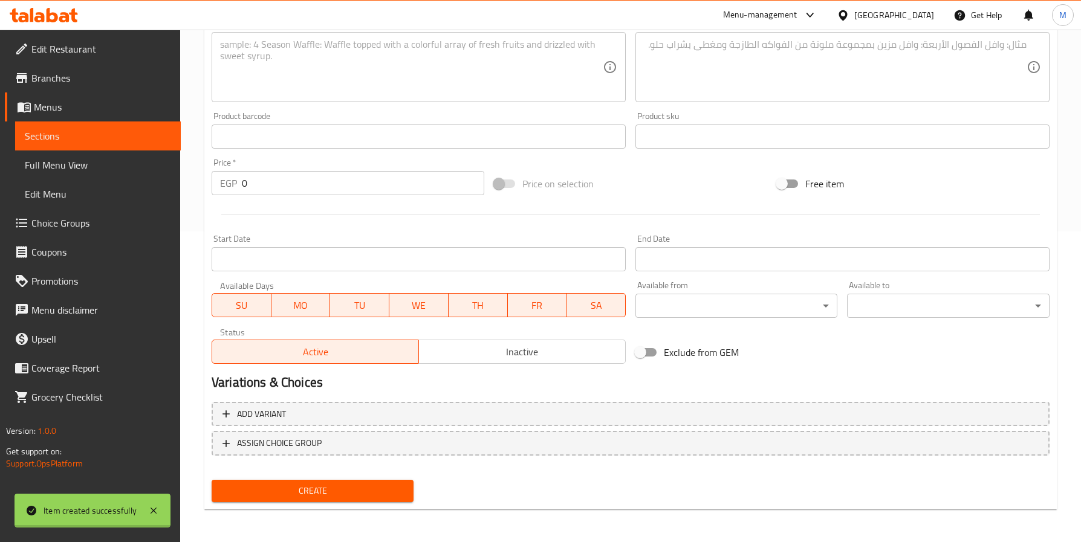
scroll to position [0, 0]
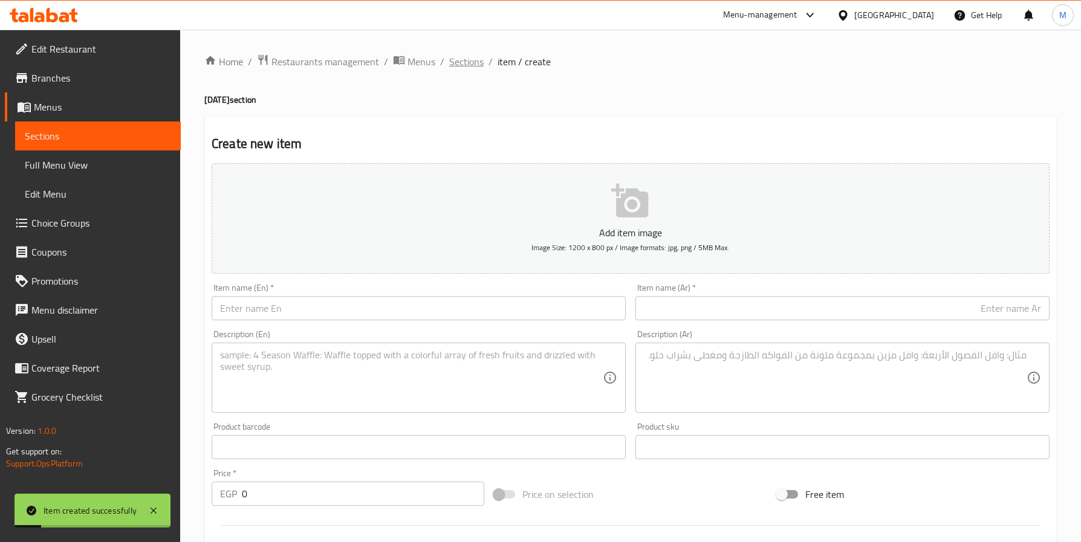
click at [453, 54] on span "Sections" at bounding box center [466, 61] width 34 height 15
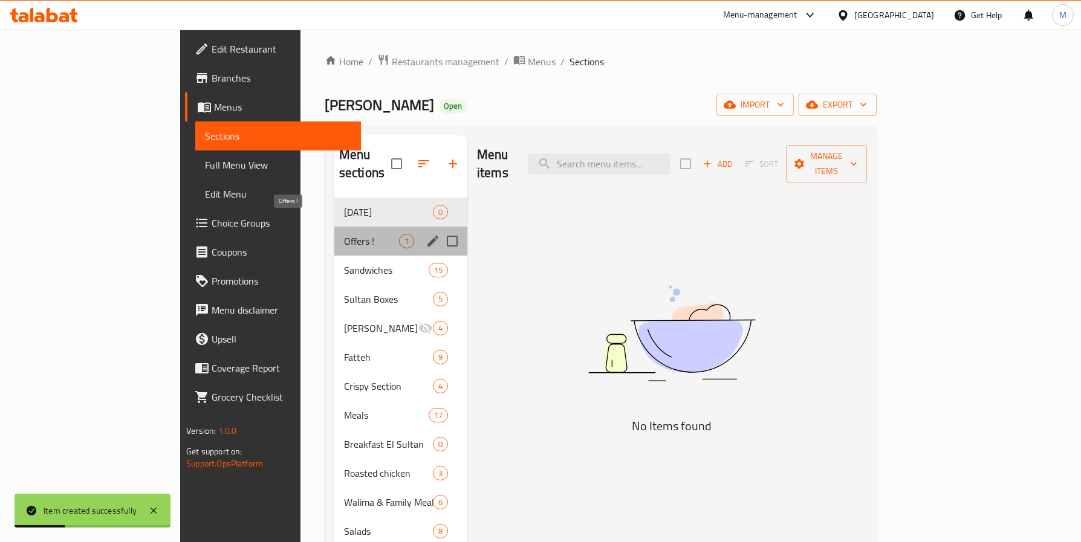
click at [344, 234] on span "Offers !" at bounding box center [371, 241] width 55 height 15
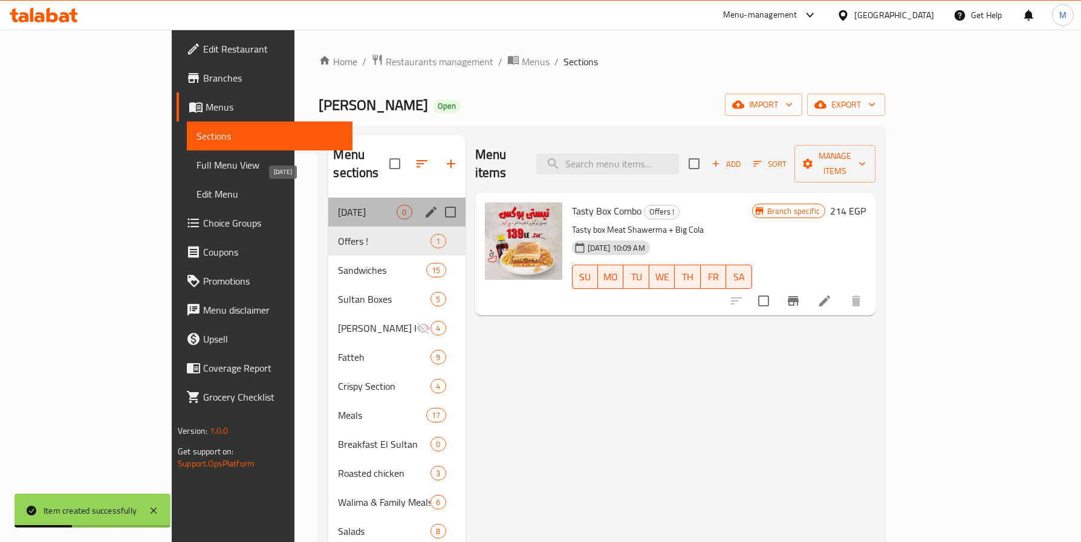
click at [338, 205] on span "[DATE]" at bounding box center [367, 212] width 59 height 15
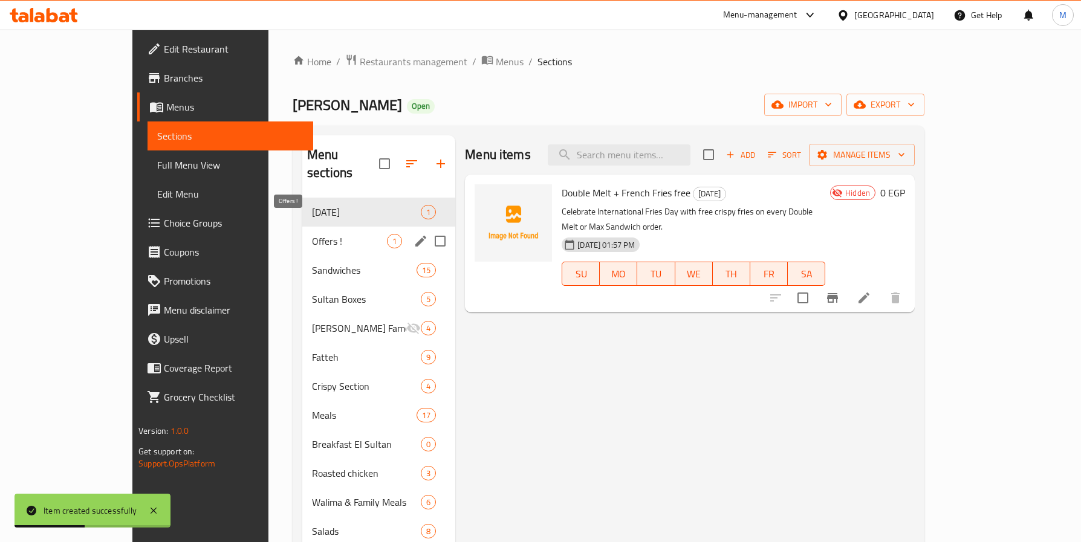
click at [312, 234] on span "Offers !" at bounding box center [349, 241] width 75 height 15
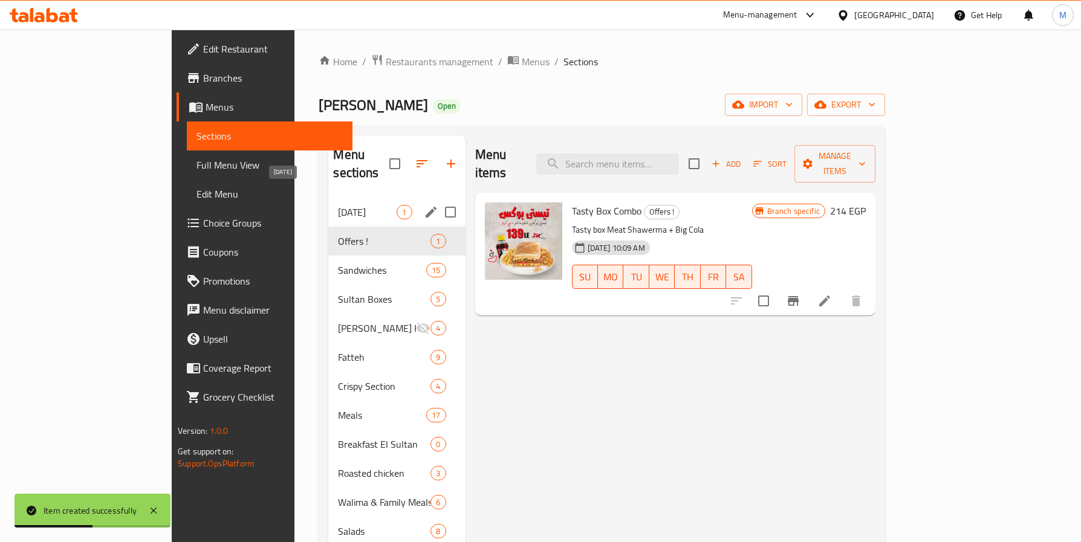
click at [338, 205] on span "[DATE]" at bounding box center [367, 212] width 59 height 15
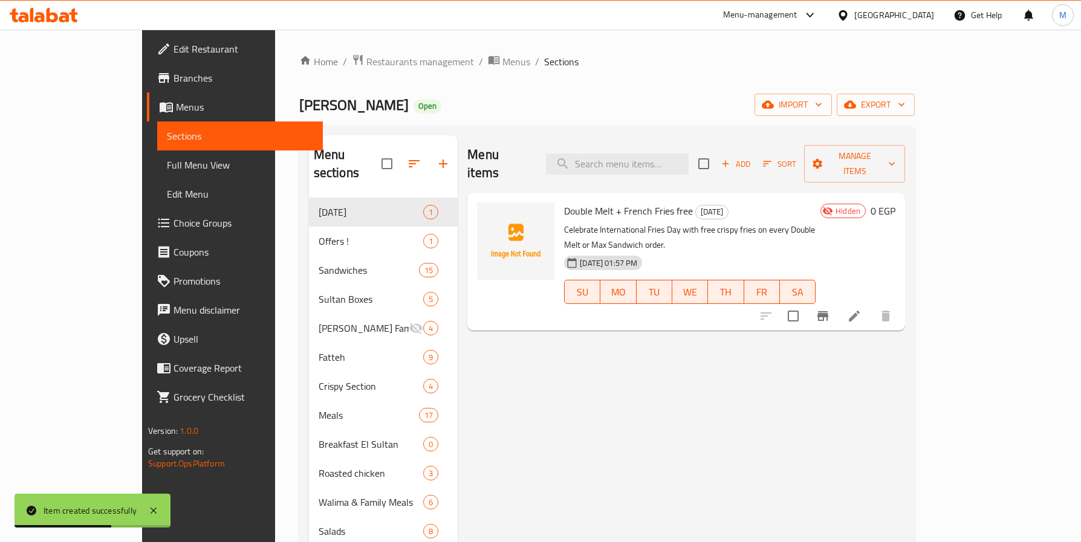
click at [871, 305] on li at bounding box center [854, 316] width 34 height 22
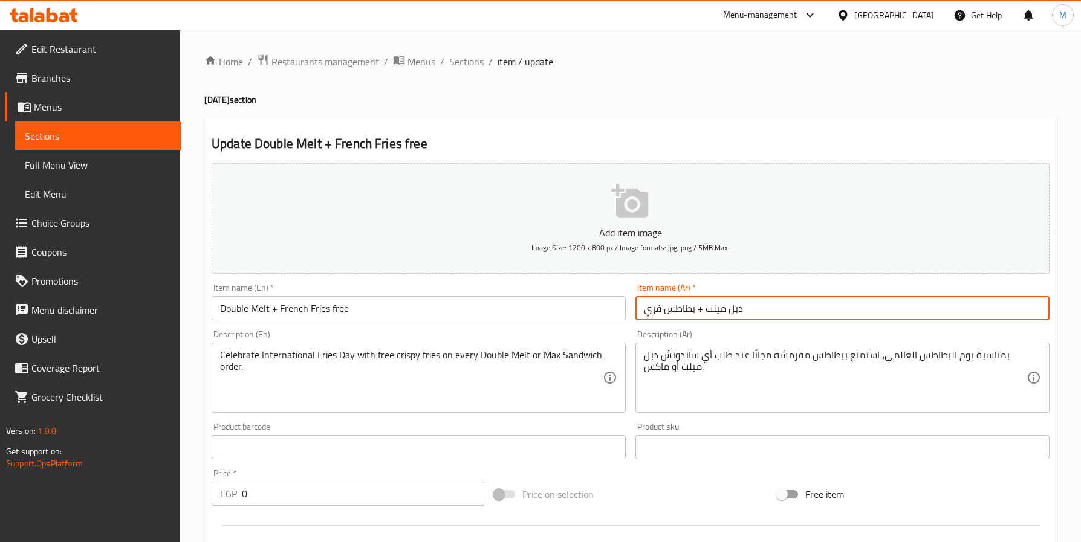
drag, startPoint x: 751, startPoint y: 310, endPoint x: 715, endPoint y: 310, distance: 35.7
click at [715, 310] on input "دبل ميلت + بطاطس فري" at bounding box center [842, 308] width 414 height 24
click at [706, 316] on input "دبل ميلت + بطاطس فري" at bounding box center [842, 308] width 414 height 24
drag, startPoint x: 710, startPoint y: 312, endPoint x: 742, endPoint y: 306, distance: 33.1
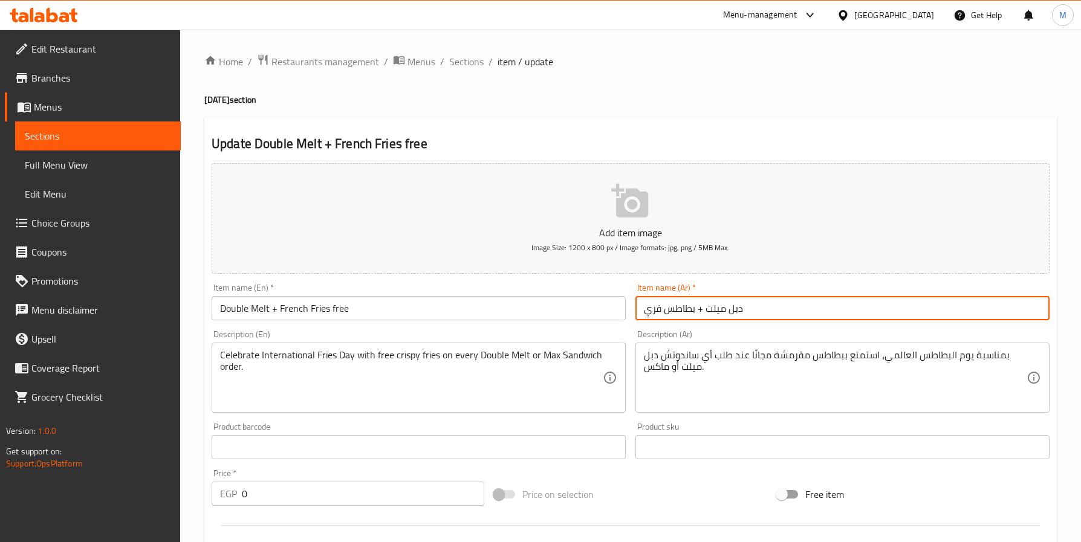
click at [742, 306] on input "دبل ميلت + بطاطس فري" at bounding box center [842, 308] width 414 height 24
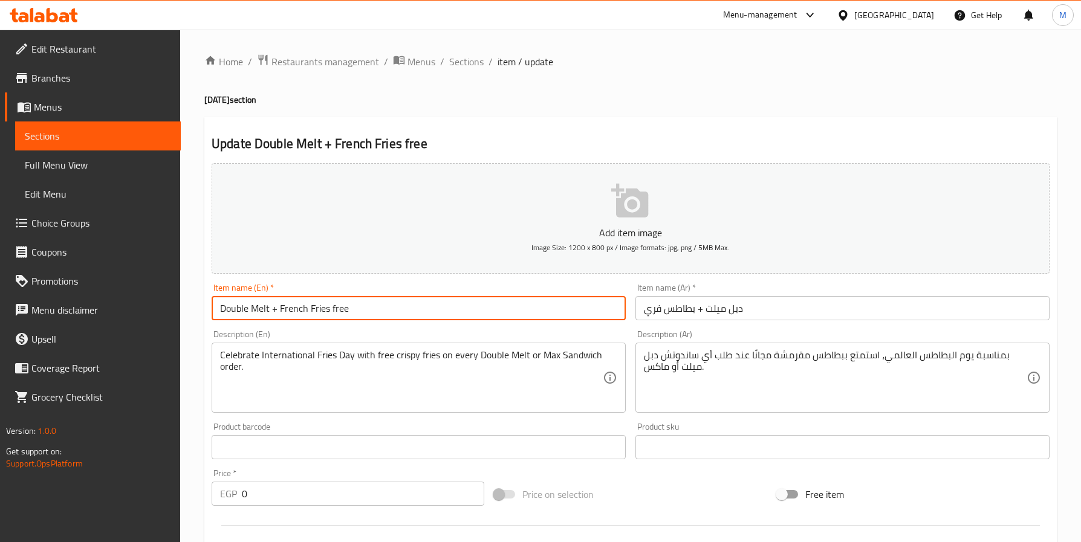
drag, startPoint x: 267, startPoint y: 305, endPoint x: 220, endPoint y: 313, distance: 47.8
click at [220, 313] on input "Double Melt + French Fries free" at bounding box center [419, 308] width 414 height 24
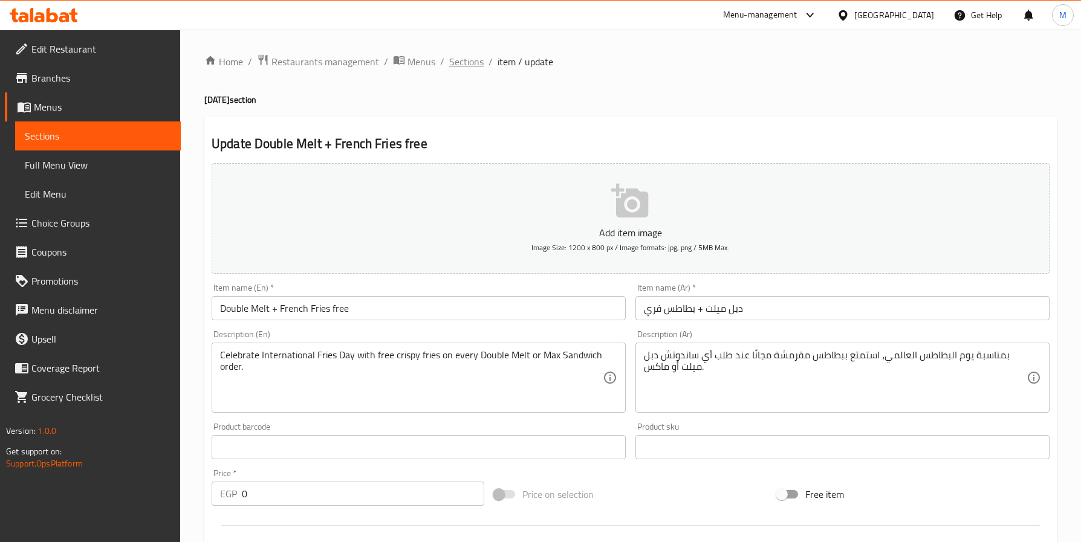
click at [461, 62] on span "Sections" at bounding box center [466, 61] width 34 height 15
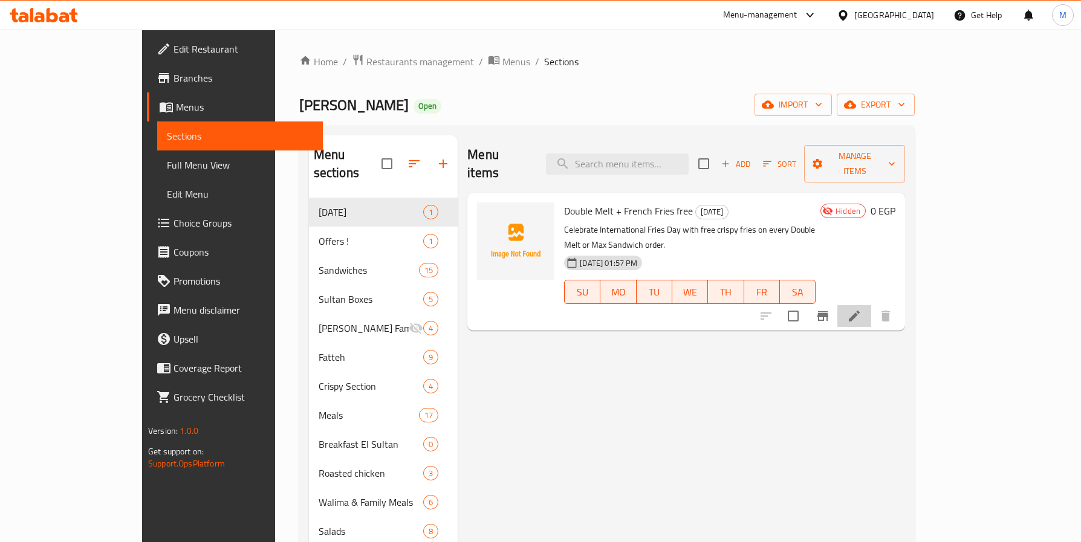
click at [871, 305] on li at bounding box center [854, 316] width 34 height 22
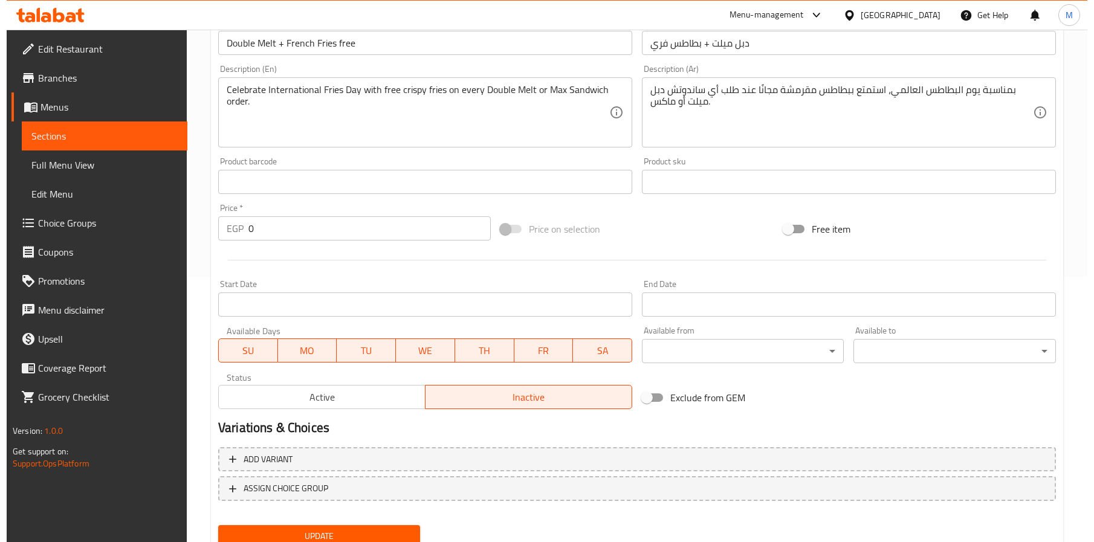
scroll to position [311, 0]
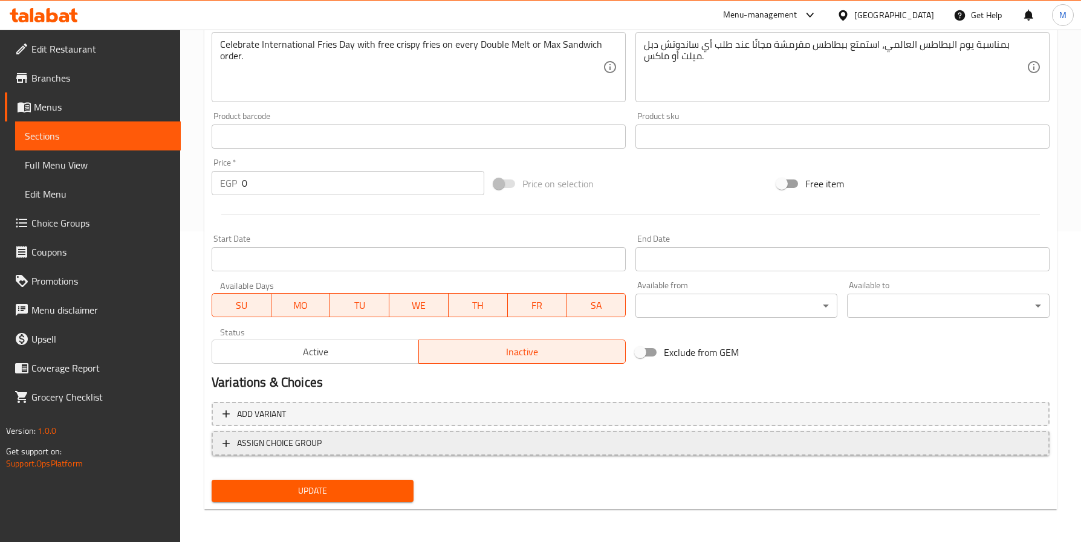
click at [341, 446] on span "ASSIGN CHOICE GROUP" at bounding box center [630, 443] width 816 height 15
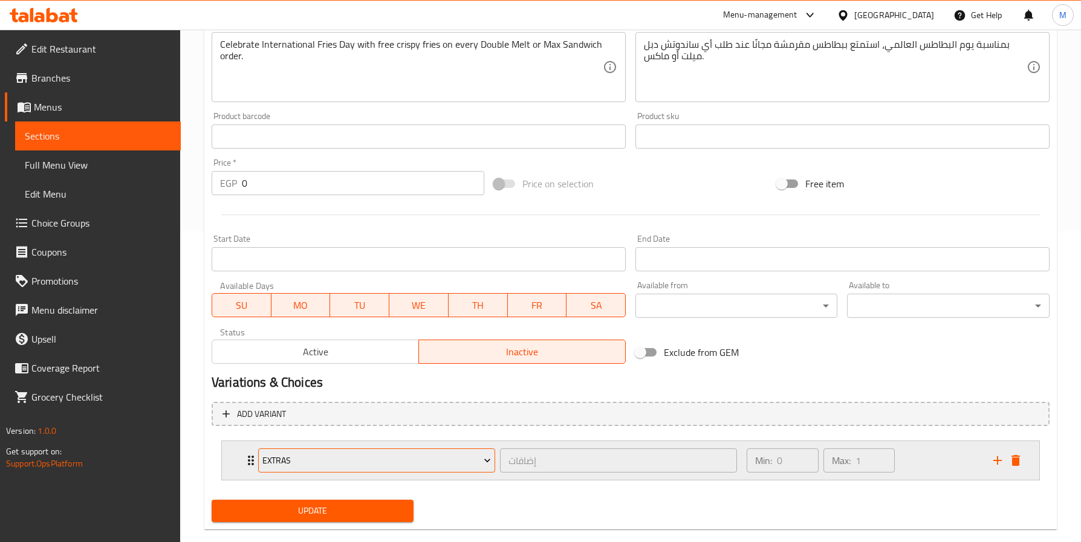
click at [407, 458] on span "Extras" at bounding box center [376, 460] width 228 height 15
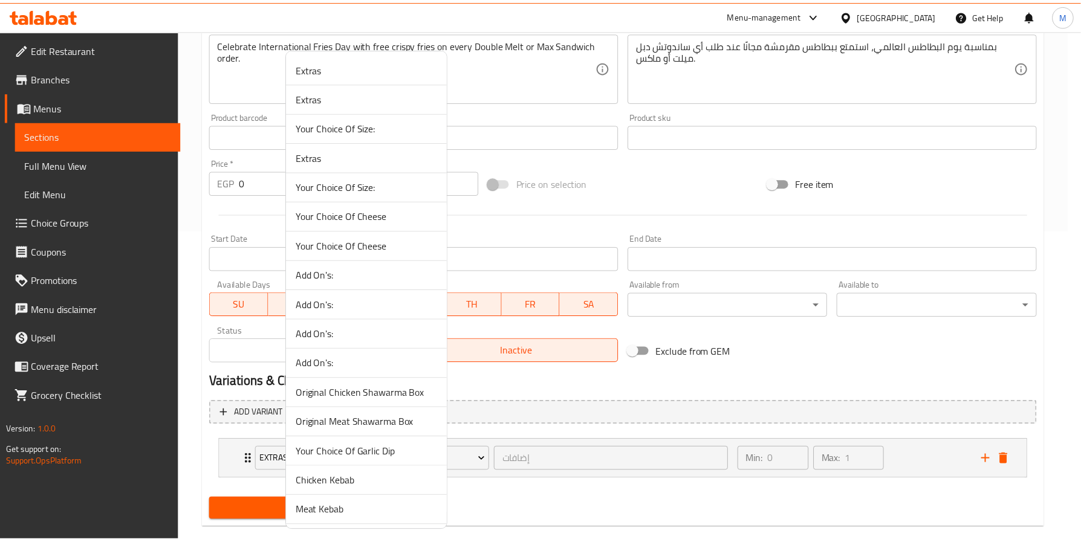
scroll to position [914, 0]
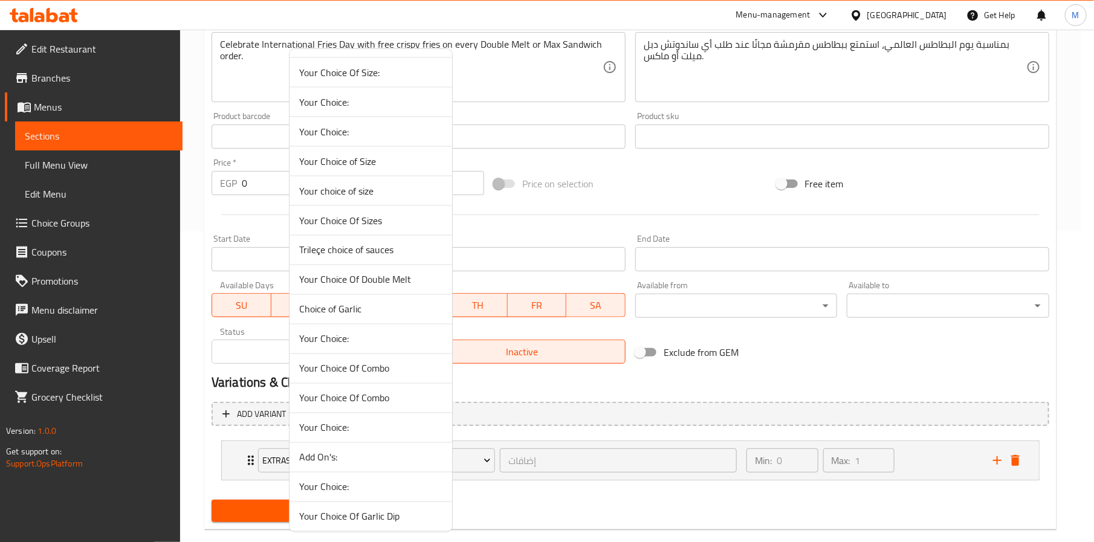
click at [363, 284] on span "Your Choice Of Double Melt" at bounding box center [370, 280] width 143 height 15
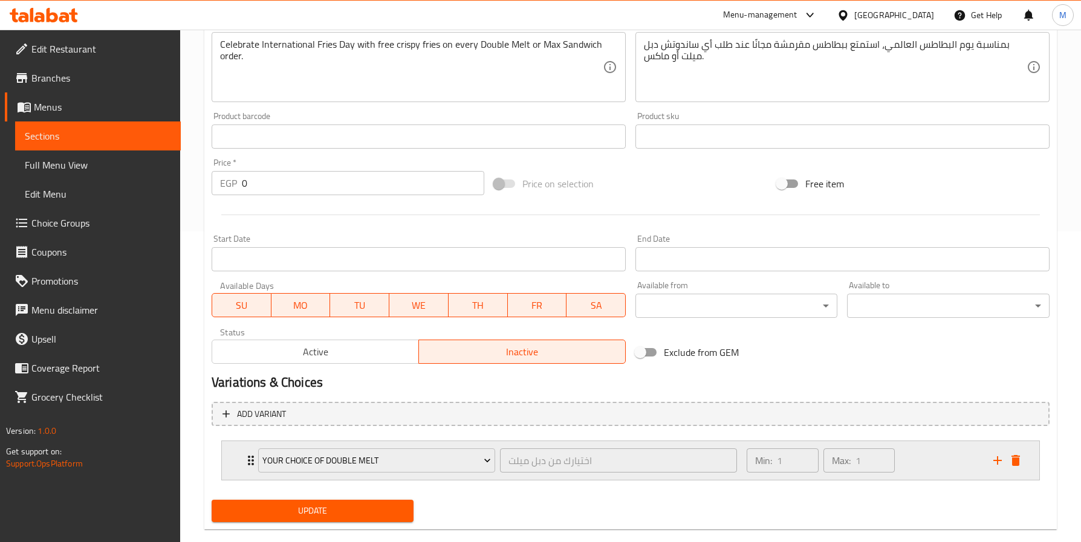
click at [922, 468] on div "Min: 1 ​ Max: 1 ​" at bounding box center [862, 460] width 247 height 39
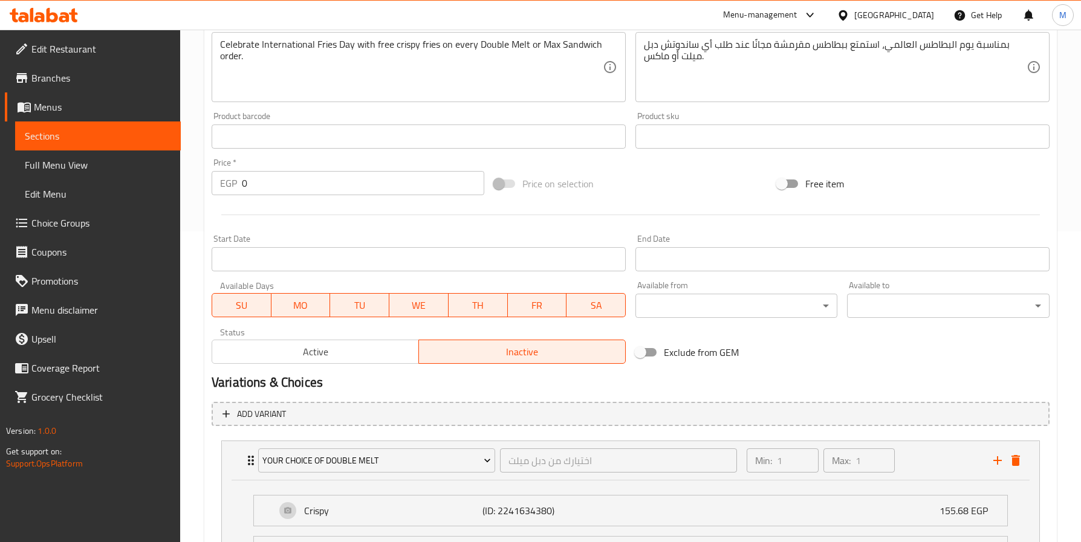
scroll to position [441, 0]
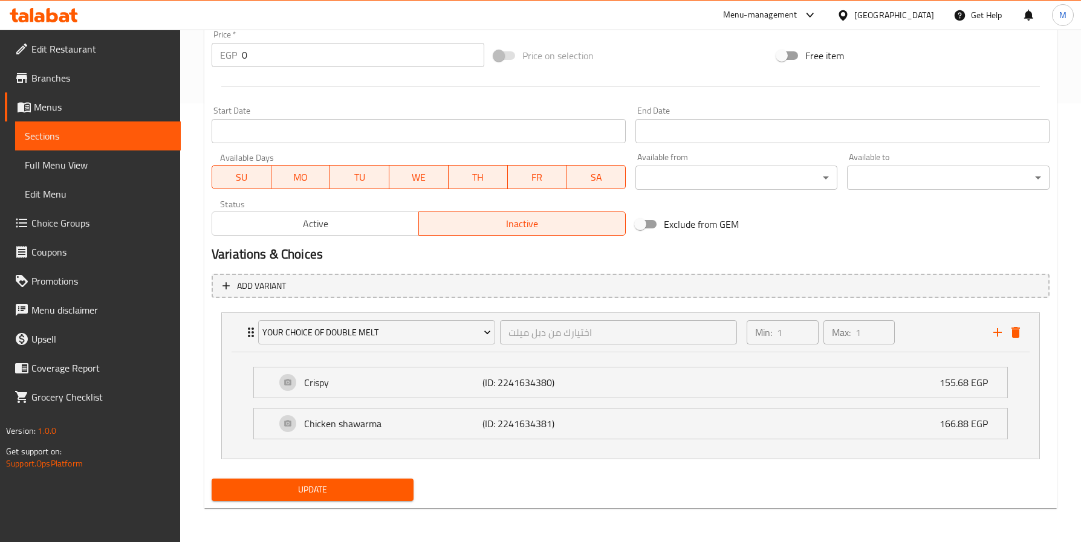
click at [862, 233] on div "Exclude from GEM" at bounding box center [771, 224] width 282 height 33
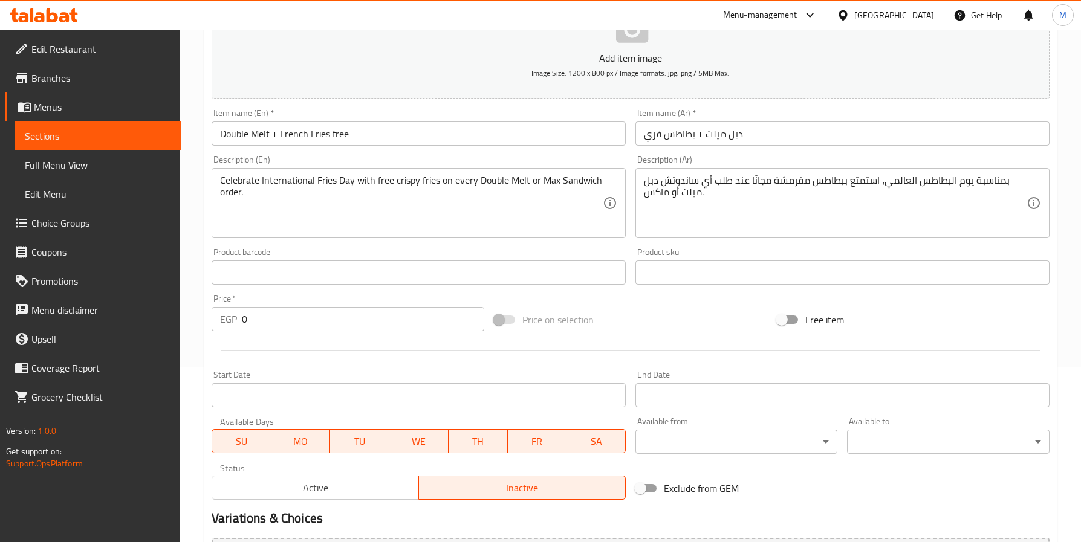
scroll to position [169, 0]
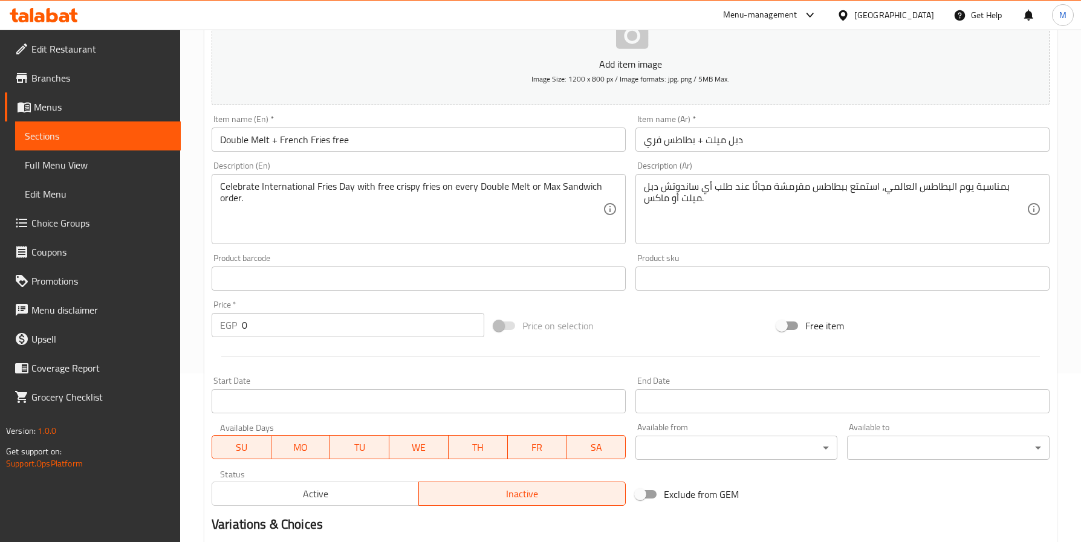
click at [497, 329] on span at bounding box center [504, 326] width 21 height 8
click at [690, 306] on div "Add item image Image Size: 1200 x 800 px / Image formats: jpg, png / 5MB Max. I…" at bounding box center [631, 250] width 848 height 521
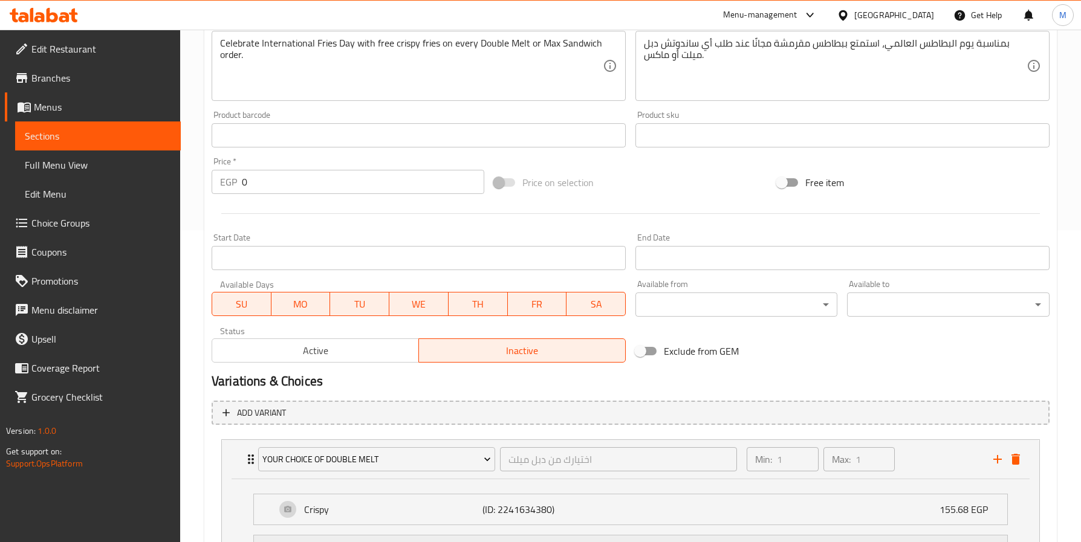
scroll to position [441, 0]
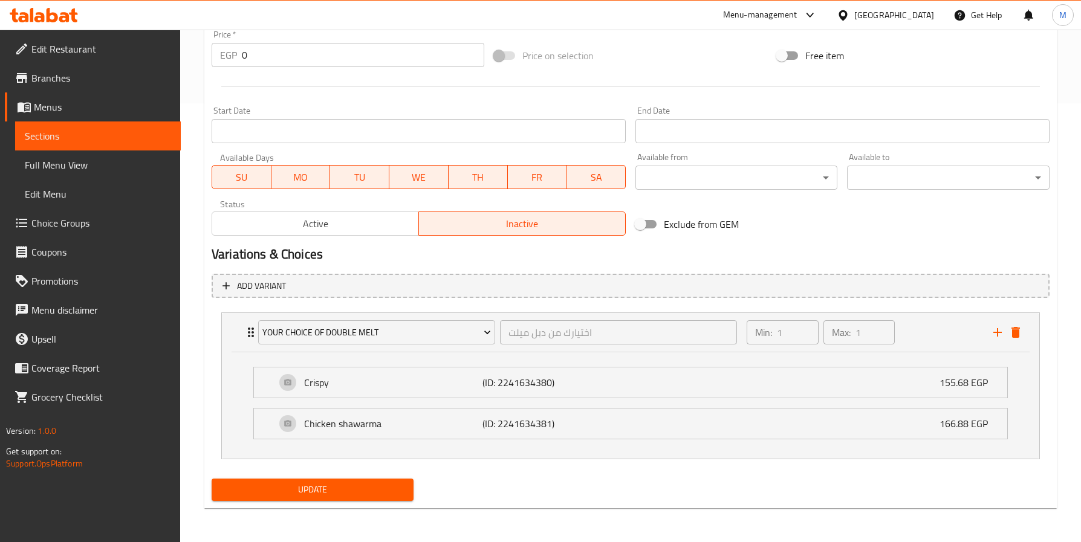
click at [366, 492] on span "Update" at bounding box center [312, 489] width 183 height 15
click at [323, 224] on span "Active" at bounding box center [315, 224] width 197 height 18
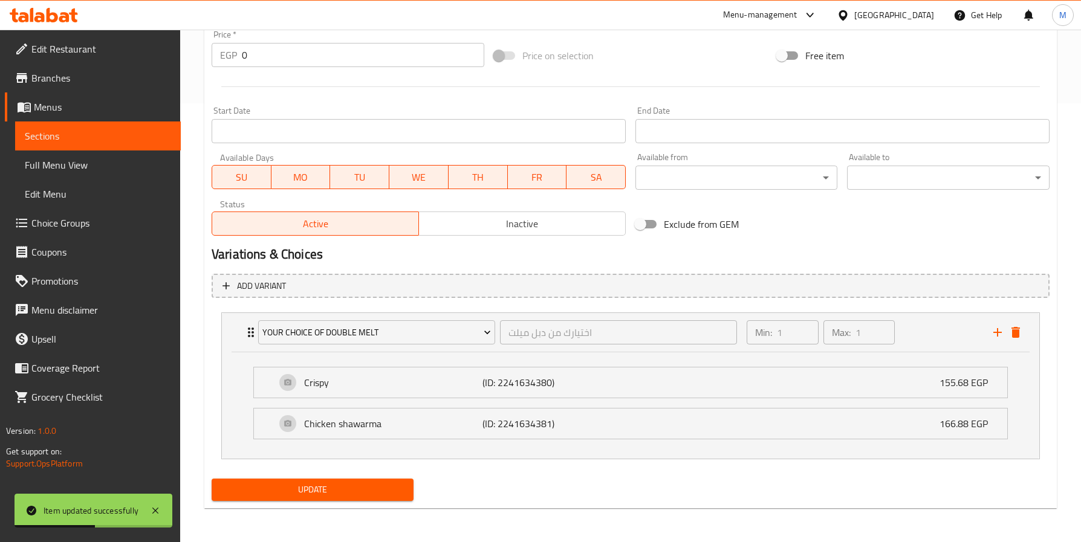
click at [331, 493] on span "Update" at bounding box center [312, 489] width 183 height 15
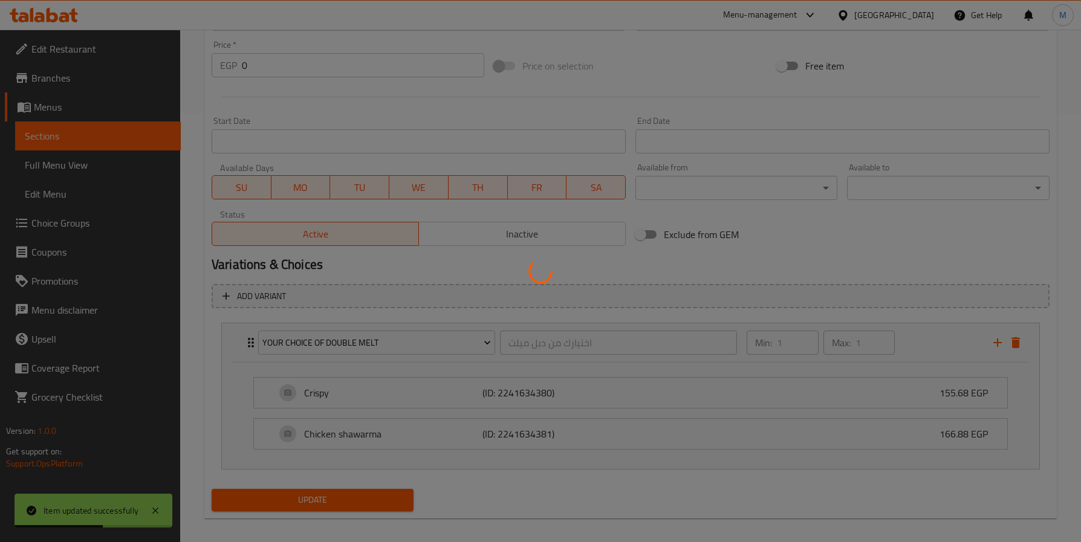
scroll to position [0, 0]
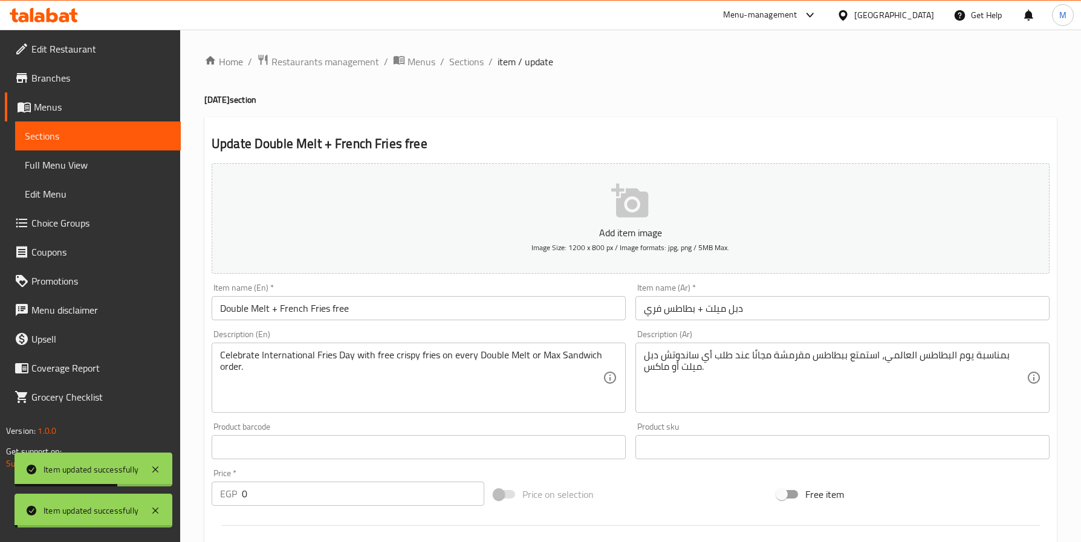
click at [464, 58] on span "Sections" at bounding box center [466, 61] width 34 height 15
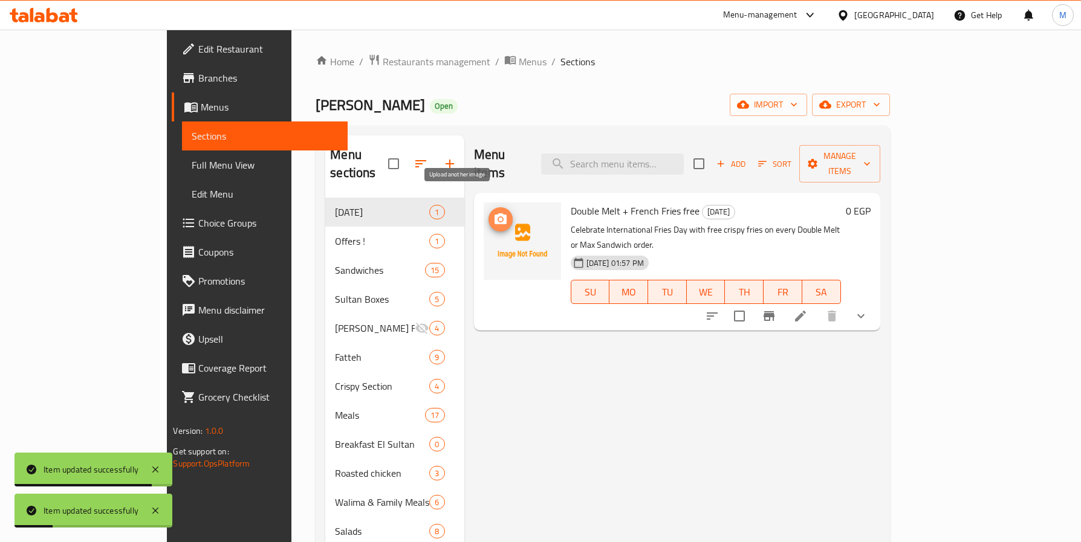
click at [488, 209] on button "upload picture" at bounding box center [500, 219] width 24 height 24
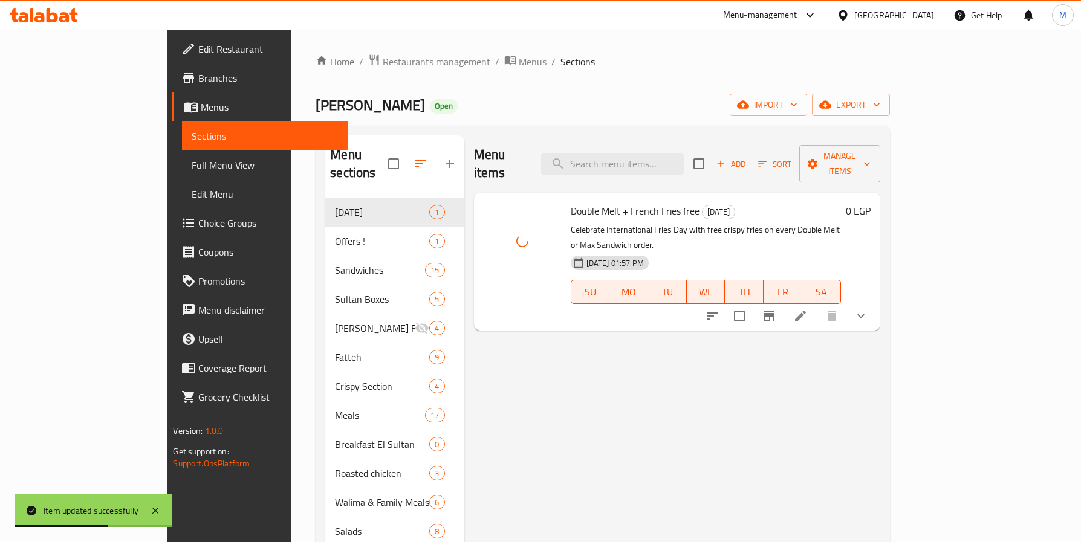
click at [780, 354] on div "Menu items Add Sort Manage items Double Melt + French Fries free potato day Cel…" at bounding box center [672, 429] width 416 height 589
click at [747, 157] on span "Add" at bounding box center [731, 164] width 33 height 14
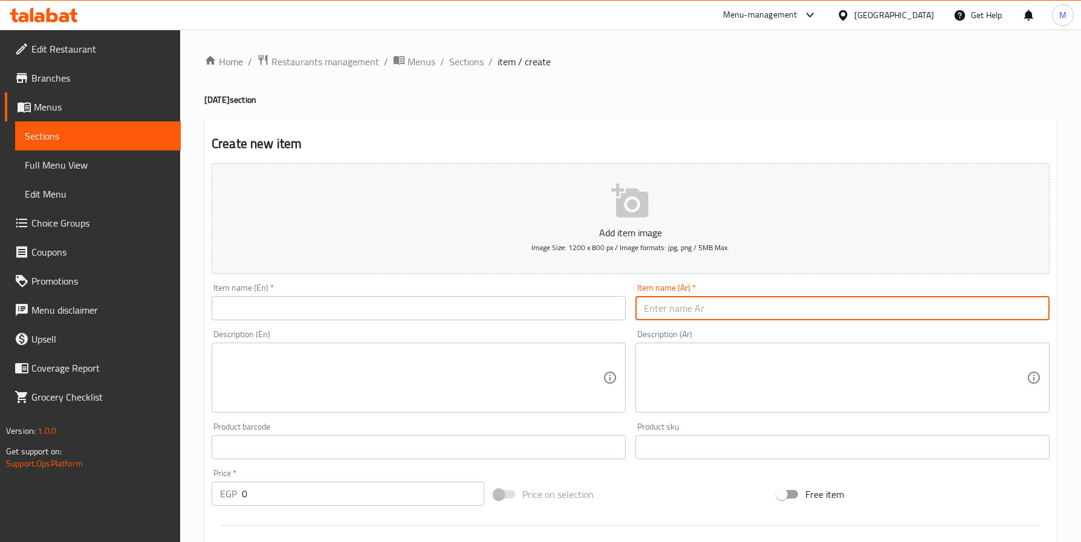
click at [770, 301] on input "text" at bounding box center [842, 308] width 414 height 24
paste input "شاورما"
type input "شاورما ماكس + بطاطس فري"
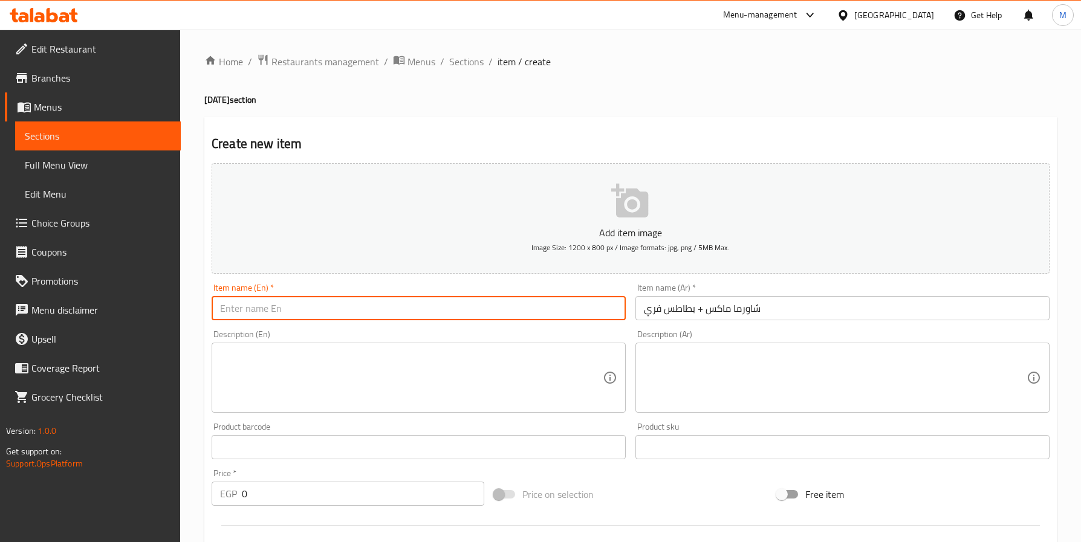
click at [410, 311] on input "text" at bounding box center [419, 308] width 414 height 24
paste input "[PERSON_NAME] + French fries"
type input "[PERSON_NAME] + French fries"
click at [421, 368] on textarea at bounding box center [411, 377] width 383 height 57
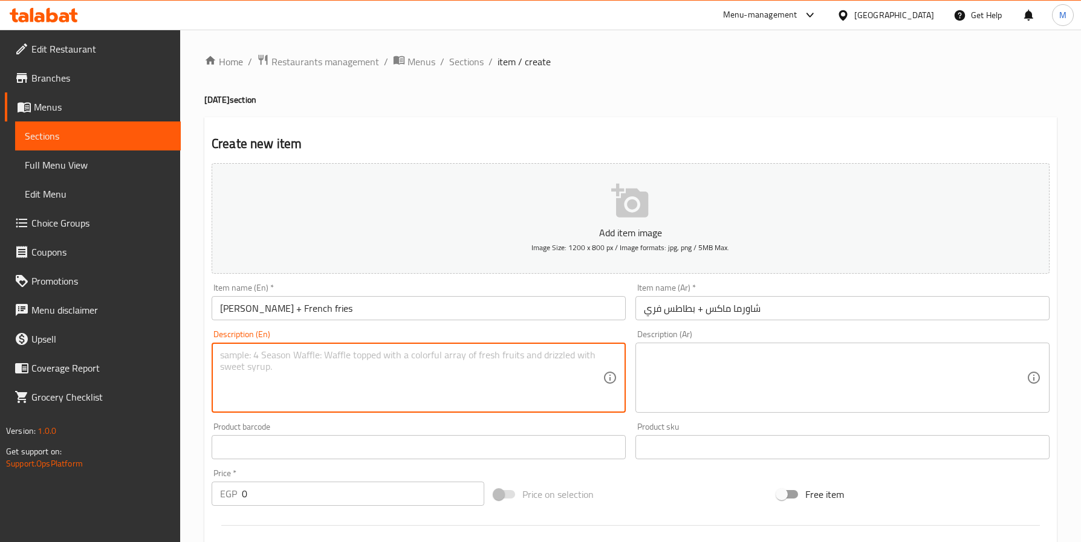
paste textarea "Celebrate International Fries Day with free crispy fries on every Double Melt o…"
type textarea "Celebrate International Fries Day with free crispy fries on every Double Melt o…"
click at [706, 363] on textarea at bounding box center [835, 377] width 383 height 57
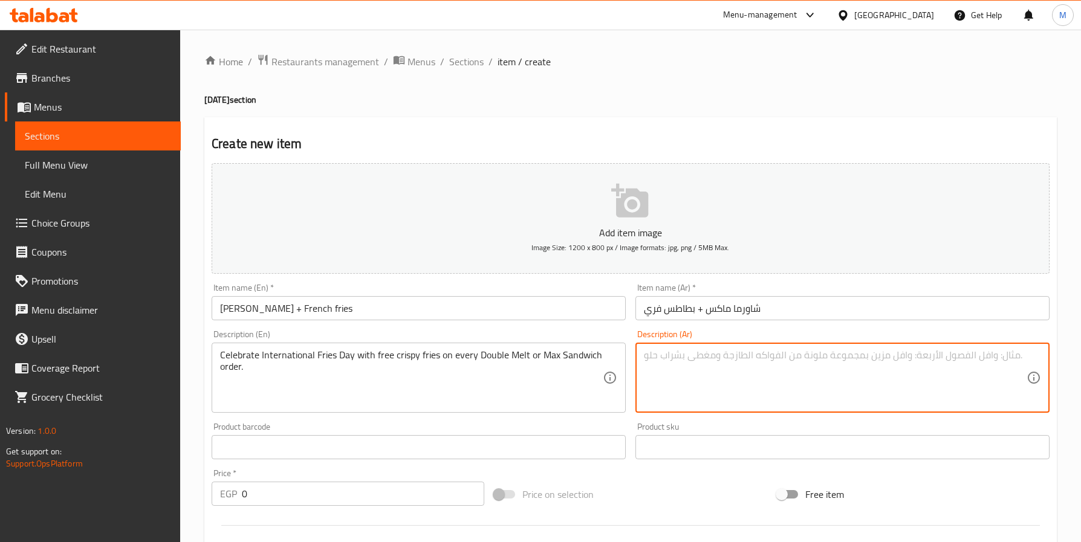
paste textarea "بمناسبة يوم البطاطس العالمي، استمتع ببطاطس مقرمشة مجانًا عند طلب أي ساندوتش دبل…"
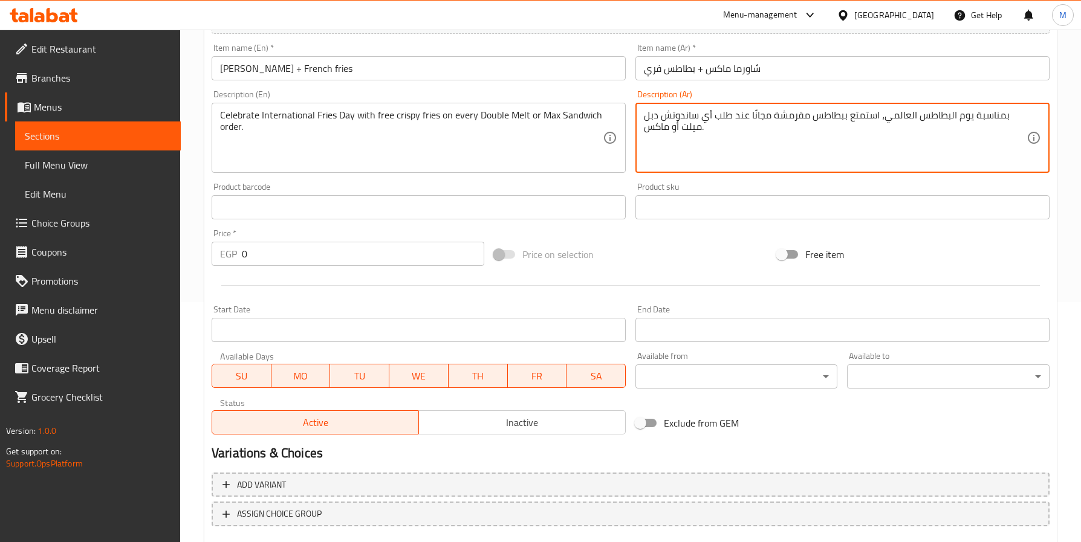
scroll to position [272, 0]
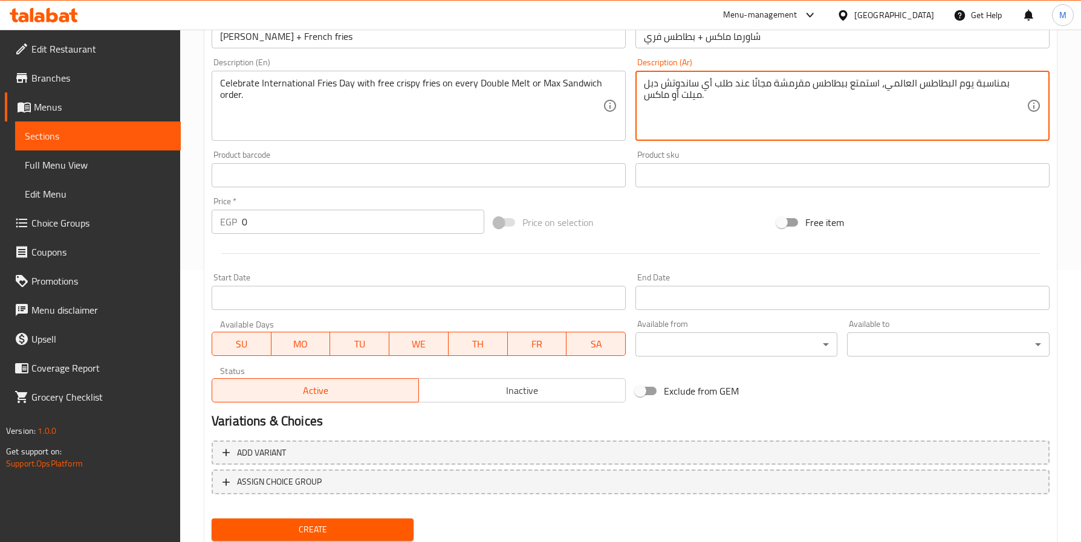
type textarea "بمناسبة يوم البطاطس العالمي، استمتع ببطاطس مقرمشة مجانًا عند طلب أي ساندوتش دبل…"
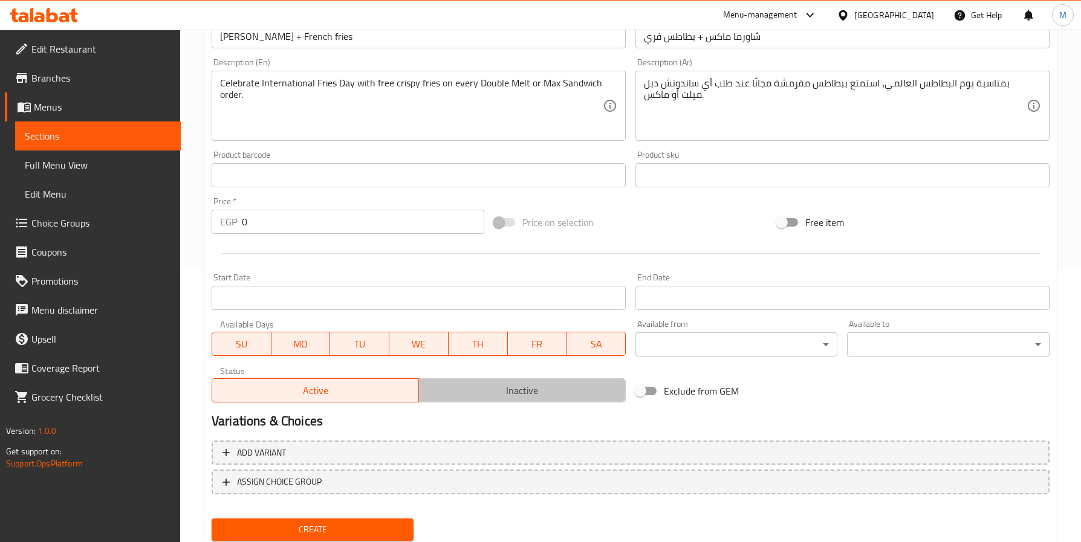
click at [519, 394] on span "Inactive" at bounding box center [522, 391] width 197 height 18
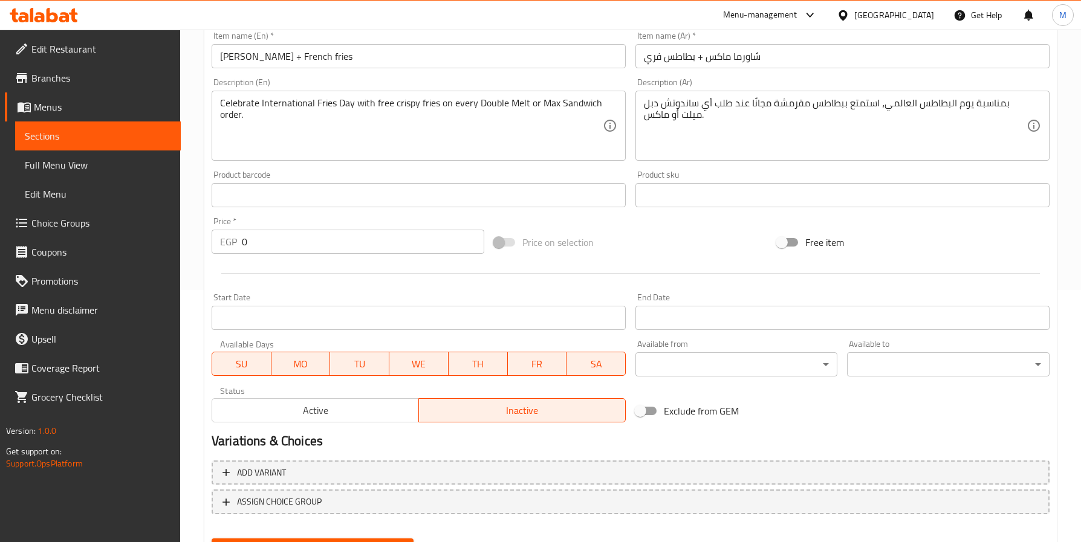
scroll to position [311, 0]
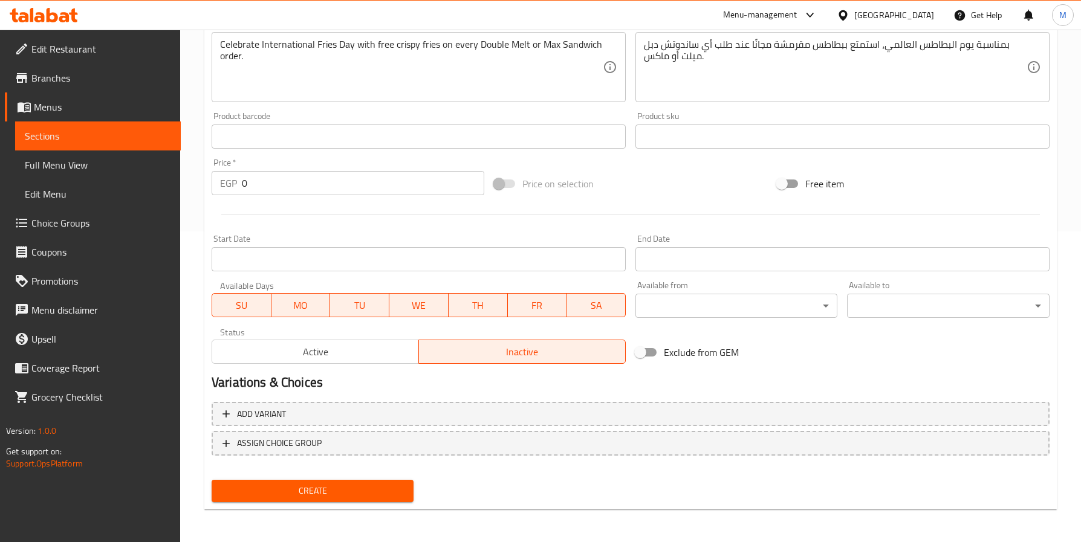
click at [325, 462] on nav at bounding box center [631, 466] width 838 height 10
click at [317, 480] on button "Create" at bounding box center [313, 491] width 202 height 22
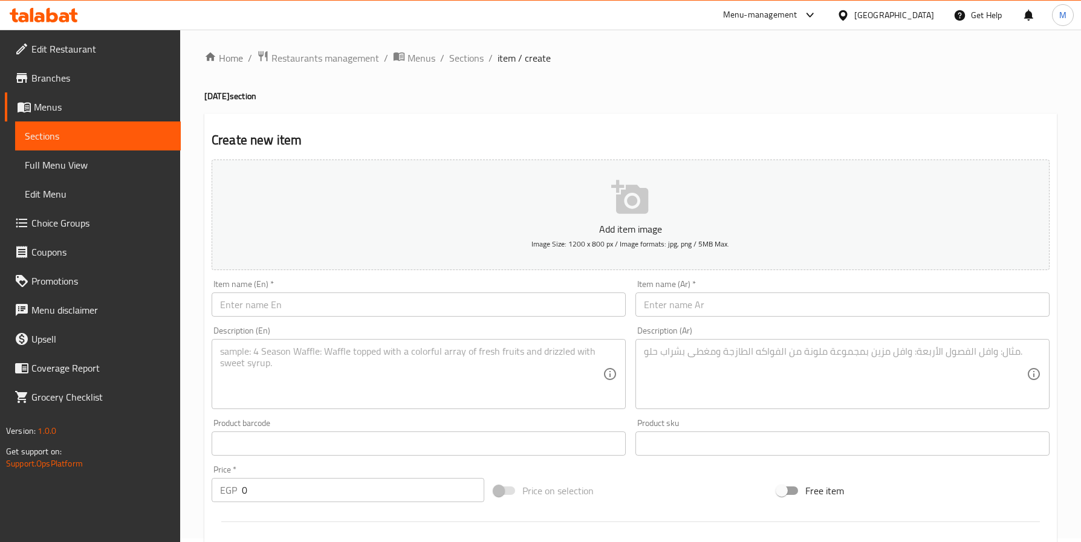
scroll to position [0, 0]
click at [466, 66] on span "Sections" at bounding box center [466, 61] width 34 height 15
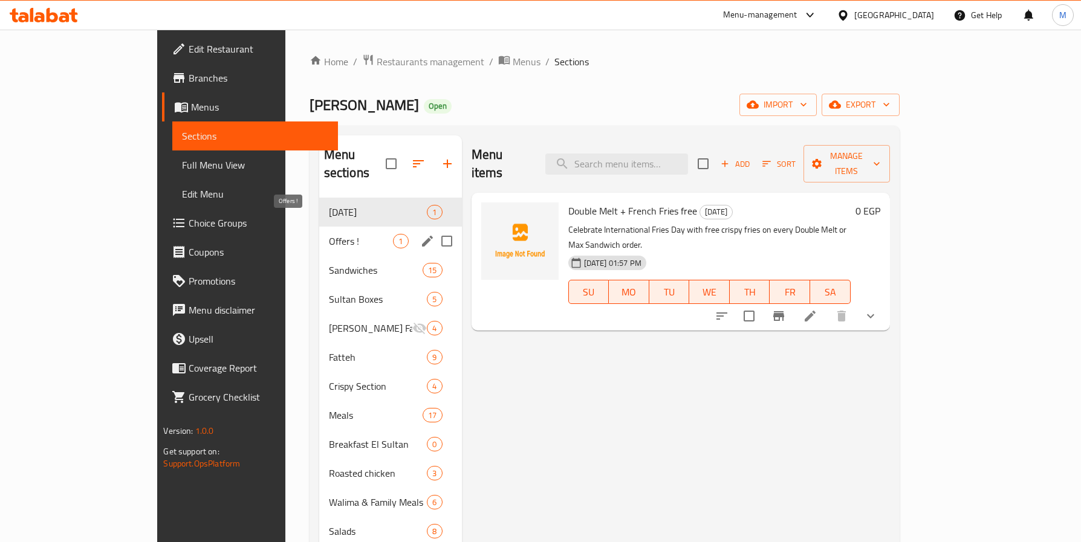
click at [329, 234] on span "Offers !" at bounding box center [361, 241] width 65 height 15
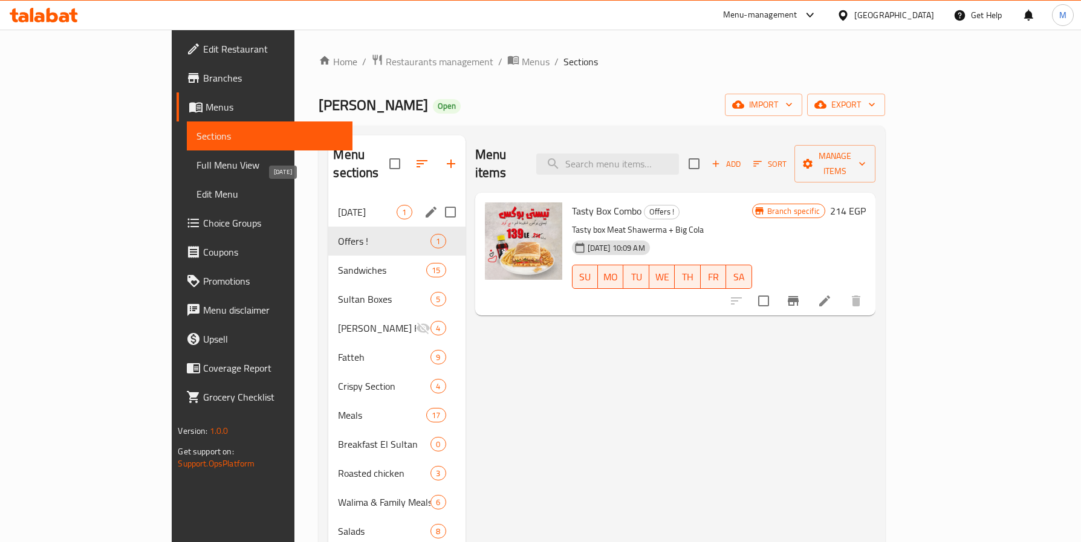
click at [338, 205] on span "[DATE]" at bounding box center [367, 212] width 59 height 15
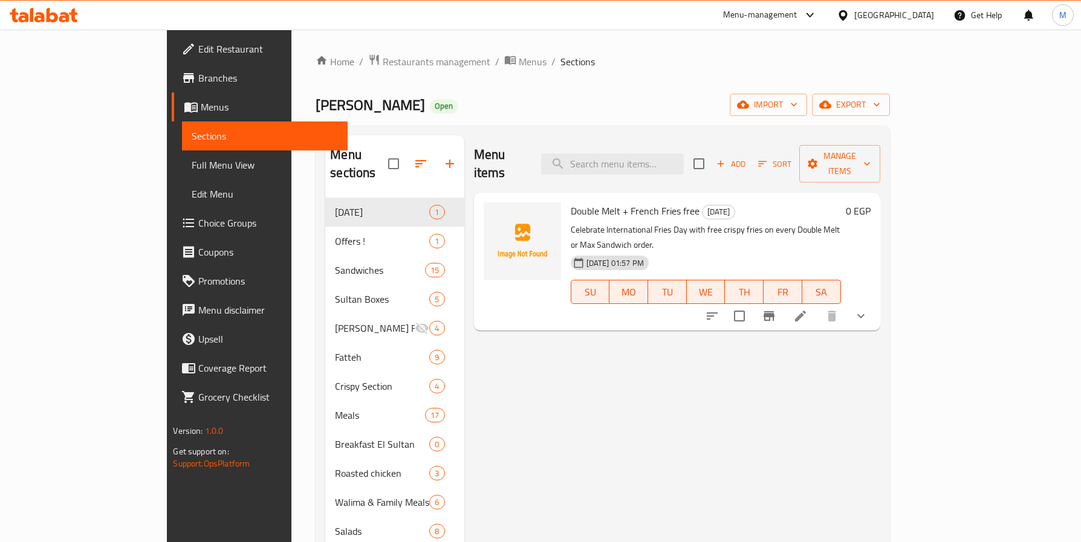
click at [724, 341] on div "Menu items Add Sort Manage items Double Melt + French Fries free potato day Cel…" at bounding box center [672, 429] width 416 height 589
click at [817, 305] on li at bounding box center [800, 316] width 34 height 22
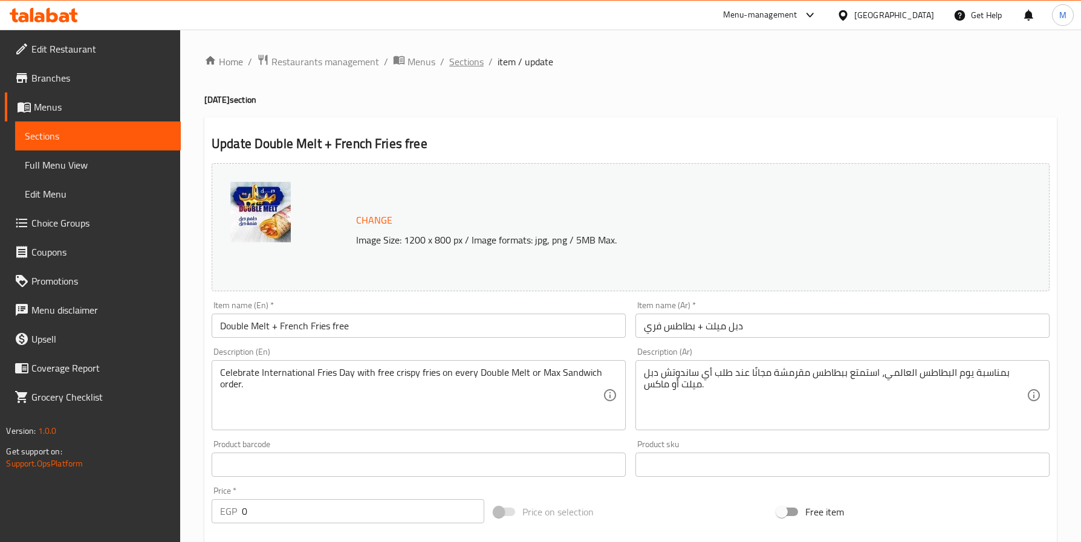
click at [454, 62] on span "Sections" at bounding box center [466, 61] width 34 height 15
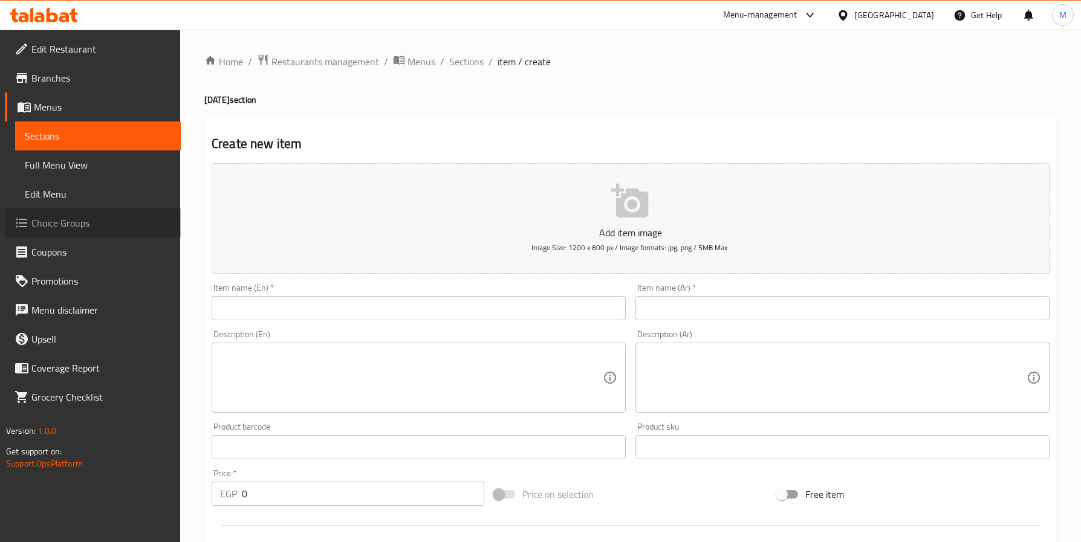
click at [53, 209] on link "Choice Groups" at bounding box center [93, 223] width 176 height 29
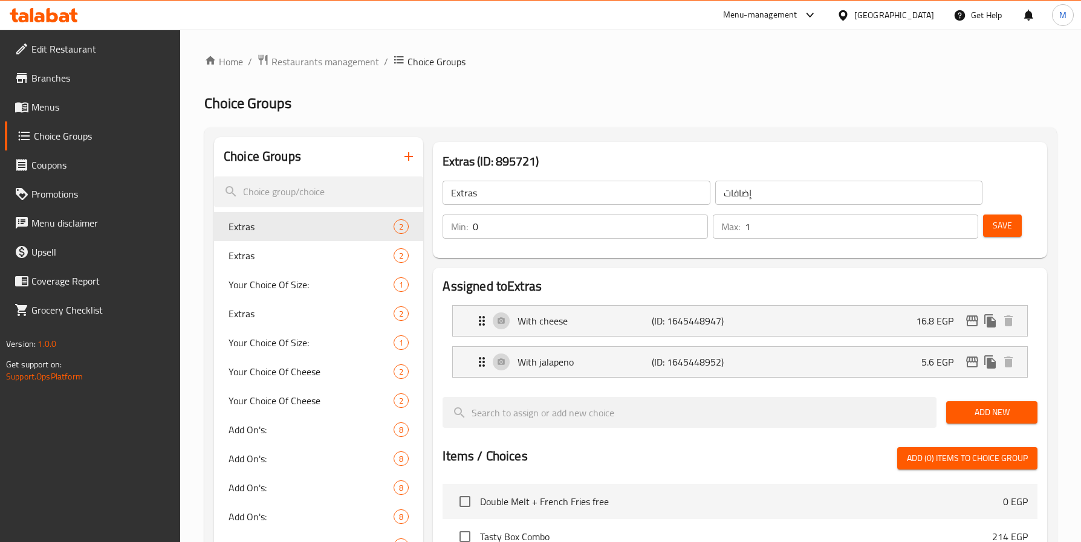
click at [417, 154] on button "button" at bounding box center [408, 156] width 29 height 29
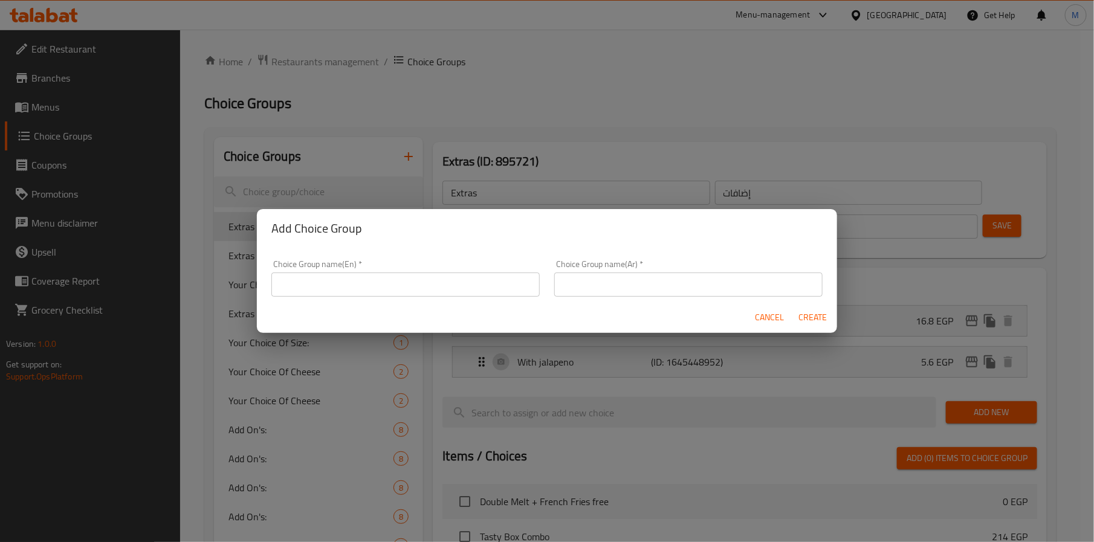
click at [698, 296] on input "text" at bounding box center [688, 285] width 268 height 24
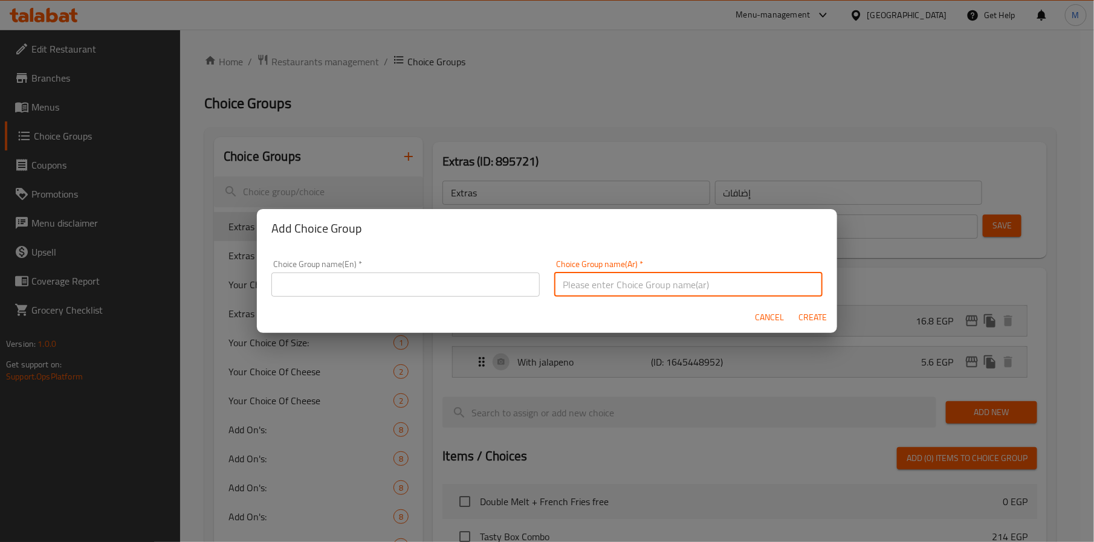
click at [673, 250] on div "Choice Group name(En)   * Choice Group name(En) * Choice Group name(Ar)   * Cho…" at bounding box center [547, 275] width 580 height 54
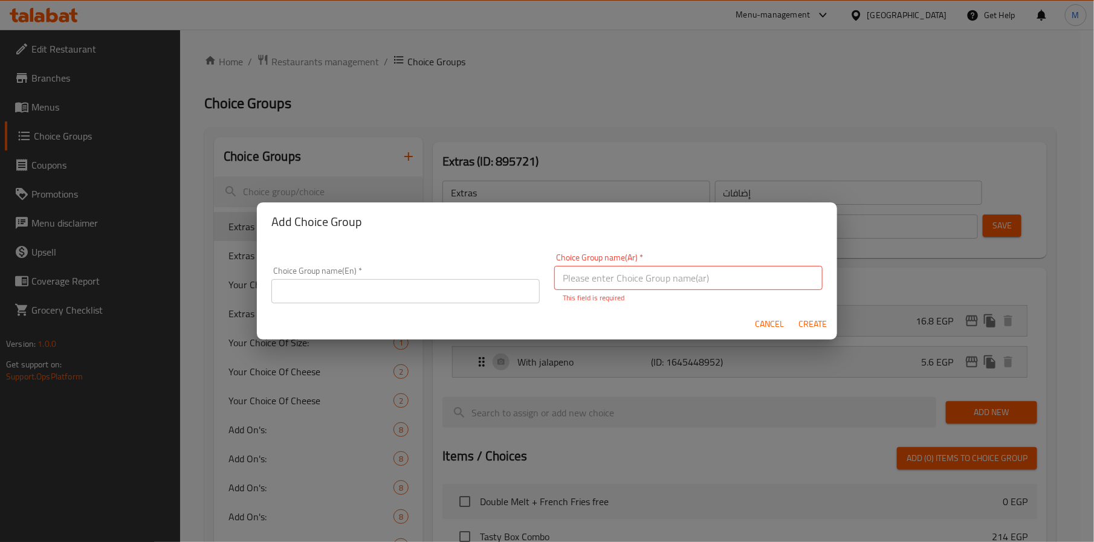
click at [729, 272] on input "text" at bounding box center [688, 278] width 268 height 24
type input "اختيارك من :::"
paste input "Celebrate International Fries Day with free crispy fries on every Double Melt o…"
type input "h"
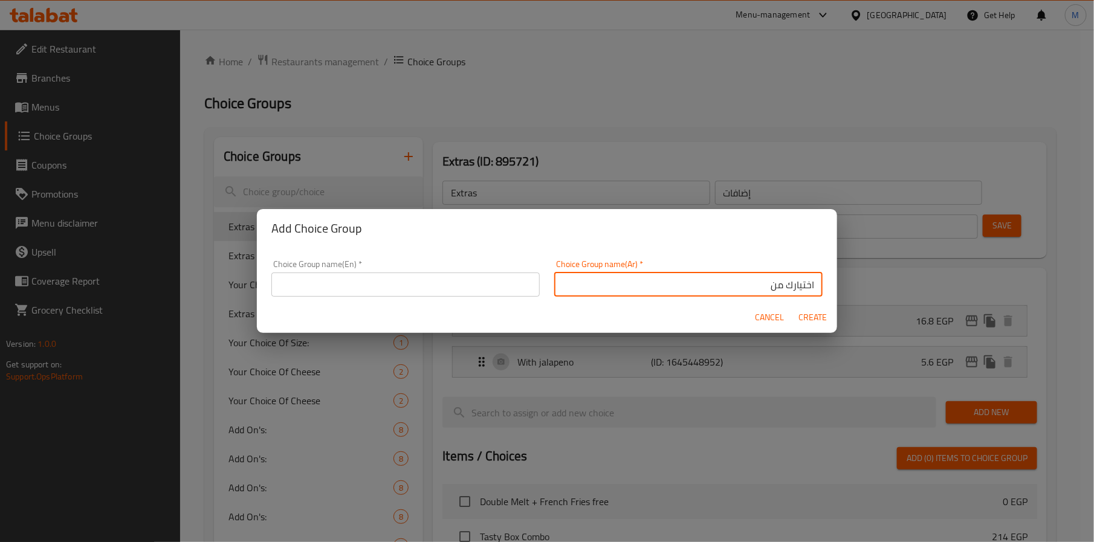
paste input "دبل ميلت"
type input "اختيارك من دبل ميلت"
click at [409, 284] on input "text" at bounding box center [405, 285] width 268 height 24
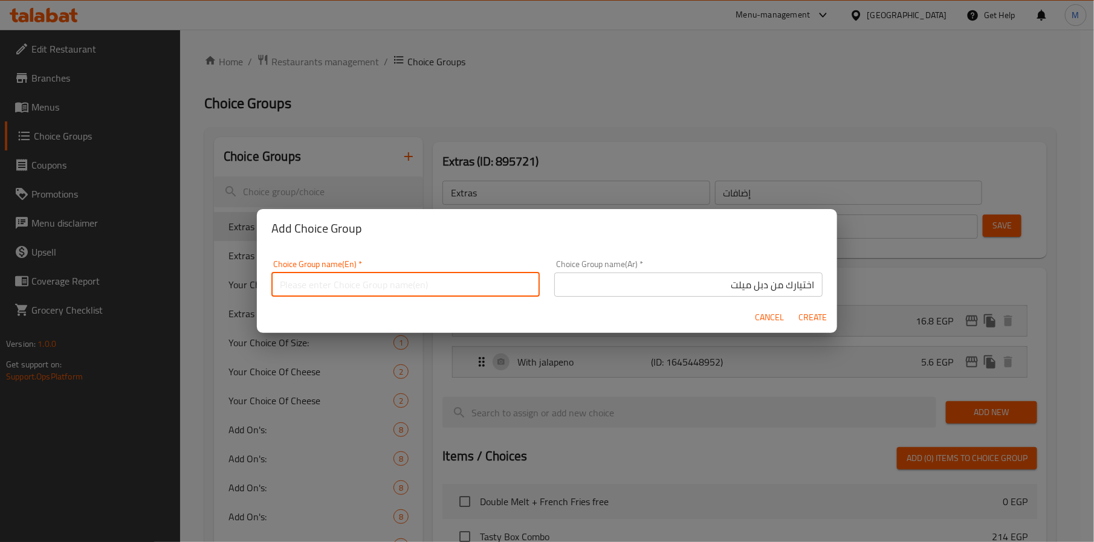
type input "ؤ"
type input "c"
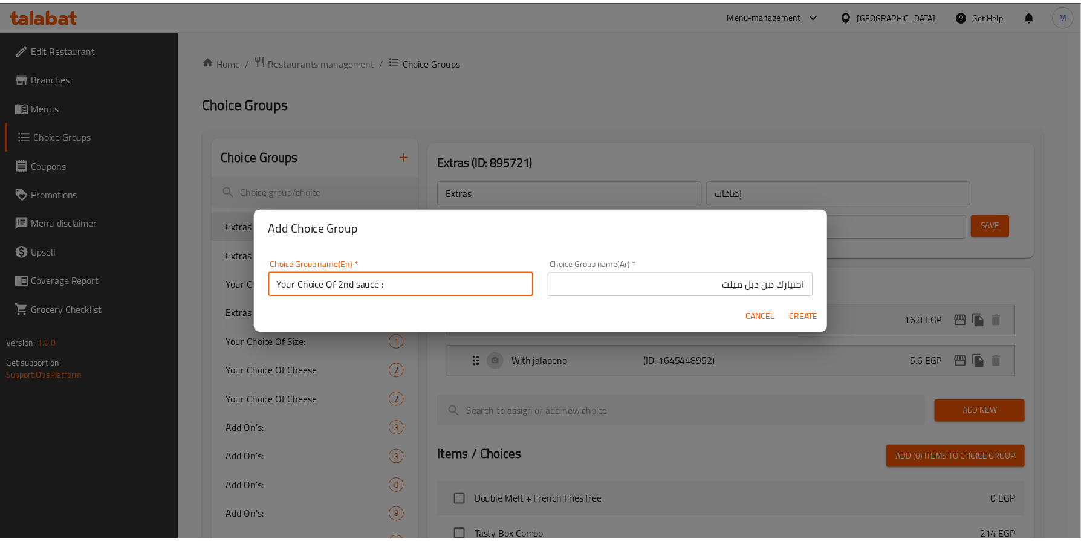
scroll to position [2, 0]
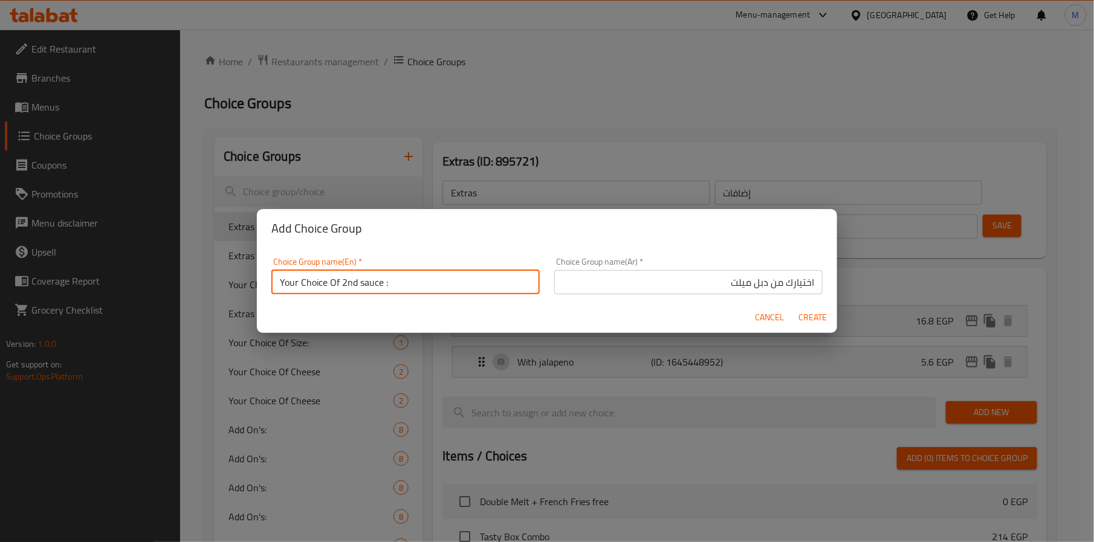
drag, startPoint x: 383, startPoint y: 288, endPoint x: 343, endPoint y: 288, distance: 39.9
click at [343, 288] on input "Your Choice Of 2nd sauce :" at bounding box center [405, 282] width 268 height 24
paste input "Double Melt"
click at [466, 276] on input "Your Choice Of Double Melt :" at bounding box center [405, 282] width 268 height 24
type input "Your Choice Of Double Melt"
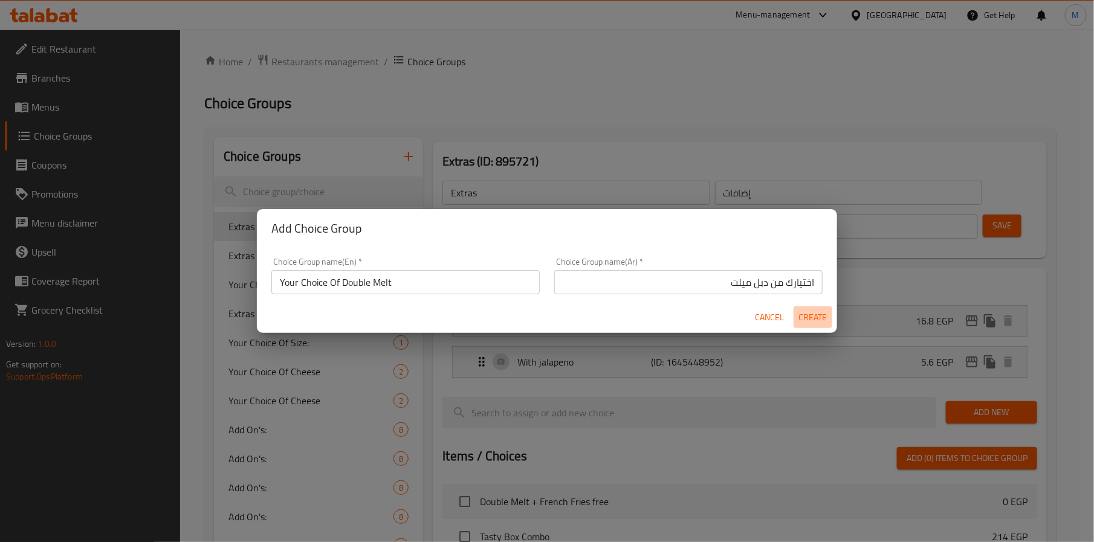
click at [820, 321] on span "Create" at bounding box center [813, 317] width 29 height 15
type input "Your Choice Of Double Melt"
type input "اختيارك من دبل ميلت"
type input "0"
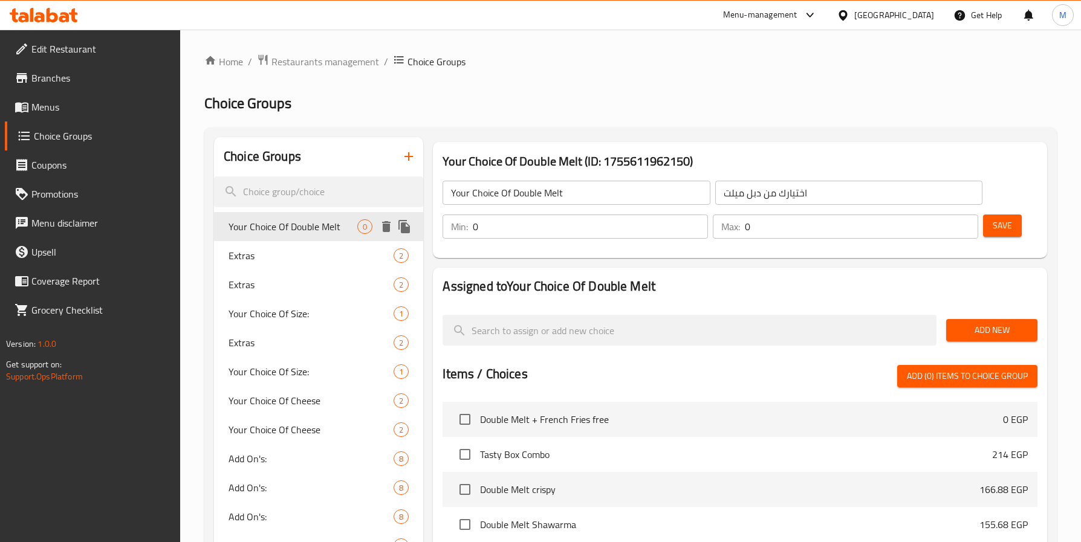
click at [325, 228] on span "Your Choice Of Double Melt" at bounding box center [292, 226] width 129 height 15
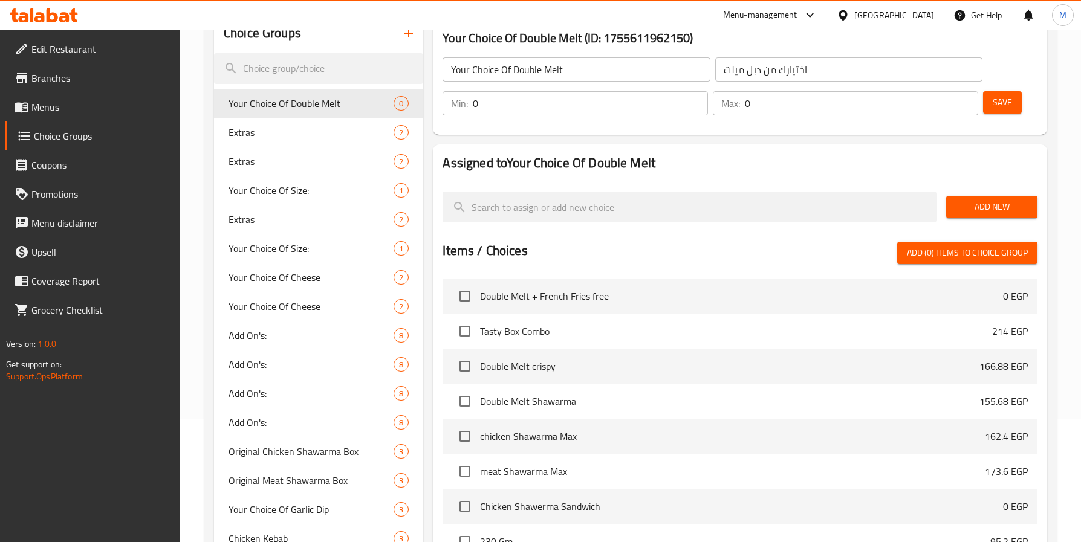
scroll to position [91, 0]
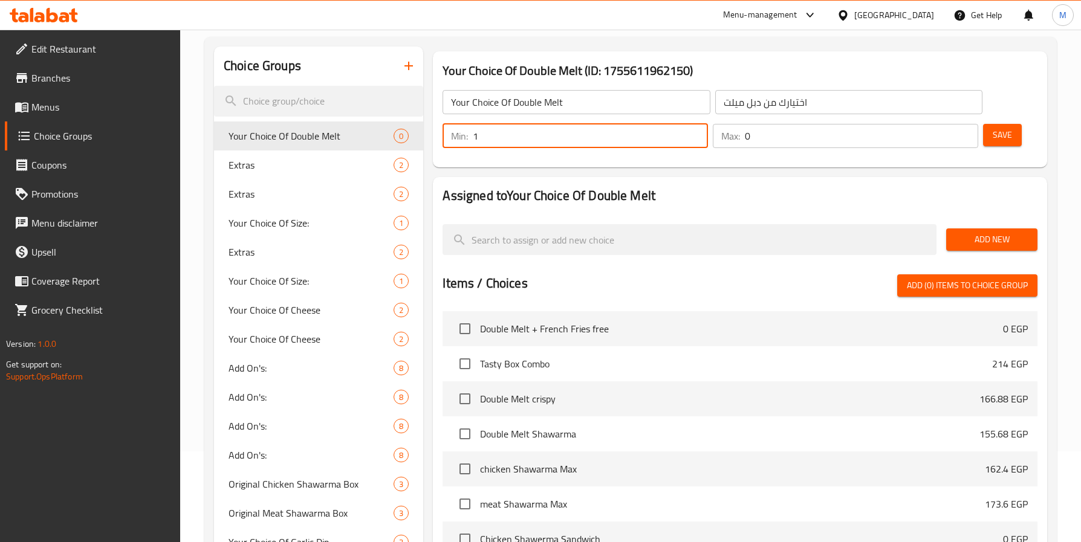
type input "1"
click at [695, 131] on input "1" at bounding box center [590, 136] width 235 height 24
type input "1"
click at [964, 131] on input "1" at bounding box center [861, 136] width 233 height 24
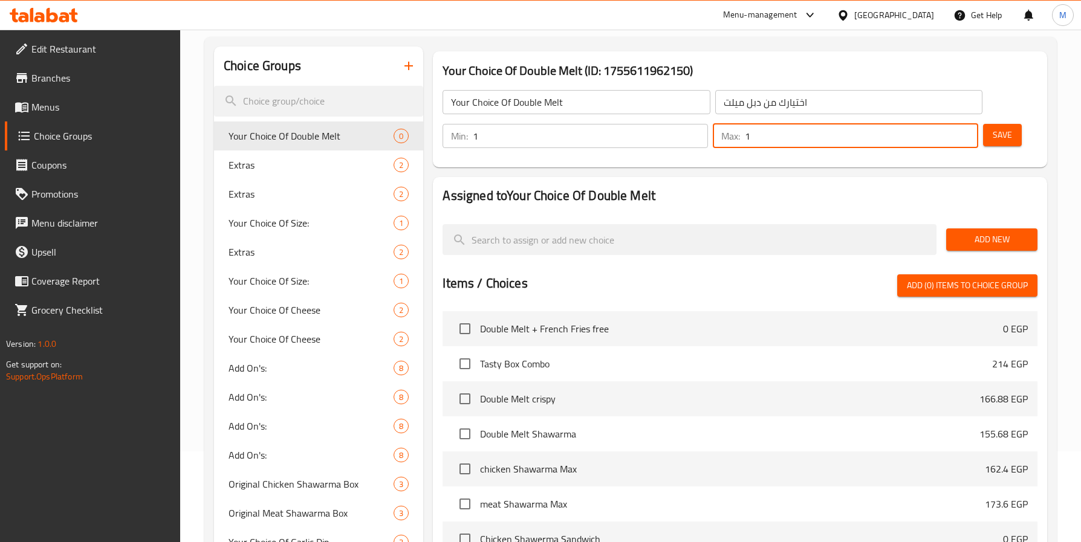
click at [1005, 136] on span "Save" at bounding box center [1002, 135] width 19 height 15
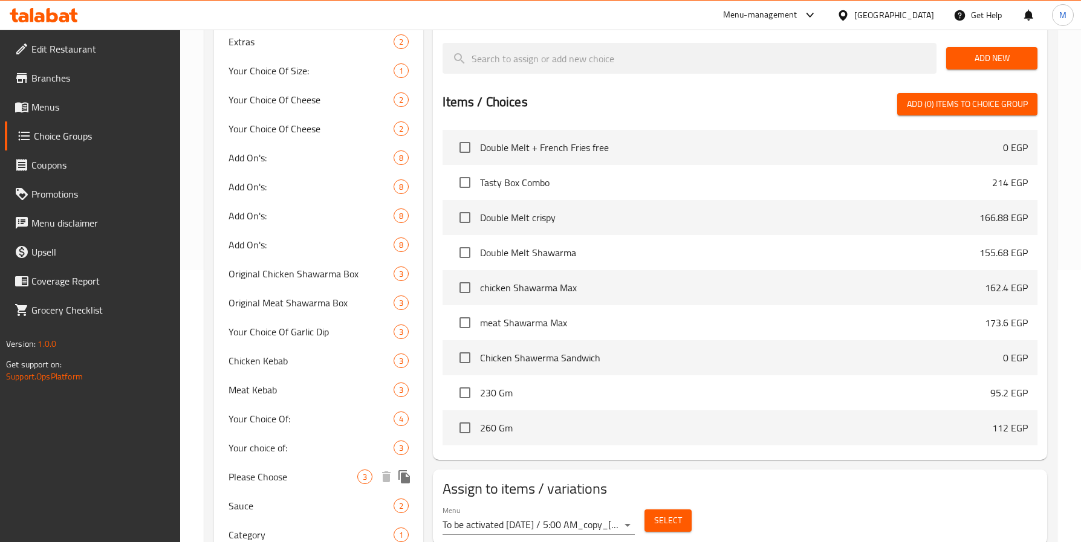
scroll to position [0, 0]
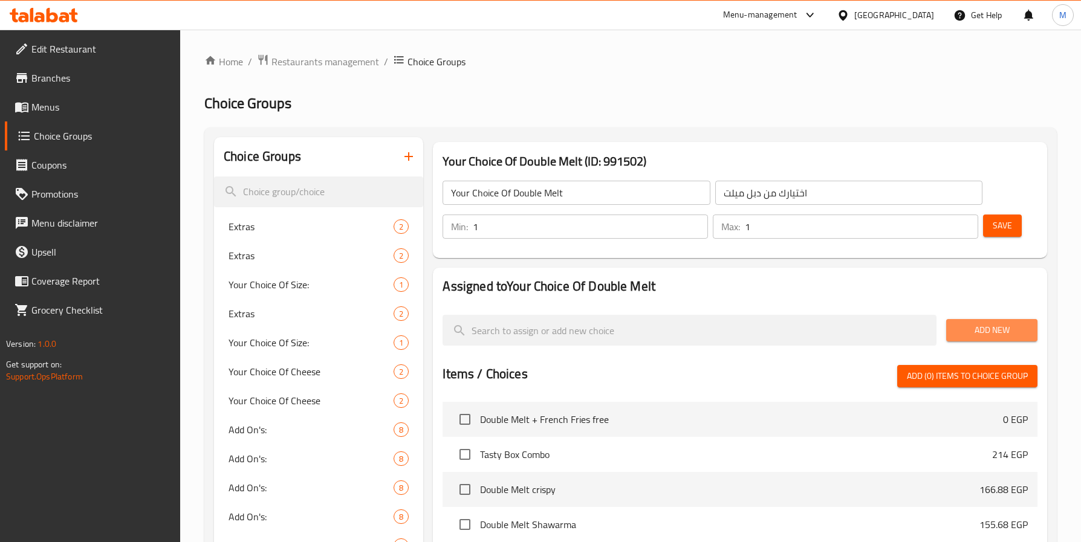
click at [987, 330] on span "Add New" at bounding box center [992, 330] width 72 height 15
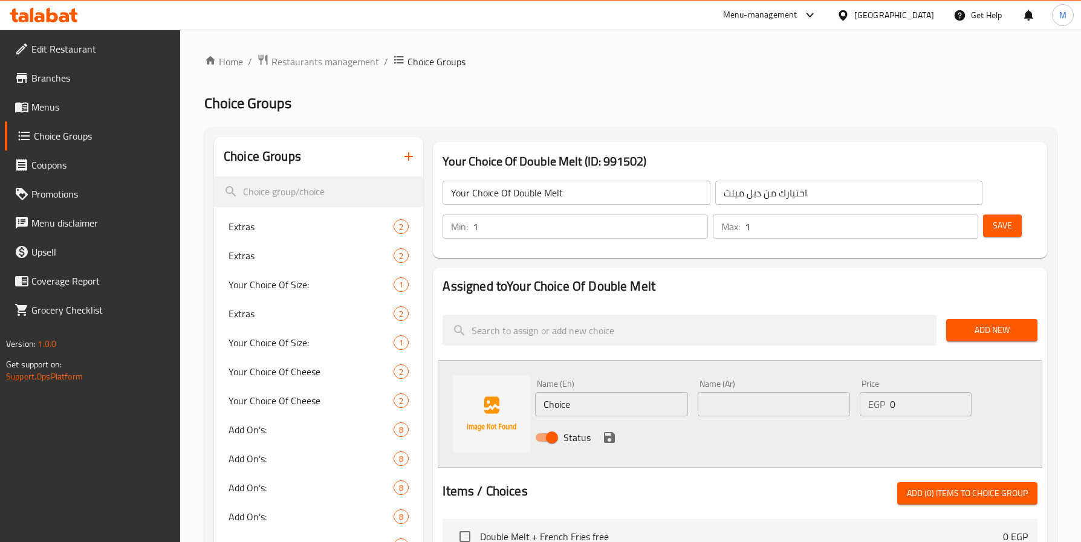
click at [820, 403] on input "text" at bounding box center [774, 404] width 152 height 24
paste input "كرسبي"
type input "كرسبي"
drag, startPoint x: 617, startPoint y: 400, endPoint x: 517, endPoint y: 401, distance: 100.4
click at [517, 401] on div "Name (En) Choice Name (En) Name (Ar) كرسبي Name (Ar) Price EGP 0 Price Status" at bounding box center [740, 414] width 604 height 108
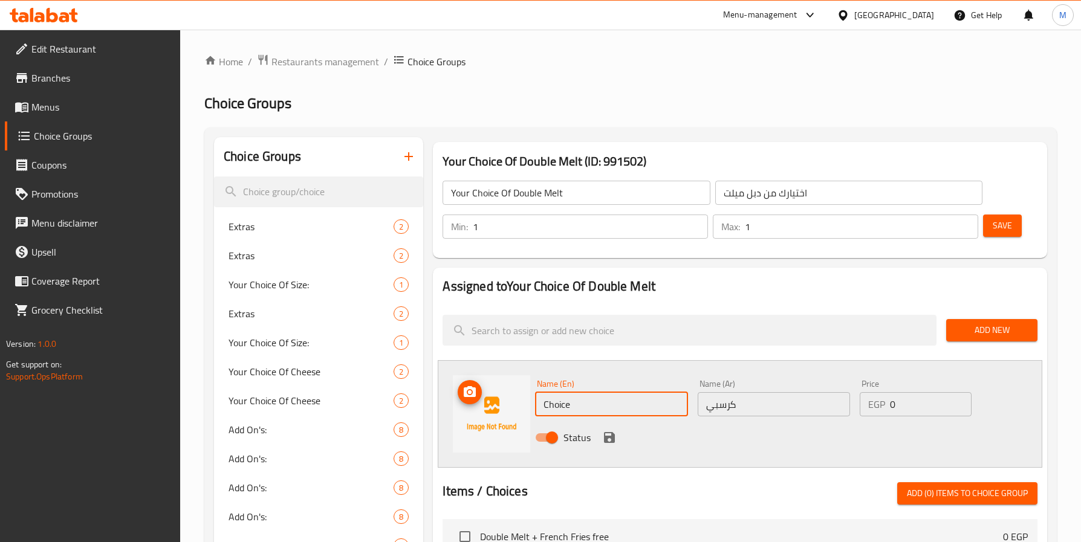
paste input "rispy"
type input "Crispy"
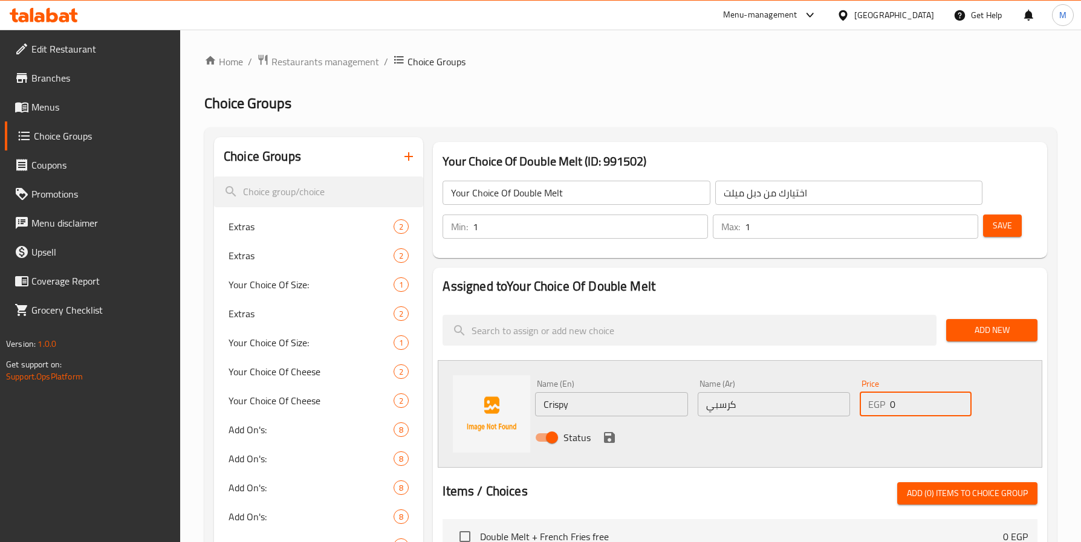
drag, startPoint x: 911, startPoint y: 398, endPoint x: 780, endPoint y: 427, distance: 134.3
click at [780, 427] on div "Name (En) Crispy Name (En) Name (Ar) كرسبي Name (Ar) Price EGP 0 Price Status" at bounding box center [773, 414] width 487 height 79
paste input "155.68"
type input "155.68"
click at [609, 439] on icon "save" at bounding box center [609, 437] width 15 height 15
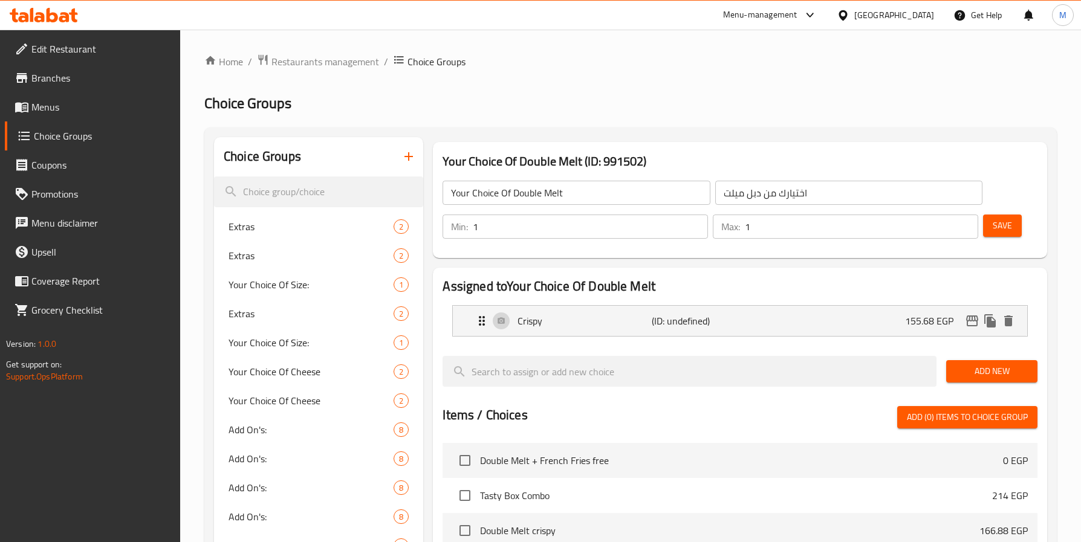
click at [992, 375] on span "Add New" at bounding box center [992, 371] width 72 height 15
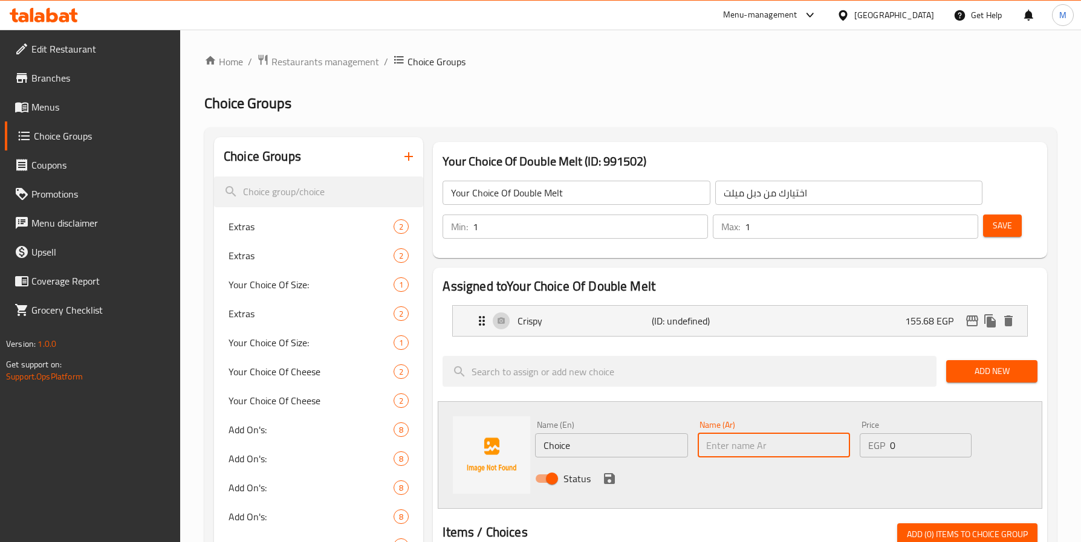
click at [756, 437] on input "text" at bounding box center [774, 445] width 152 height 24
paste input "للشاورما دجاج"
drag, startPoint x: 759, startPoint y: 447, endPoint x: 778, endPoint y: 445, distance: 19.4
click at [778, 445] on input "للشاورما دجاج" at bounding box center [774, 445] width 152 height 24
drag, startPoint x: 754, startPoint y: 450, endPoint x: 763, endPoint y: 455, distance: 10.6
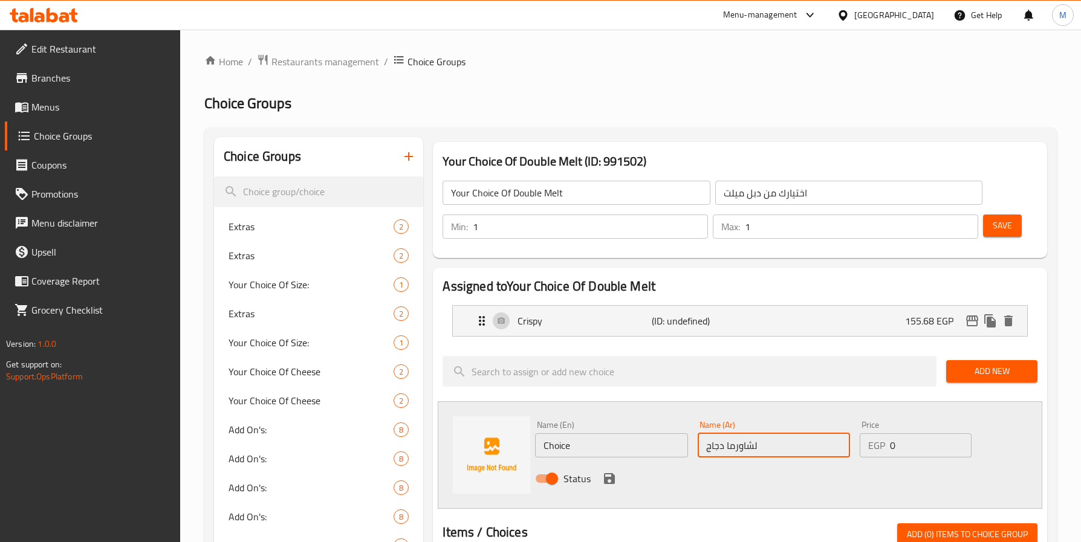
click at [763, 455] on input "لشاورما دجاج" at bounding box center [774, 445] width 152 height 24
type input "شاورما دجاج"
drag, startPoint x: 589, startPoint y: 446, endPoint x: 528, endPoint y: 446, distance: 61.7
click at [528, 446] on div "Name (En) Choice Name (En) Name (Ar) شاورما دجاج Name (Ar) Price EGP 0 Price St…" at bounding box center [740, 455] width 604 height 108
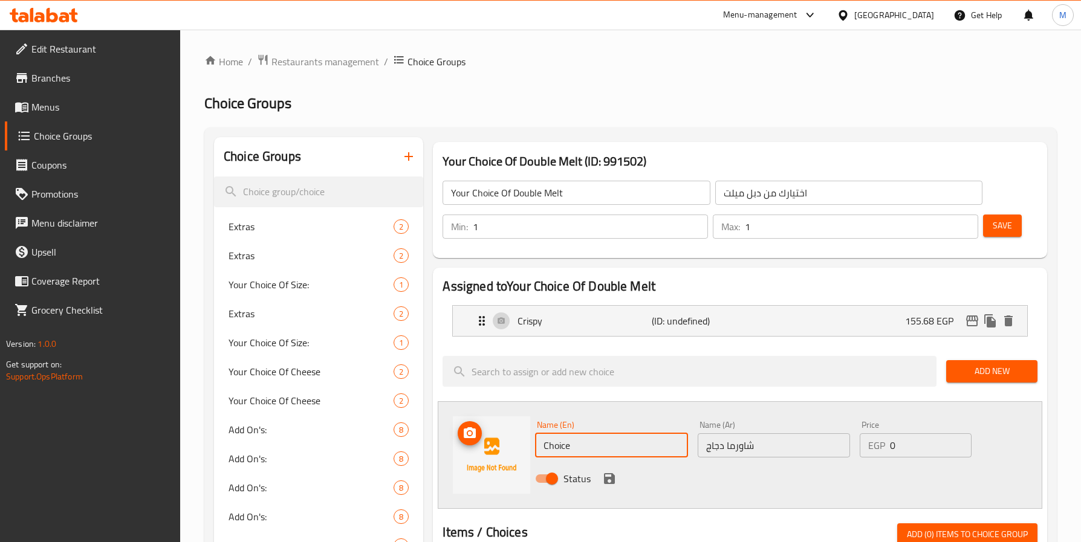
paste input "icken shawarma"
type input "Chicken shawarma"
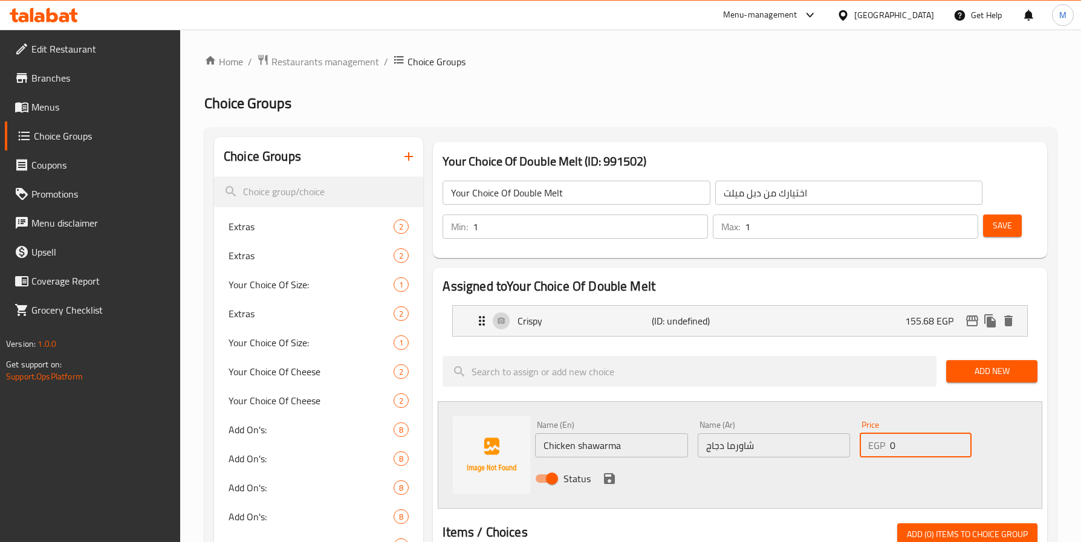
drag, startPoint x: 904, startPoint y: 441, endPoint x: 858, endPoint y: 445, distance: 45.5
click at [860, 445] on div "EGP 0 Price" at bounding box center [916, 445] width 112 height 24
paste input "166.88"
type input "166.88"
click at [610, 479] on icon "save" at bounding box center [609, 478] width 11 height 11
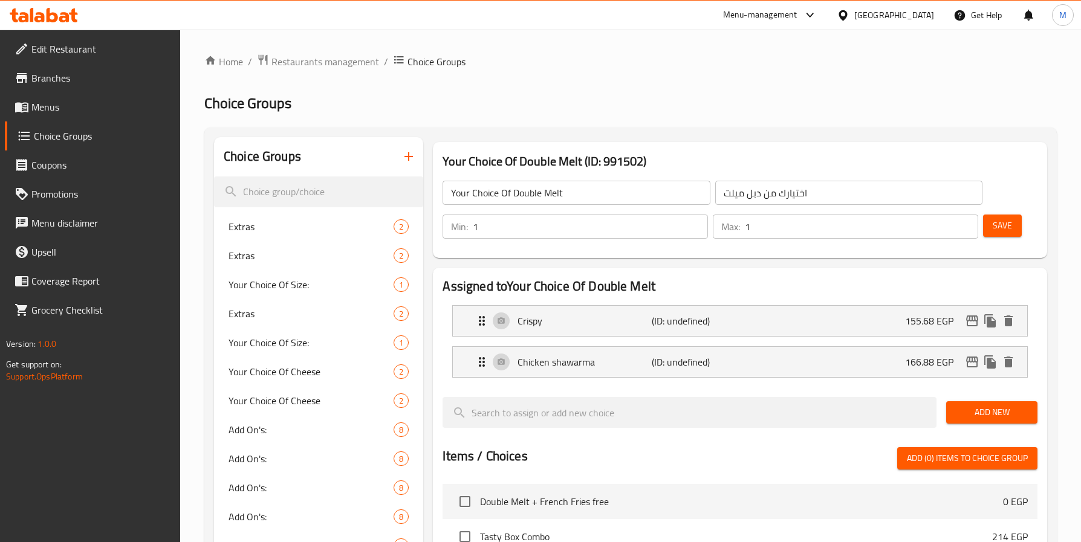
click at [734, 111] on h2 "Choice Groups" at bounding box center [630, 103] width 852 height 19
click at [765, 264] on div "Assigned to Your Choice Of Double Melt Crispy (ID: undefined) 155.68 EGP Name (…" at bounding box center [739, 541] width 623 height 556
click at [998, 236] on button "Save" at bounding box center [1002, 226] width 39 height 22
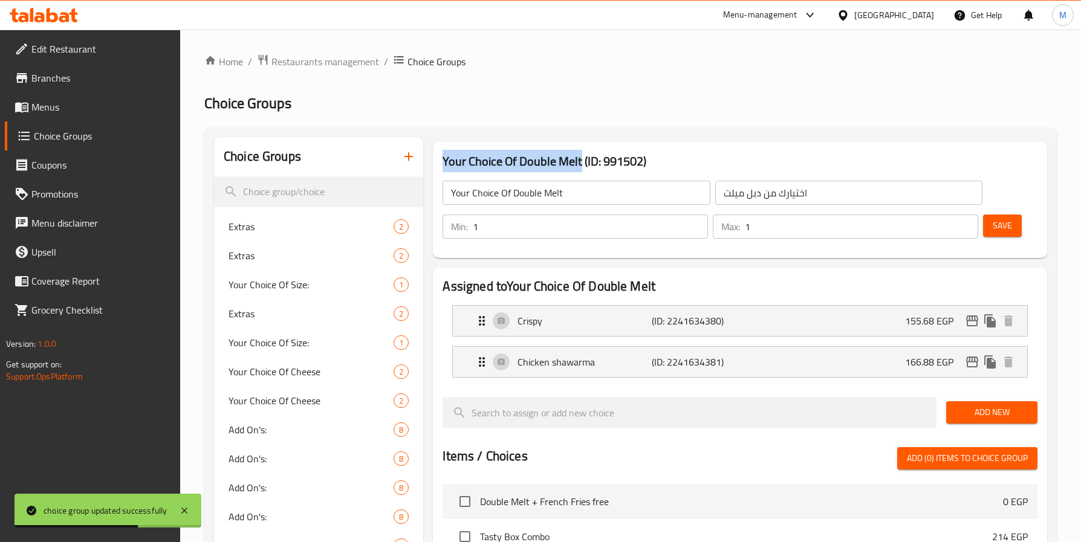
drag, startPoint x: 579, startPoint y: 160, endPoint x: 442, endPoint y: 160, distance: 136.0
click at [442, 160] on h3 "Your Choice Of Double Melt (ID: 991502)" at bounding box center [739, 161] width 594 height 19
copy h3 "Your Choice Of Double Melt"
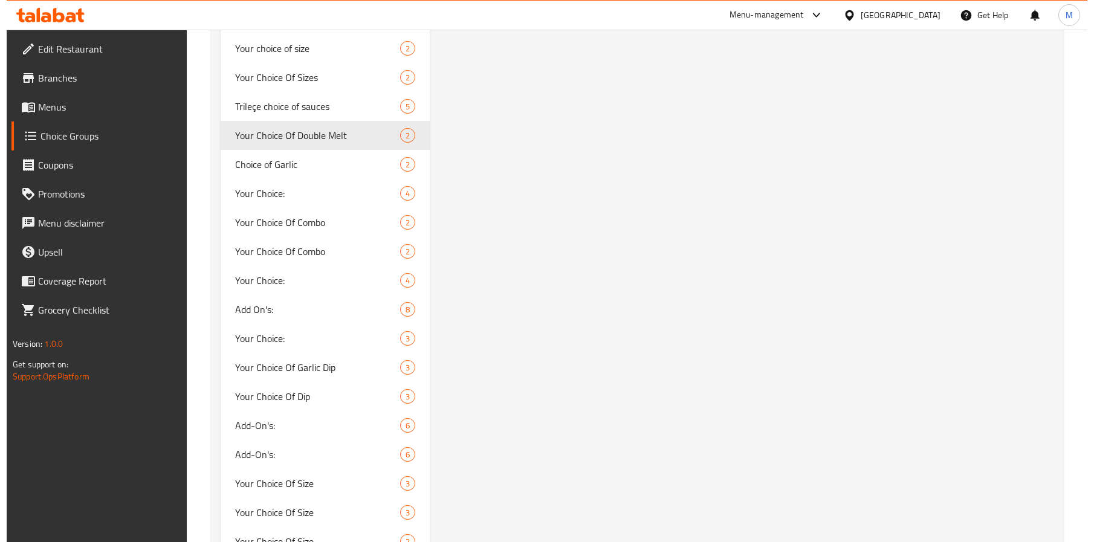
scroll to position [1179, 0]
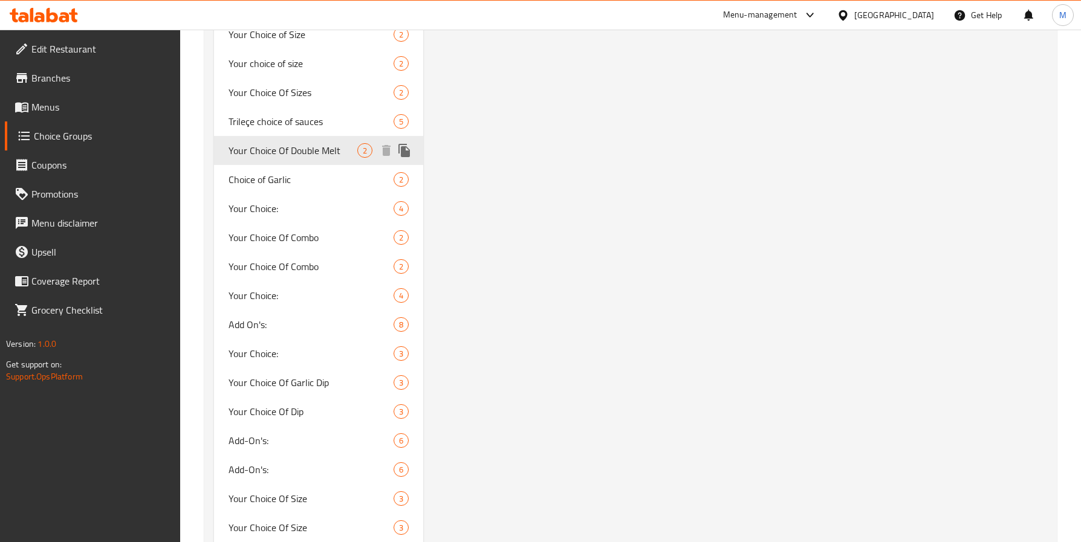
click at [406, 149] on icon "duplicate" at bounding box center [403, 150] width 11 height 13
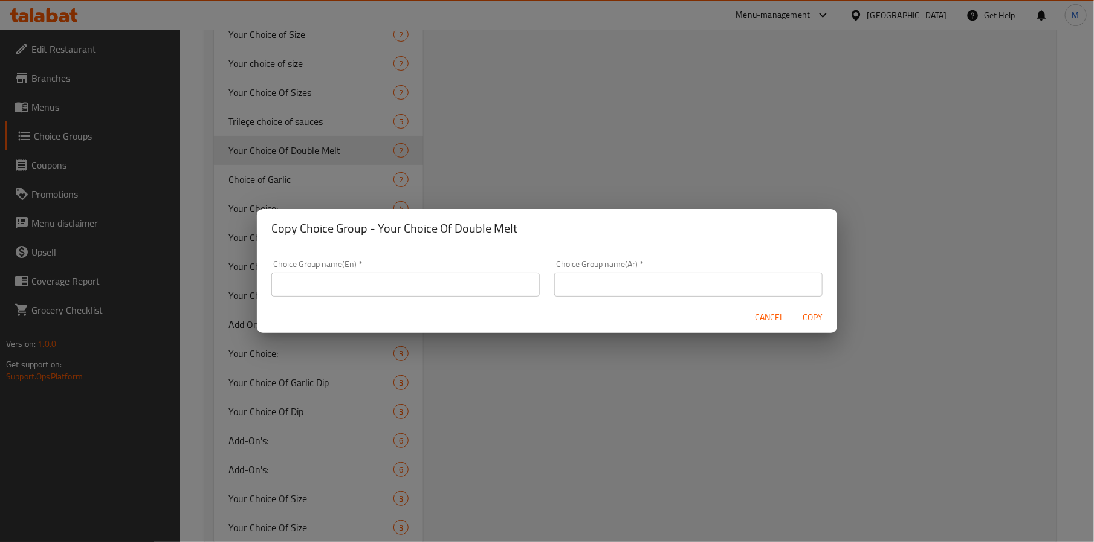
click at [375, 279] on input "text" at bounding box center [405, 285] width 268 height 24
type input "غ"
type input "Your Choice Of 2nd sauce :"
click at [701, 284] on input "text" at bounding box center [688, 285] width 268 height 24
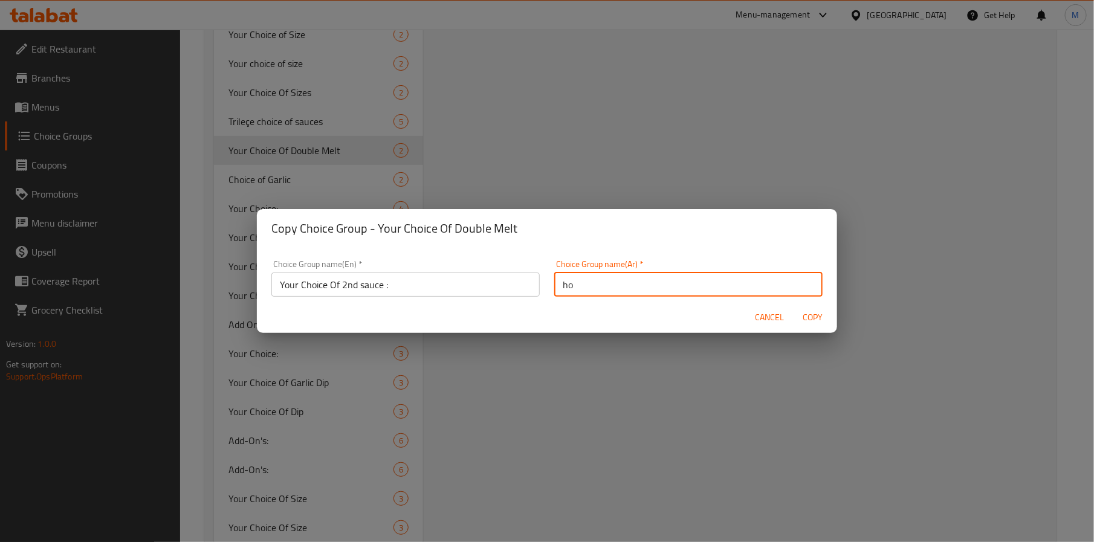
type input "h"
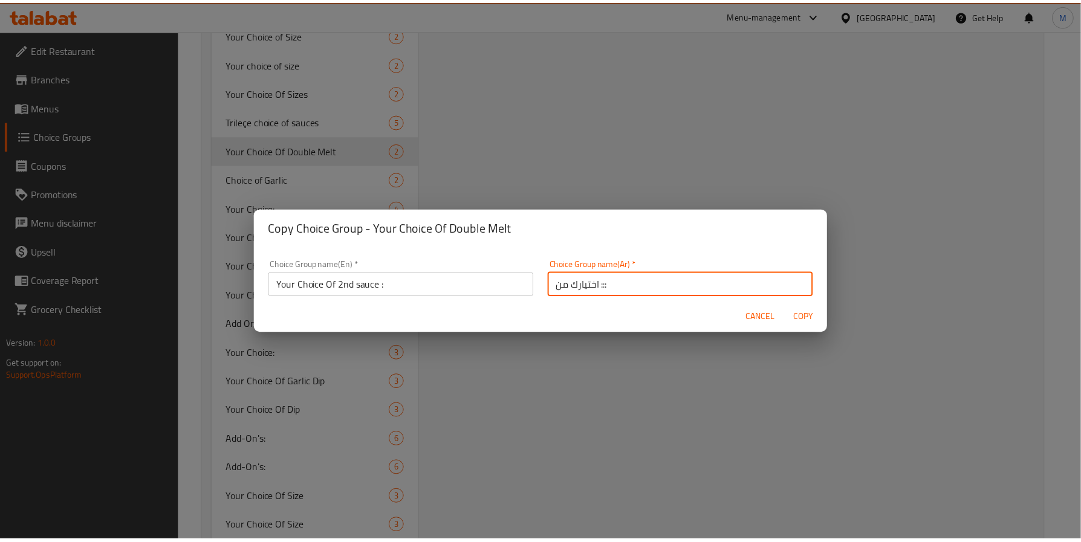
scroll to position [2, 0]
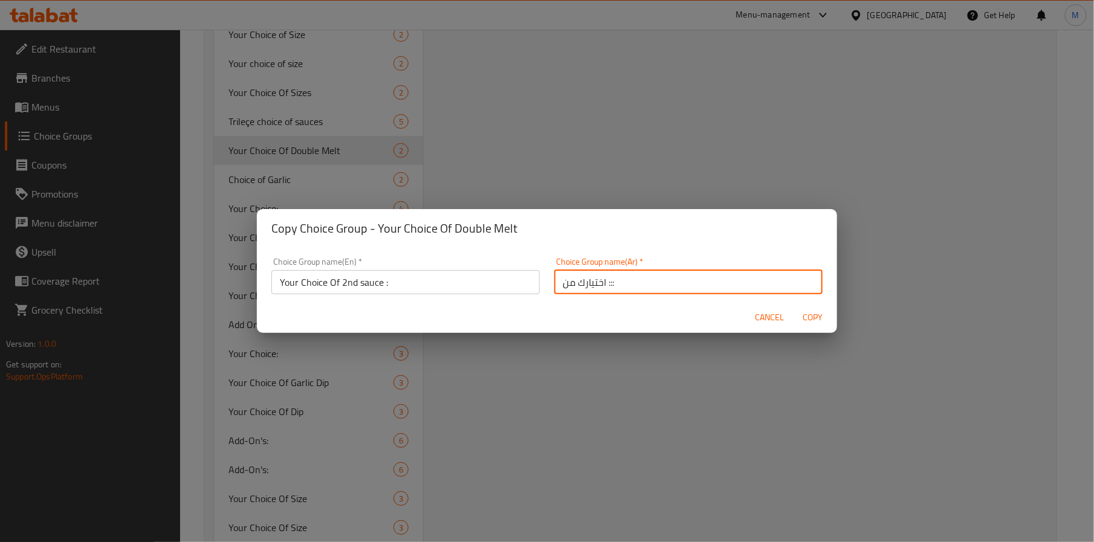
drag, startPoint x: 639, startPoint y: 288, endPoint x: 601, endPoint y: 288, distance: 38.1
click at [601, 288] on input "اختيارك من :::" at bounding box center [688, 282] width 268 height 24
paste input "الشاورما"
type input "اختيارك من الشاورما ماكس ش"
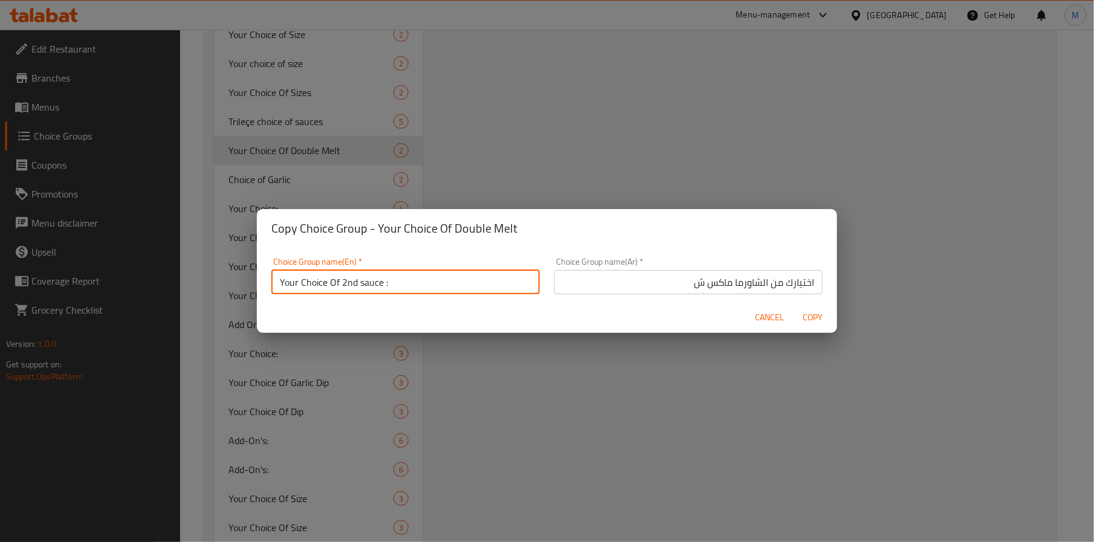
drag, startPoint x: 409, startPoint y: 283, endPoint x: 129, endPoint y: 280, distance: 279.3
click at [129, 280] on div "Copy Choice Group - Your Choice Of Double Melt Choice Group name(En)   * Your C…" at bounding box center [547, 271] width 1094 height 542
paste input "choice of Shawarma Max"
type input "Your choice of Shawarma Max"
click at [675, 281] on input "اختيارك من الشاورما ماكس ش" at bounding box center [688, 282] width 268 height 24
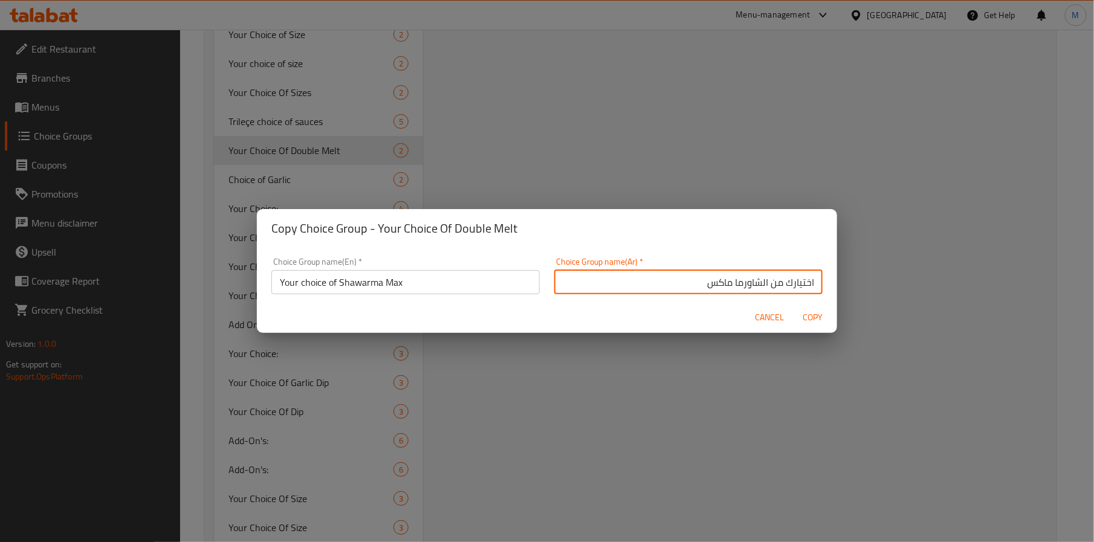
type input "اختيارك من الشاورما ماكس"
click at [805, 314] on span "Copy" at bounding box center [813, 317] width 29 height 15
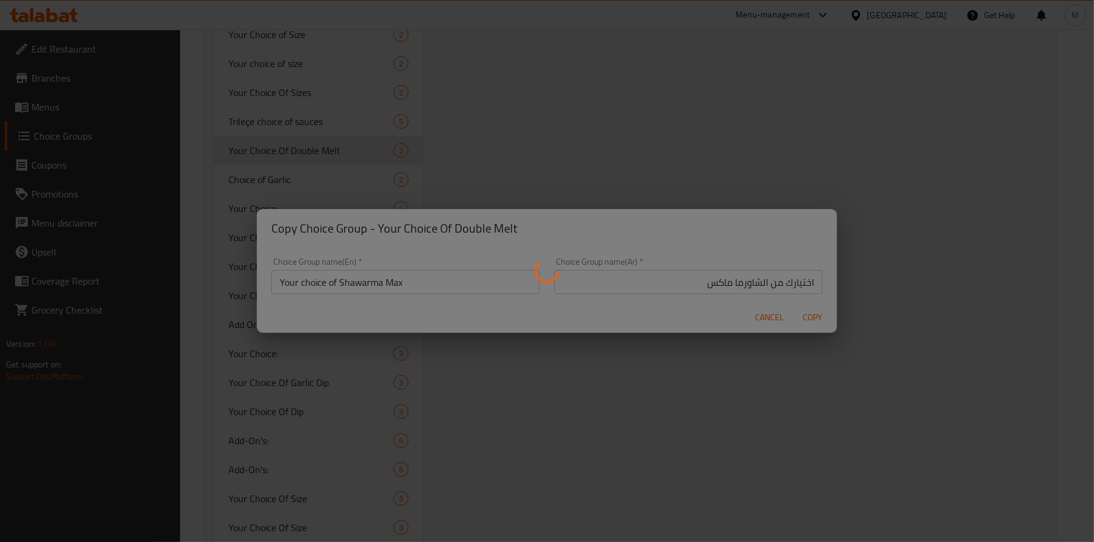
type input "Your choice of Shawarma Max"
type input "اختيارك من الشاورما ماكس"
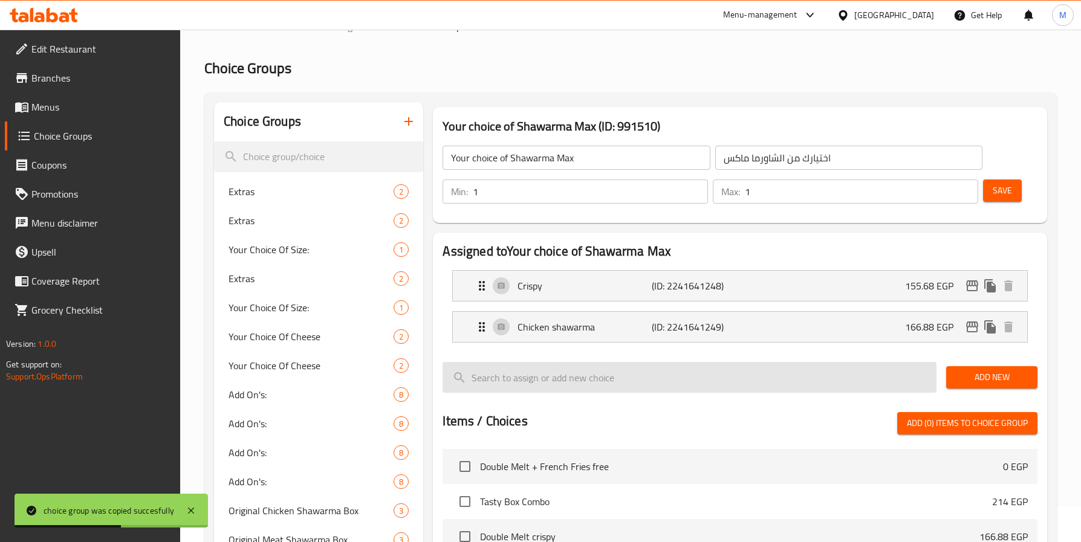
scroll to position [0, 0]
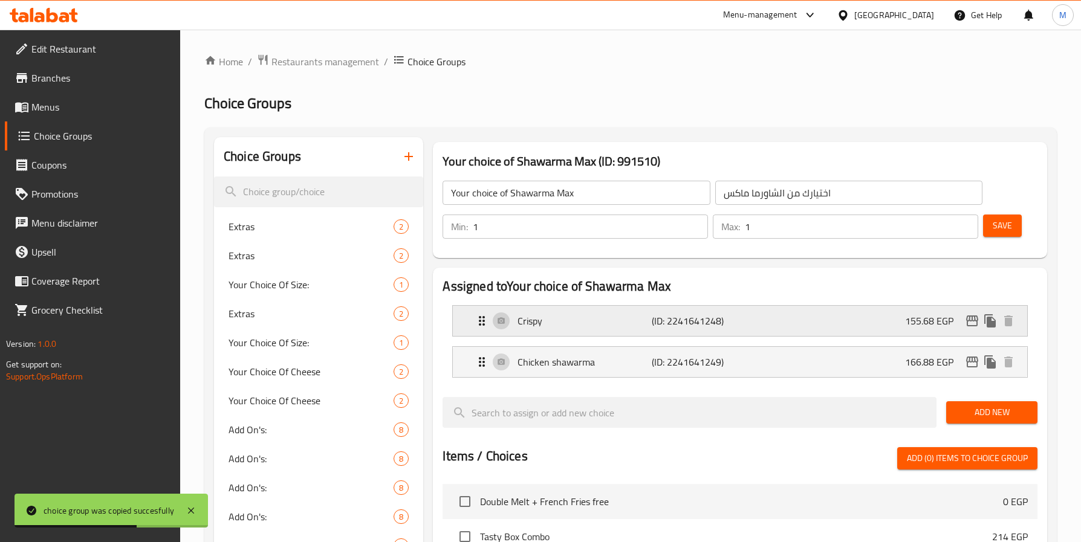
click at [570, 334] on div "Crispy (ID: 2241641248) 155.68 EGP" at bounding box center [743, 321] width 537 height 30
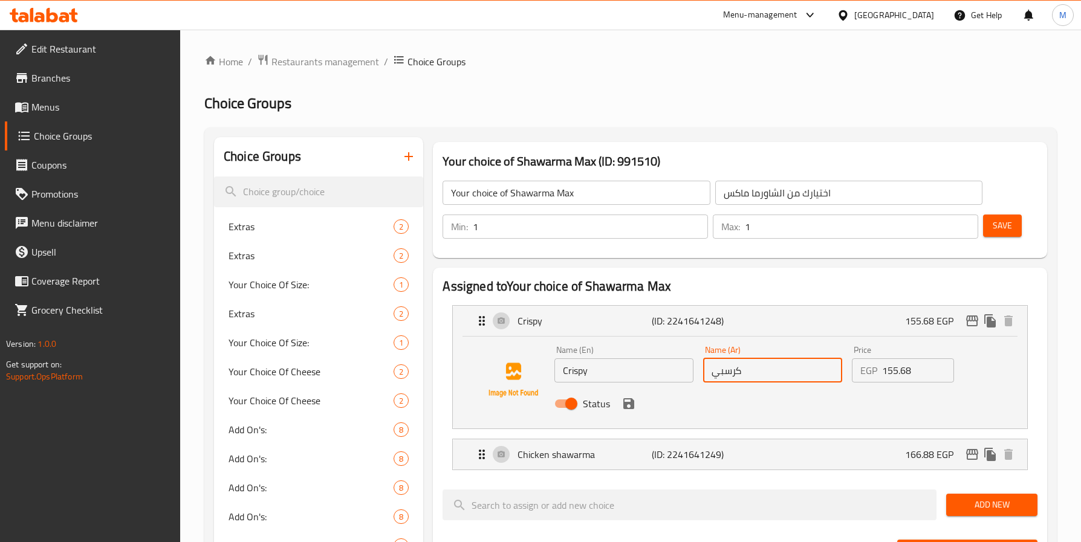
drag, startPoint x: 782, startPoint y: 372, endPoint x: 691, endPoint y: 360, distance: 91.6
click at [691, 360] on div "Name (En) Crispy Name (En) Name (Ar) كرسبي Name (Ar) Price EGP 155.68 Price Sta…" at bounding box center [772, 380] width 446 height 79
paste input "شاورما دجاج"
type input "شاورما دجاج"
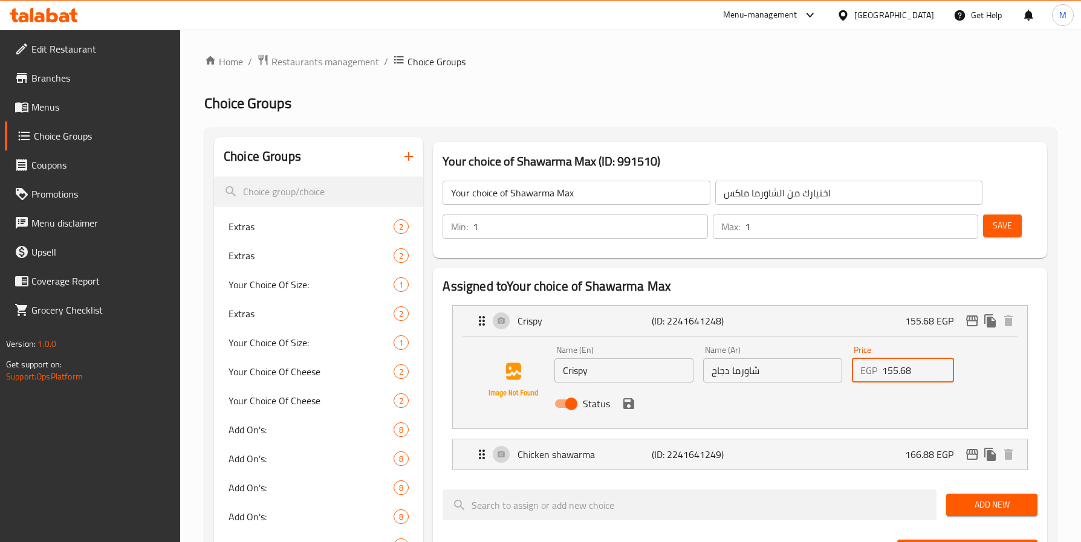
drag, startPoint x: 931, startPoint y: 376, endPoint x: 869, endPoint y: 374, distance: 62.3
click at [869, 374] on div "EGP 155.68 Price" at bounding box center [903, 370] width 102 height 24
paste input "62.4"
type input "162.4"
click at [757, 372] on input "شاورما دجاج" at bounding box center [772, 370] width 139 height 24
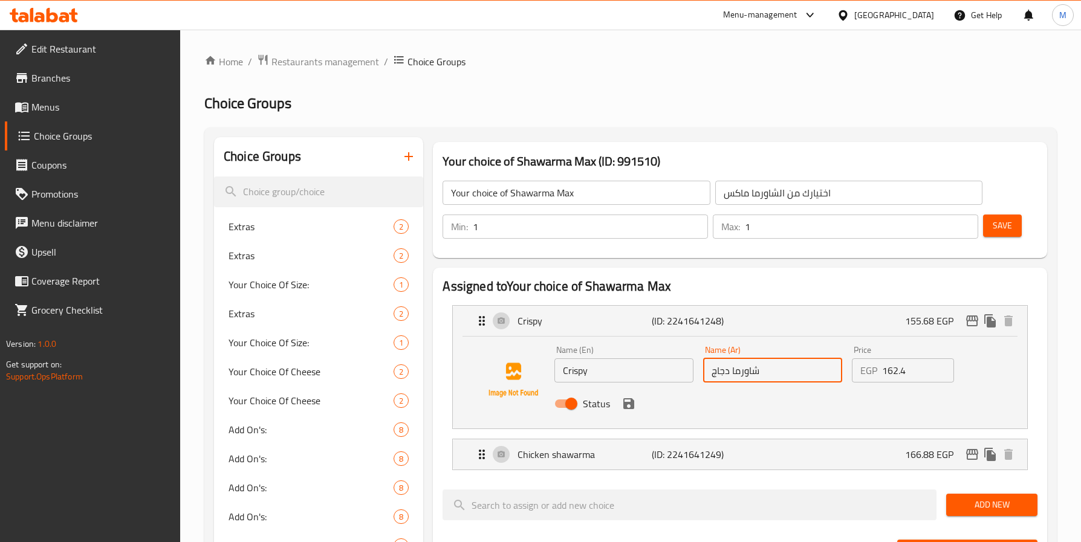
click at [757, 372] on input "شاورما دجاج" at bounding box center [772, 370] width 139 height 24
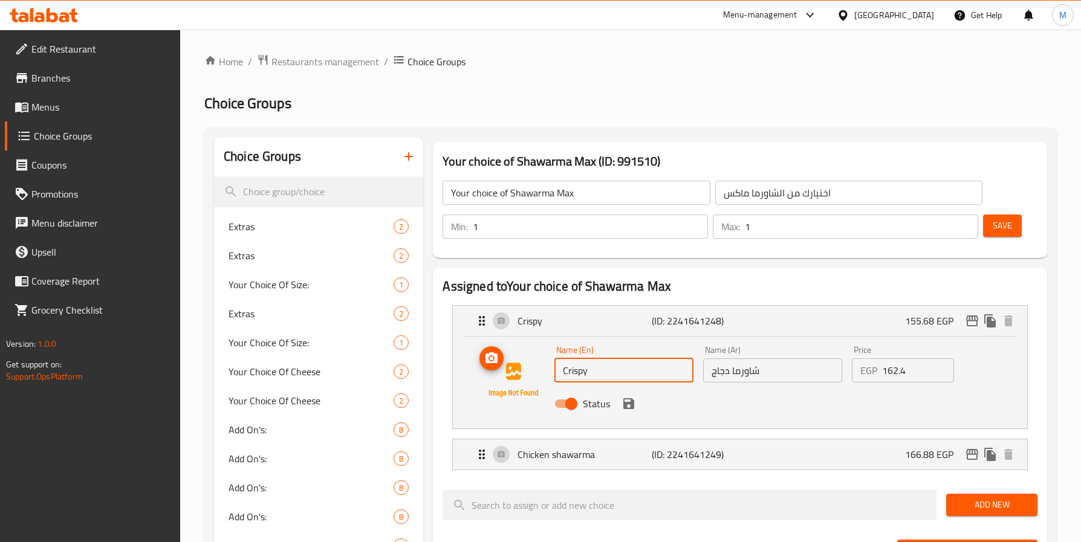
drag, startPoint x: 550, startPoint y: 375, endPoint x: 537, endPoint y: 377, distance: 12.8
click at [542, 375] on div "Name (En) Crispy Name (En) Name (Ar) شاورما دجاج Name (Ar) Price EGP 162.4 Pric…" at bounding box center [739, 380] width 535 height 82
paste input "hicken shawarma"
click at [766, 425] on div "Name (En) Chicken shawarma Name (En) Name (Ar) شاورما دجاج Name (Ar) Price EGP …" at bounding box center [740, 383] width 574 height 92
click at [627, 405] on icon "save" at bounding box center [628, 404] width 15 height 15
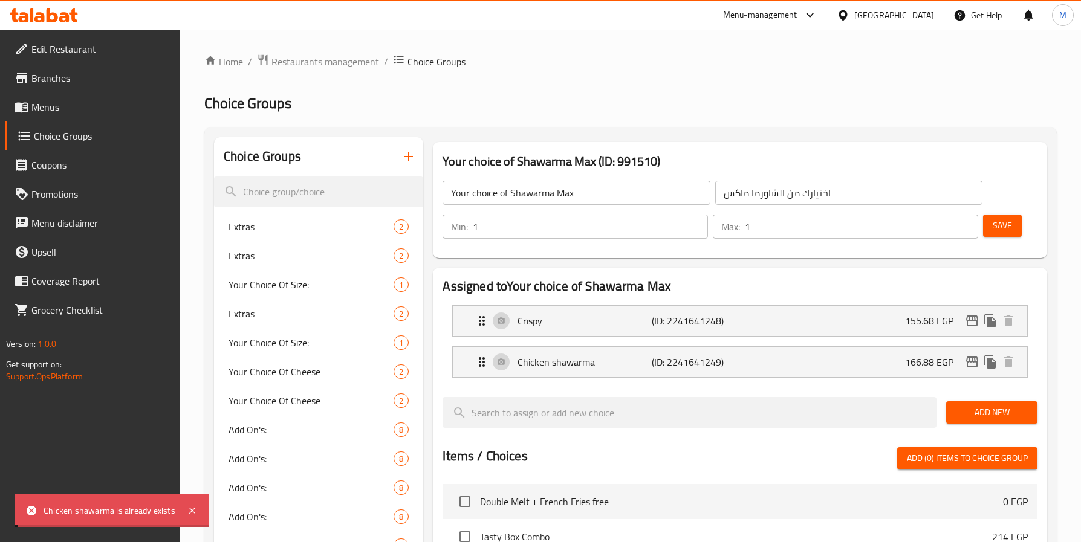
type input "Chicken shawarma"
click at [669, 326] on p "(ID: 2241641248)" at bounding box center [696, 321] width 89 height 15
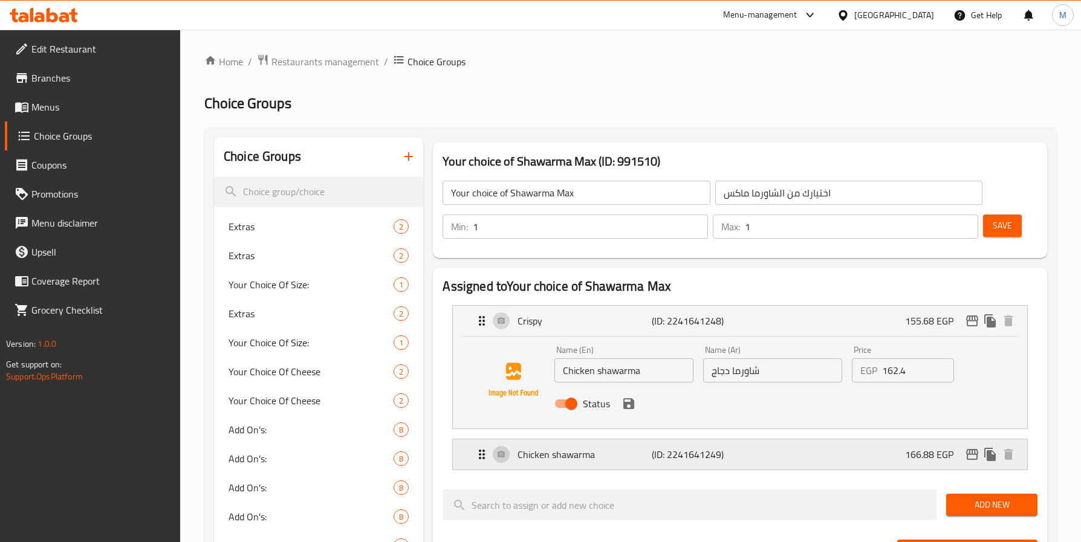
click at [619, 447] on div "Chicken shawarma (ID: 2241641249) 166.88 EGP" at bounding box center [743, 454] width 537 height 30
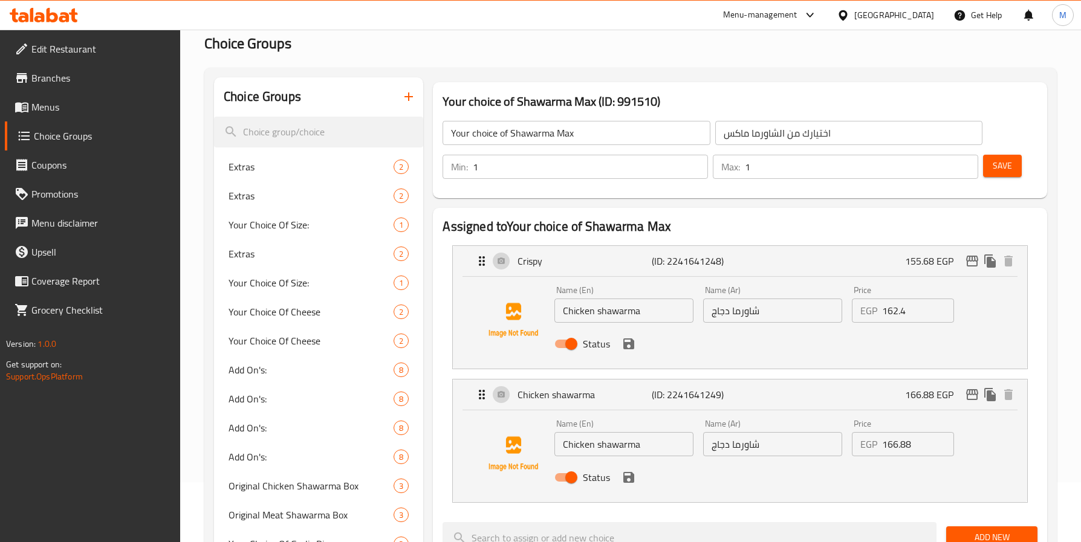
scroll to position [91, 0]
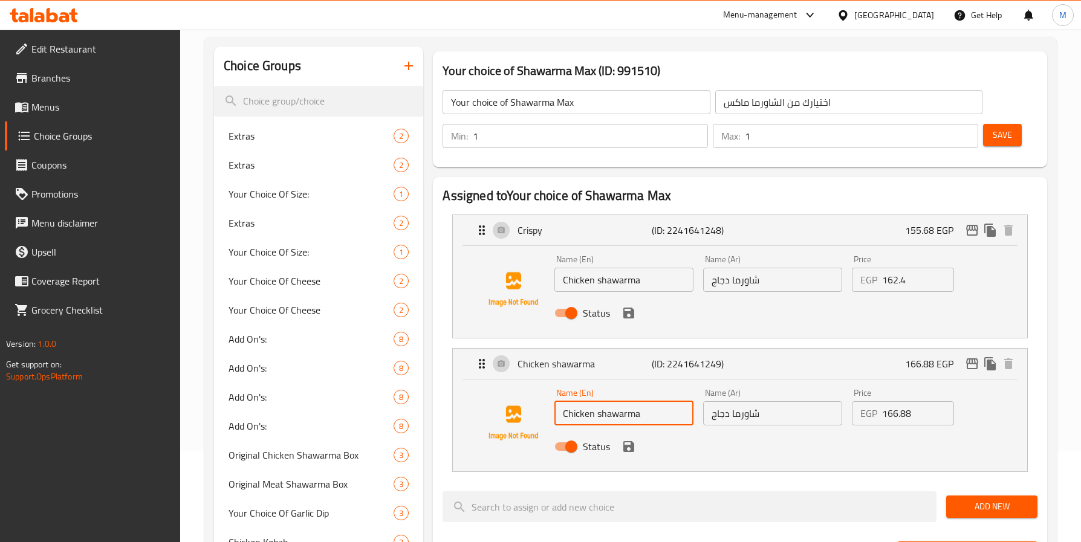
drag, startPoint x: 648, startPoint y: 415, endPoint x: 598, endPoint y: 432, distance: 52.2
click at [598, 432] on div "Name (En) Chicken shawarma Name (En) Name (Ar) شاورما دجاج Name (Ar) Price EGP …" at bounding box center [772, 423] width 446 height 79
type input "Chicken"
click at [750, 417] on input "شاورما دجاج" at bounding box center [772, 413] width 139 height 24
click at [755, 417] on input "شاورما دجاج" at bounding box center [772, 413] width 139 height 24
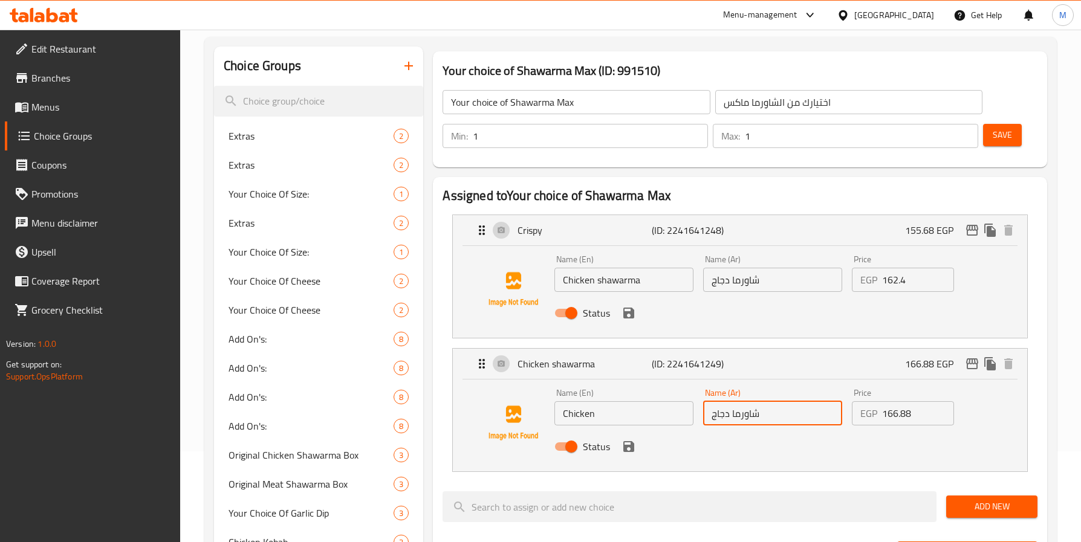
click at [751, 419] on input "شاورما دجاج" at bounding box center [772, 413] width 139 height 24
click at [628, 453] on icon "save" at bounding box center [628, 446] width 15 height 15
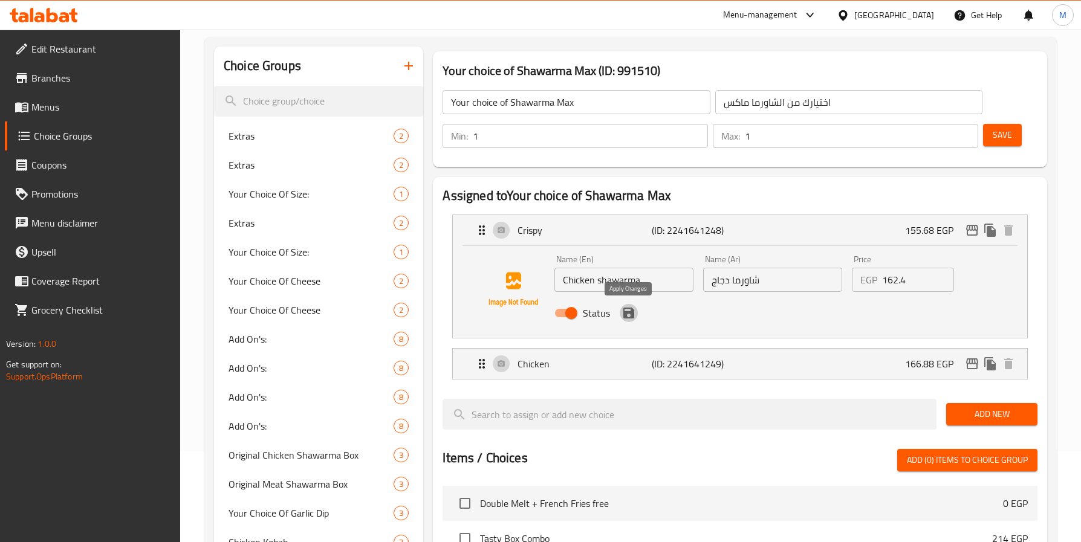
click at [628, 313] on icon "save" at bounding box center [628, 313] width 11 height 11
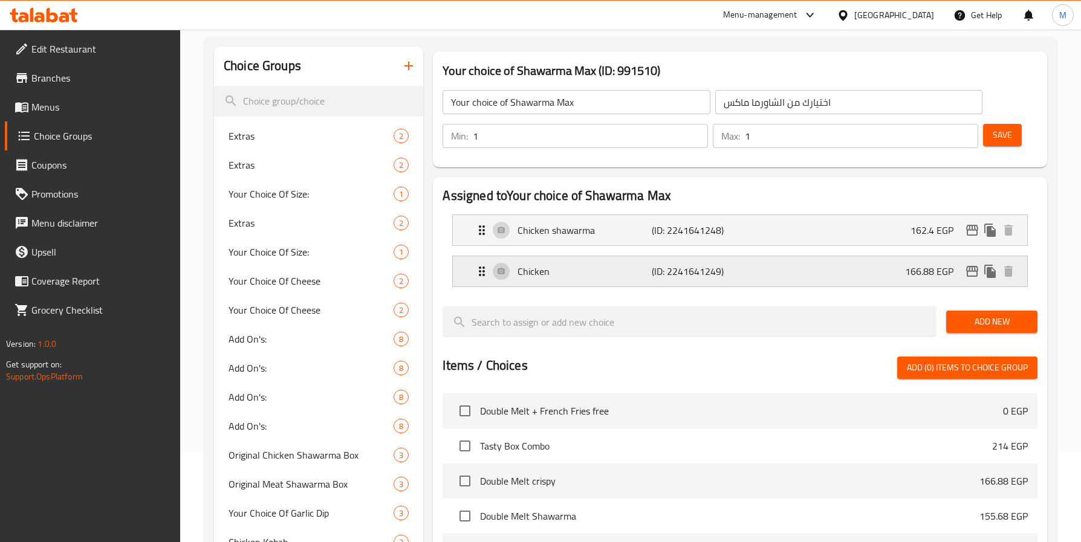
click at [669, 274] on p "(ID: 2241641249)" at bounding box center [696, 271] width 89 height 15
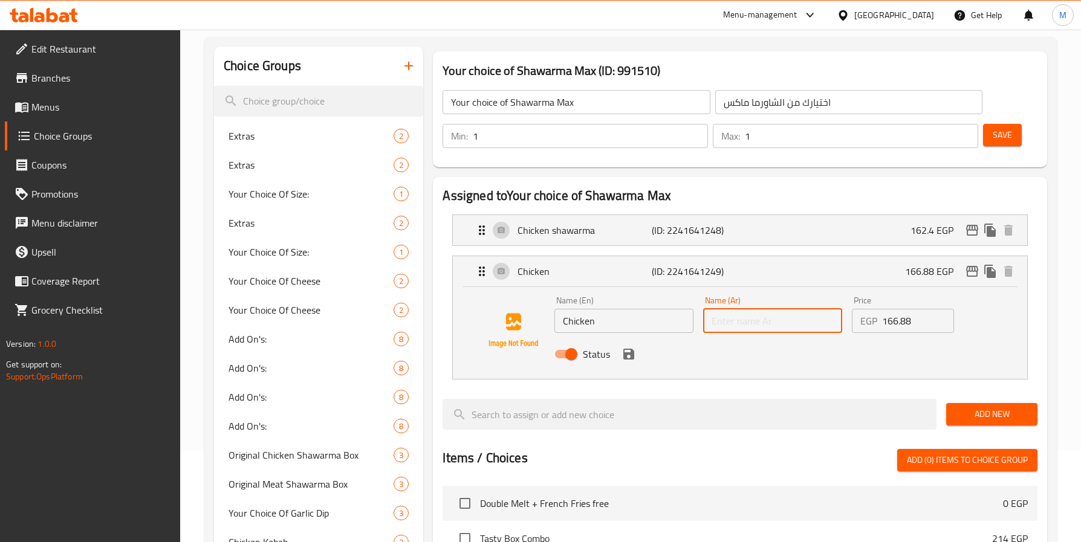
click at [762, 327] on input "text" at bounding box center [772, 321] width 139 height 24
paste input "شاورما"
type input "شاورما لحم"
drag, startPoint x: 602, startPoint y: 322, endPoint x: 549, endPoint y: 323, distance: 52.6
click at [550, 323] on div "Name (En) Chicken Name (En) Name (Ar) شاورما لحم Name (Ar) Price EGP 166.88 Pri…" at bounding box center [739, 331] width 535 height 82
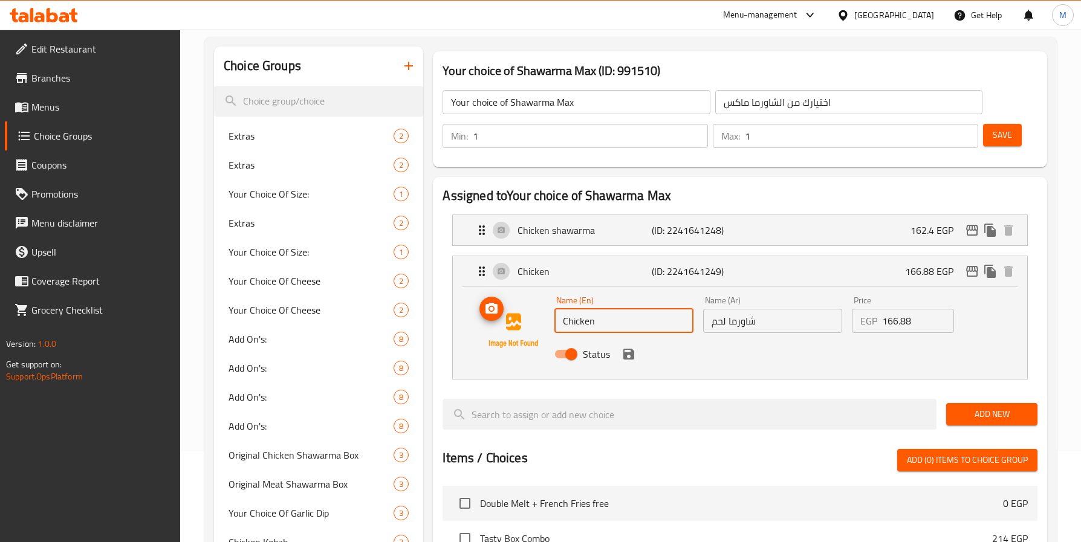
paste input "Meat shawarma"
type input "Meat shawarma"
click at [899, 320] on input "166.88" at bounding box center [917, 321] width 71 height 24
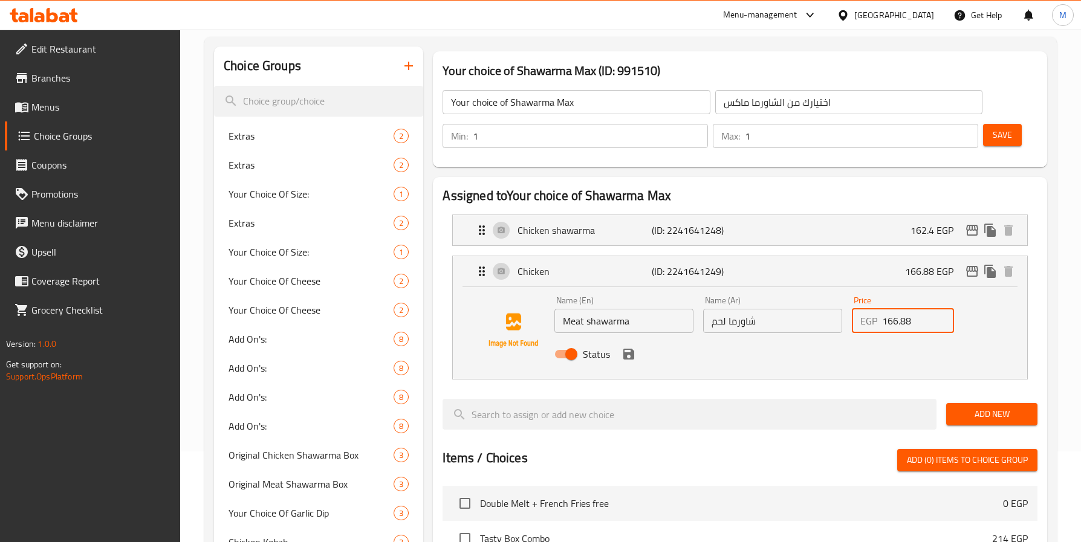
click at [899, 320] on input "166.88" at bounding box center [917, 321] width 71 height 24
paste input "73.6"
click at [626, 361] on icon "save" at bounding box center [628, 354] width 15 height 15
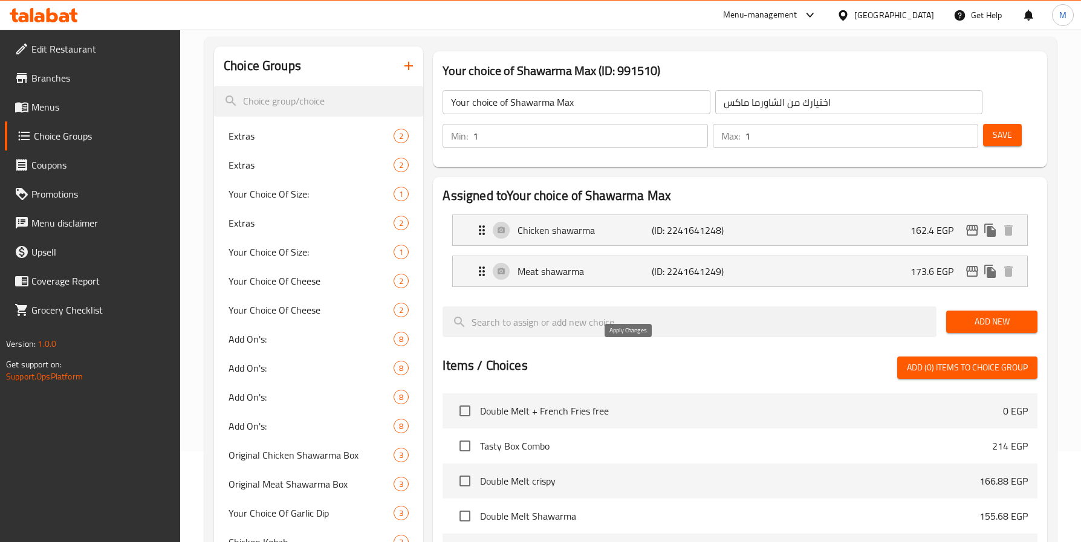
type input "173.6"
click at [1008, 134] on span "Save" at bounding box center [1002, 135] width 19 height 15
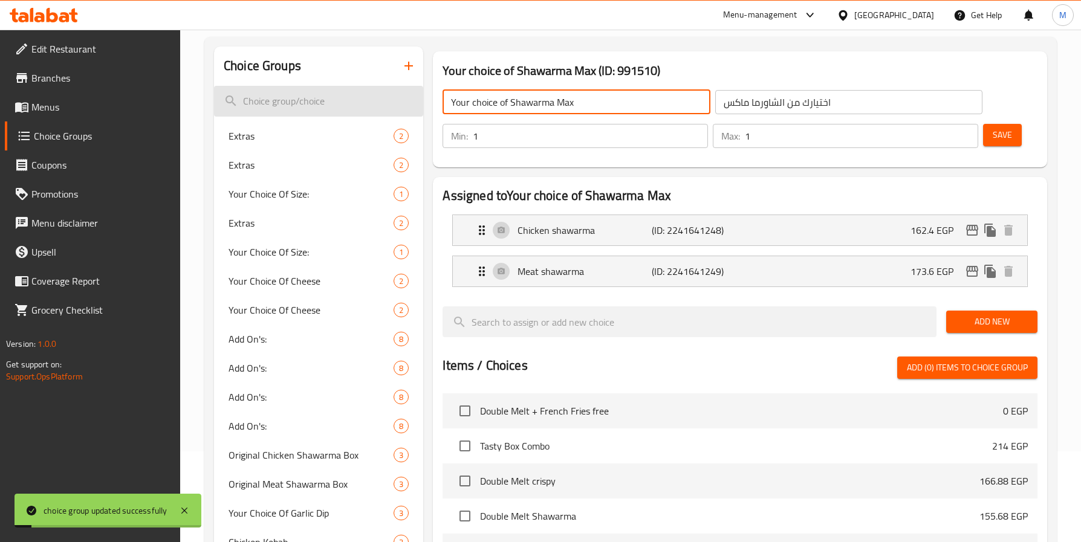
drag, startPoint x: 586, startPoint y: 102, endPoint x: 398, endPoint y: 99, distance: 188.0
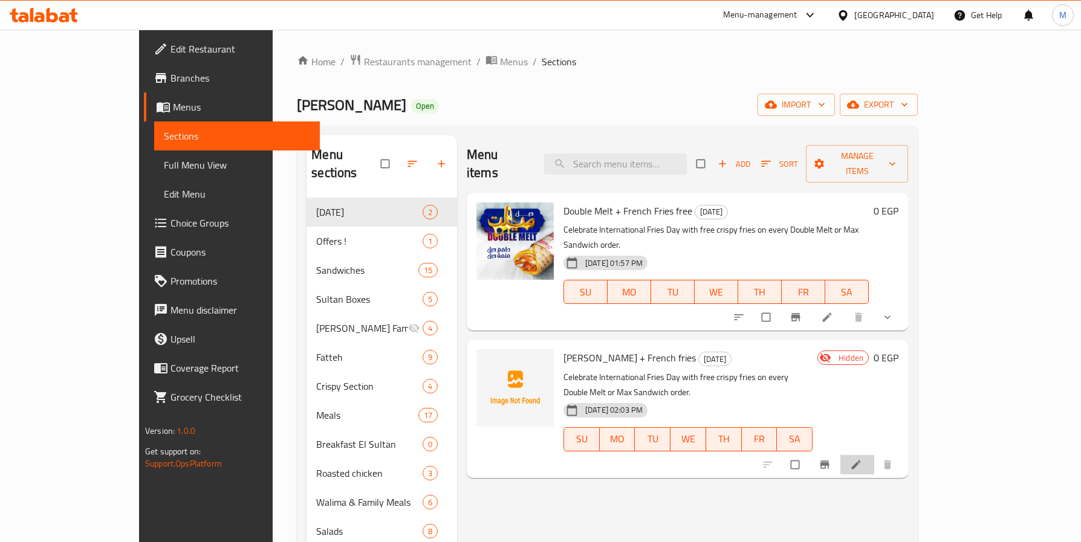
click at [874, 455] on li at bounding box center [857, 464] width 34 height 19
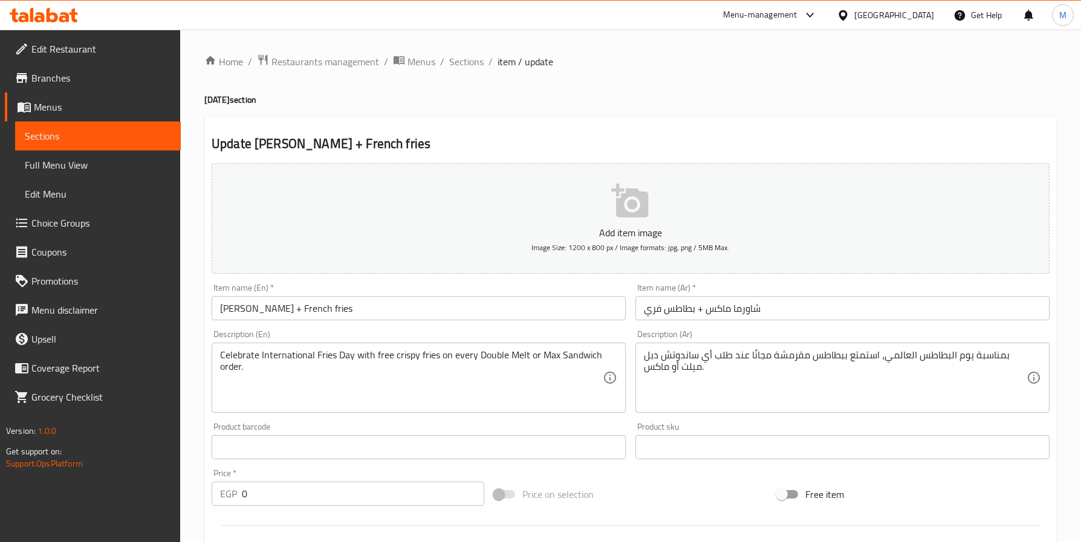
click at [374, 307] on input "[PERSON_NAME] + French fries" at bounding box center [419, 308] width 414 height 24
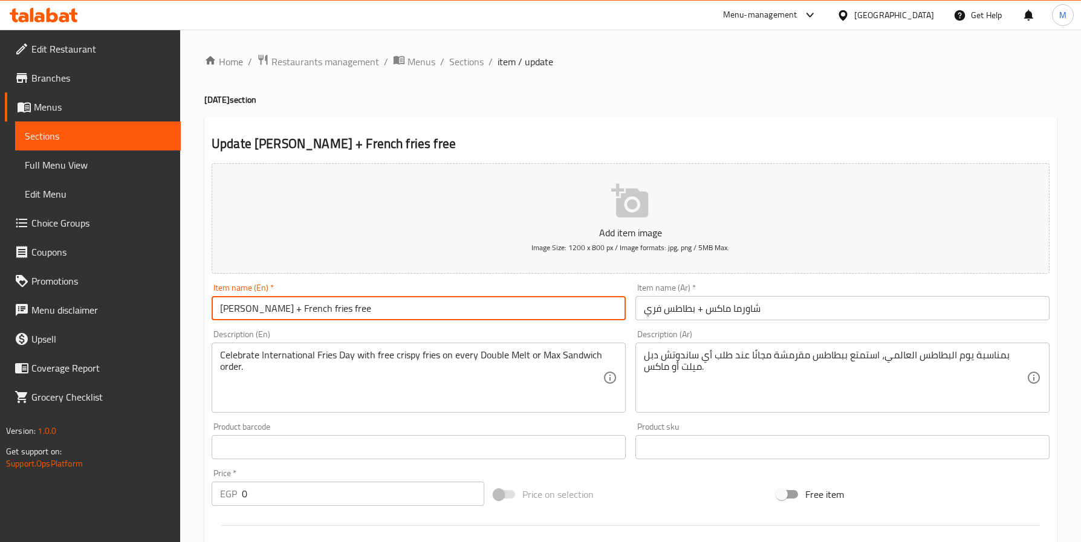
type input "[PERSON_NAME] + French fries free"
drag, startPoint x: 376, startPoint y: 408, endPoint x: 384, endPoint y: 408, distance: 8.5
click at [375, 408] on div "Celebrate International Fries Day with free crispy fries on every Double Melt o…" at bounding box center [419, 378] width 414 height 70
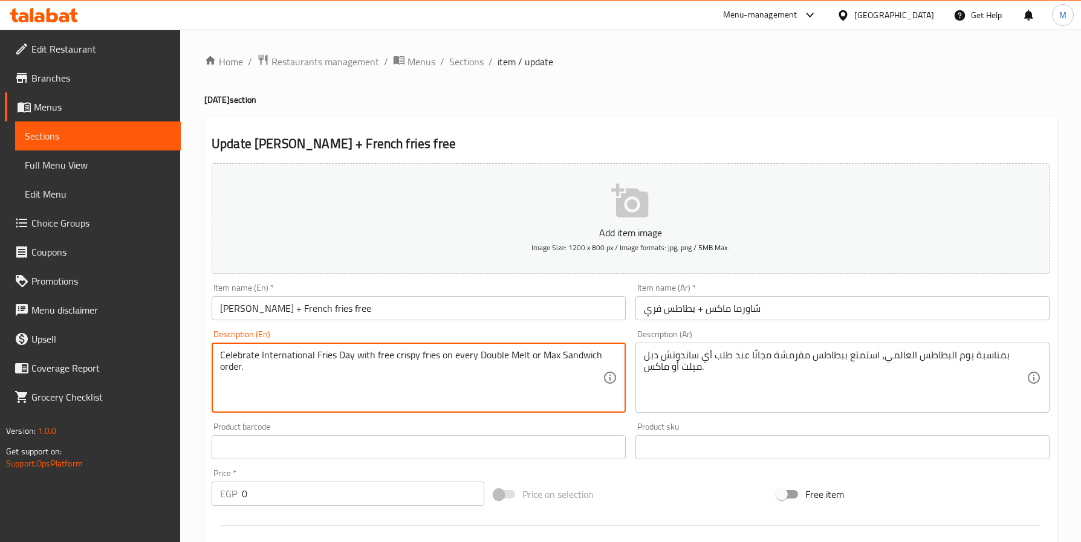
click at [430, 386] on textarea "Celebrate International Fries Day with free crispy fries on every Double Melt o…" at bounding box center [411, 377] width 383 height 57
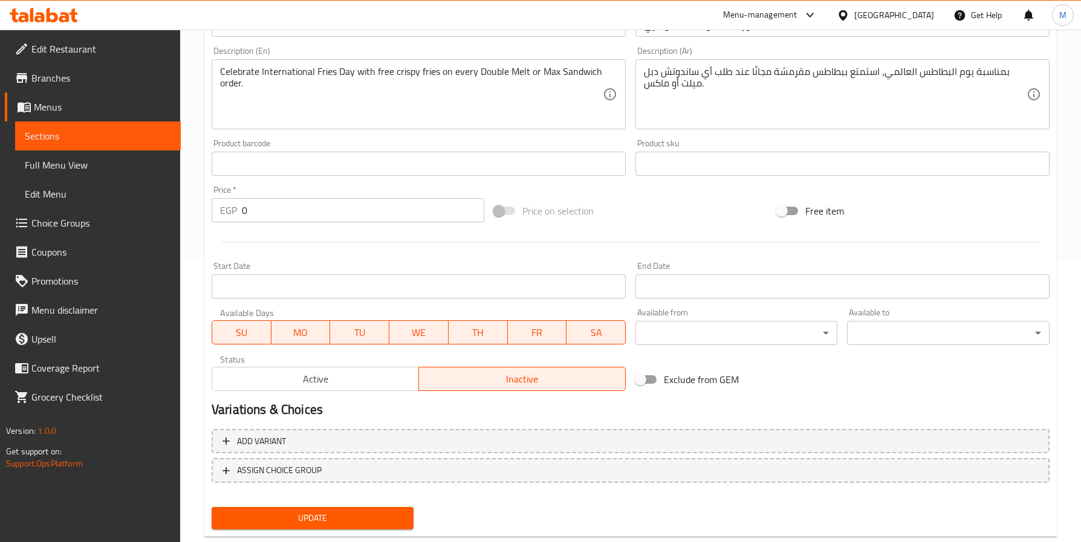
scroll to position [311, 0]
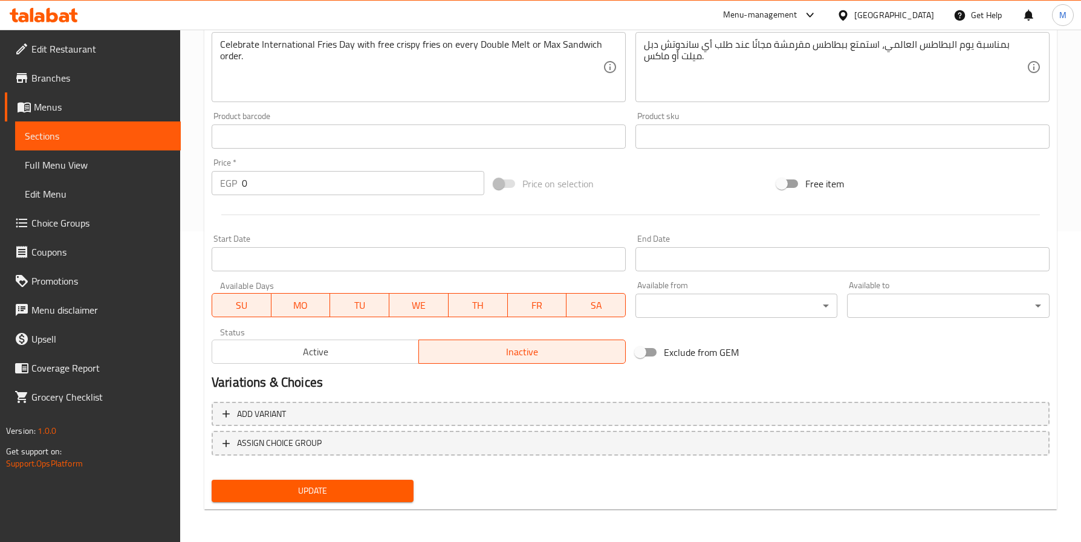
click at [710, 198] on div "Price on selection" at bounding box center [630, 183] width 282 height 33
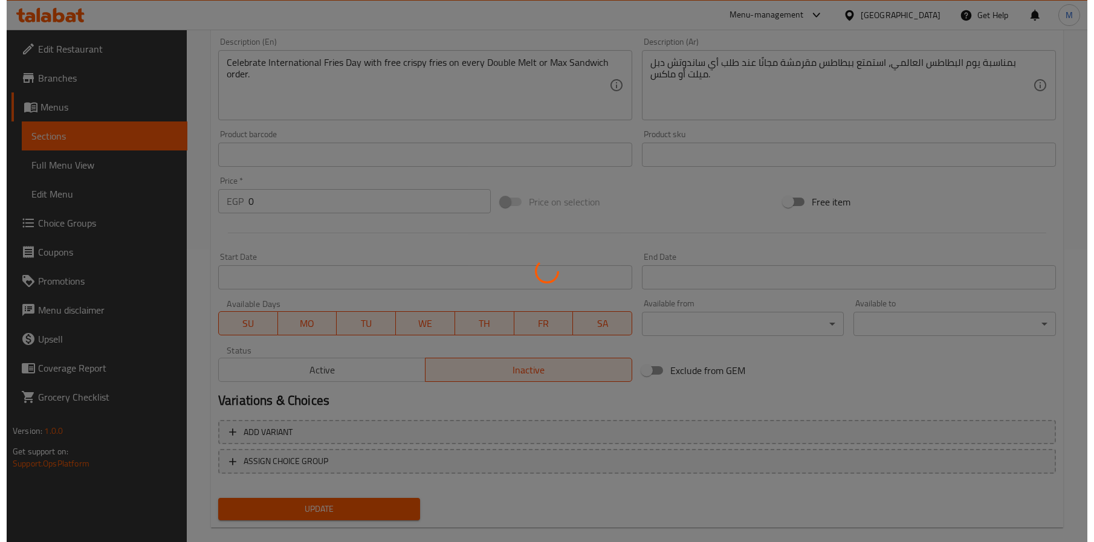
scroll to position [311, 0]
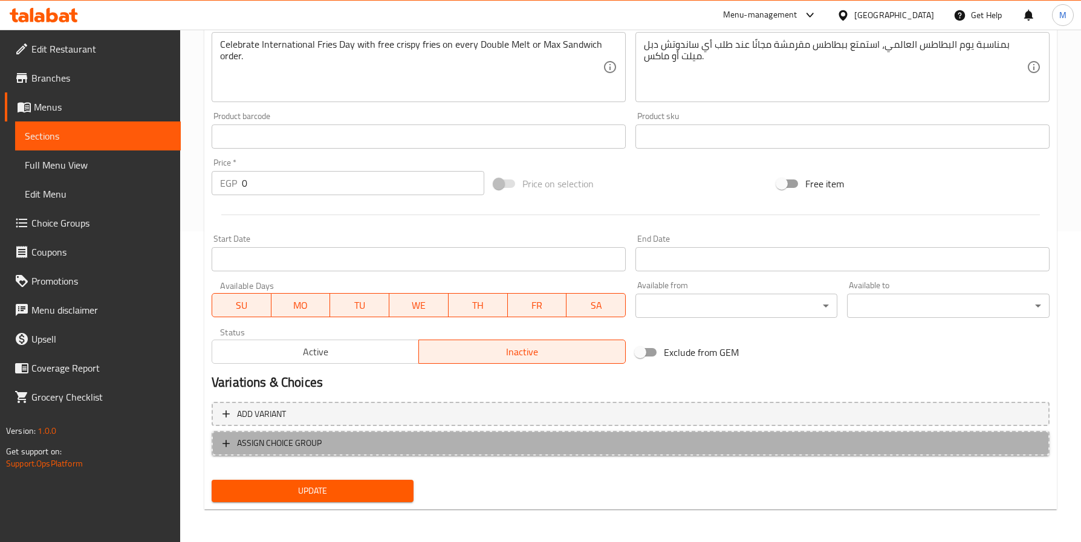
click at [395, 441] on span "ASSIGN CHOICE GROUP" at bounding box center [630, 443] width 816 height 15
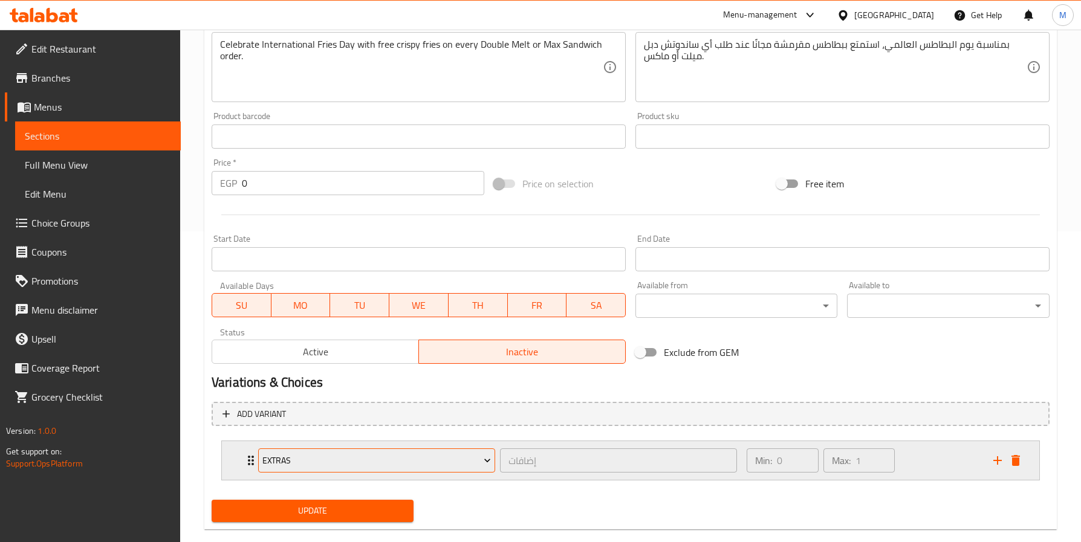
click at [426, 465] on span "Extras" at bounding box center [376, 460] width 228 height 15
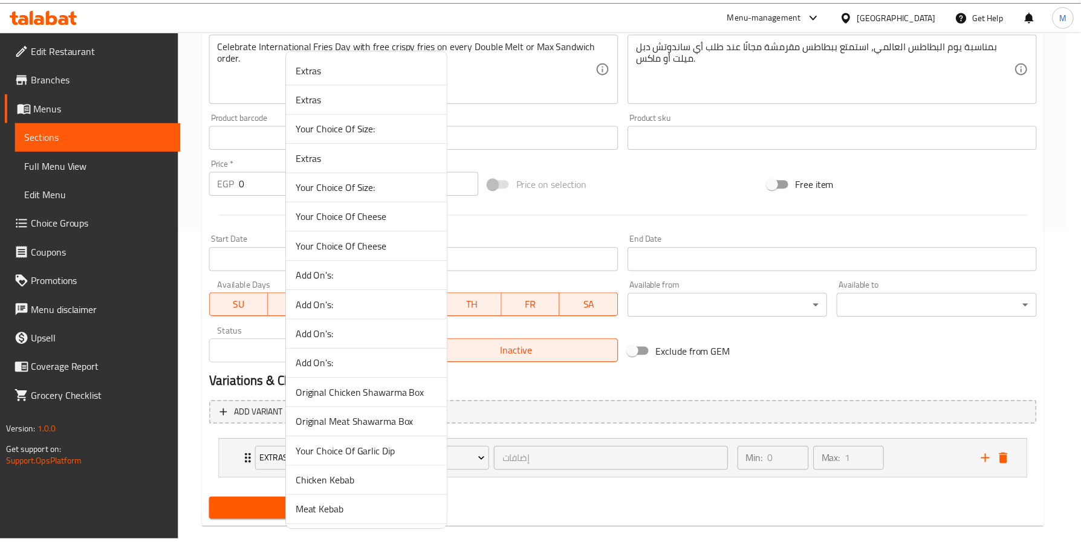
scroll to position [944, 0]
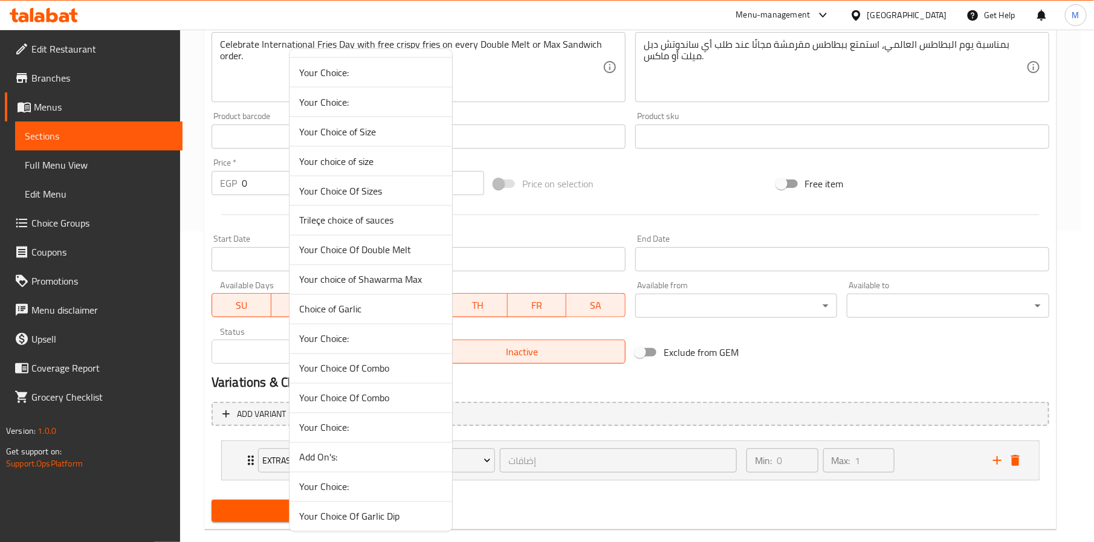
click at [374, 284] on span "Your choice of Shawarma Max" at bounding box center [370, 280] width 143 height 15
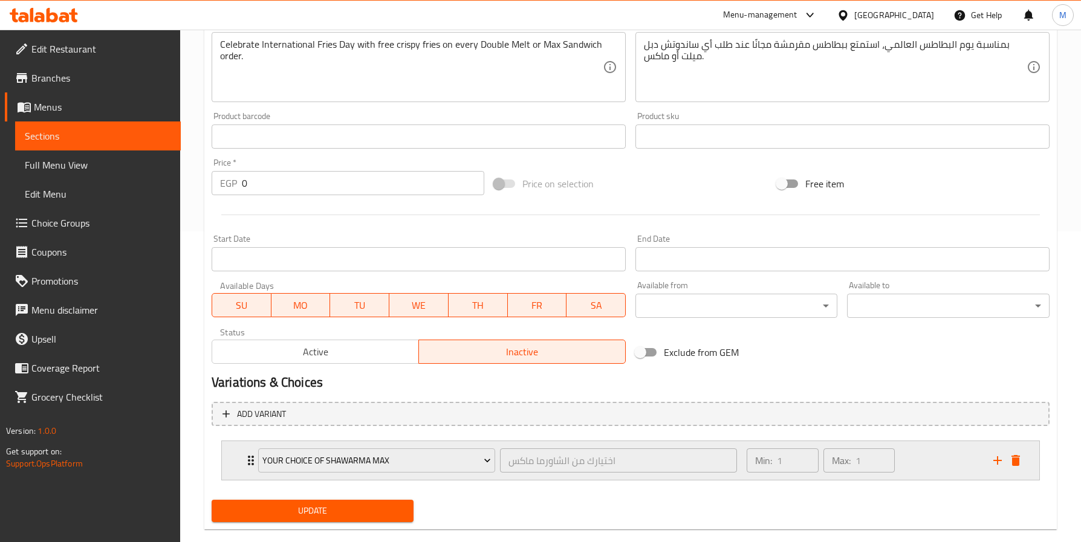
drag, startPoint x: 936, startPoint y: 450, endPoint x: 880, endPoint y: 461, distance: 57.1
click at [938, 450] on div "Min: 1 ​ Max: 1 ​" at bounding box center [862, 460] width 247 height 39
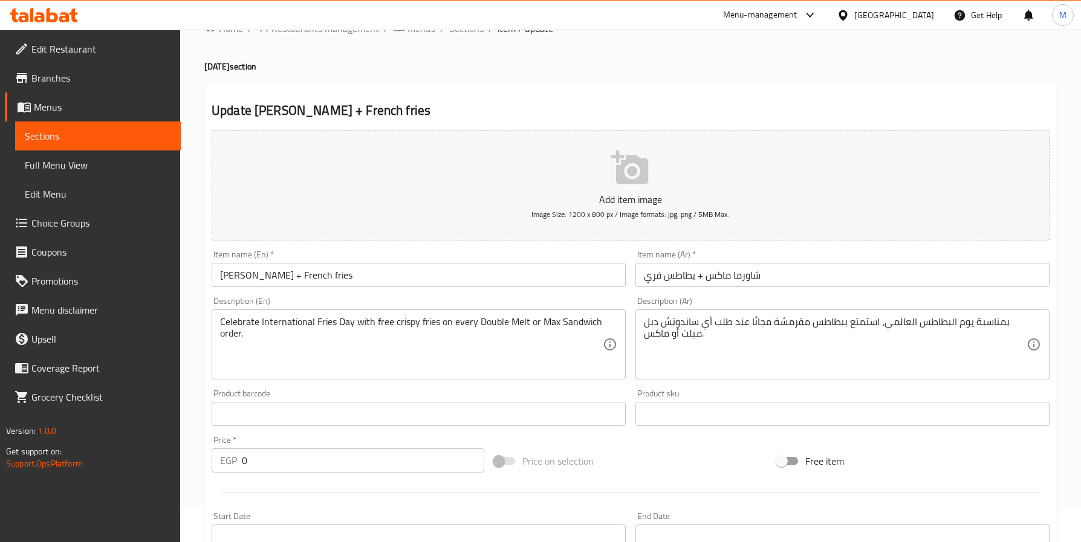
scroll to position [0, 0]
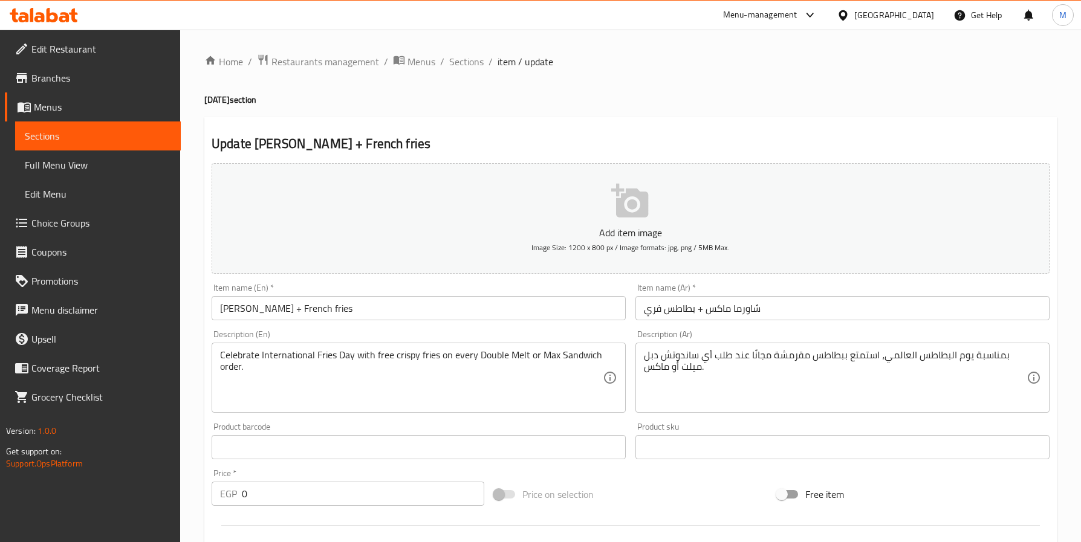
click at [841, 306] on input "شاورما ماكس + بطاطس فري" at bounding box center [842, 308] width 414 height 24
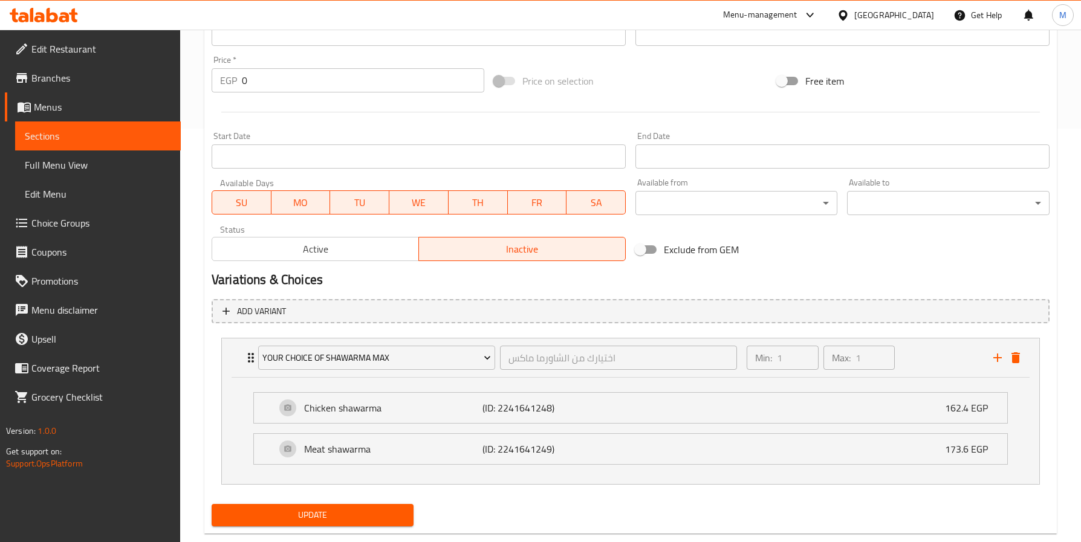
scroll to position [441, 0]
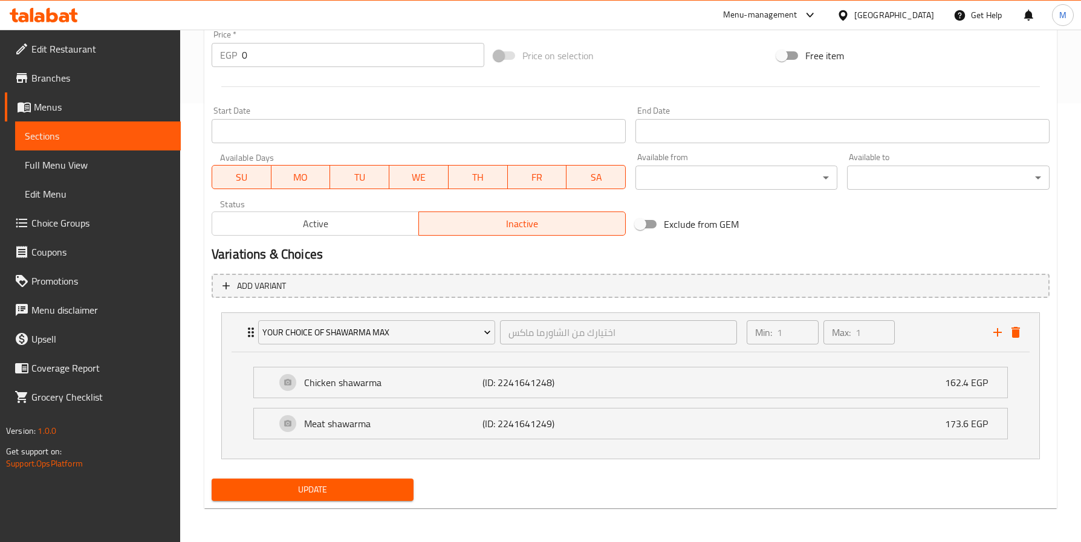
click at [339, 491] on span "Update" at bounding box center [312, 489] width 183 height 15
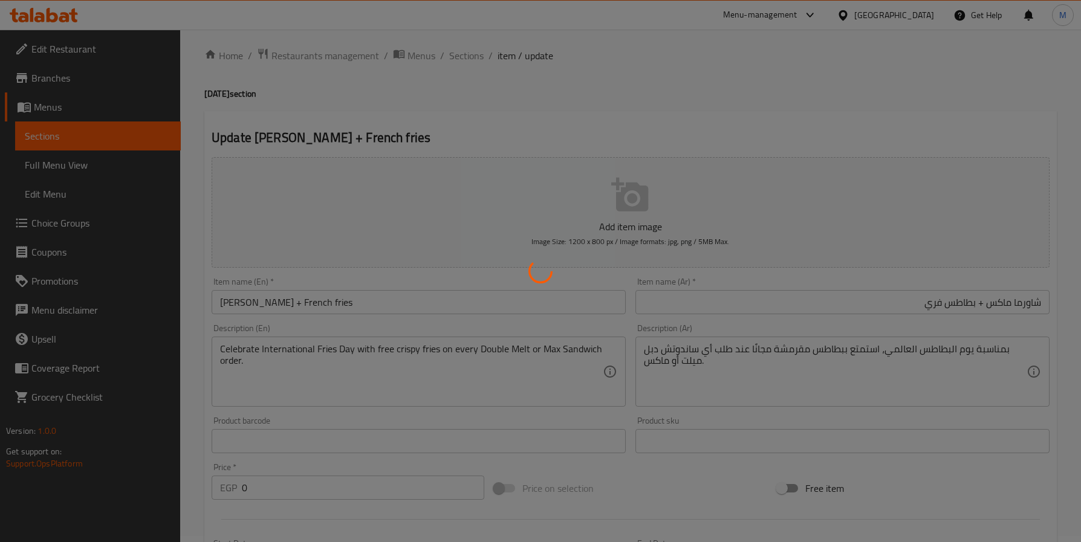
scroll to position [0, 0]
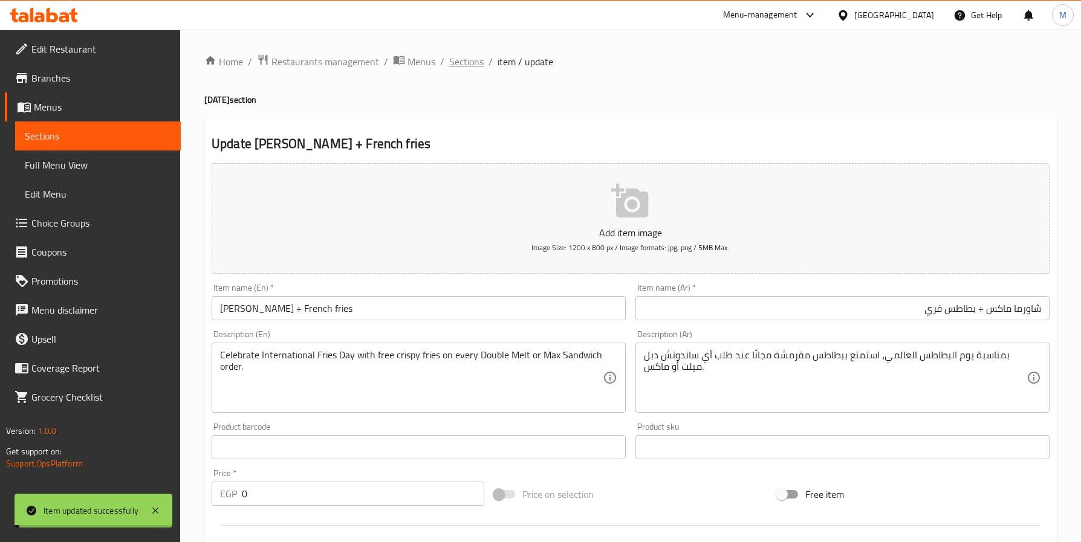
click at [476, 60] on span "Sections" at bounding box center [466, 61] width 34 height 15
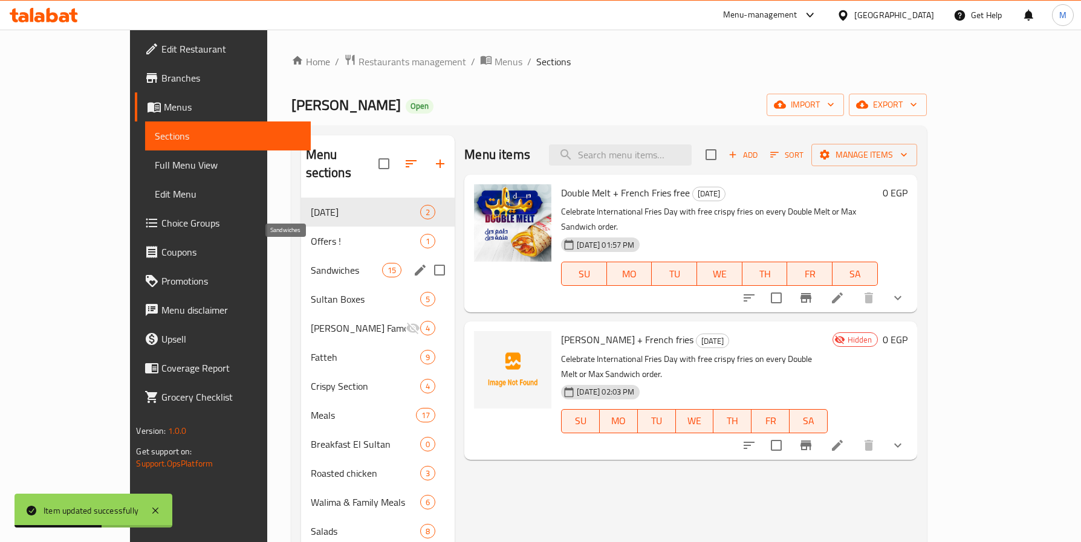
drag, startPoint x: 262, startPoint y: 249, endPoint x: 290, endPoint y: 253, distance: 28.6
click at [311, 263] on span "Sandwiches" at bounding box center [346, 270] width 71 height 15
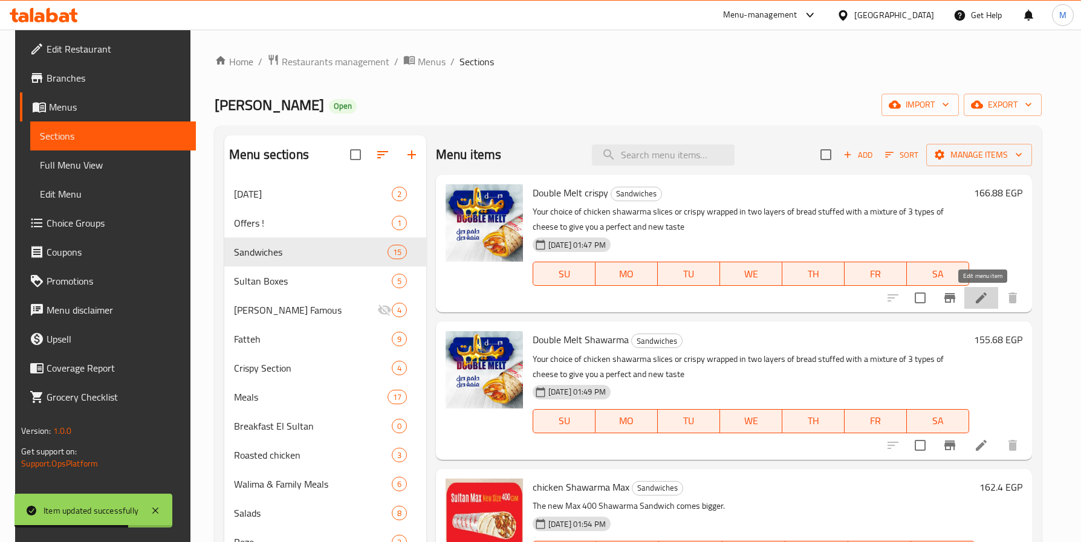
click at [980, 294] on icon at bounding box center [981, 298] width 15 height 15
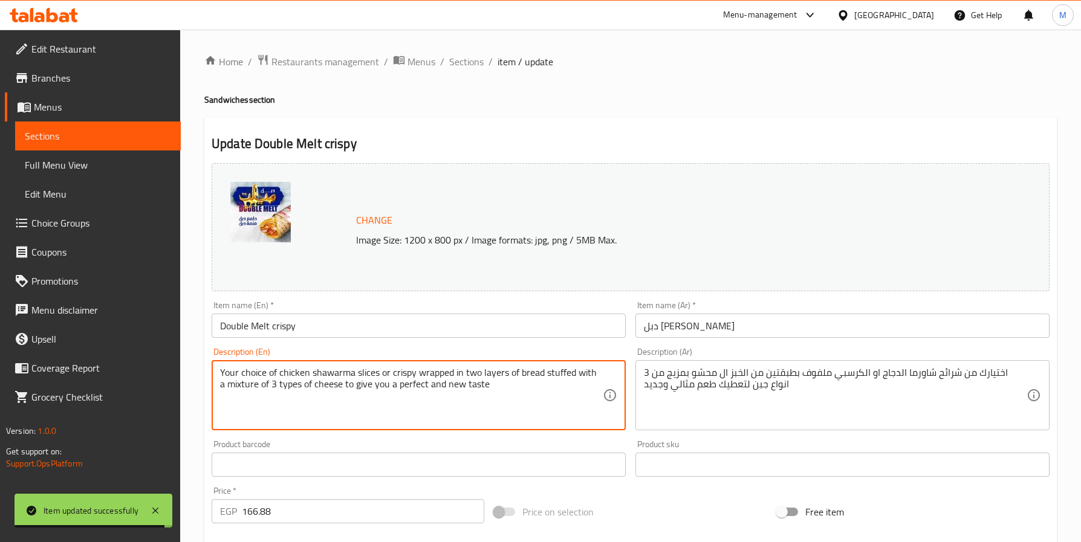
drag, startPoint x: 476, startPoint y: 380, endPoint x: 195, endPoint y: 354, distance: 282.3
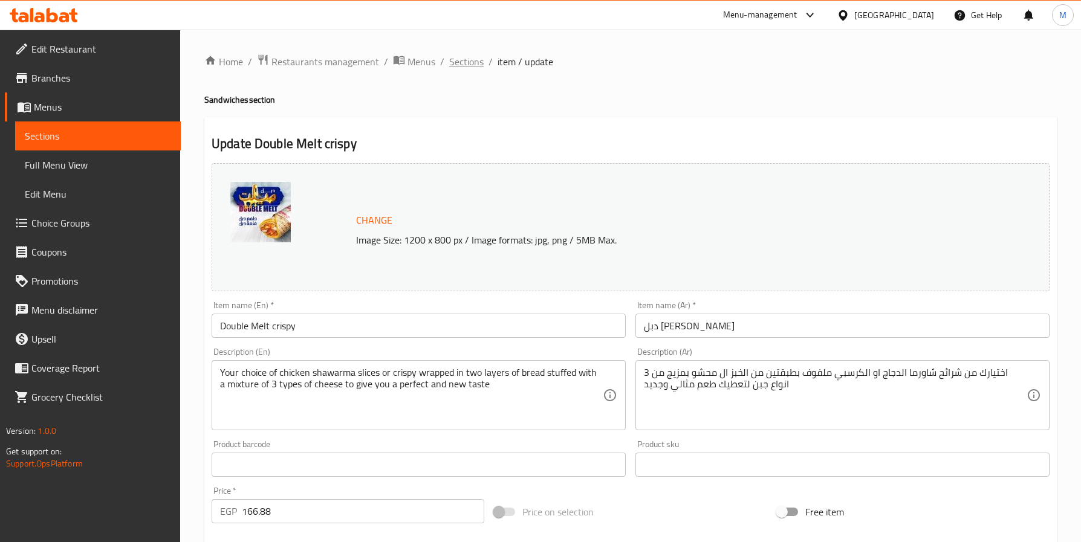
click at [477, 57] on span "Sections" at bounding box center [466, 61] width 34 height 15
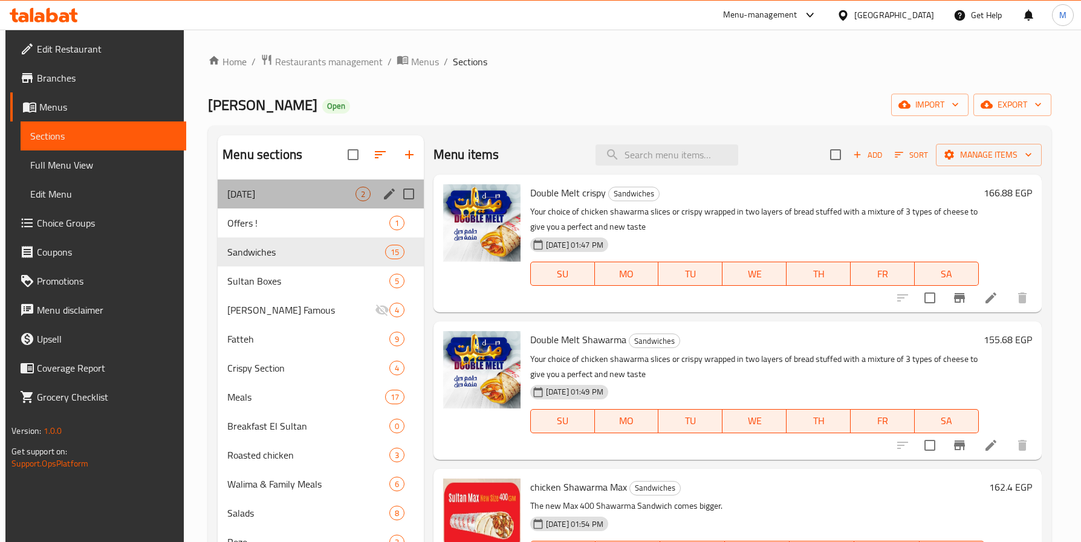
click at [268, 202] on div "[DATE] 2" at bounding box center [321, 194] width 206 height 29
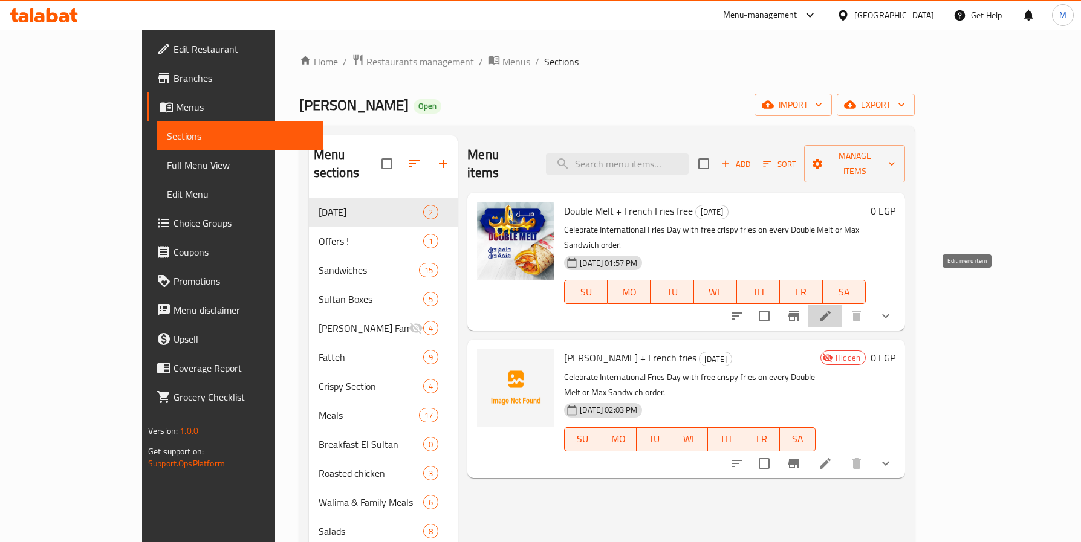
click at [832, 309] on icon at bounding box center [825, 316] width 15 height 15
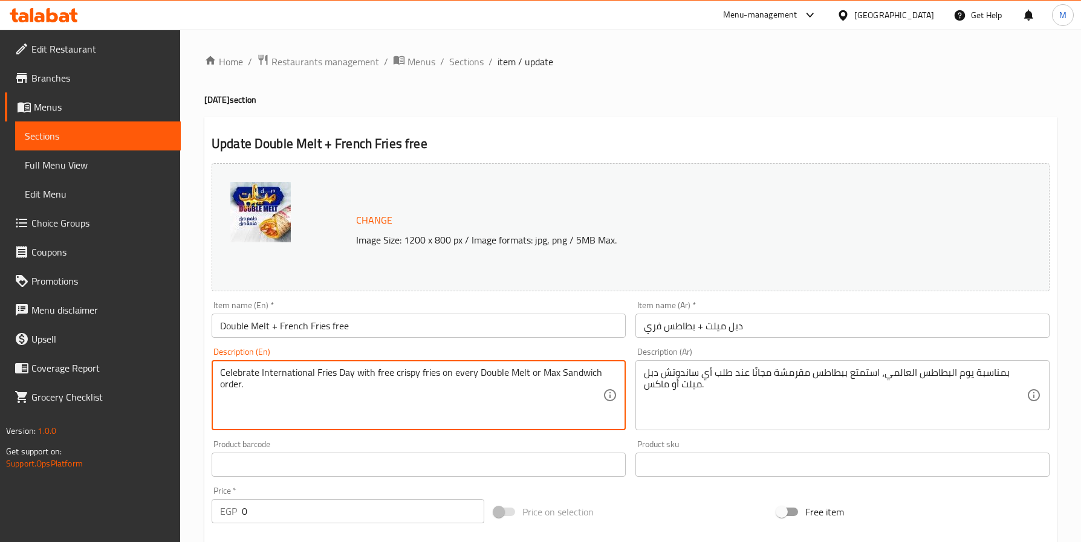
paste textarea "اختيارك من شرائح شاورما الدجاج او الكرسبي ملفوف بطبقتين من الخبز ال محشو بمزيج …"
type textarea "Celebrate International Fries Day with free crispy fries on every Double Melt o…"
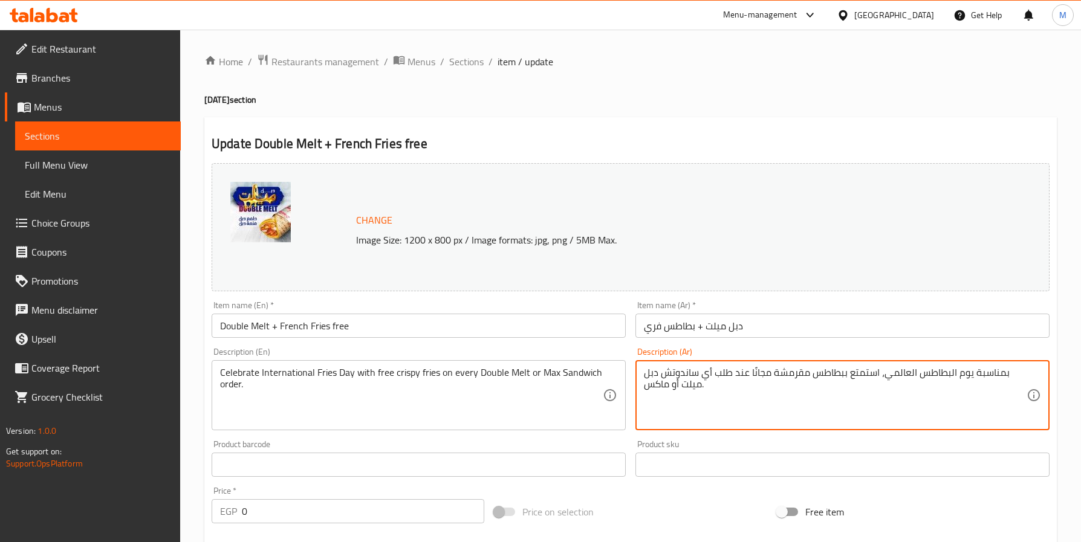
paste textarea "اختيارك من شرائح شاورما الدجاج او الكرسبي ملفوف بطبقتين من الخبز ال محشو بمزيج …"
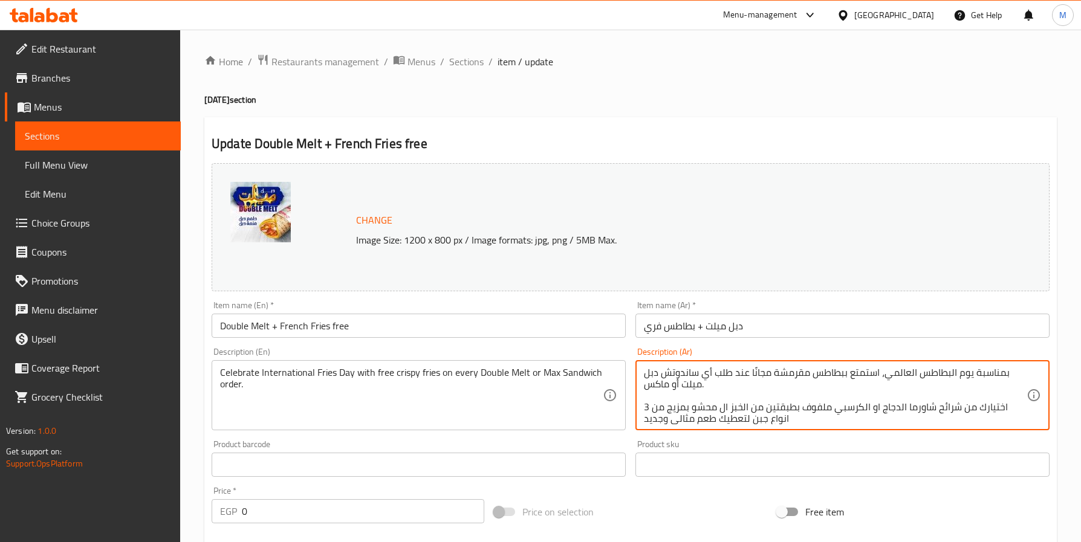
scroll to position [11, 0]
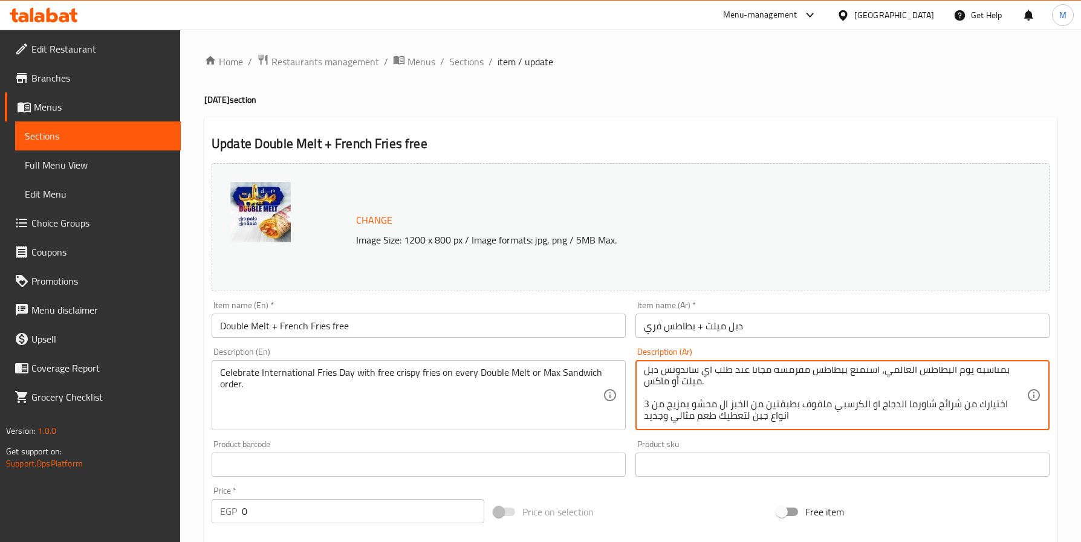
click at [733, 380] on textarea "بمناسبة يوم البطاطس العالمي، استمتع ببطاطس مقرمشة مجانًا عند طلب أي ساندوتش دبل…" at bounding box center [835, 395] width 383 height 57
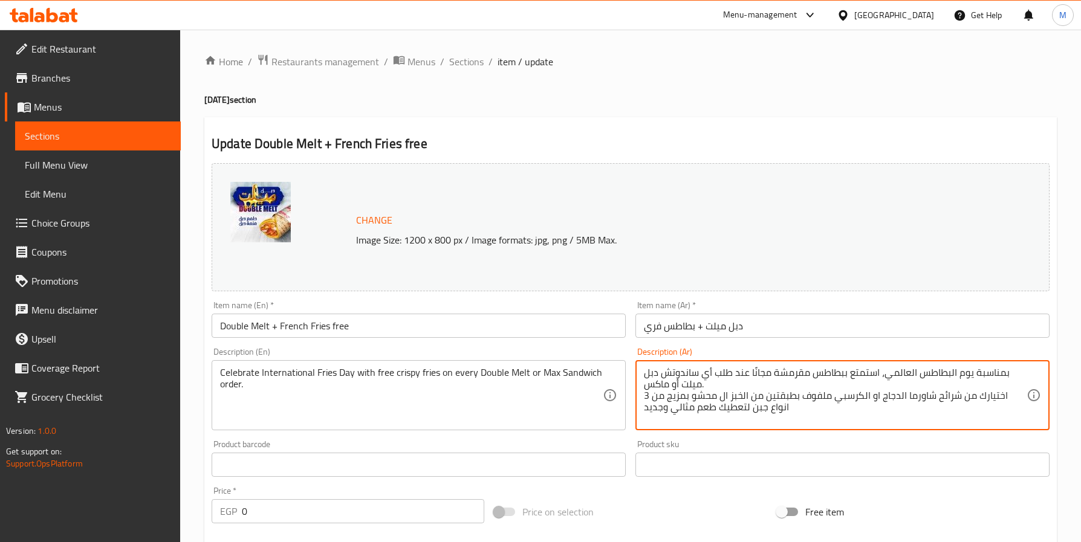
scroll to position [0, 0]
drag, startPoint x: 680, startPoint y: 388, endPoint x: 635, endPoint y: 386, distance: 44.8
click at [635, 386] on div "بمناسبة يوم البطاطس العالمي، استمتع ببطاطس مقرمشة مجانًا عند طلب أي ساندوتش دبل…" at bounding box center [842, 395] width 414 height 70
click at [648, 388] on textarea "بمناسبة يوم البطاطس العالمي، استمتع ببطاطس مقرمشة مجانًا عند طلب أي ساندوتش دبل…" at bounding box center [835, 395] width 383 height 57
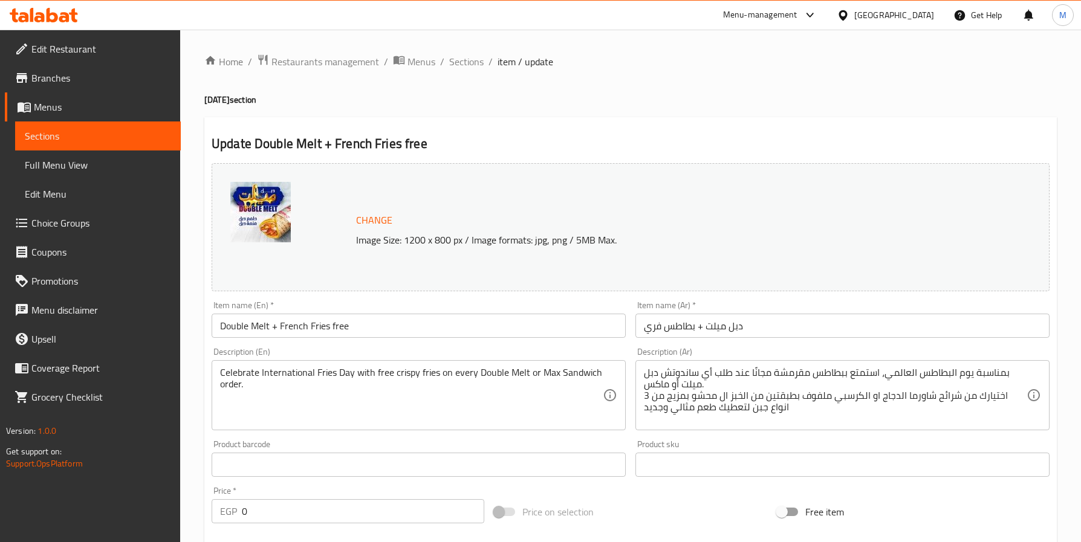
drag, startPoint x: 641, startPoint y: 390, endPoint x: 671, endPoint y: 381, distance: 31.4
click at [670, 381] on div "بمناسبة يوم البطاطس العالمي، استمتع ببطاطس مقرمشة مجانًا عند طلب أي ساندوتش دبل…" at bounding box center [842, 395] width 414 height 70
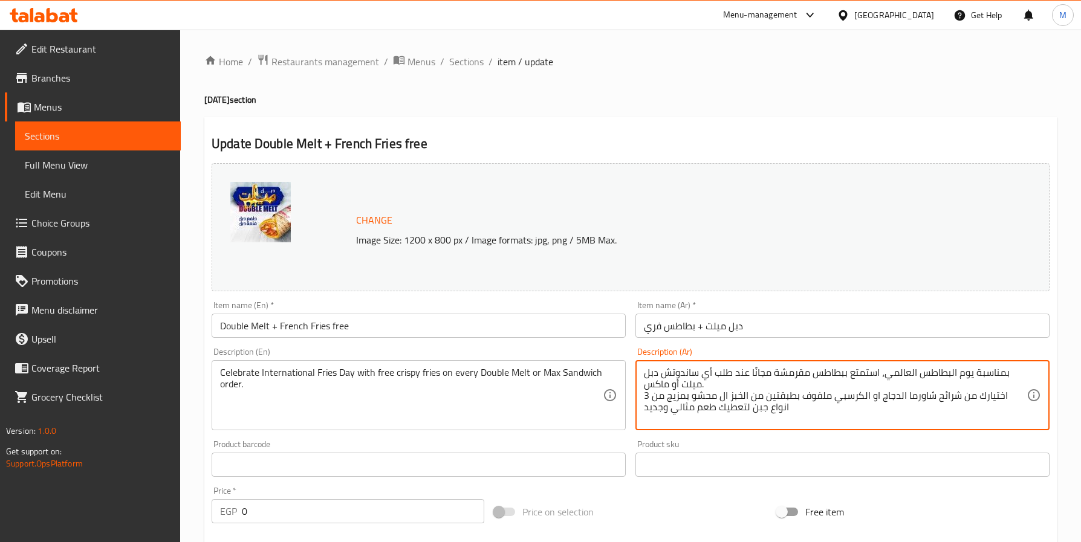
drag, startPoint x: 682, startPoint y: 383, endPoint x: 669, endPoint y: 383, distance: 12.7
click at [656, 386] on textarea "بمناسبة يوم البطاطس العالمي، استمتع ببطاطس مقرمشة مجانًا عند طلب أي ساندوتش دبل…" at bounding box center [835, 395] width 383 height 57
click at [686, 387] on textarea "بمناسبة يوم البطاطس العالمي، استمتع ببطاطس مقرمشة مجانًا عند طلب أي ساندوتش دبل…" at bounding box center [835, 395] width 383 height 57
drag, startPoint x: 666, startPoint y: 387, endPoint x: 646, endPoint y: 387, distance: 19.9
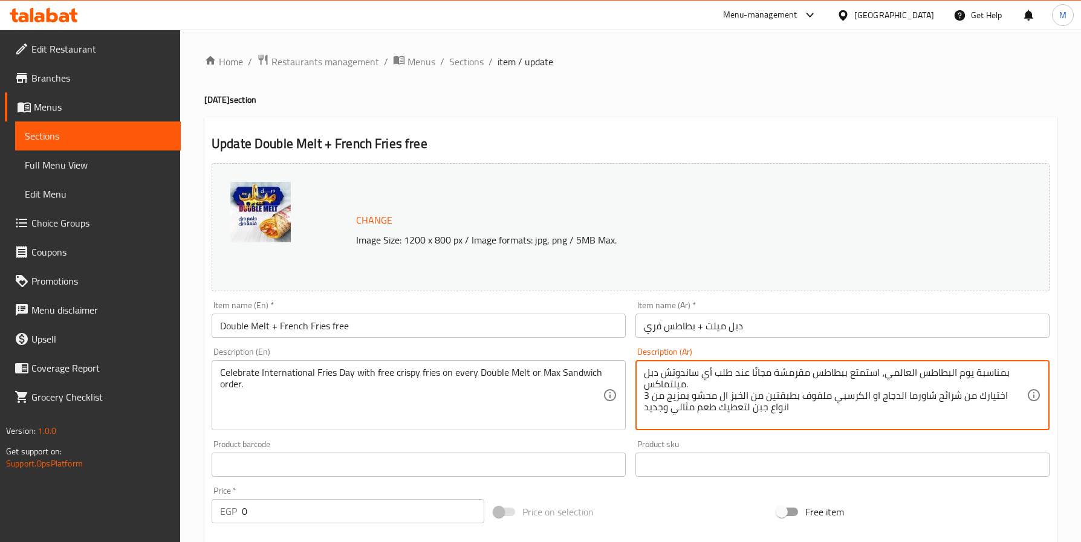
click at [646, 387] on textarea "بمناسبة يوم البطاطس العالمي، استمتع ببطاطس مقرمشة مجانًا عند طلب أي ساندوتش دبل…" at bounding box center [835, 395] width 383 height 57
click at [666, 385] on textarea "بمناسبة يوم البطاطس العالمي، استمتع ببطاطس مقرمشة مجانًا عند طلب أي ساندوتش دبل…" at bounding box center [835, 395] width 383 height 57
drag, startPoint x: 669, startPoint y: 385, endPoint x: 643, endPoint y: 387, distance: 26.7
click at [644, 387] on textarea "بمناسبة يوم البطاطس العالمي، استمتع ببطاطس مقرمشة مجانًا عند طلب أي ساندوتش دبل…" at bounding box center [835, 395] width 383 height 57
click at [876, 409] on textarea "بمناسبة يوم البطاطس العالمي، استمتع ببطاطس مقرمشة مجانًا عند طلب أي ساندوتش دبل…" at bounding box center [835, 395] width 383 height 57
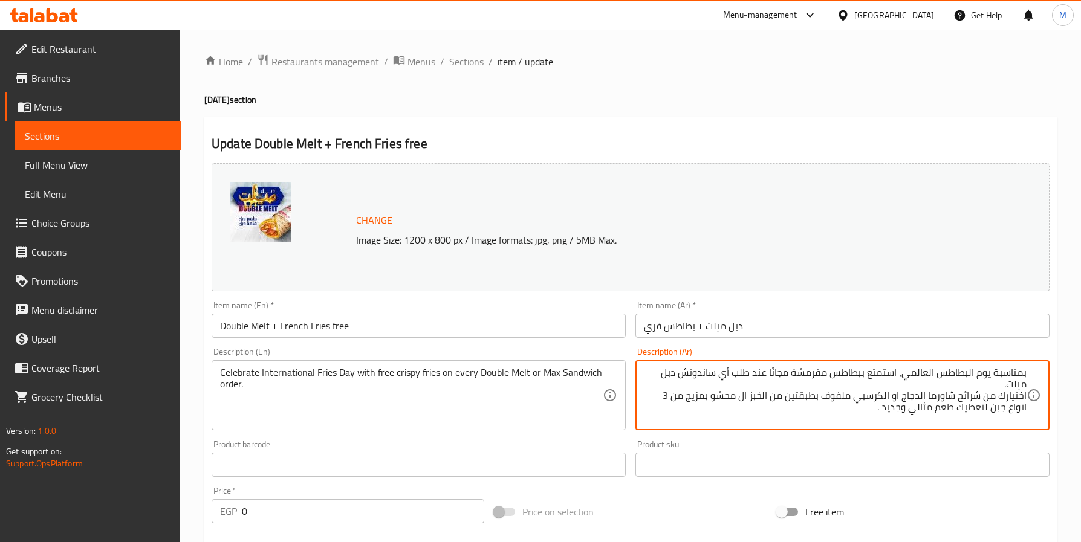
type textarea "بمناسبة يوم البطاطس العالمي، استمتع ببطاطس مقرمشة مجانًا عند طلب أي ساندوتش دبل…"
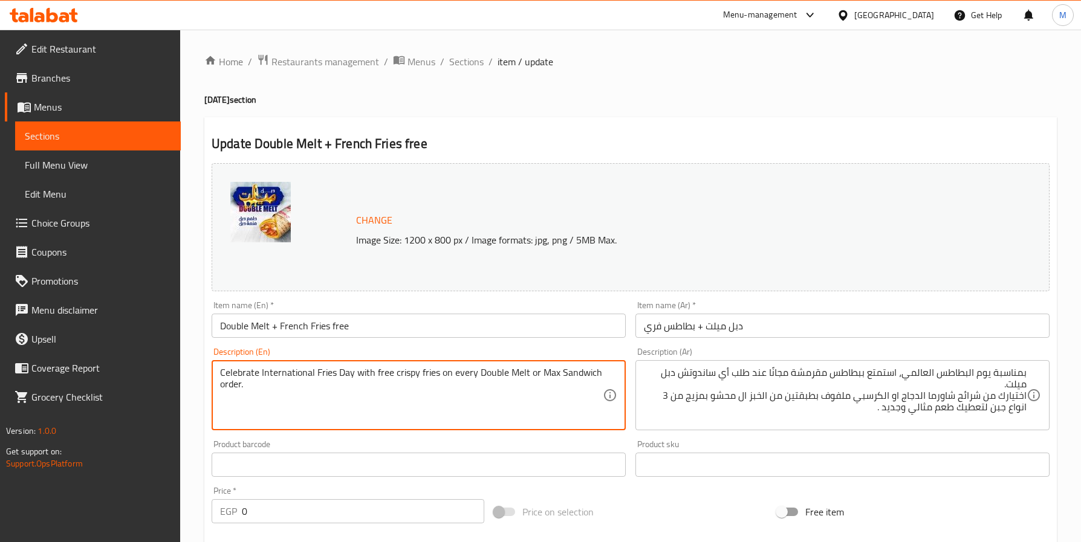
paste textarea "Your choice of chicken shawarma slices or crispy wrapped in two layers of bread…"
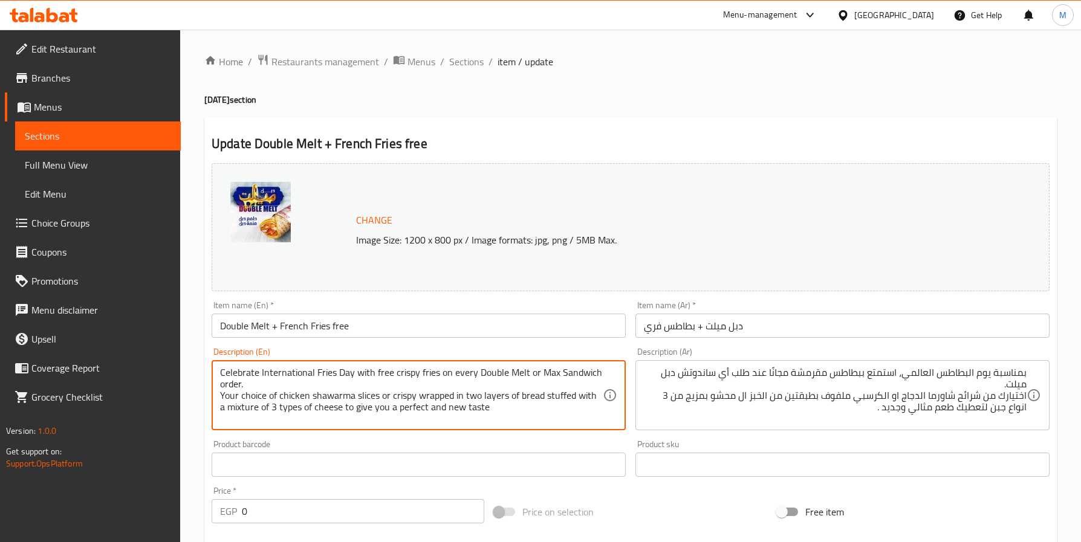
drag, startPoint x: 526, startPoint y: 371, endPoint x: 602, endPoint y: 371, distance: 76.2
click at [599, 371] on textarea "Celebrate International Fries Day with free crispy fries on every Double Melt o…" at bounding box center [411, 395] width 383 height 57
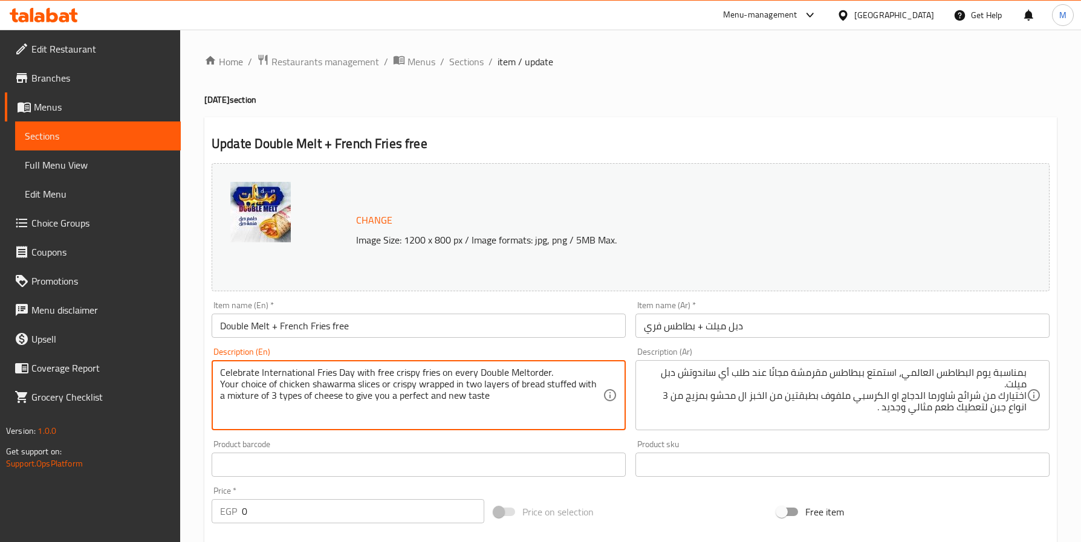
click at [543, 368] on textarea "Celebrate International Fries Day with free crispy fries on every Double Meltor…" at bounding box center [411, 395] width 383 height 57
click at [526, 371] on textarea "Celebrate International Fries Day with free crispy fries on every Double Meltr.…" at bounding box center [411, 395] width 383 height 57
click at [520, 377] on textarea "Celebrate International Fries Day with free crispy fries on every Double Melt. …" at bounding box center [411, 395] width 383 height 57
click at [513, 403] on textarea "Celebrate International Fries Day with free crispy fries on every Double Melt. …" at bounding box center [411, 395] width 383 height 57
click at [497, 394] on textarea "Celebrate International Fries Day with free crispy fries on every Double Melt. …" at bounding box center [411, 395] width 383 height 57
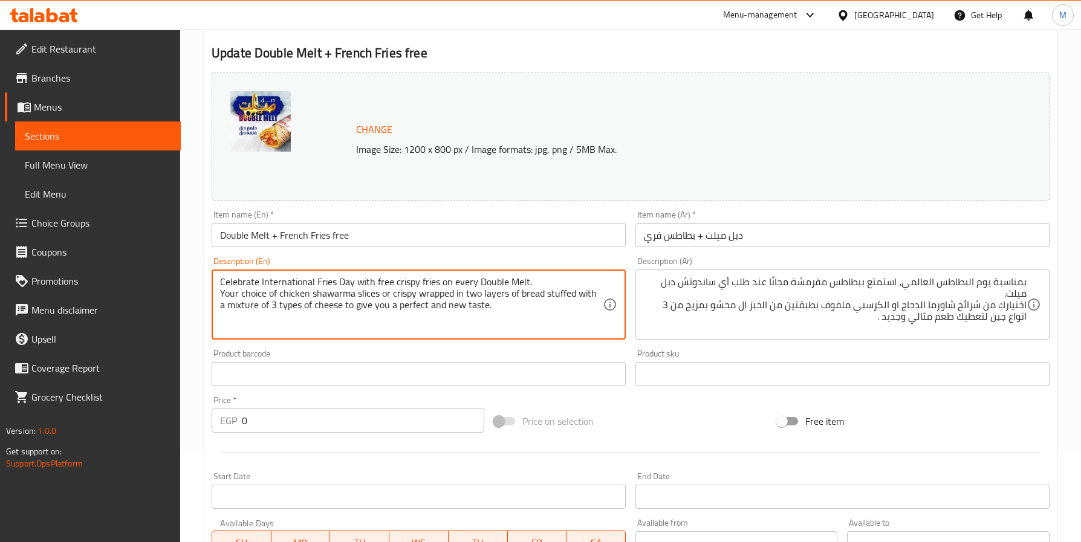
scroll to position [350, 0]
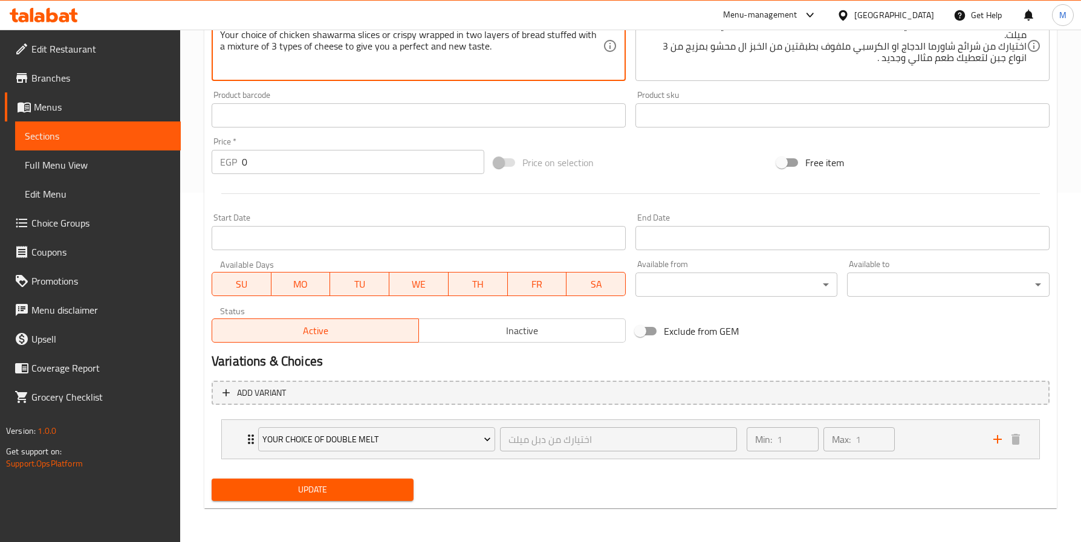
type textarea "Celebrate International Fries Day with free crispy fries on every Double Melt. …"
click at [350, 492] on span "Update" at bounding box center [312, 489] width 183 height 15
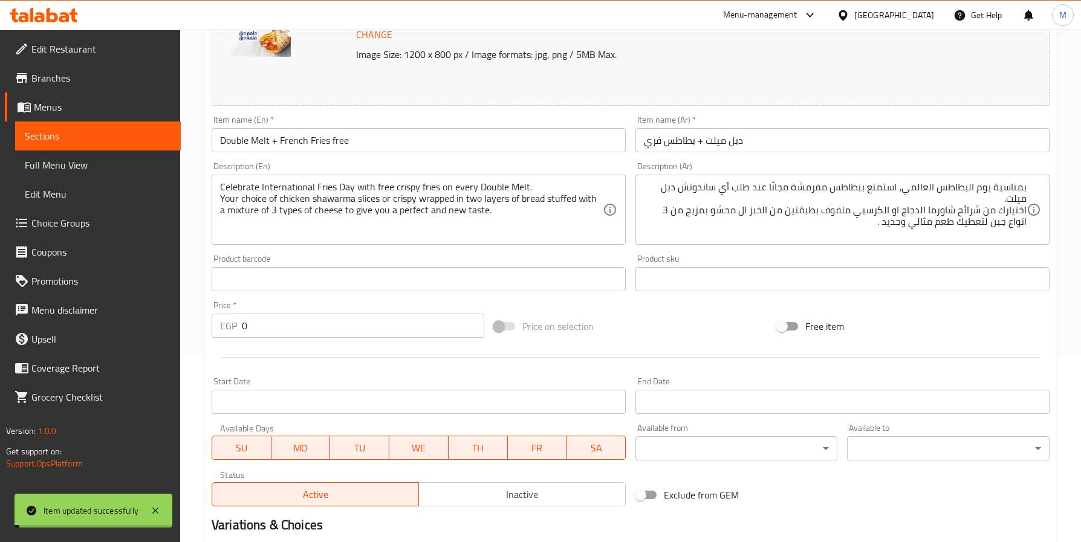
scroll to position [0, 0]
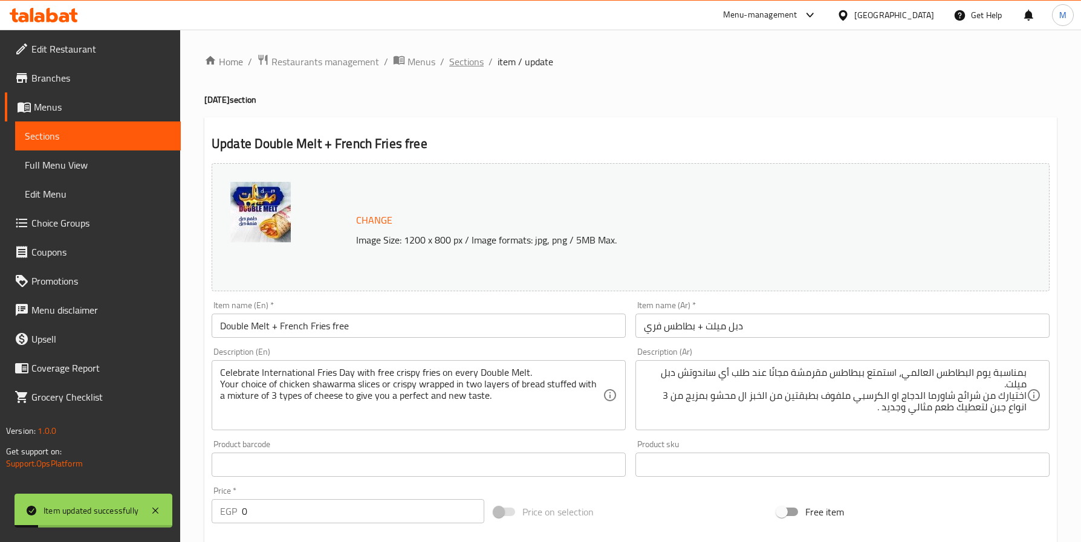
click at [467, 54] on span "Sections" at bounding box center [466, 61] width 34 height 15
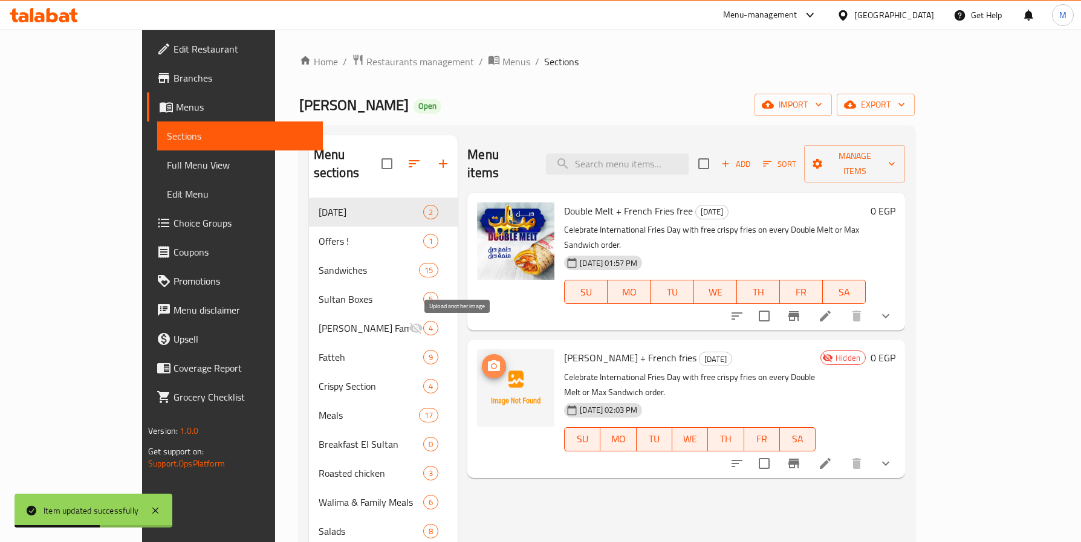
click at [482, 359] on span "upload picture" at bounding box center [494, 366] width 24 height 15
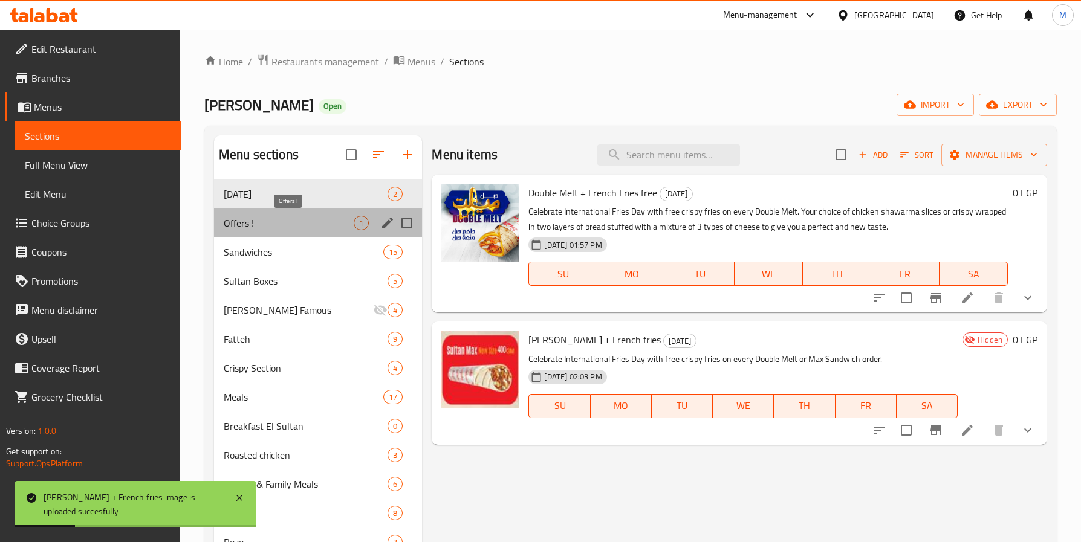
click at [240, 219] on span "Offers !" at bounding box center [289, 223] width 130 height 15
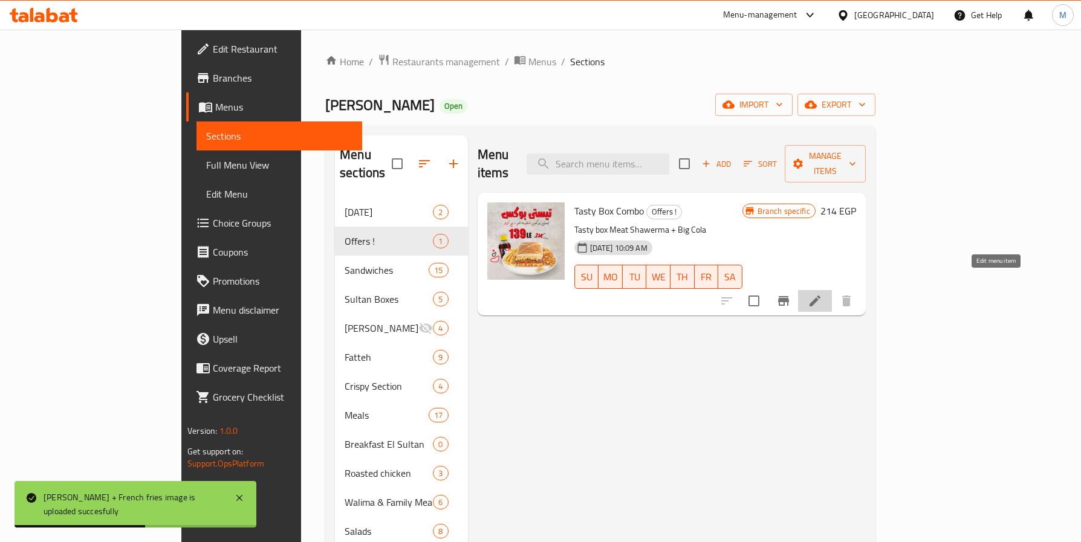
click at [820, 296] on icon at bounding box center [814, 301] width 11 height 11
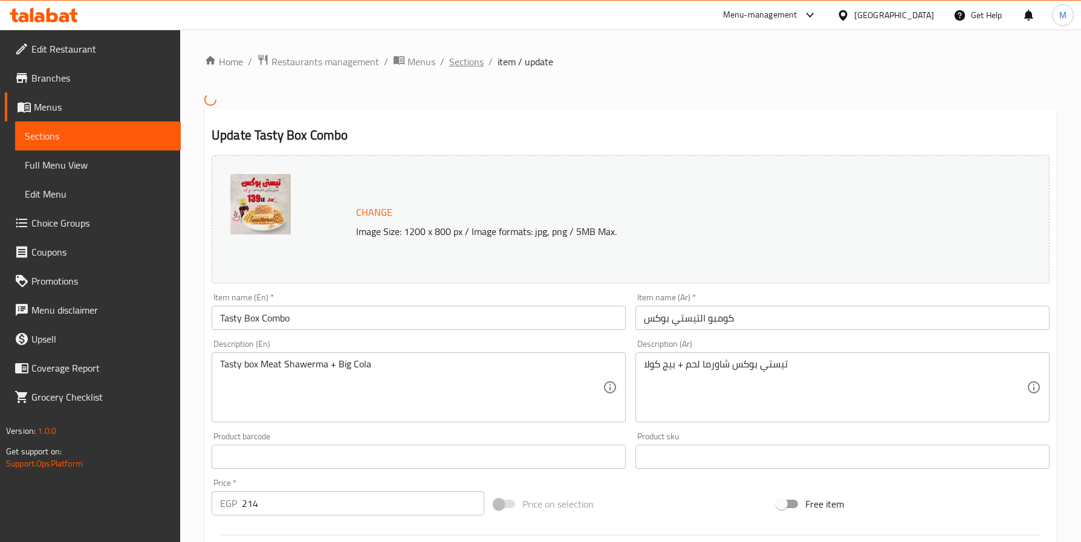
click at [461, 65] on span "Sections" at bounding box center [466, 61] width 34 height 15
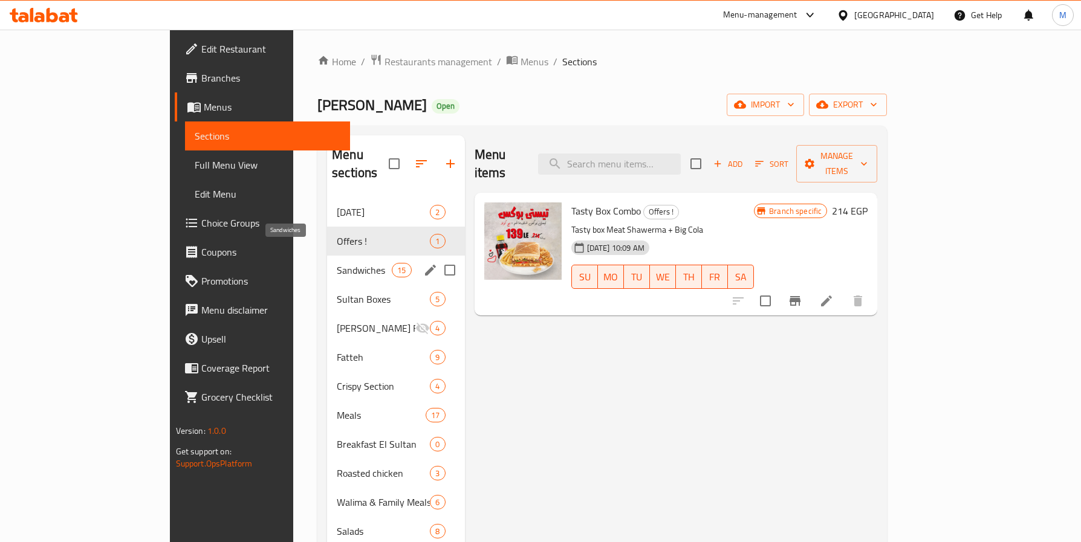
click at [337, 263] on span "Sandwiches" at bounding box center [364, 270] width 55 height 15
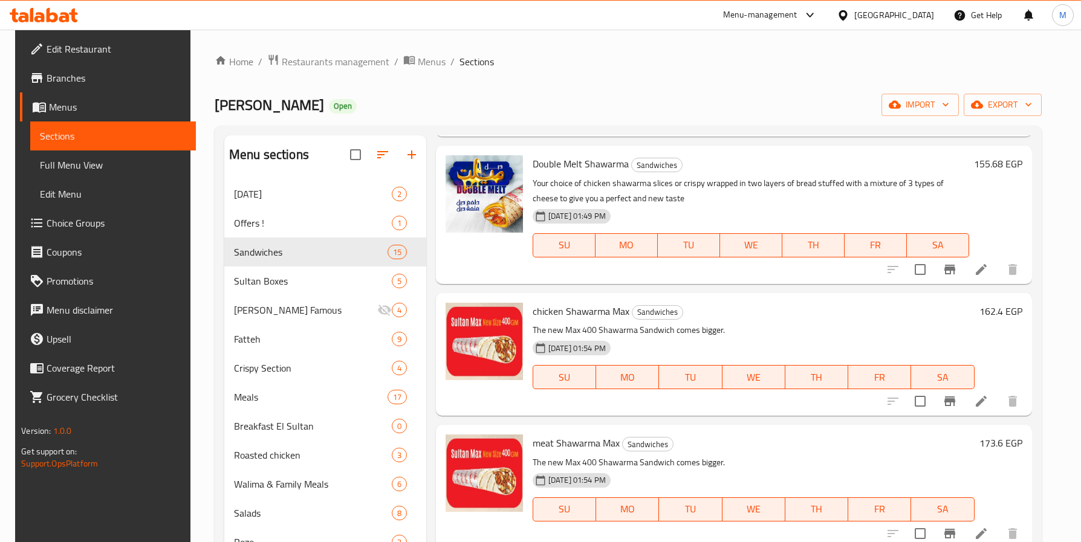
scroll to position [181, 0]
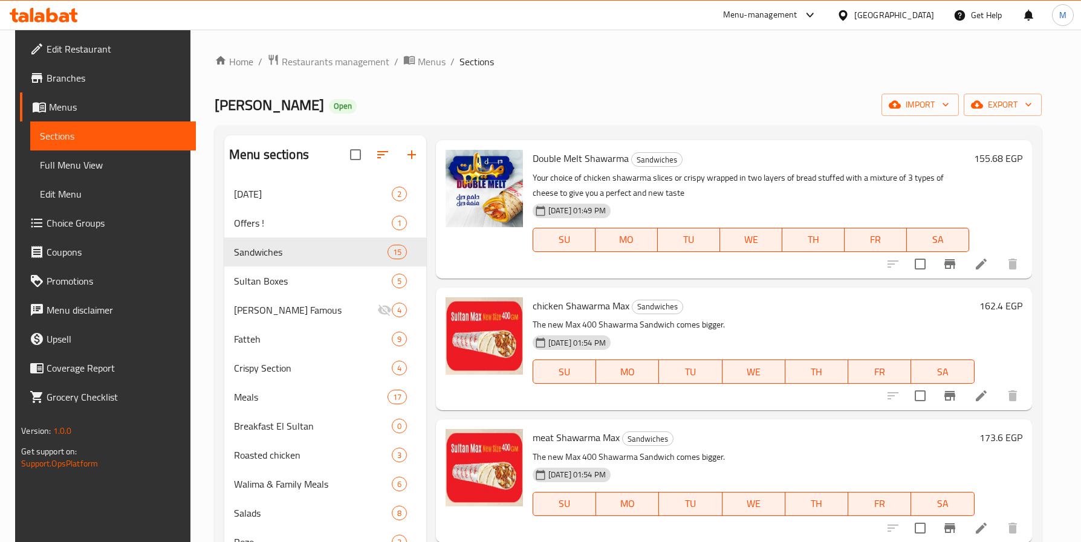
click at [983, 385] on li at bounding box center [981, 396] width 34 height 22
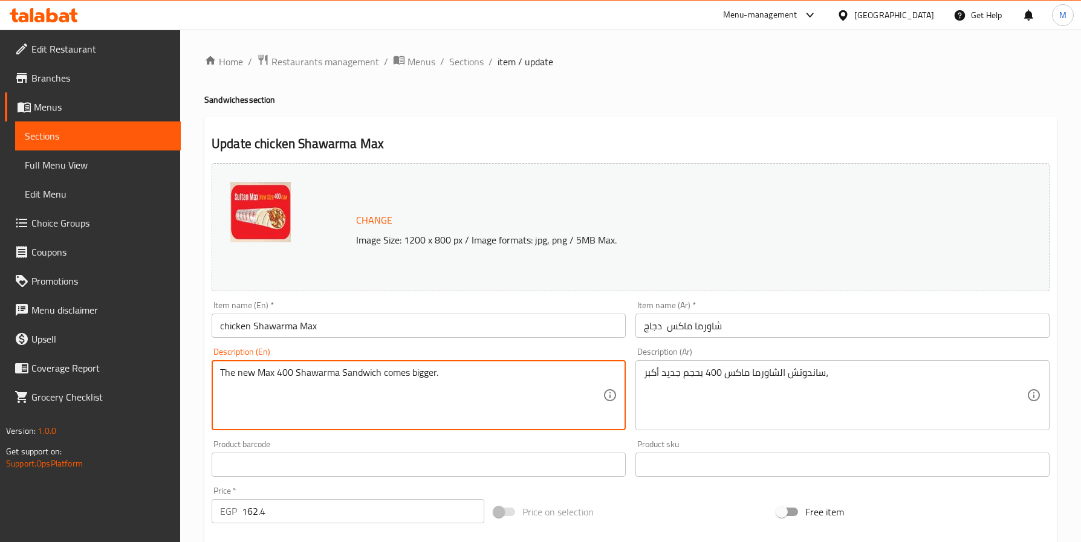
click at [305, 367] on textarea "The new Max 400 Shawarma Sandwich comes bigger." at bounding box center [411, 395] width 383 height 57
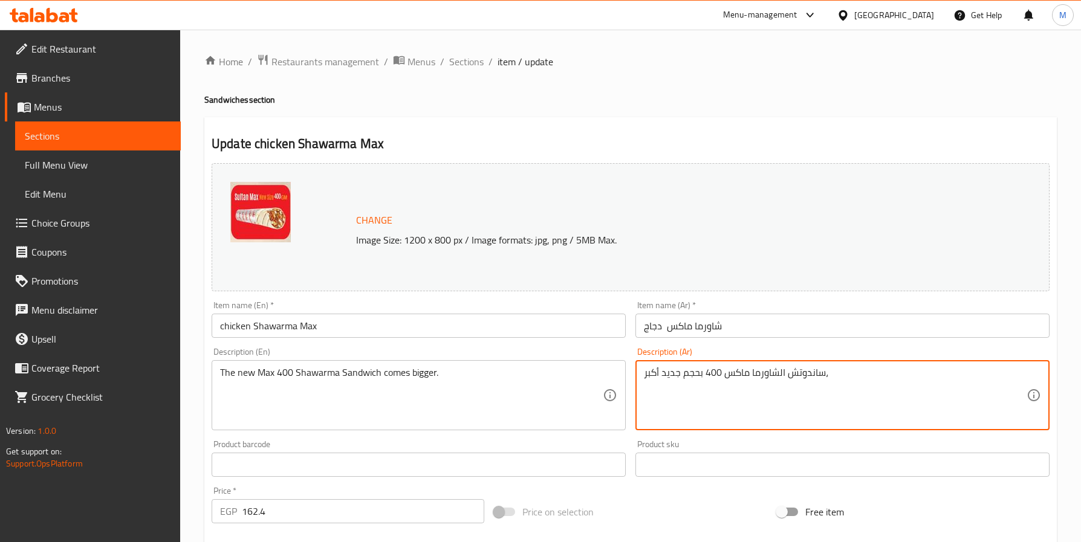
click at [705, 376] on textarea "ساندوتش الشاورما ماكس 400 بحجم جديد أكبر،" at bounding box center [835, 395] width 383 height 57
click at [706, 376] on textarea "ساندوتش الشاورما ماكس 400 بحجم جديد أكبر،" at bounding box center [835, 395] width 383 height 57
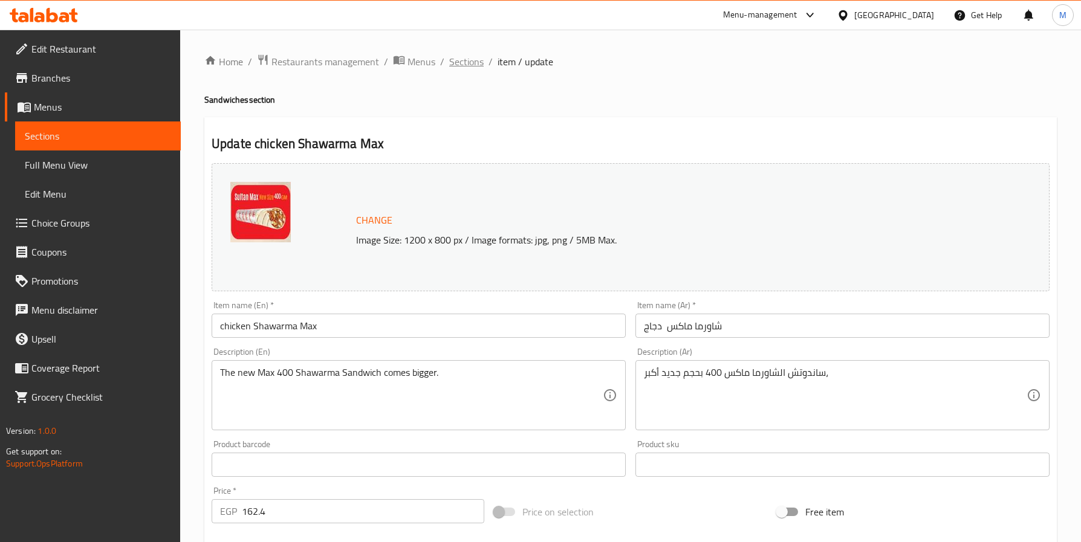
click at [468, 56] on span "Sections" at bounding box center [466, 61] width 34 height 15
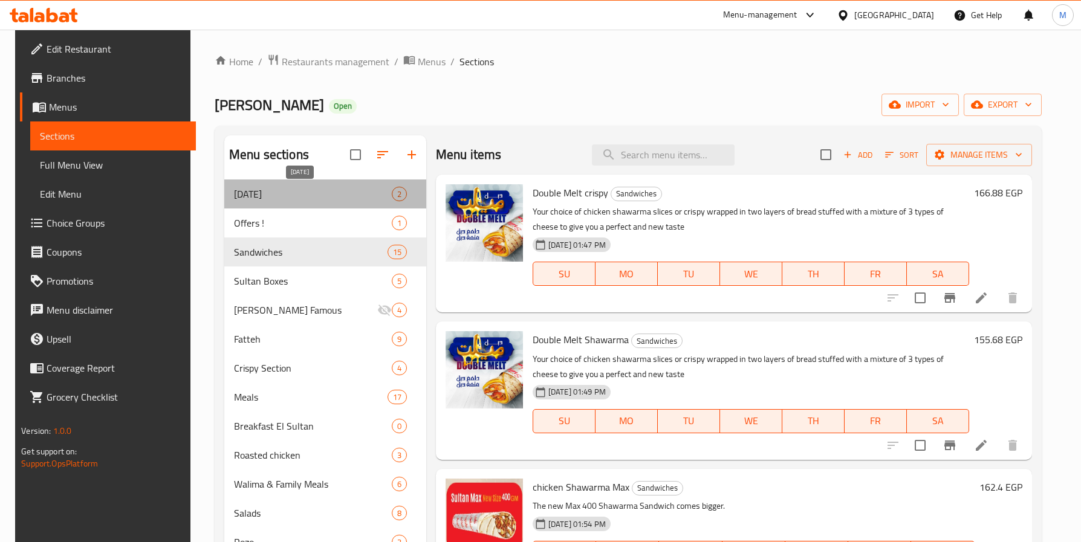
click at [269, 190] on span "[DATE]" at bounding box center [313, 194] width 158 height 15
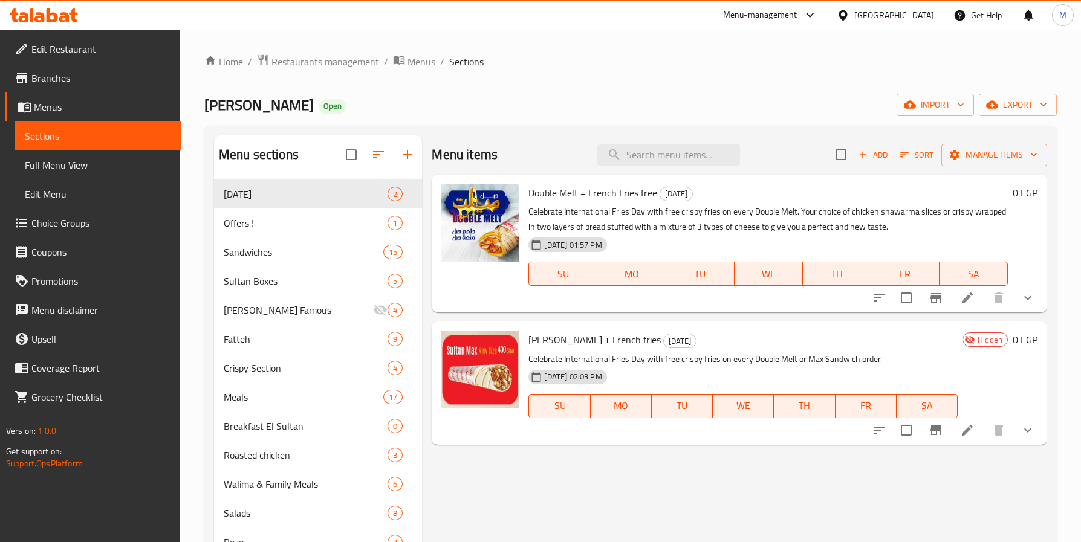
click at [972, 430] on icon at bounding box center [967, 430] width 15 height 15
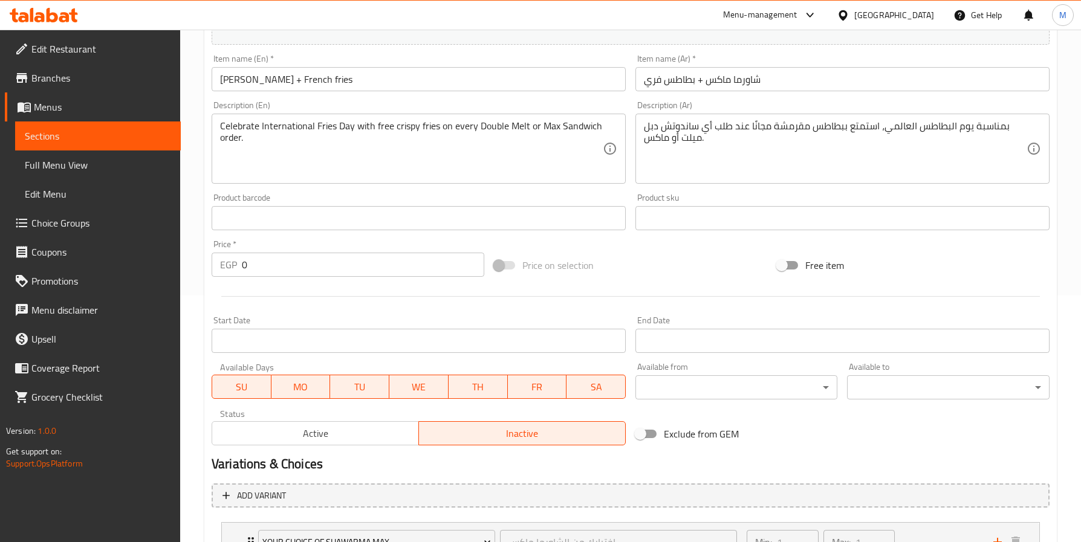
scroll to position [350, 0]
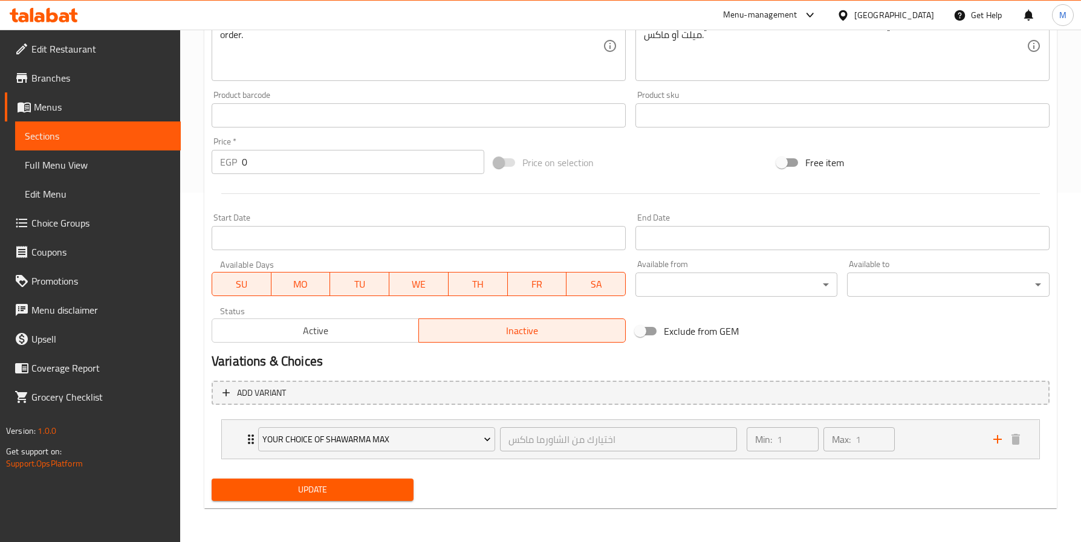
click at [283, 343] on div "Status Active Inactive" at bounding box center [419, 325] width 424 height 46
click at [313, 330] on span "Active" at bounding box center [315, 331] width 197 height 18
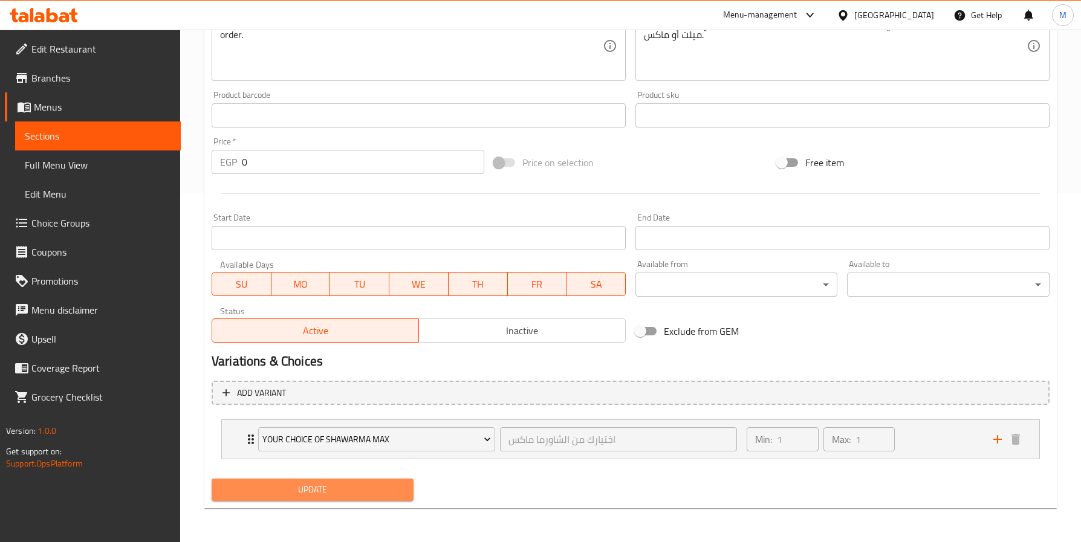
click at [352, 488] on span "Update" at bounding box center [312, 489] width 183 height 15
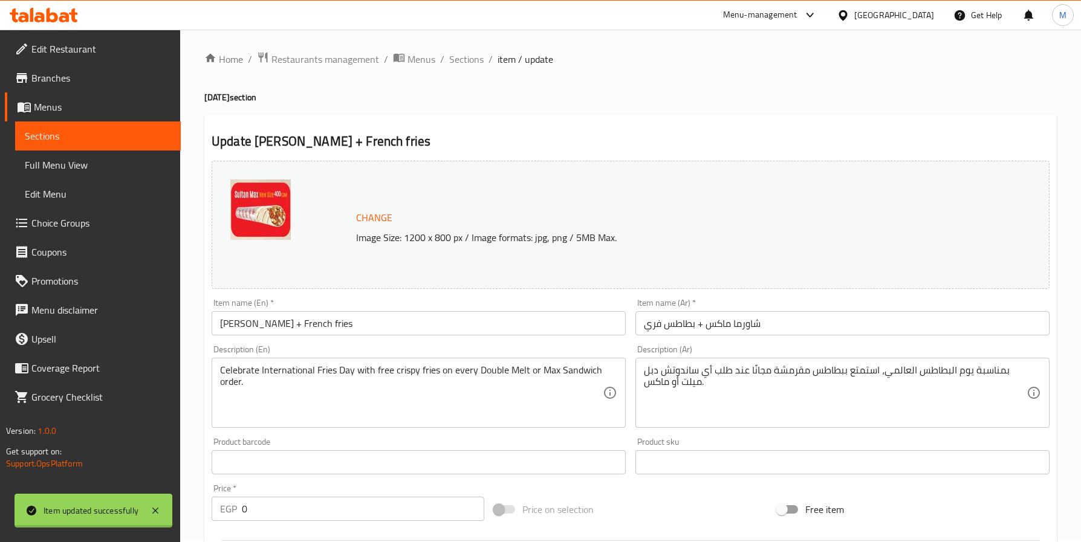
scroll to position [0, 0]
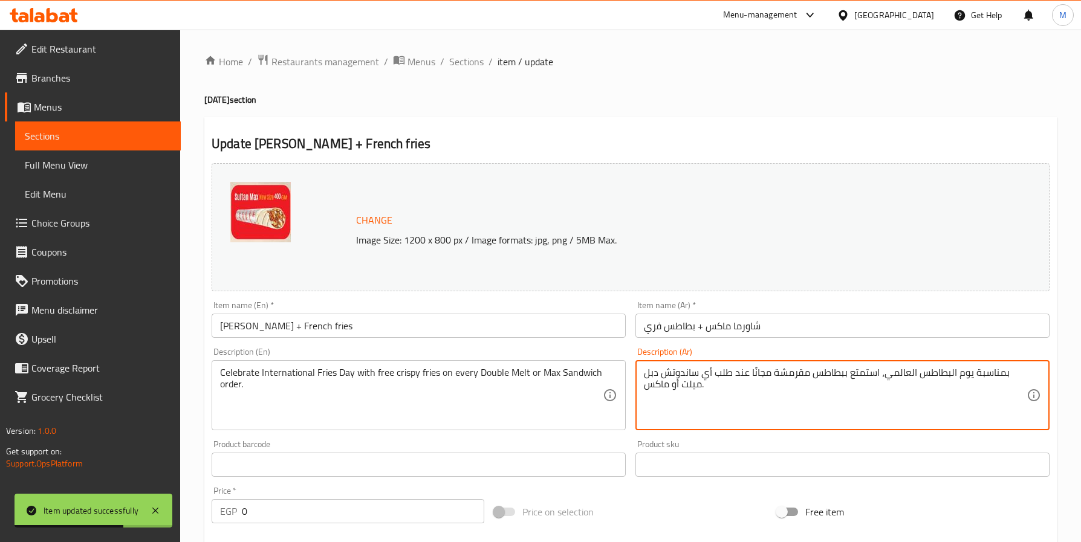
drag, startPoint x: 677, startPoint y: 386, endPoint x: 661, endPoint y: 369, distance: 24.0
click at [661, 369] on textarea "بمناسبة يوم البطاطس العالمي، استمتع ببطاطس مقرمشة مجانًا عند طلب أي ساندوتش دبل…" at bounding box center [835, 395] width 383 height 57
click at [669, 372] on textarea "بمناسبة يوم البطاطس العالمي، استمتع ببطاطس مقرمشة مجانًا عند طلب أي [PERSON_NAM…" at bounding box center [835, 395] width 383 height 57
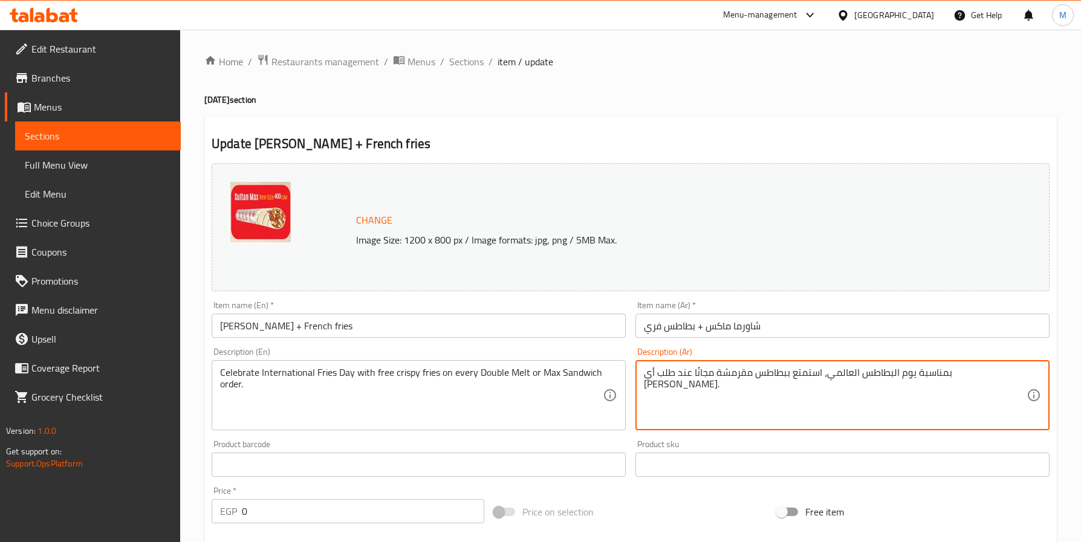
type textarea "بمناسبة يوم البطاطس العالمي، استمتع ببطاطس مقرمشة مجانًا عند طلب أي [PERSON_NAM…"
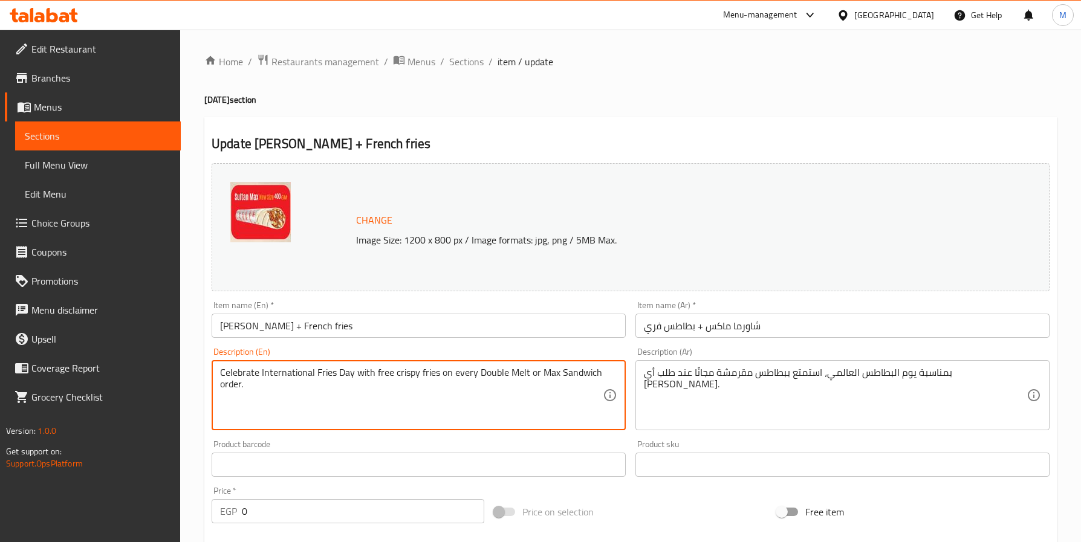
drag, startPoint x: 537, startPoint y: 369, endPoint x: 478, endPoint y: 370, distance: 59.9
type textarea "Celebrate International Fries Day with free crispy fries on every Max Sandwich …"
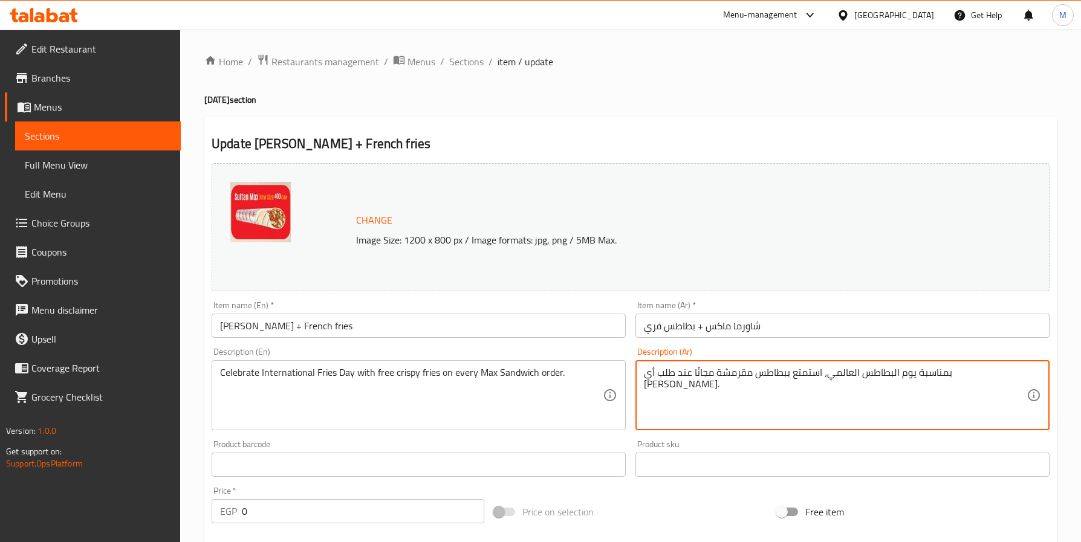
click at [1031, 380] on div "بمناسبة يوم البطاطس العالمي، استمتع ببطاطس مقرمشة مجانًا عند طلب أي [PERSON_NAM…" at bounding box center [842, 395] width 414 height 70
click at [1047, 349] on div "Description (Ar) بمناسبة يوم البطاطس العالمي، استمتع ببطاطس مقرمشة مجانًا عند ط…" at bounding box center [842, 389] width 414 height 83
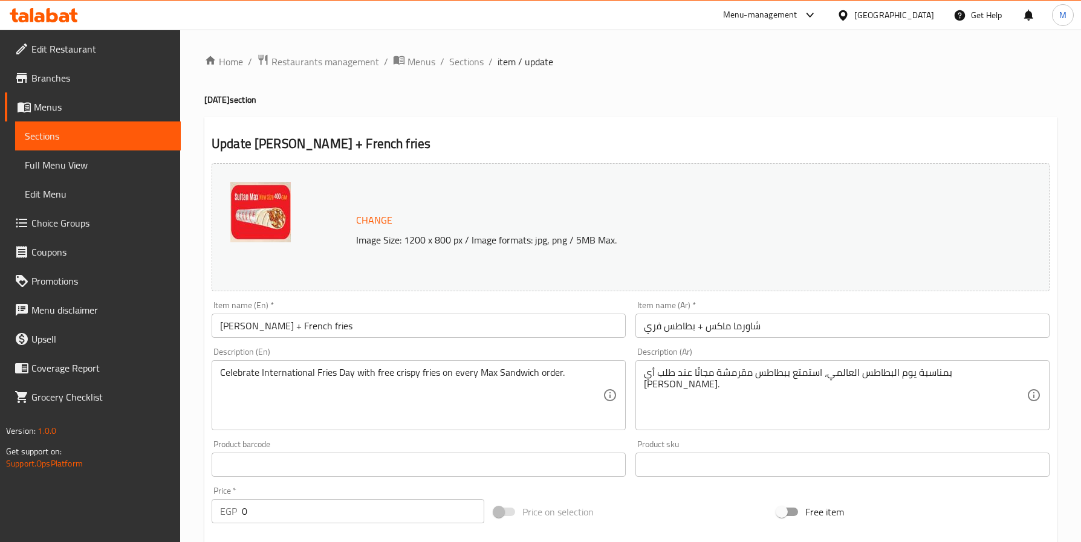
click at [1027, 374] on div "بمناسبة يوم البطاطس العالمي، استمتع ببطاطس مقرمشة مجانًا عند طلب أي [PERSON_NAM…" at bounding box center [842, 395] width 414 height 70
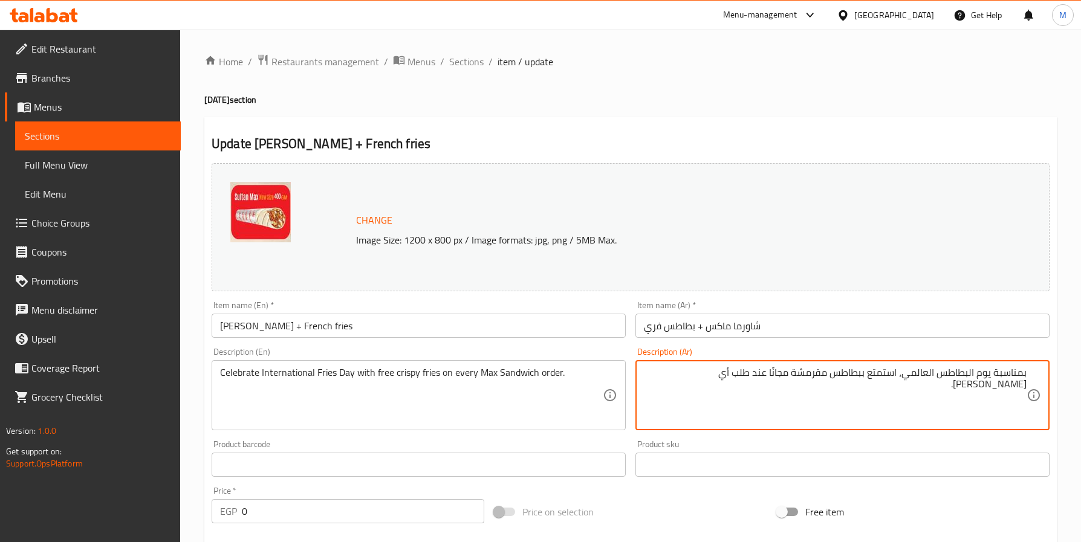
click at [649, 371] on textarea "بمناسبة يوم البطاطس العالمي، استمتع ببطاطس مقرمشة مجانًا عند طلب أي [PERSON_NAM…" at bounding box center [835, 395] width 383 height 57
paste textarea "ساندوتش الشاورما ماكس 400 بحجم جديد أكبر،"
type textarea "بمناسبة يوم البطاطس العالمي، استمتع ببطاطس مقرمشة مجانًا عند طلب أي [PERSON_NAM…"
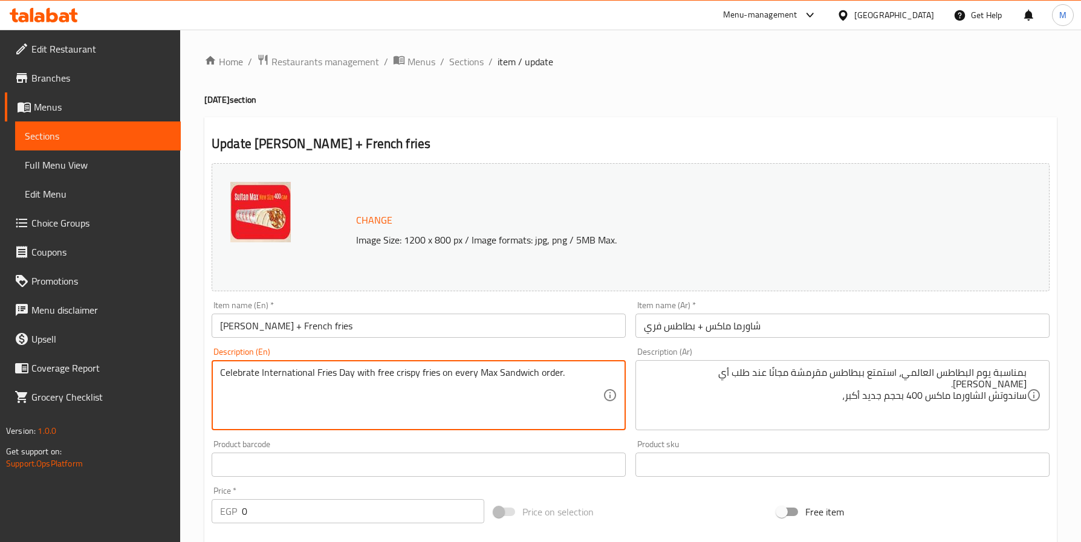
click at [595, 372] on textarea "Celebrate International Fries Day with free crispy fries on every Max Sandwich …" at bounding box center [411, 395] width 383 height 57
paste textarea "The new Max 400 Shawarma Sandwich comes bigger."
click at [556, 375] on textarea "Celebrate International Fries Day with free crispy fries on every Max Sandwich …" at bounding box center [411, 395] width 383 height 57
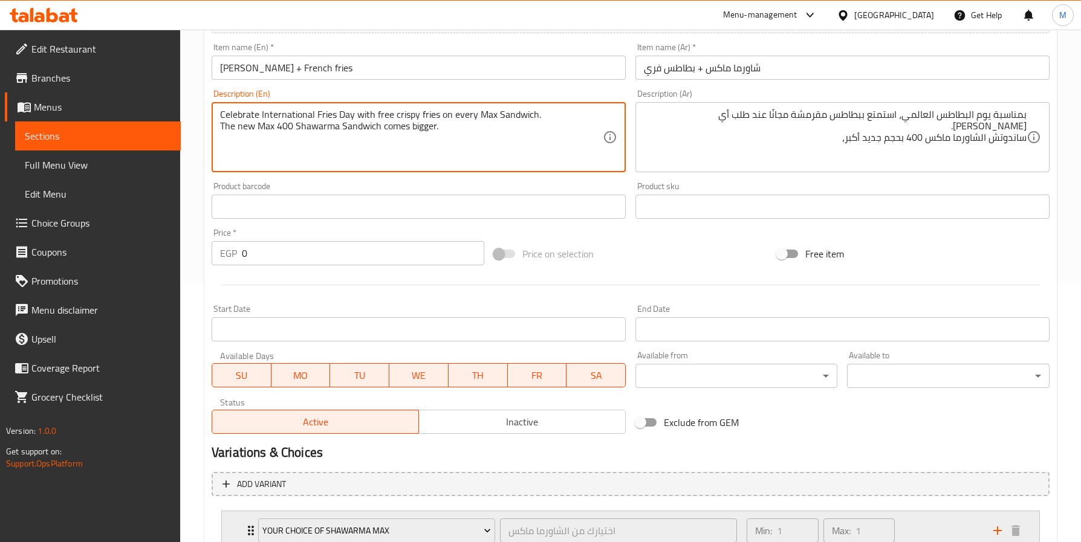
scroll to position [350, 0]
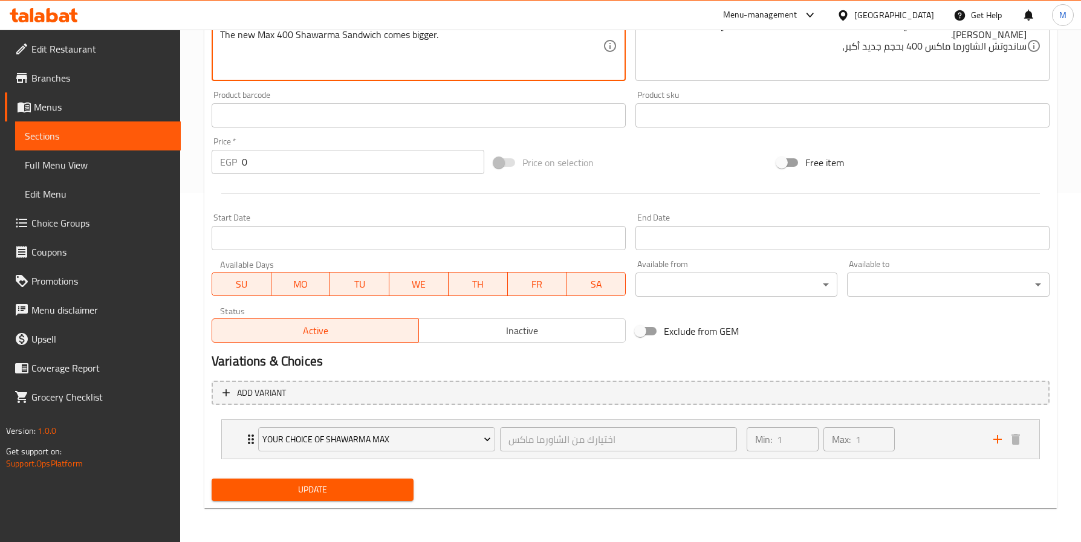
type textarea "Celebrate International Fries Day with free crispy fries on every Max Sandwich.…"
click at [322, 493] on span "Update" at bounding box center [312, 489] width 183 height 15
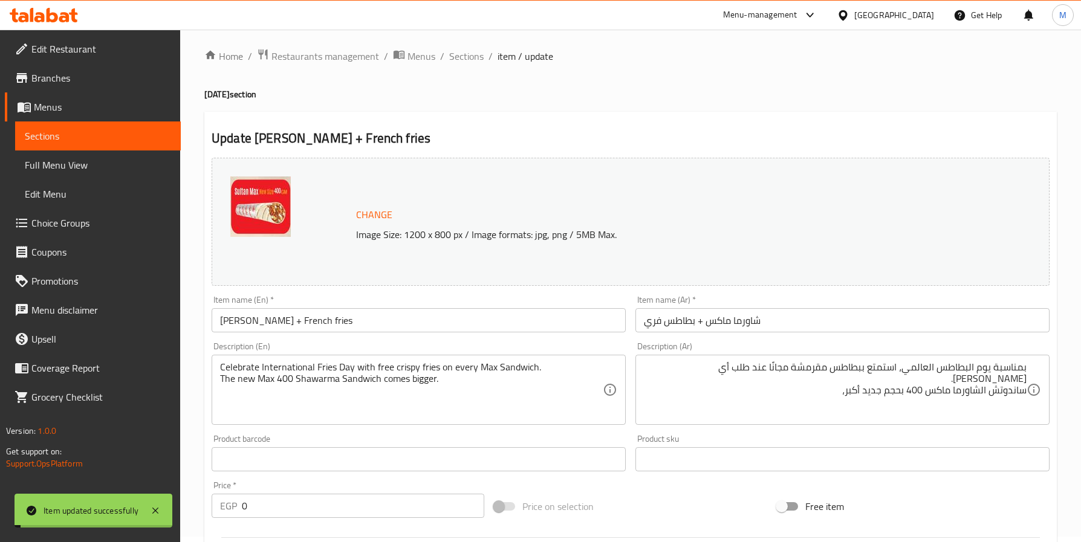
scroll to position [0, 0]
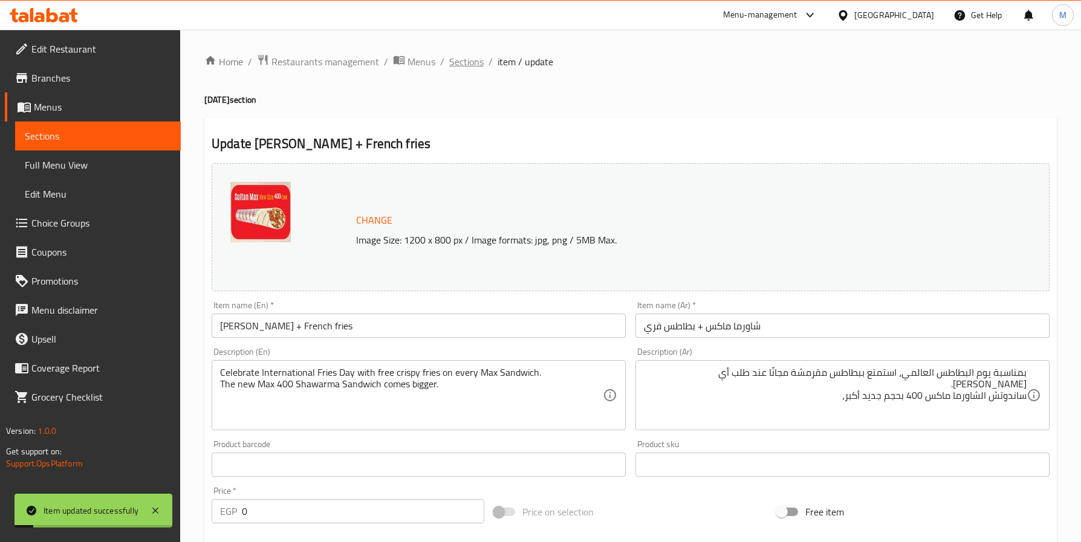
click at [459, 55] on span "Sections" at bounding box center [466, 61] width 34 height 15
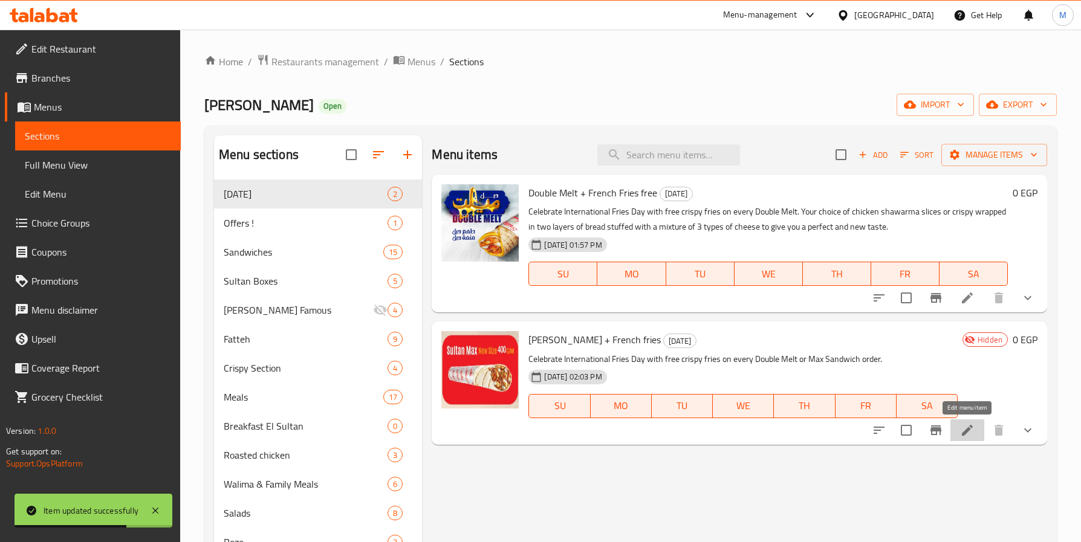
click at [970, 432] on icon at bounding box center [967, 430] width 15 height 15
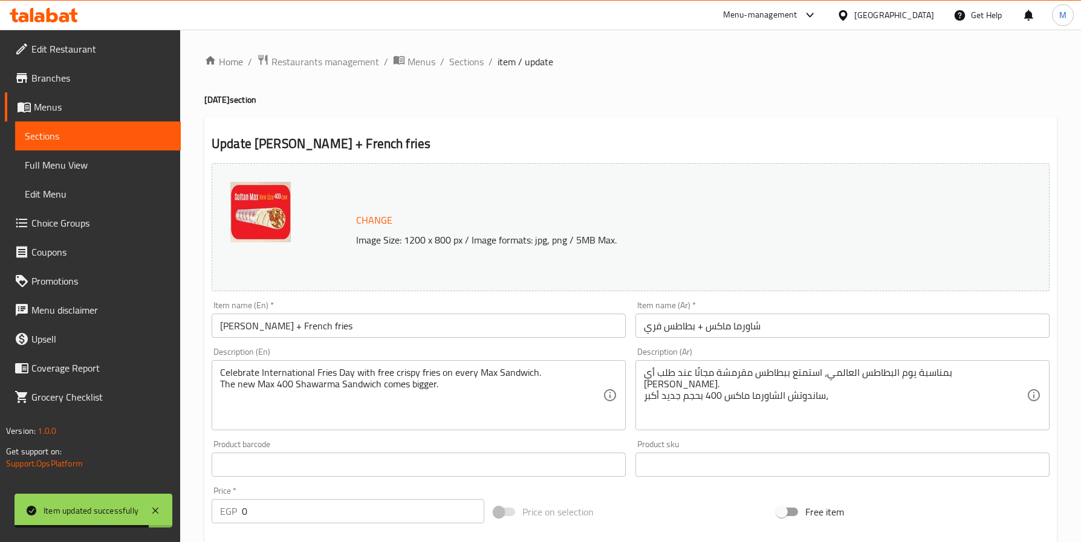
click at [367, 328] on input "[PERSON_NAME] + French fries" at bounding box center [419, 326] width 414 height 24
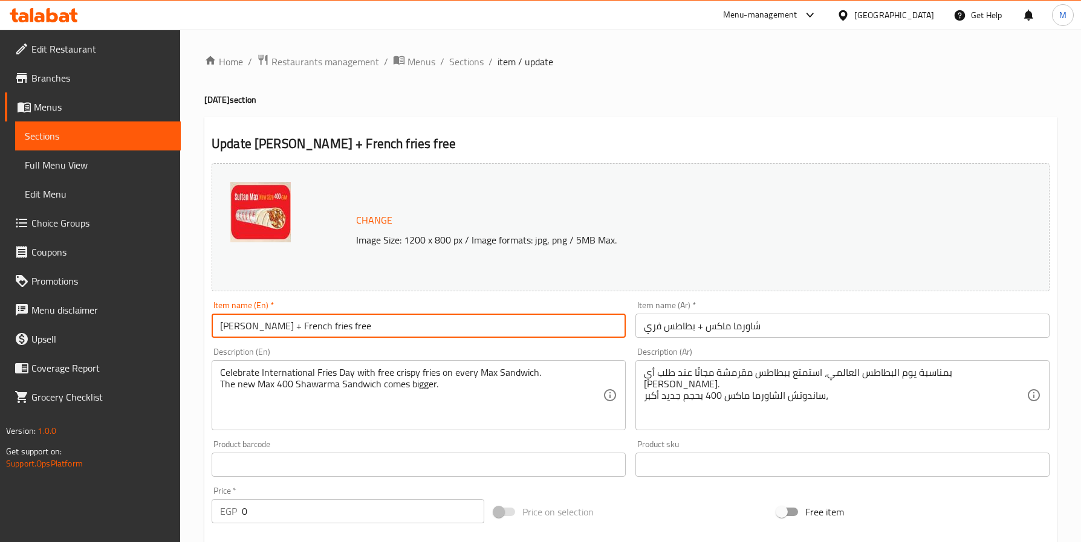
type input "[PERSON_NAME] + French fries free"
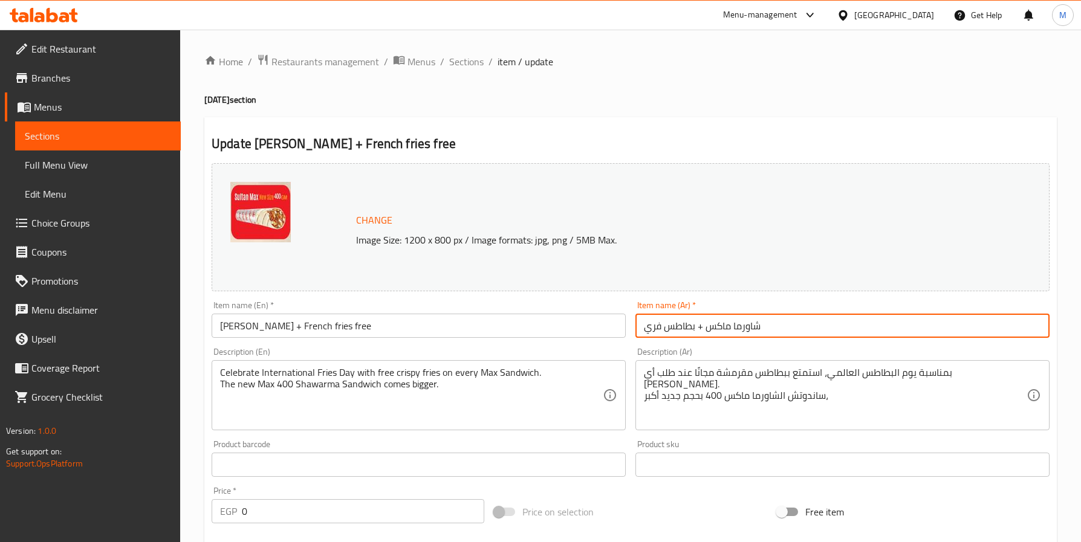
click at [833, 323] on input "شاورما ماكس + بطاطس فري" at bounding box center [842, 326] width 414 height 24
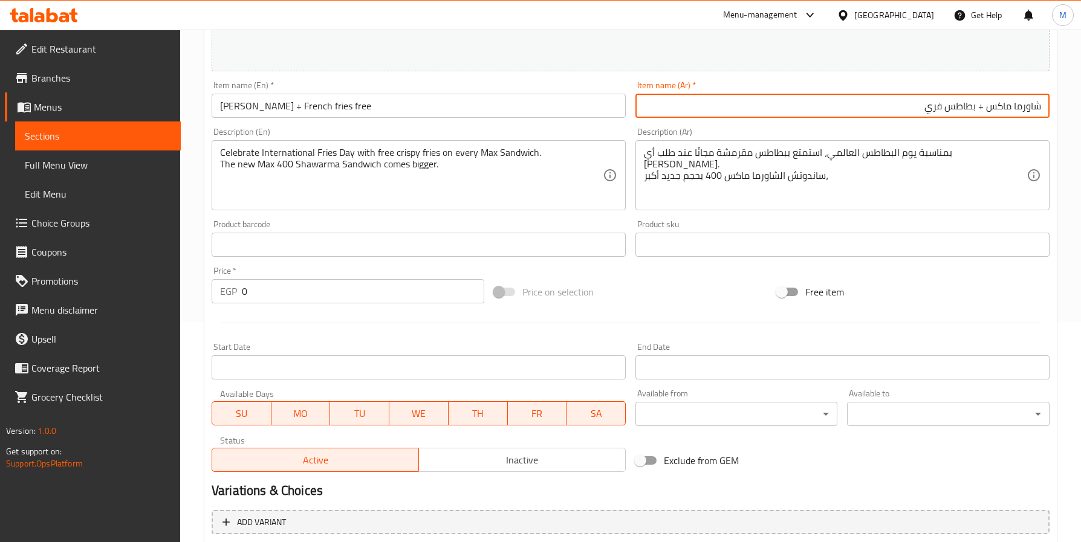
scroll to position [350, 0]
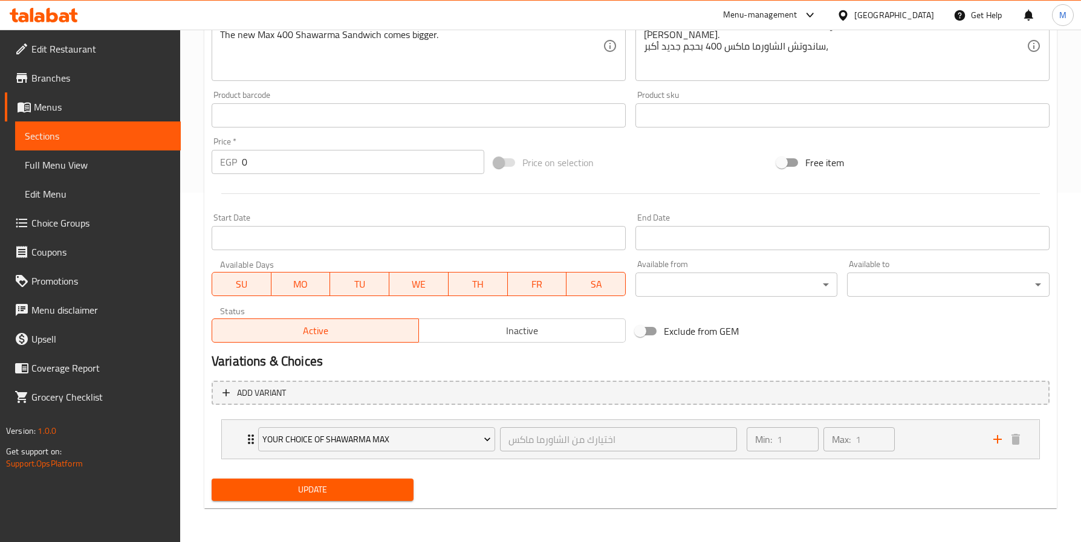
click at [376, 490] on span "Update" at bounding box center [312, 489] width 183 height 15
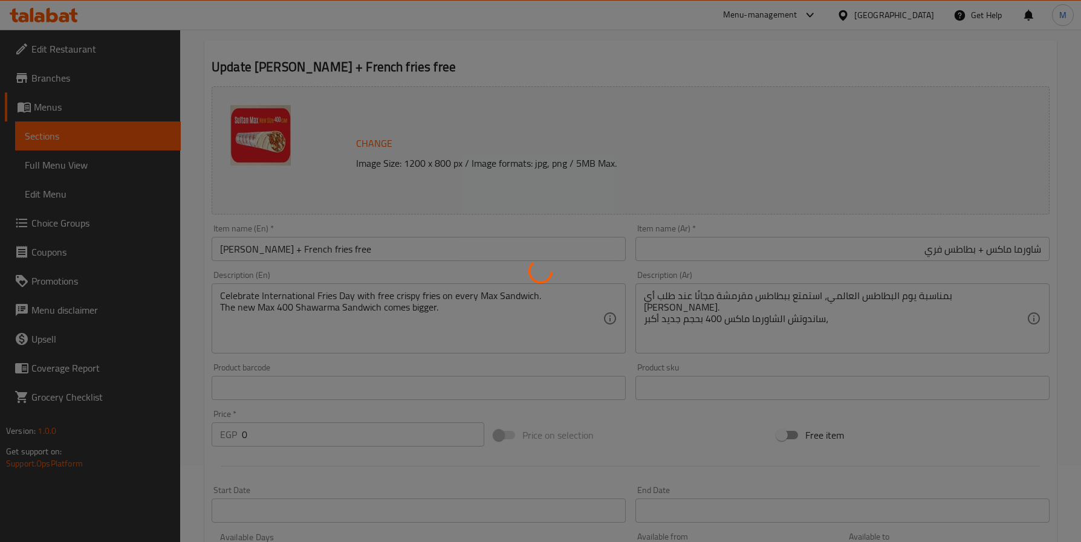
scroll to position [0, 0]
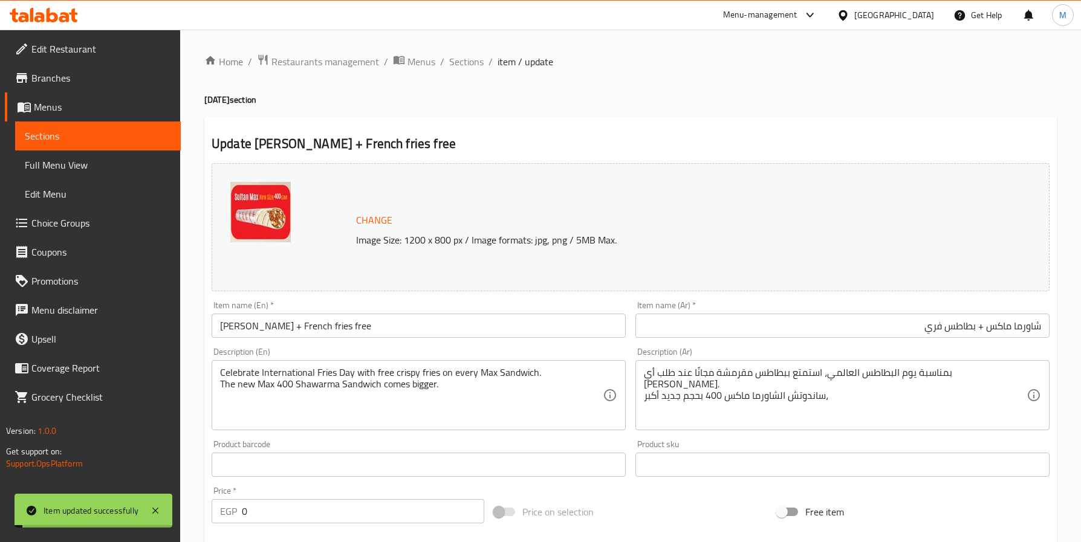
click at [458, 45] on div "Home / Restaurants management / Menus / Sections / item / update [DATE] section…" at bounding box center [630, 461] width 901 height 862
click at [472, 62] on span "Sections" at bounding box center [466, 61] width 34 height 15
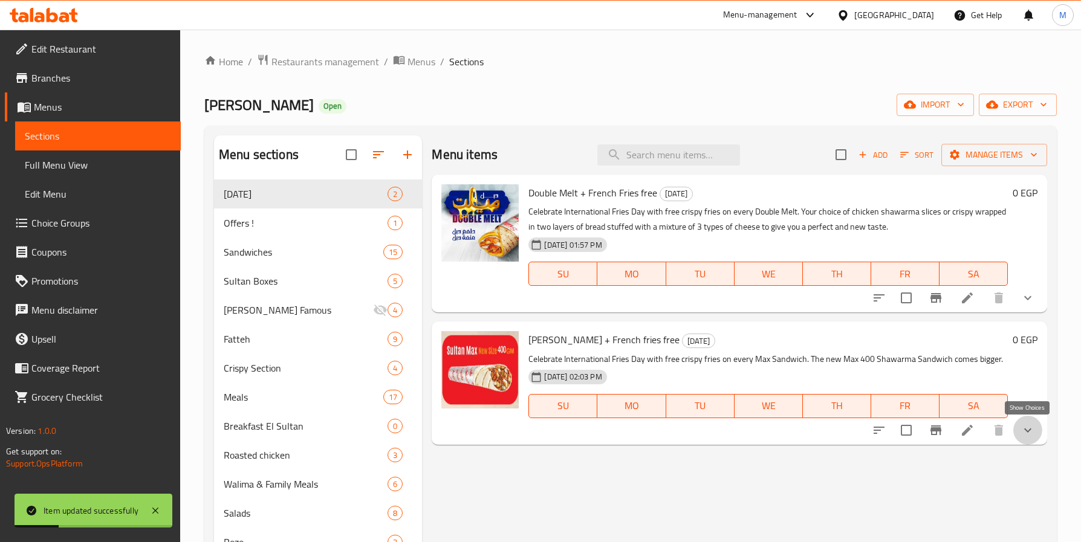
click at [1032, 423] on icon "show more" at bounding box center [1027, 430] width 15 height 15
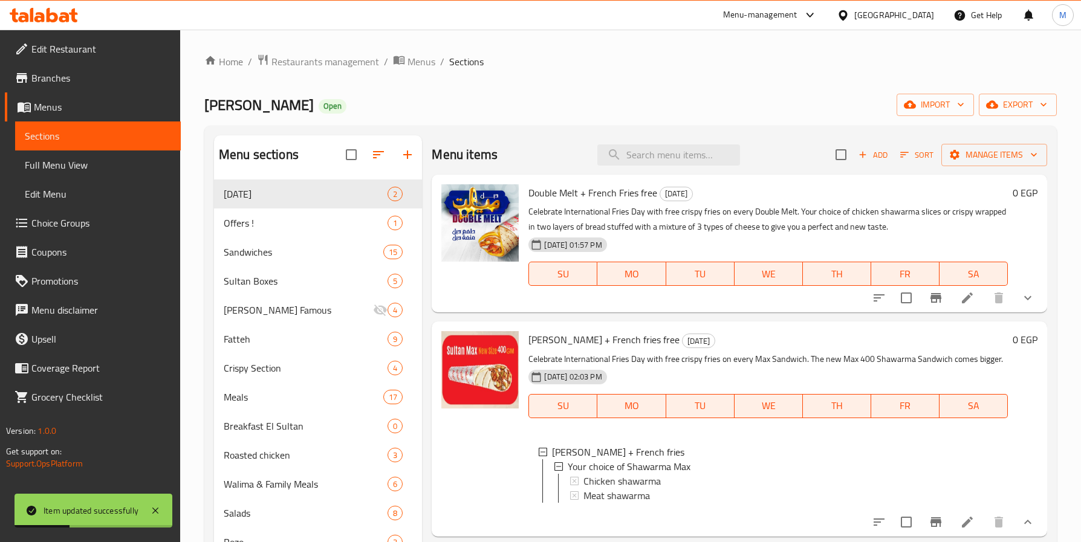
scroll to position [91, 0]
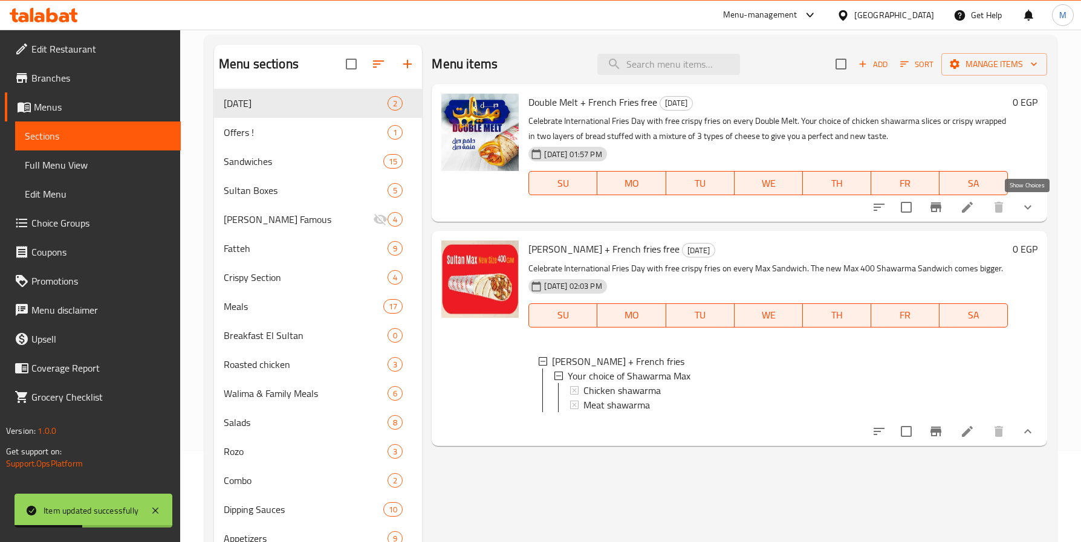
click at [1027, 200] on icon "show more" at bounding box center [1027, 207] width 15 height 15
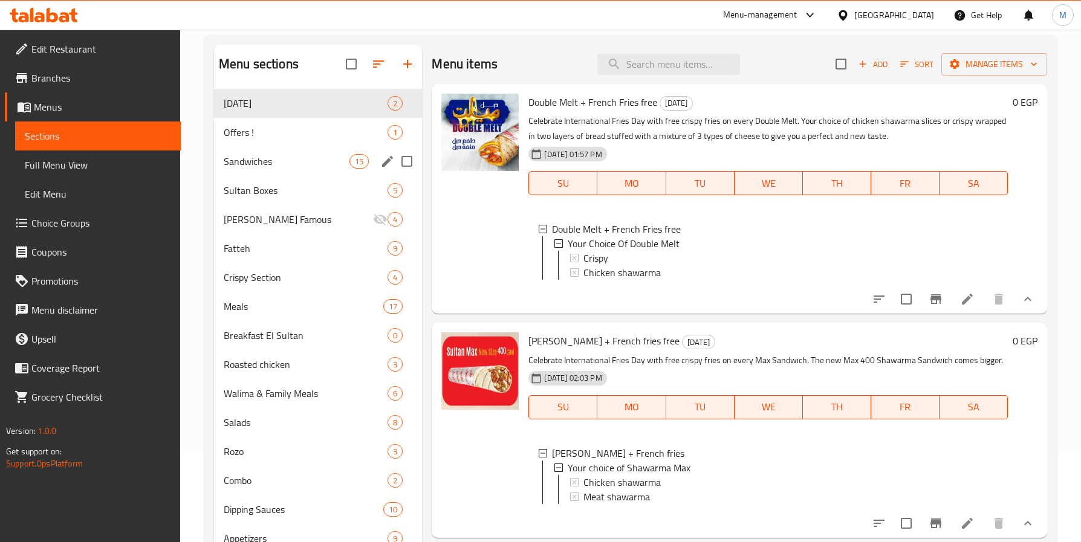
click at [274, 158] on span "Sandwiches" at bounding box center [287, 161] width 126 height 15
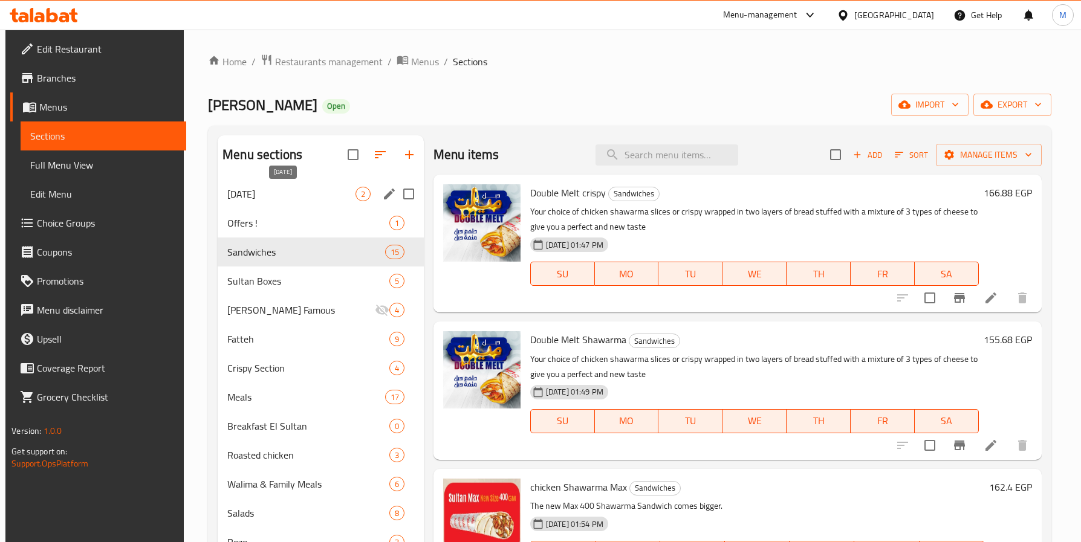
drag, startPoint x: 233, startPoint y: 200, endPoint x: 648, endPoint y: 31, distance: 448.2
click at [233, 200] on span "[DATE]" at bounding box center [291, 194] width 128 height 15
